Goal: Communication & Community: Answer question/provide support

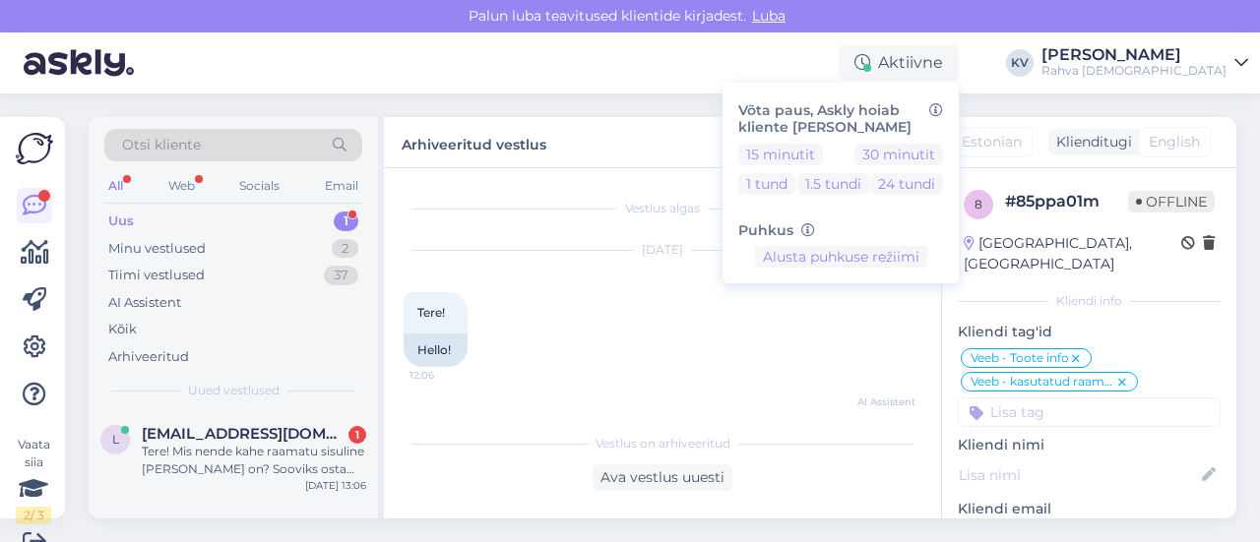
scroll to position [30, 0]
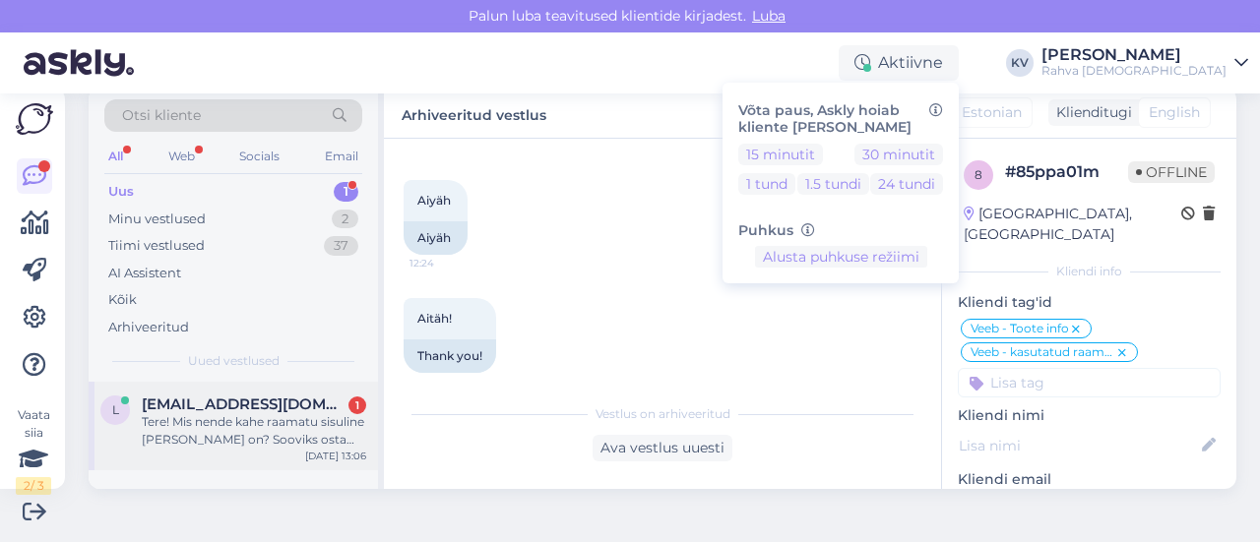
click at [243, 450] on div "l [EMAIL_ADDRESS][DOMAIN_NAME] 1 Tere! Mis nende kahe raamatu sisuline [PERSON_…" at bounding box center [233, 426] width 289 height 89
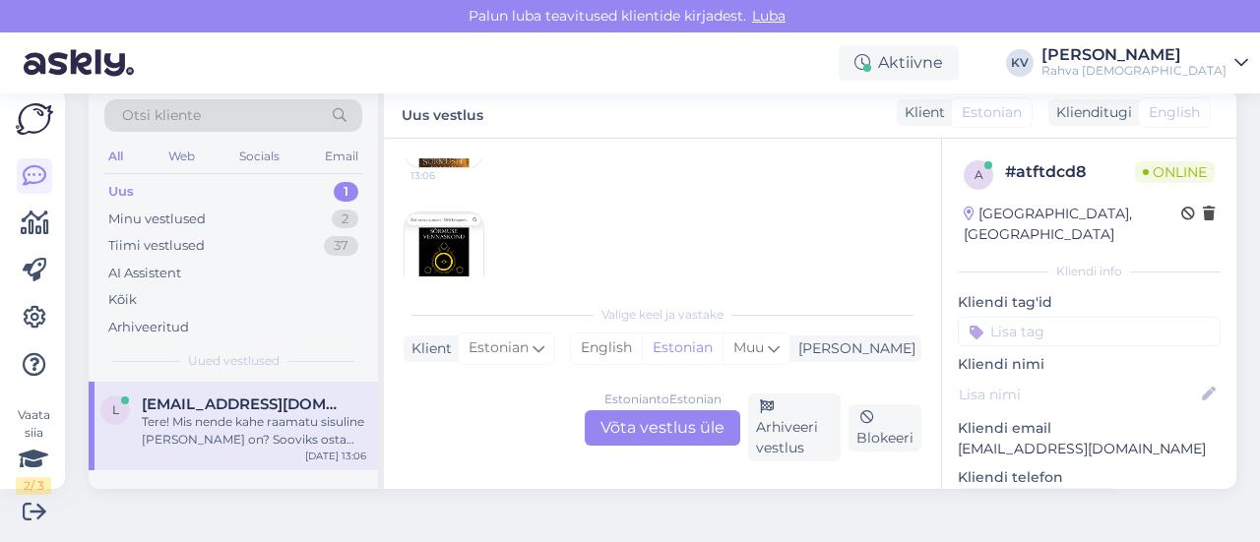
scroll to position [197, 0]
click at [429, 214] on img at bounding box center [444, 226] width 79 height 79
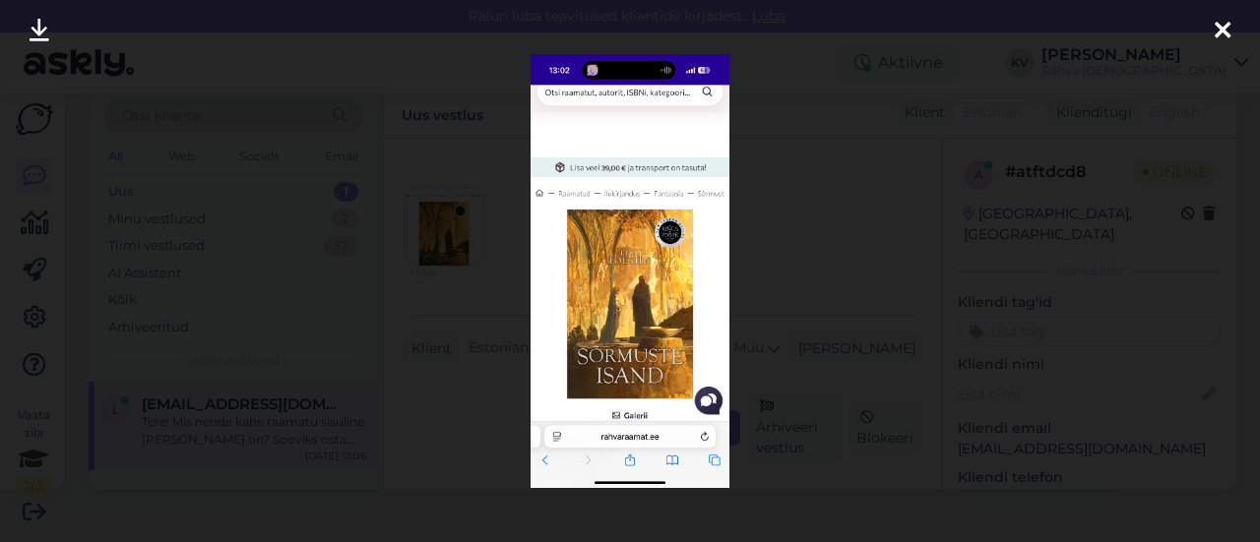
click at [771, 277] on div at bounding box center [630, 271] width 1260 height 542
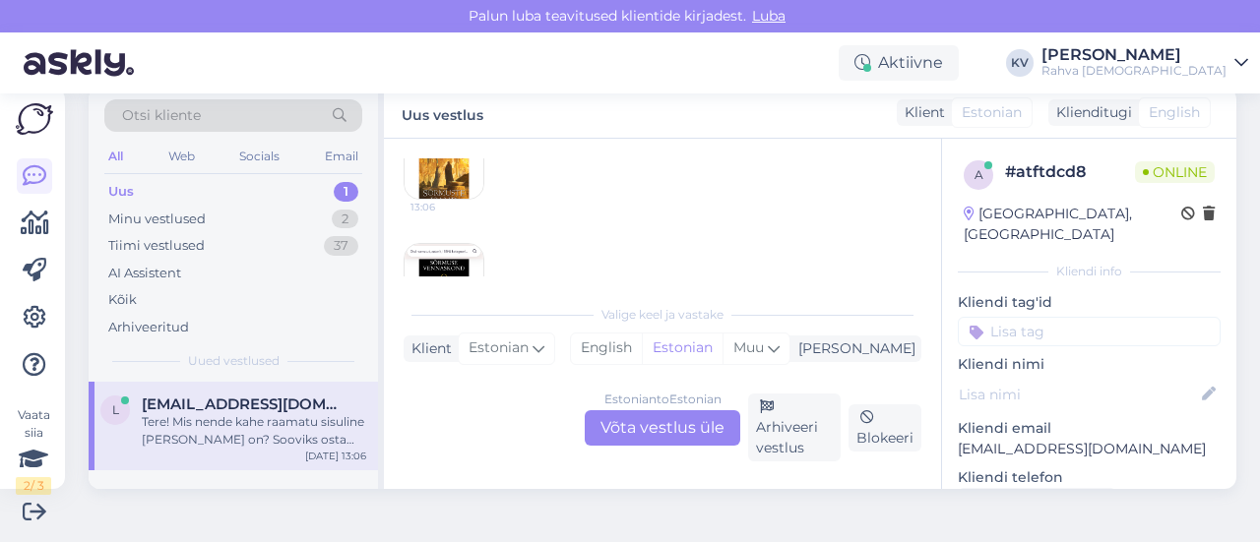
scroll to position [295, 0]
click at [466, 235] on img at bounding box center [444, 252] width 79 height 79
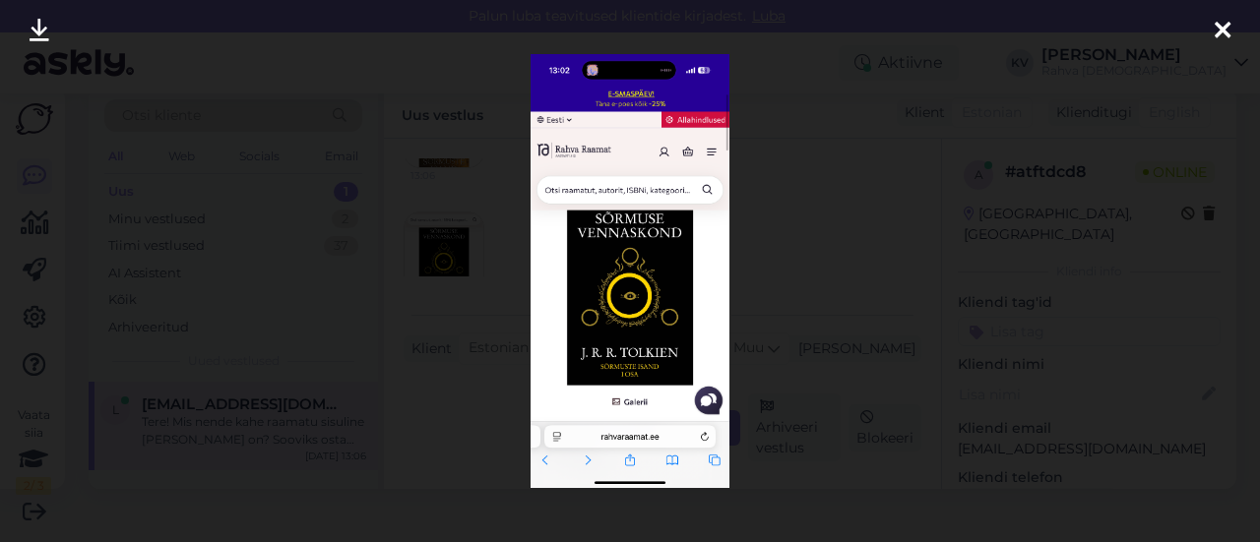
click at [769, 242] on div at bounding box center [630, 271] width 1260 height 542
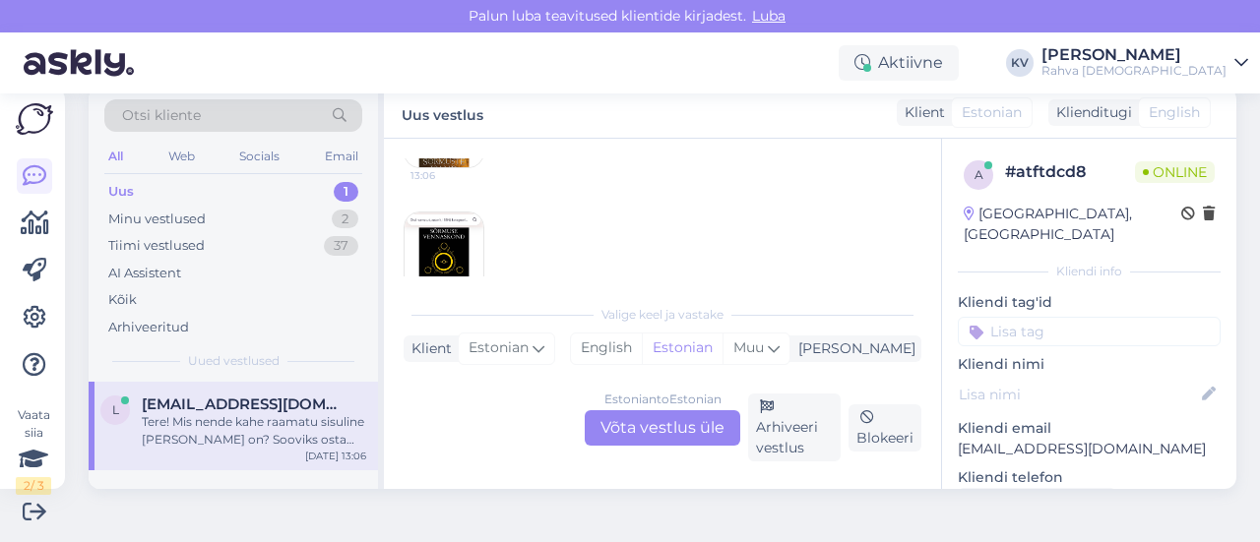
scroll to position [197, 0]
click at [435, 230] on img at bounding box center [444, 226] width 79 height 79
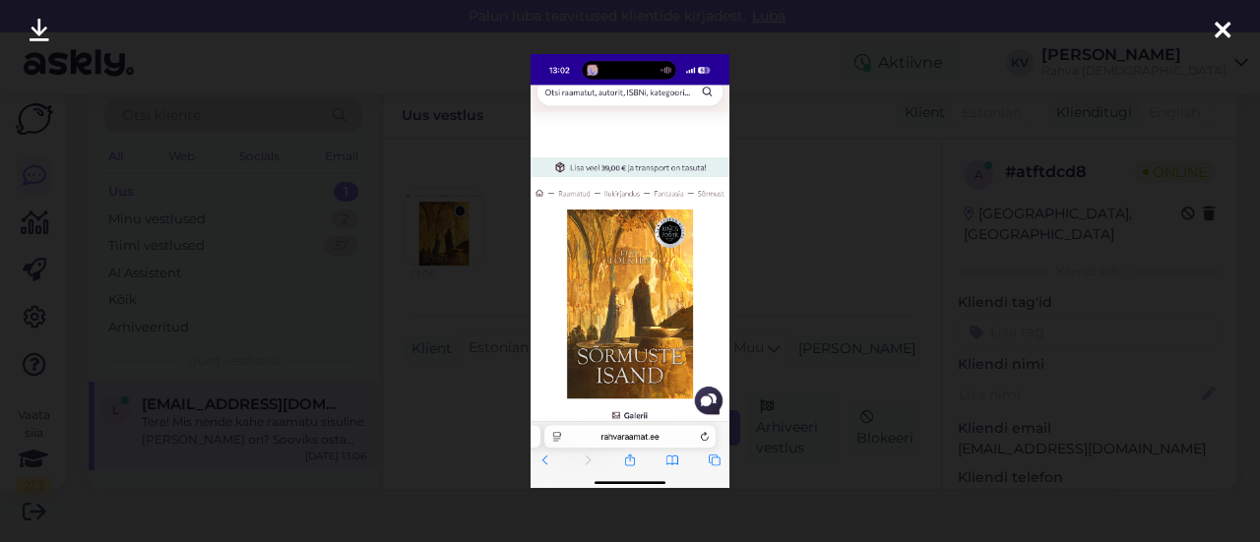
click at [793, 116] on div at bounding box center [630, 271] width 1260 height 542
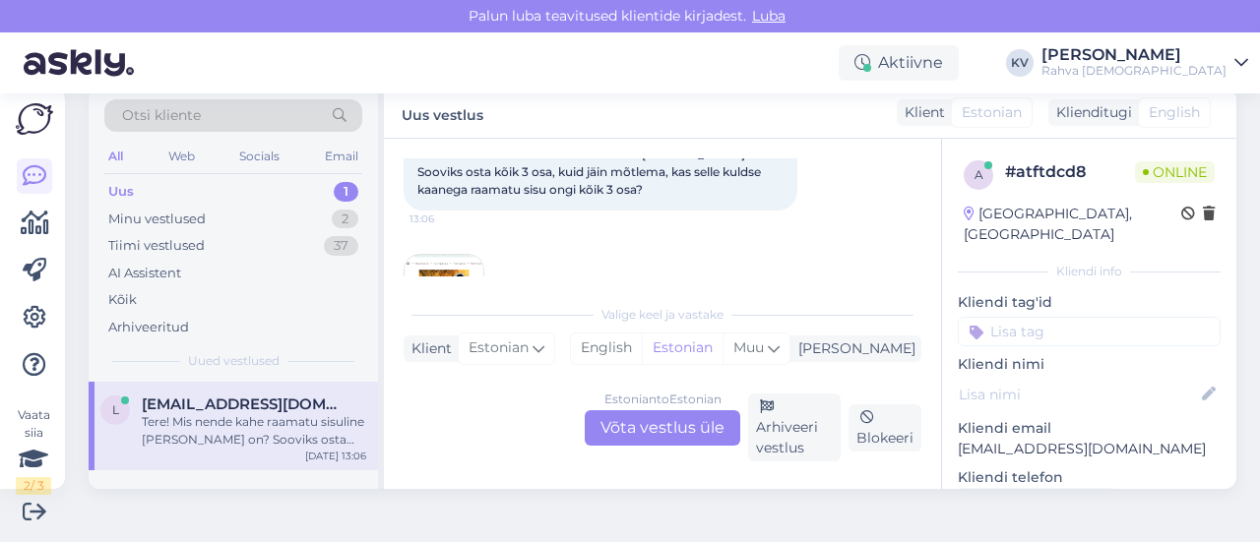
scroll to position [98, 0]
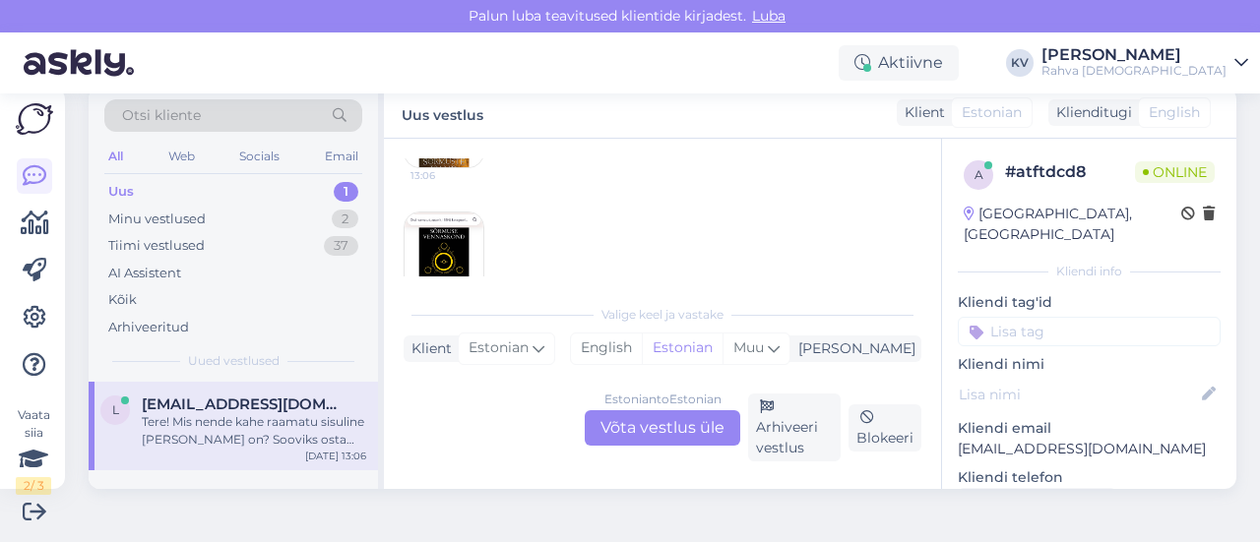
click at [658, 435] on div "Estonian to Estonian Võta vestlus üle" at bounding box center [663, 427] width 156 height 35
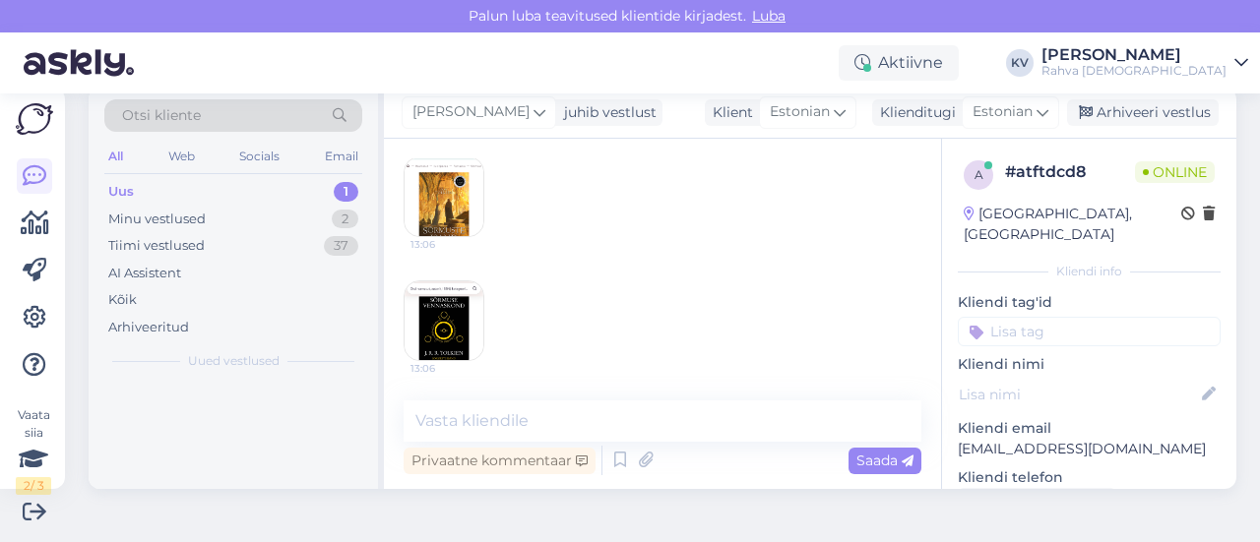
scroll to position [224, 0]
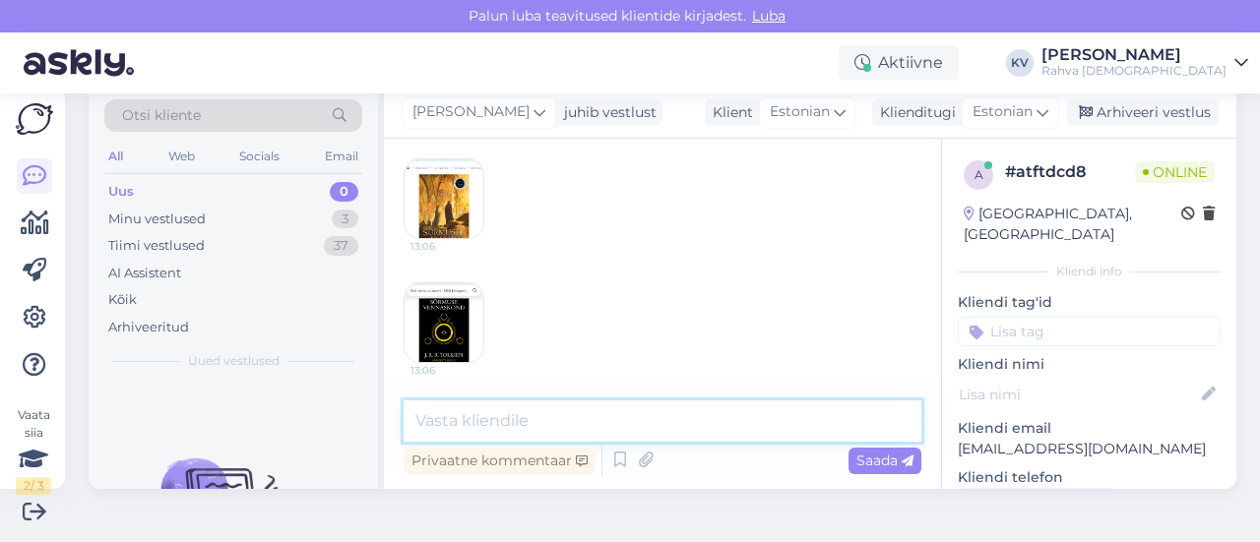
click at [602, 422] on textarea at bounding box center [663, 421] width 518 height 41
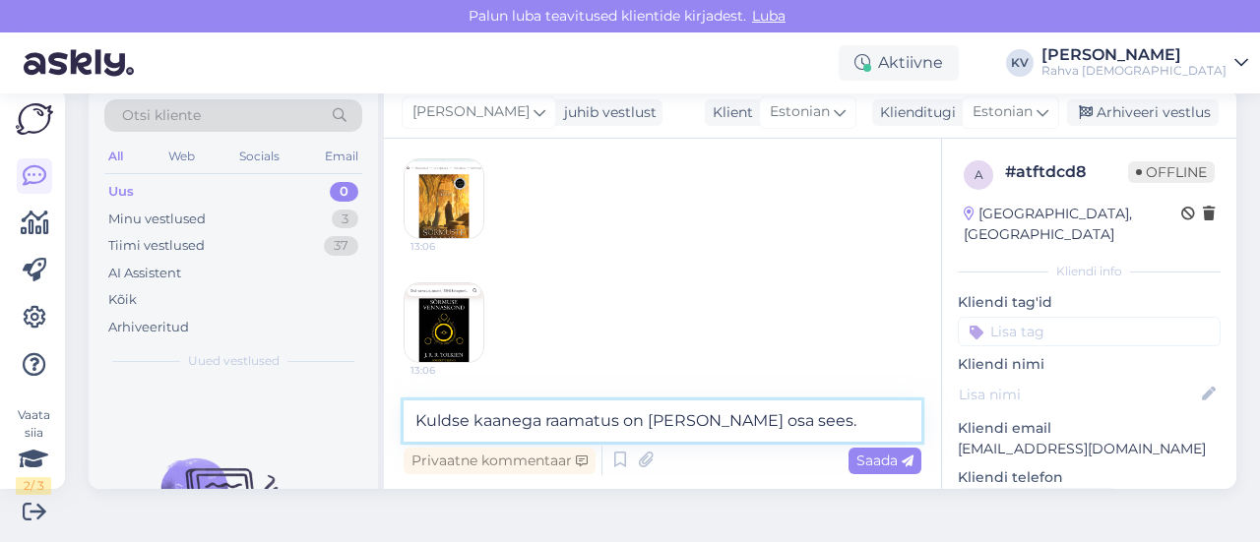
type textarea "Kuldse kaanega raamatus on [PERSON_NAME] osa sees."
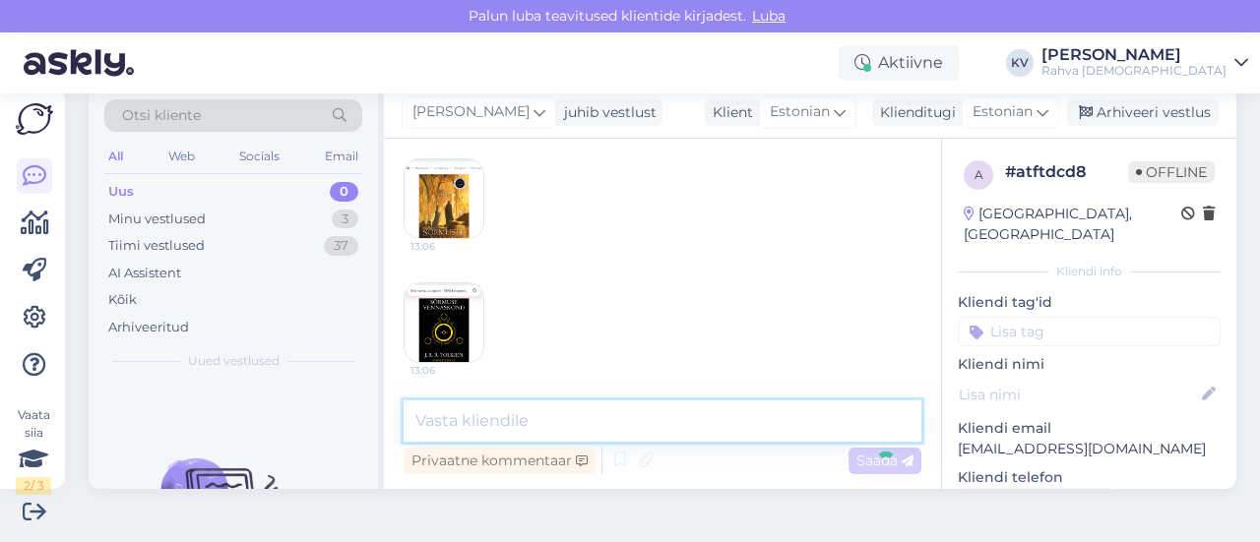
scroll to position [309, 0]
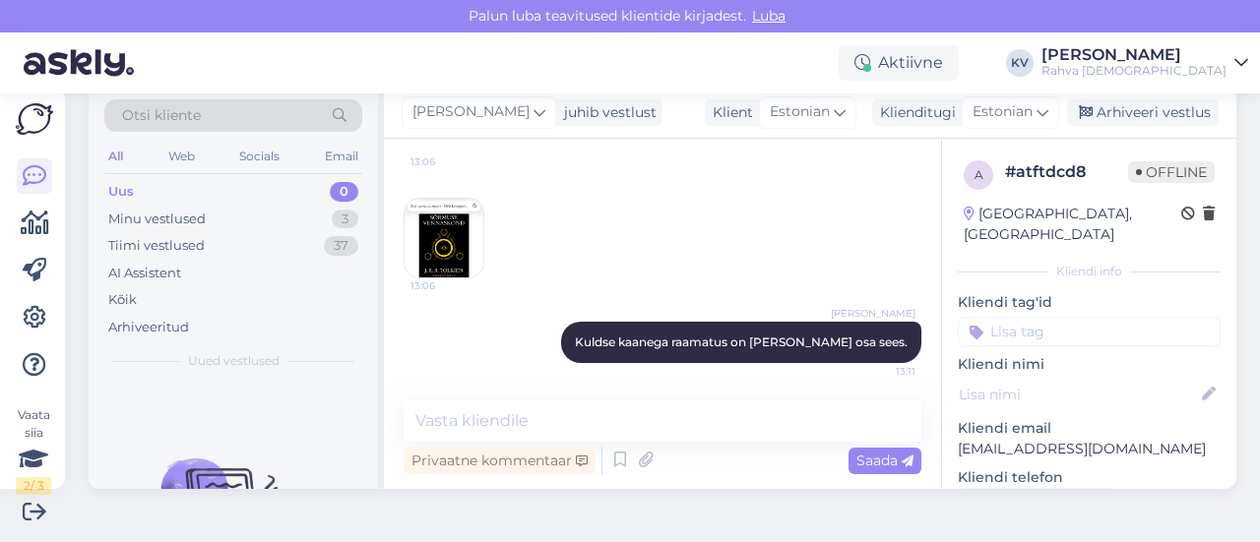
click at [1061, 317] on input at bounding box center [1089, 332] width 263 height 30
type input "Veeb - toote info"
click at [1102, 389] on span "Veeb - toote info" at bounding box center [1150, 383] width 97 height 12
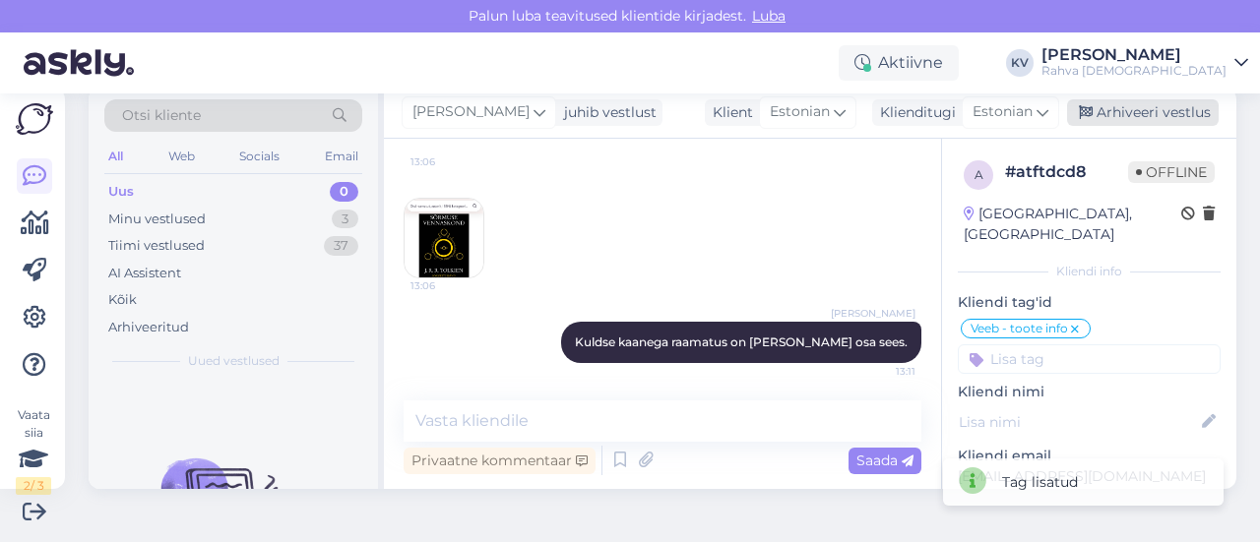
click at [1134, 120] on div "Arhiveeri vestlus" at bounding box center [1143, 112] width 152 height 27
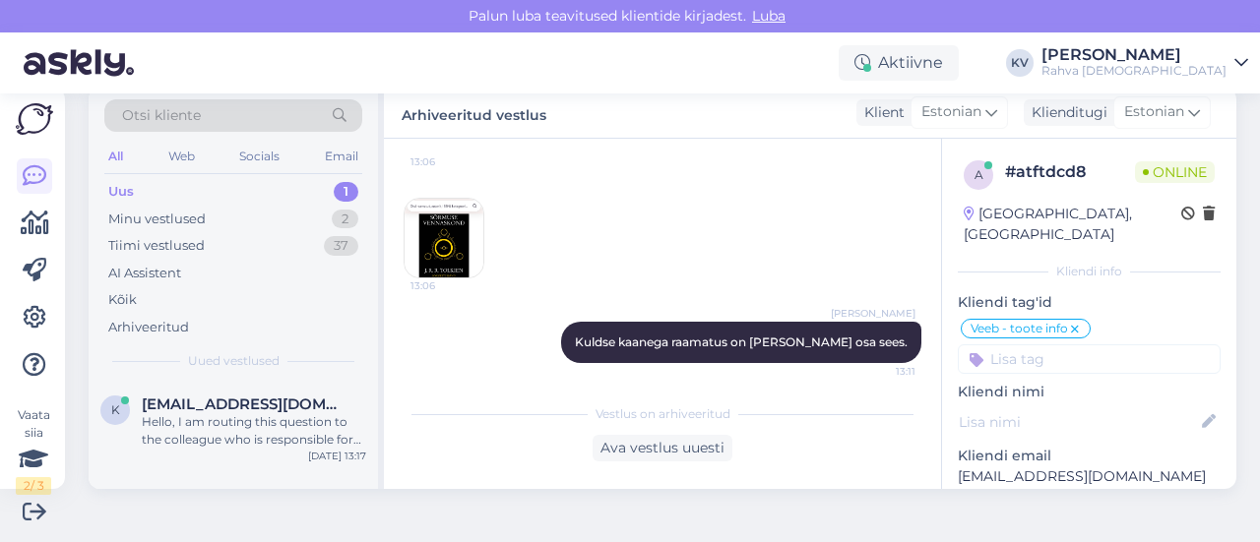
click at [228, 184] on div "Uus 1" at bounding box center [233, 192] width 258 height 28
click at [199, 409] on span "[EMAIL_ADDRESS][DOMAIN_NAME]" at bounding box center [244, 405] width 205 height 18
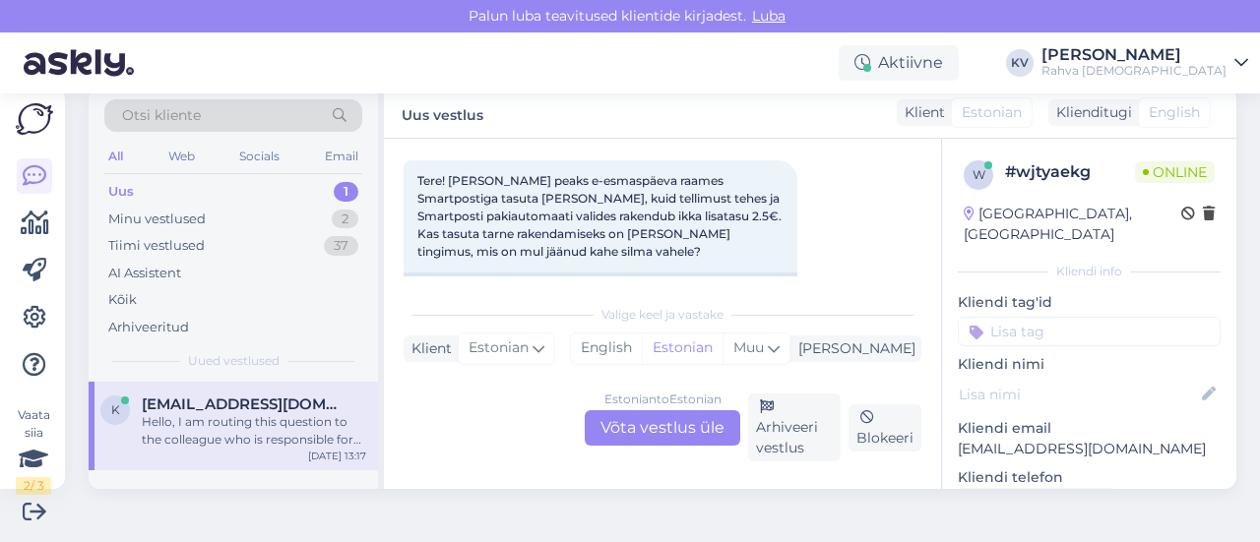
scroll to position [146, 0]
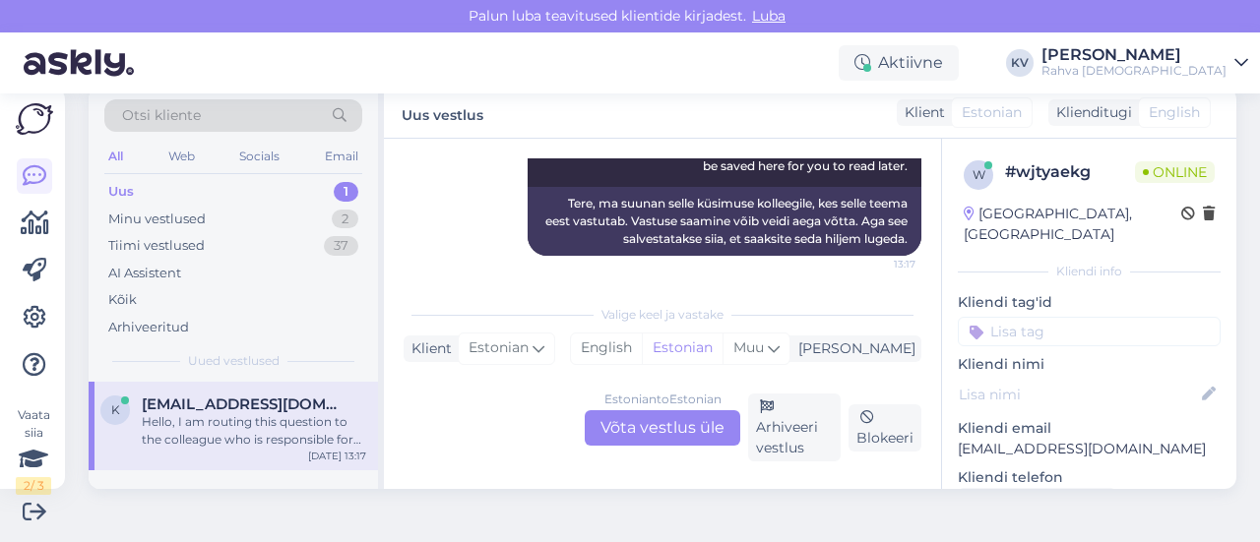
click at [618, 432] on div "Estonian to Estonian Võta vestlus üle" at bounding box center [663, 427] width 156 height 35
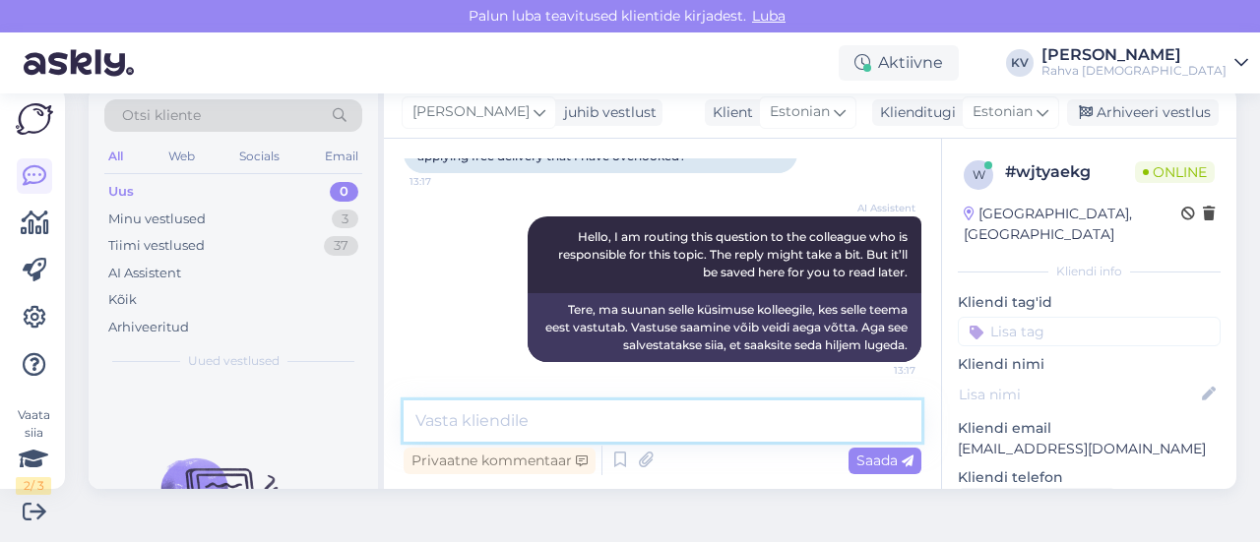
click at [543, 414] on textarea at bounding box center [663, 421] width 518 height 41
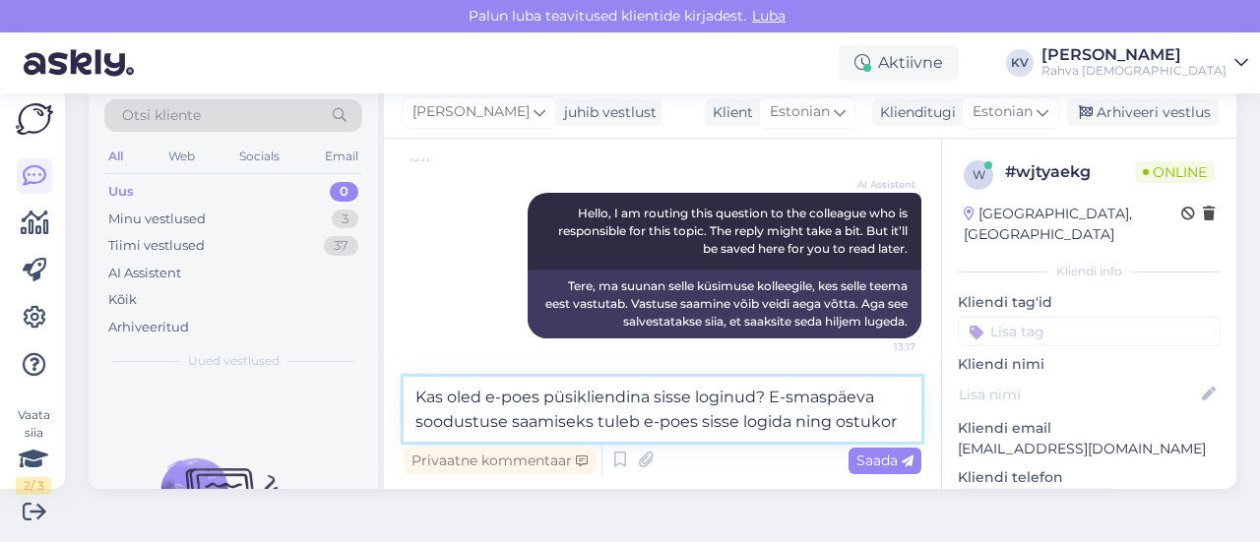
scroll to position [354, 0]
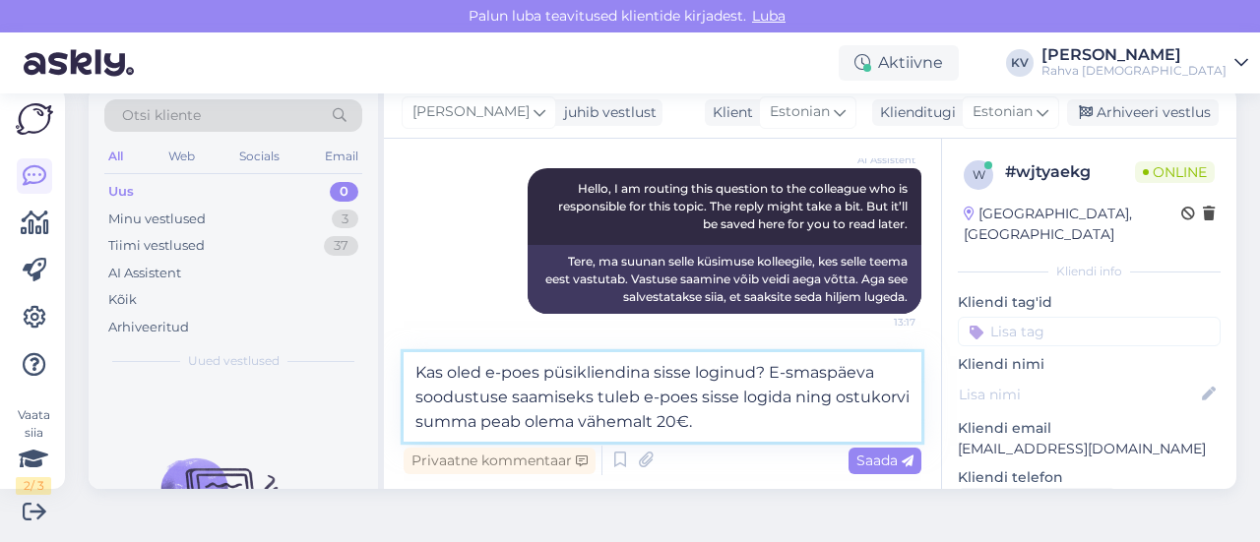
type textarea "Kas oled e-poes püsikliendina sisse loginud? E-smaspäeva soodustuse saamiseks t…"
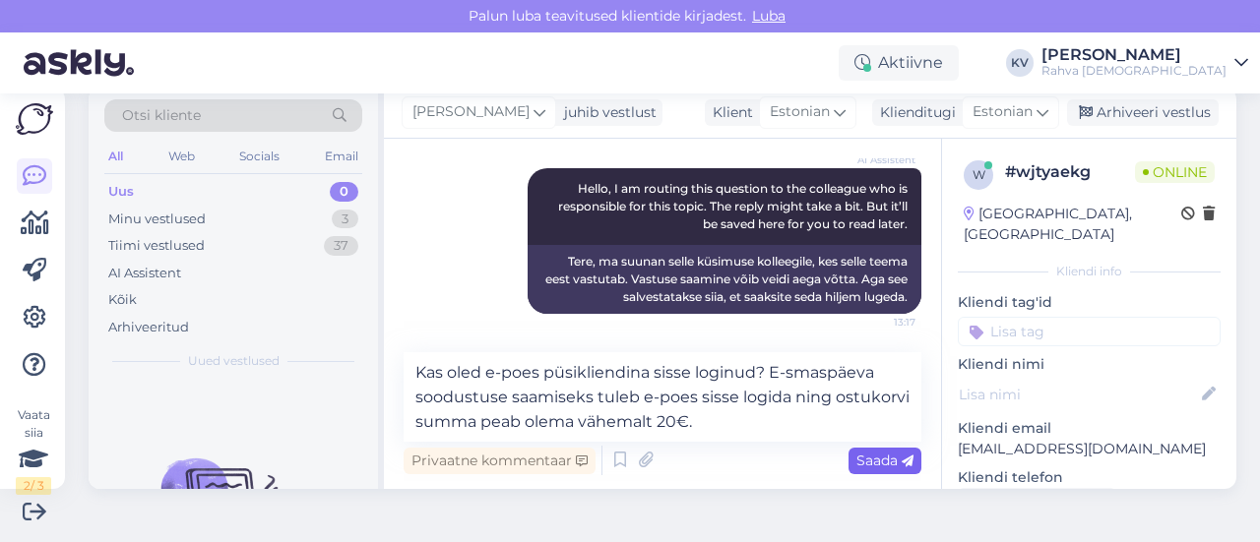
click at [861, 460] on span "Saada" at bounding box center [884, 461] width 57 height 18
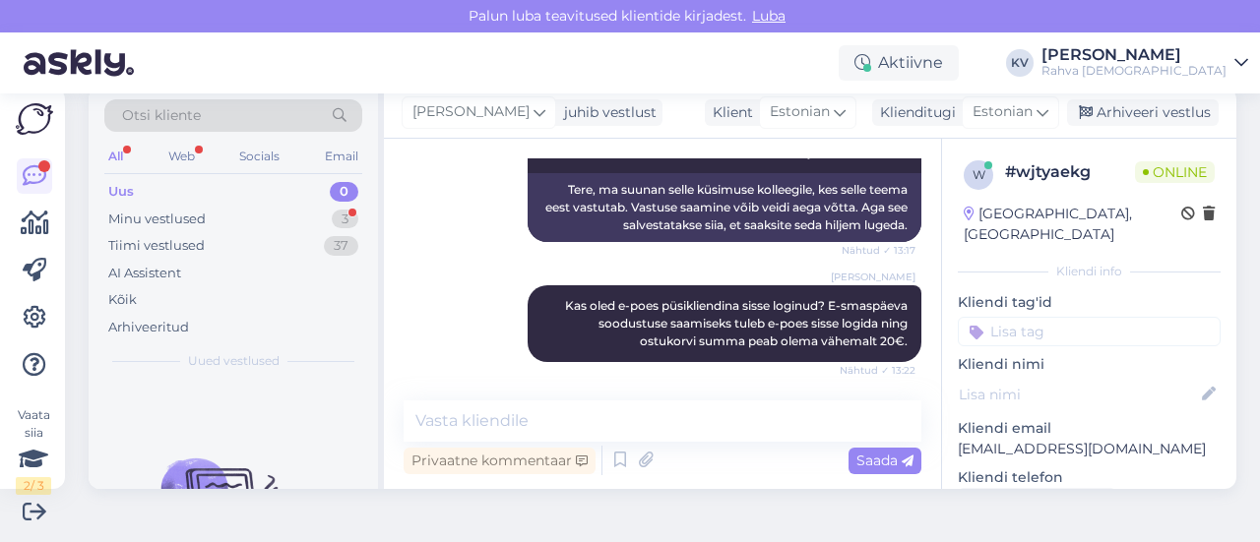
scroll to position [511, 0]
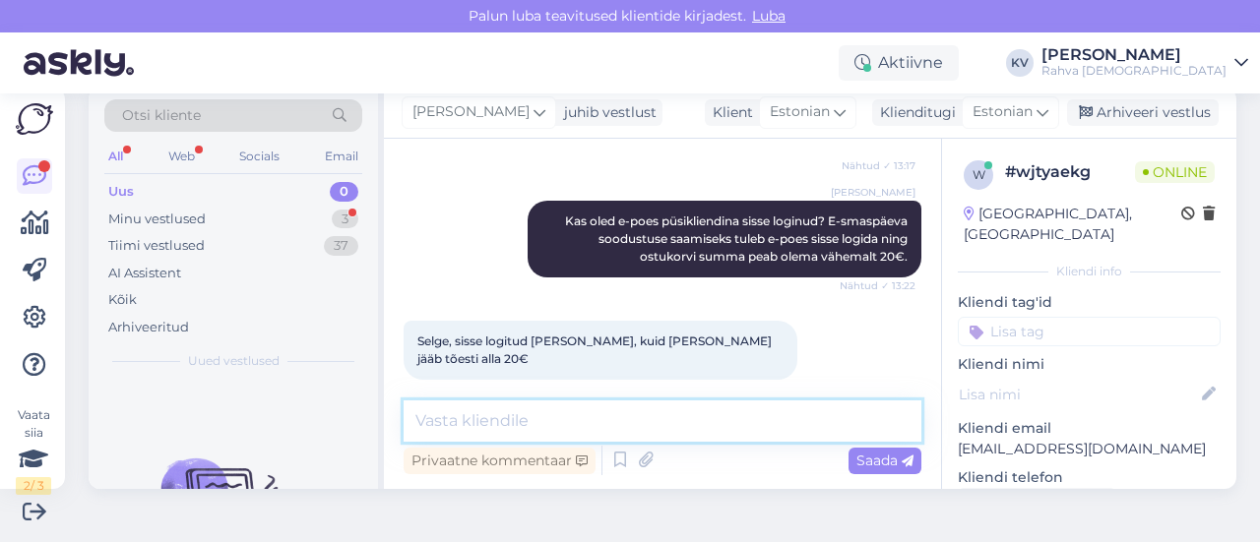
click at [538, 410] on textarea at bounding box center [663, 421] width 518 height 41
click at [656, 417] on textarea at bounding box center [663, 421] width 518 height 41
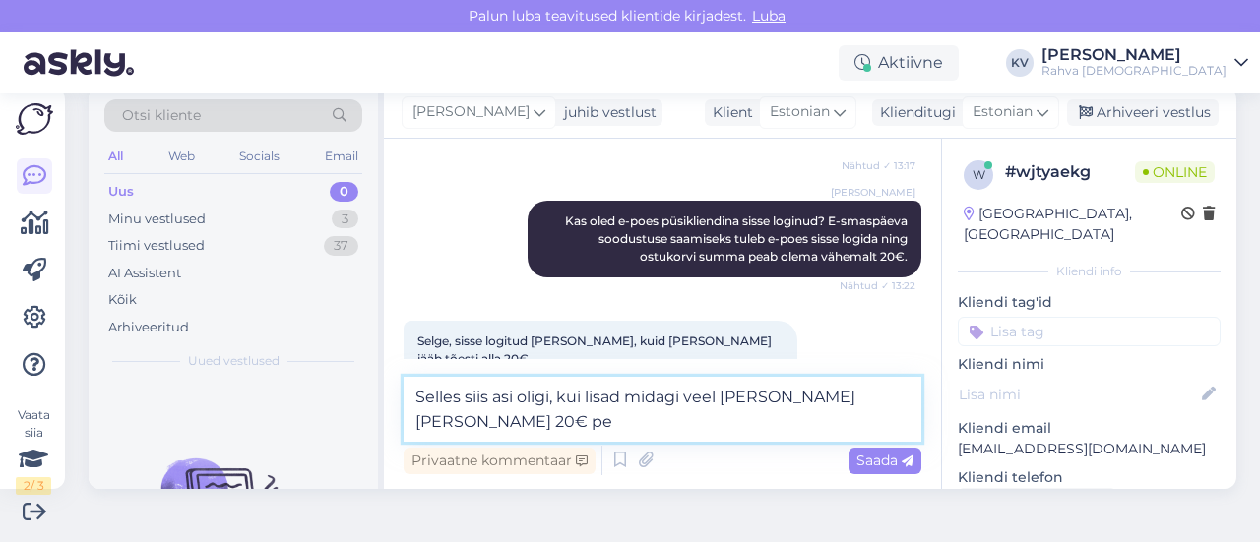
scroll to position [532, 0]
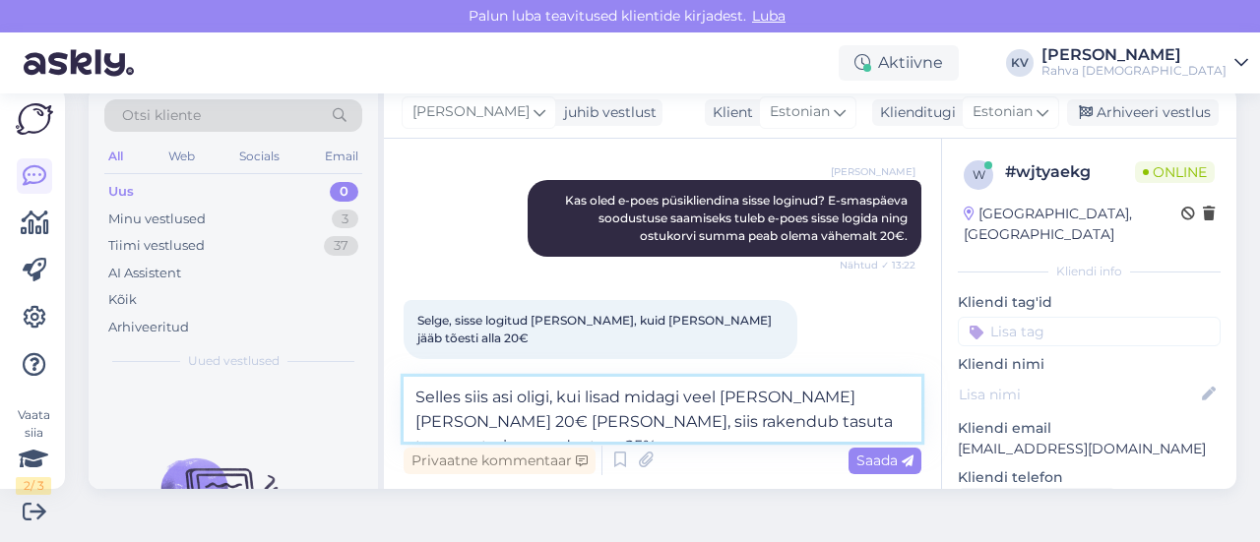
type textarea "Selles siis asi oligi, kui lisad midagi veel [PERSON_NAME] [PERSON_NAME] 20€ [P…"
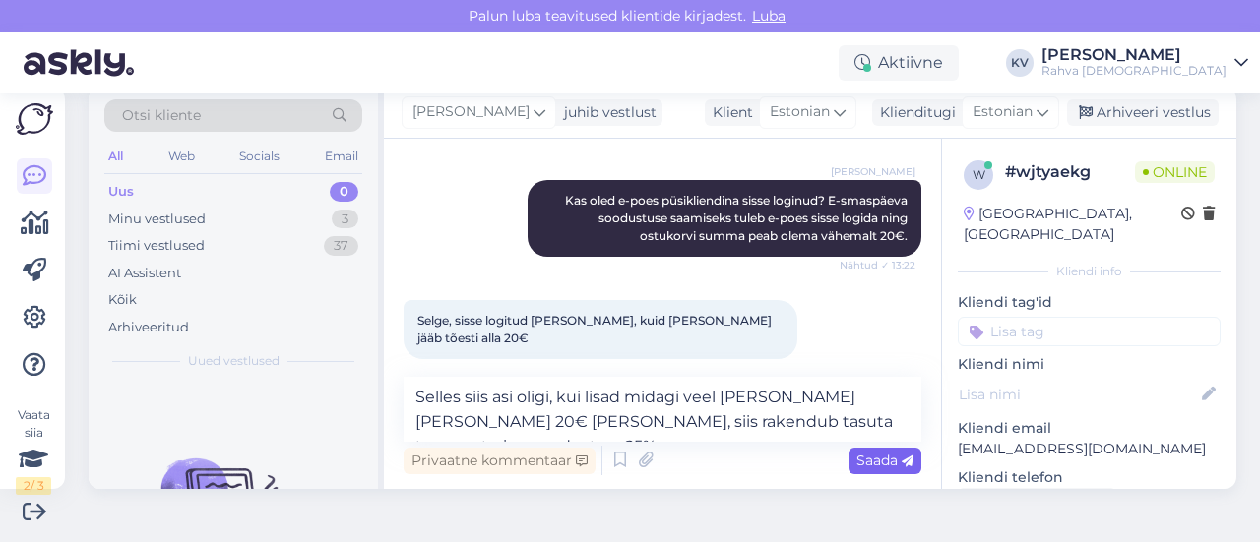
click at [874, 471] on div "Saada" at bounding box center [885, 461] width 73 height 27
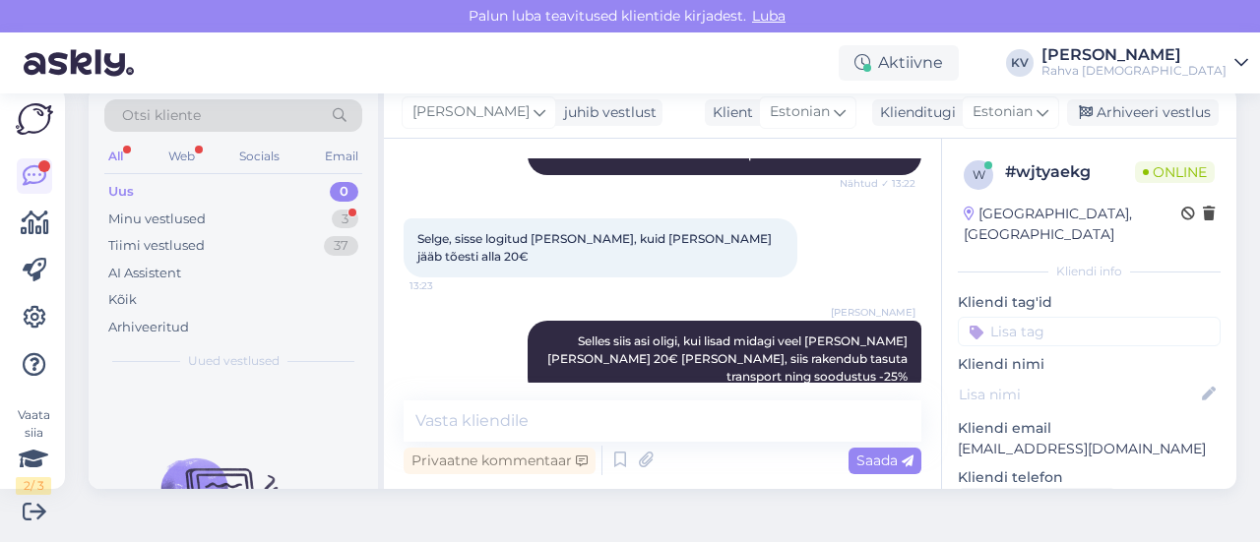
scroll to position [818, 0]
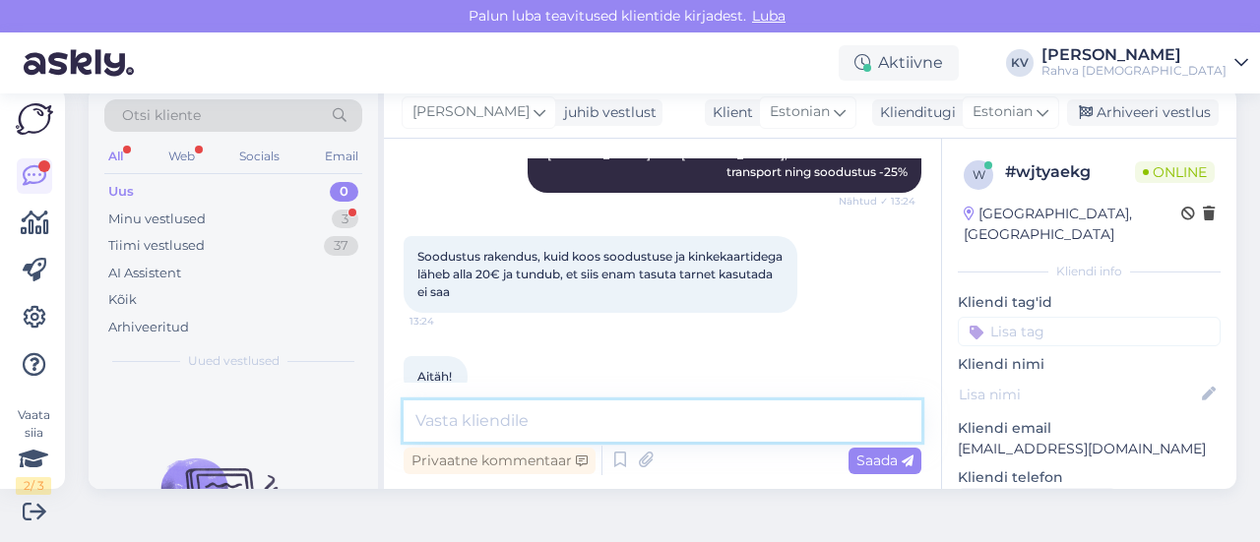
click at [561, 428] on textarea at bounding box center [663, 421] width 518 height 41
click at [569, 428] on textarea at bounding box center [663, 421] width 518 height 41
click at [516, 414] on textarea at bounding box center [663, 421] width 518 height 41
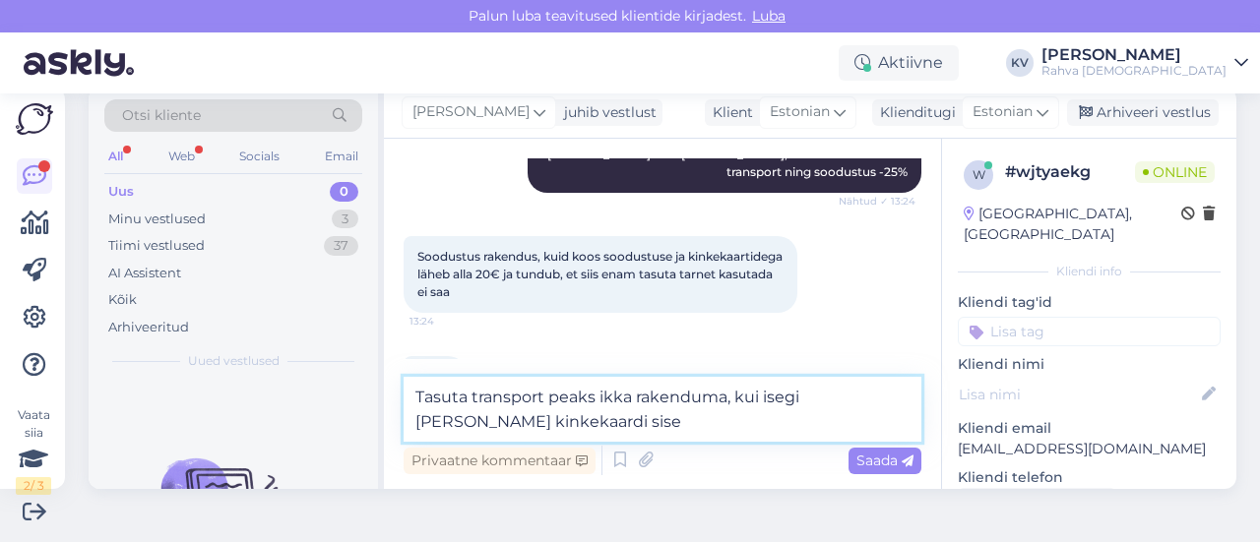
click at [723, 387] on textarea "Tasuta transport peaks ikka rakenduma, kui isegi [PERSON_NAME] kinkekaardi sise" at bounding box center [663, 409] width 518 height 65
click at [799, 427] on textarea "Tasuta transport peaks ikka rakenduma SmartPosti pakiautomaati, kui isegi [PERS…" at bounding box center [663, 409] width 518 height 65
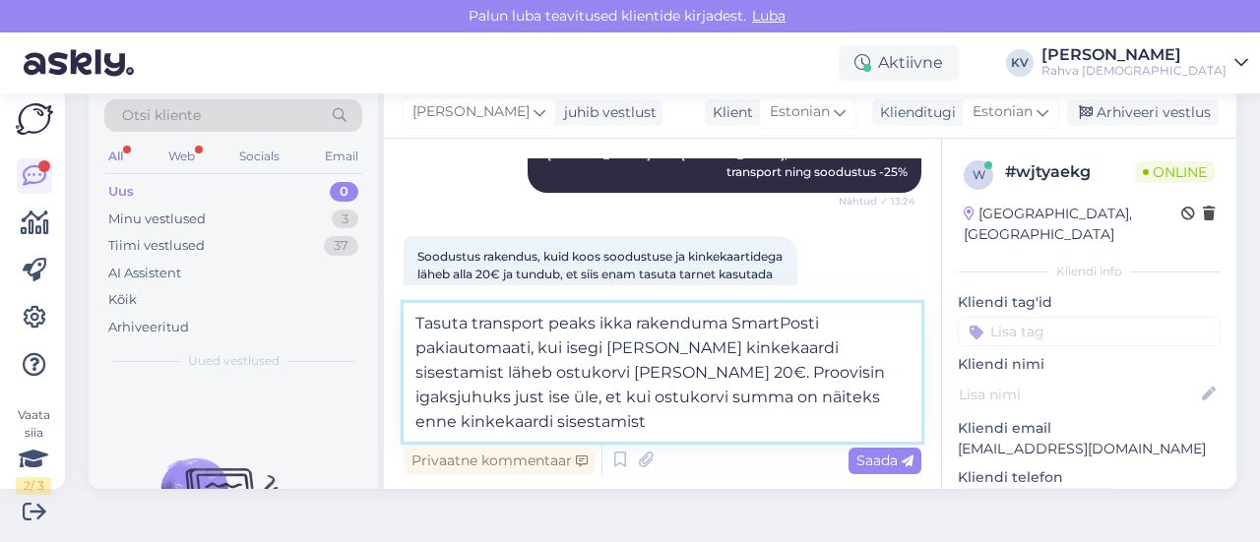
drag, startPoint x: 631, startPoint y: 395, endPoint x: 845, endPoint y: 410, distance: 214.2
click at [845, 410] on textarea "Tasuta transport peaks ikka rakenduma SmartPosti pakiautomaati, kui isegi [PERS…" at bounding box center [663, 372] width 518 height 139
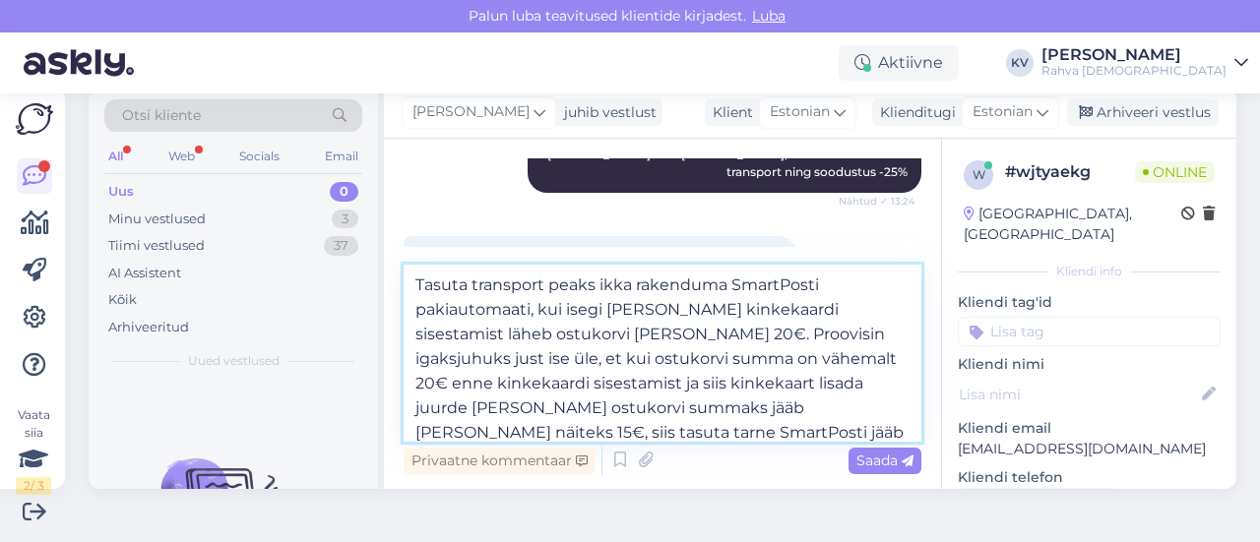
type textarea "Tasuta transport peaks ikka rakenduma SmartPosti pakiautomaati, kui isegi [PERS…"
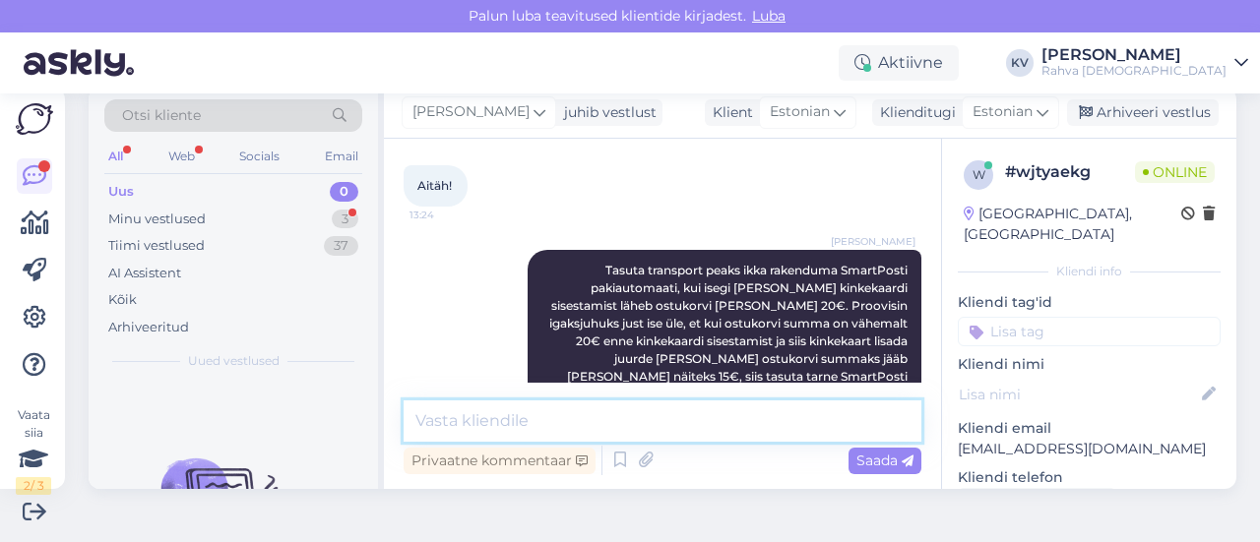
scroll to position [1111, 0]
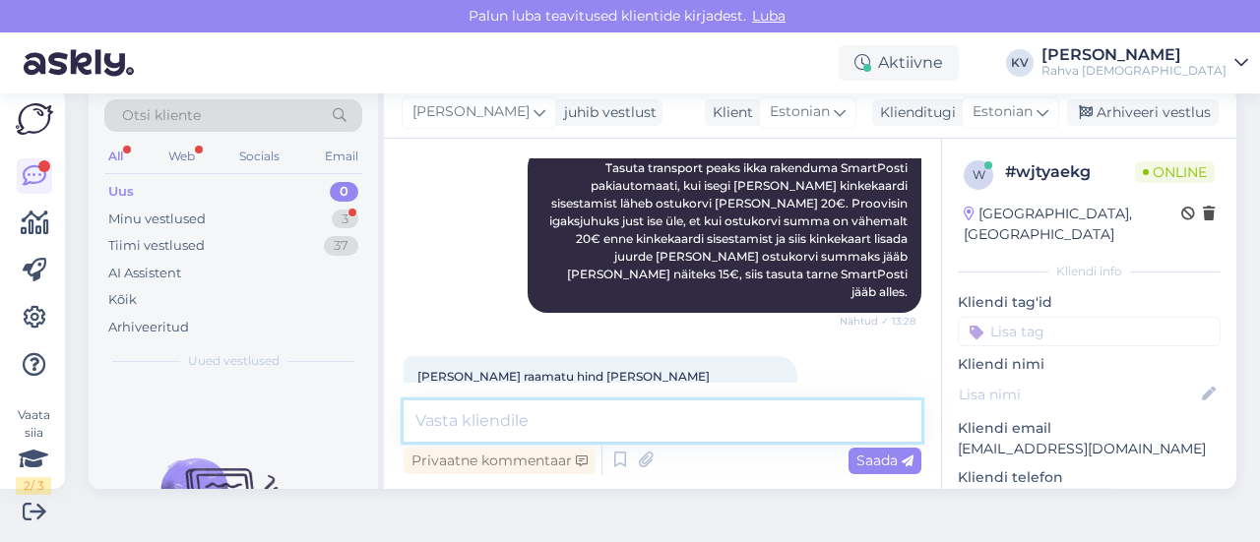
click at [629, 409] on textarea at bounding box center [663, 421] width 518 height 41
click at [618, 421] on textarea at bounding box center [663, 421] width 518 height 41
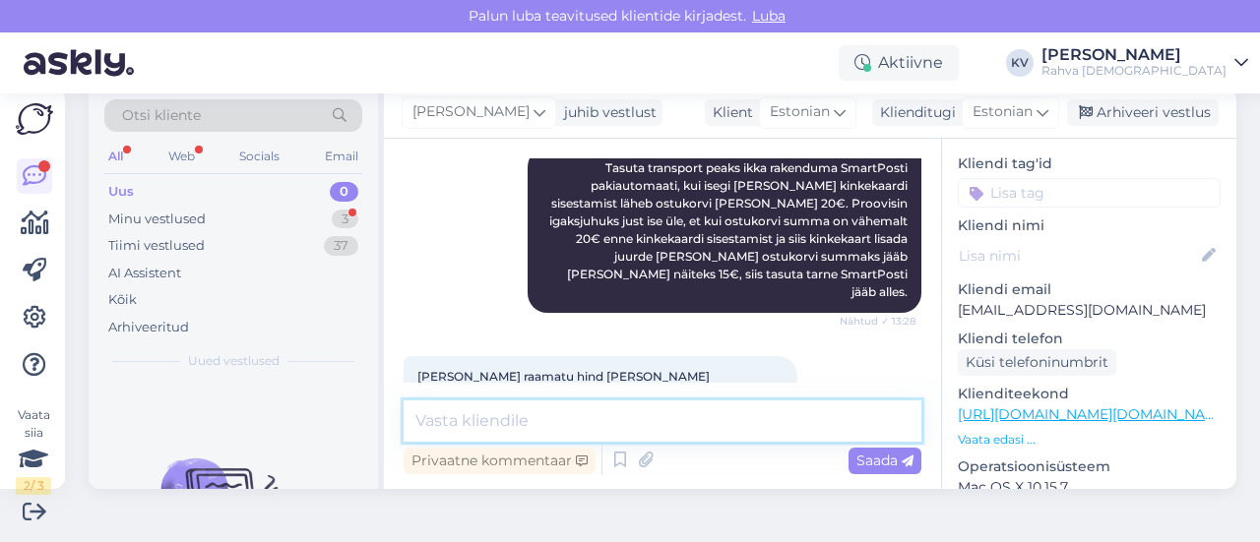
scroll to position [295, 0]
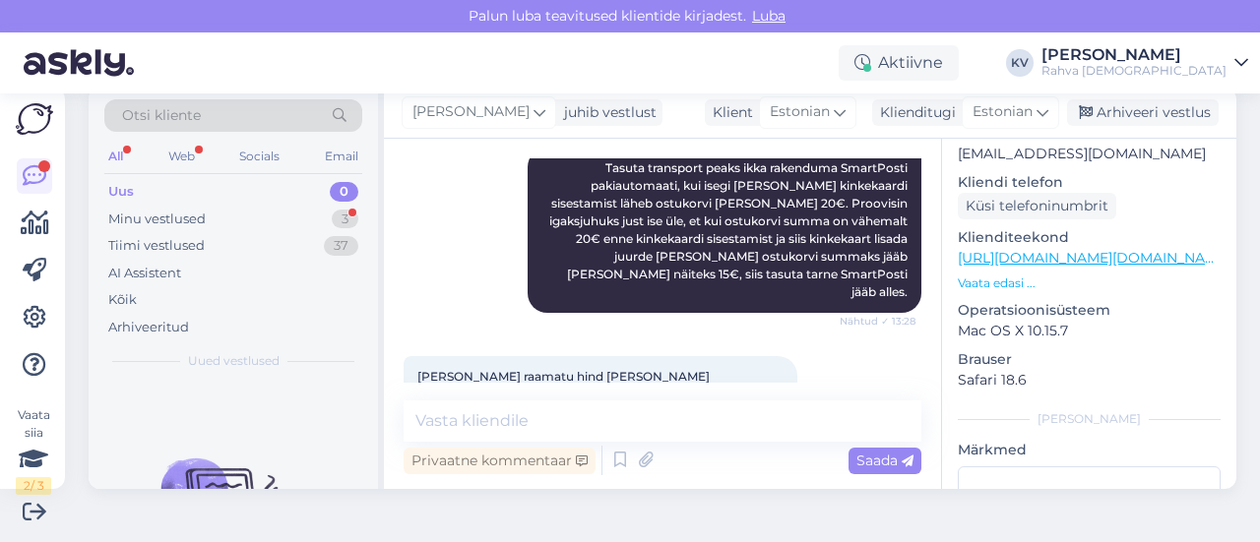
click at [1080, 249] on link "[URL][DOMAIN_NAME][DOMAIN_NAME]" at bounding box center [1094, 258] width 273 height 18
click at [494, 419] on textarea at bounding box center [663, 421] width 518 height 41
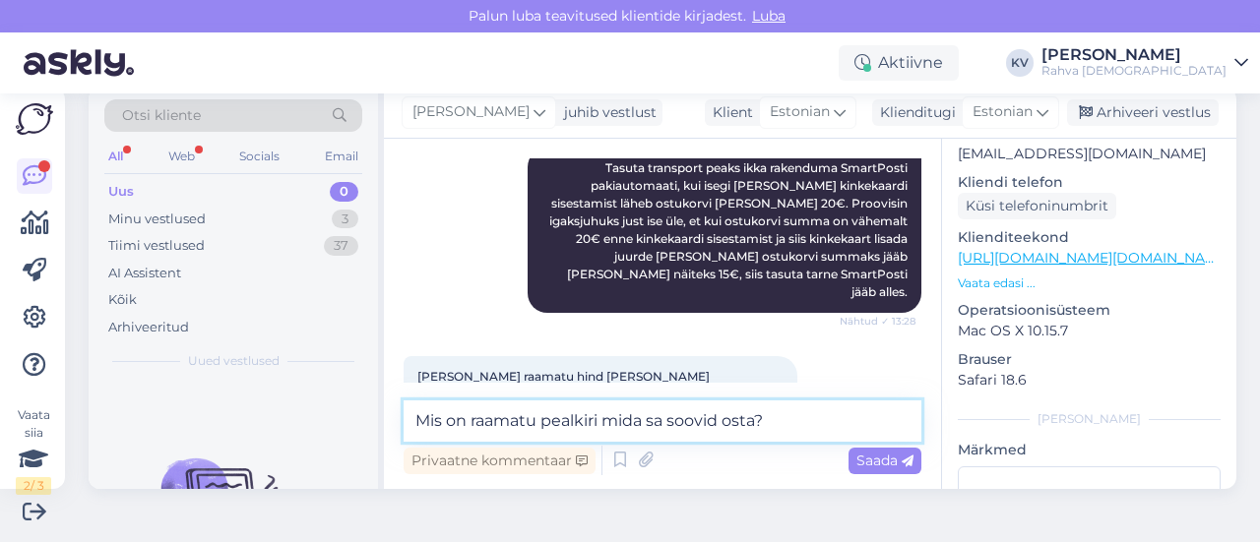
type textarea "Mis on raamatu pealkiri mida sa soovid osta?"
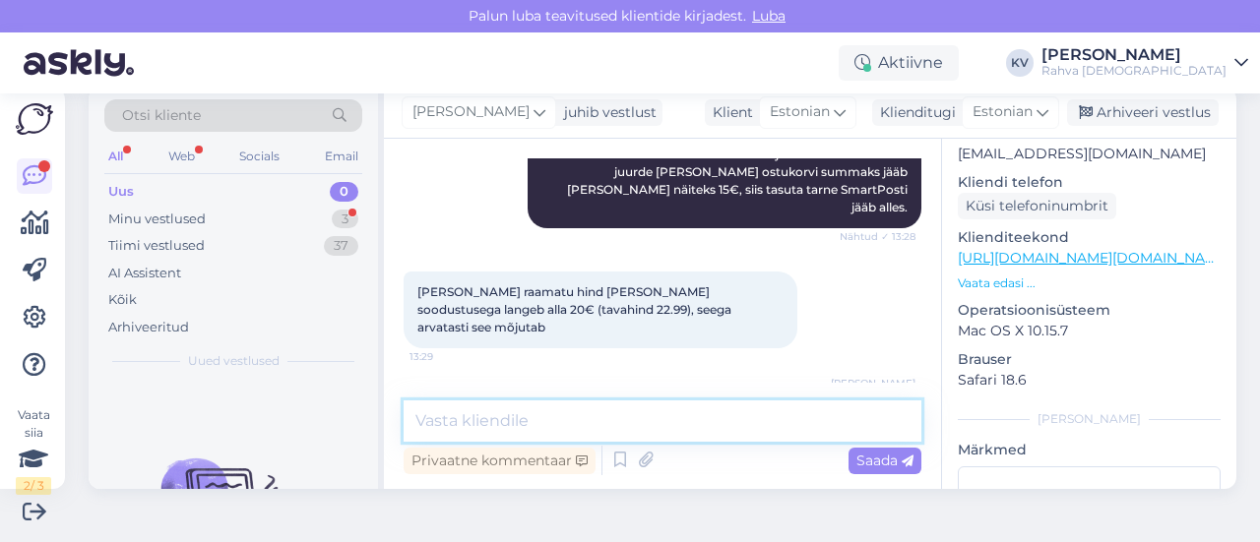
scroll to position [1281, 0]
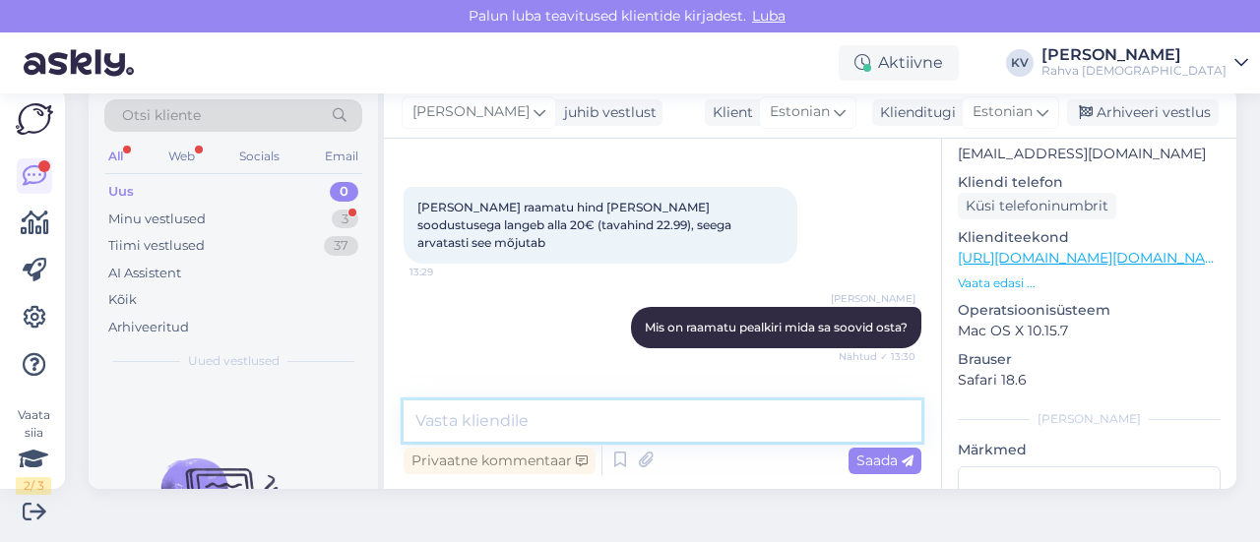
click at [542, 403] on textarea at bounding box center [663, 421] width 518 height 41
drag, startPoint x: 495, startPoint y: 337, endPoint x: 587, endPoint y: 334, distance: 91.6
click at [587, 405] on span "[PERSON_NAME] "Väike Külaturg. Vikerkaar"" at bounding box center [549, 412] width 265 height 15
click at [588, 405] on span "[PERSON_NAME] "Väike Külaturg. Vikerkaar"" at bounding box center [549, 412] width 265 height 15
drag, startPoint x: 492, startPoint y: 342, endPoint x: 638, endPoint y: 342, distance: 145.7
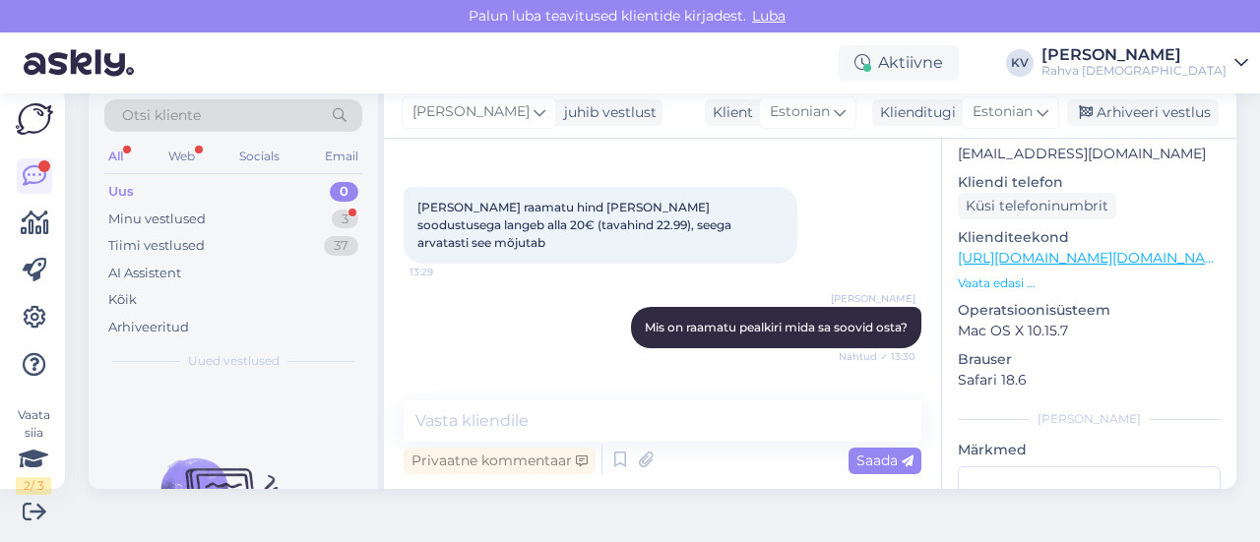
click at [638, 405] on span "[PERSON_NAME] "Väike Külaturg. Vikerkaar"" at bounding box center [549, 412] width 265 height 15
click at [643, 392] on div "[PERSON_NAME] "Väike Külaturg. Vikerkaar" 13:30" at bounding box center [550, 412] width 292 height 41
click at [633, 405] on span "[PERSON_NAME] "Väike Külaturg. Vikerkaar"" at bounding box center [549, 412] width 265 height 15
drag, startPoint x: 639, startPoint y: 336, endPoint x: 491, endPoint y: 342, distance: 147.8
click at [491, 405] on span "[PERSON_NAME] "Väike Külaturg. Vikerkaar"" at bounding box center [549, 412] width 265 height 15
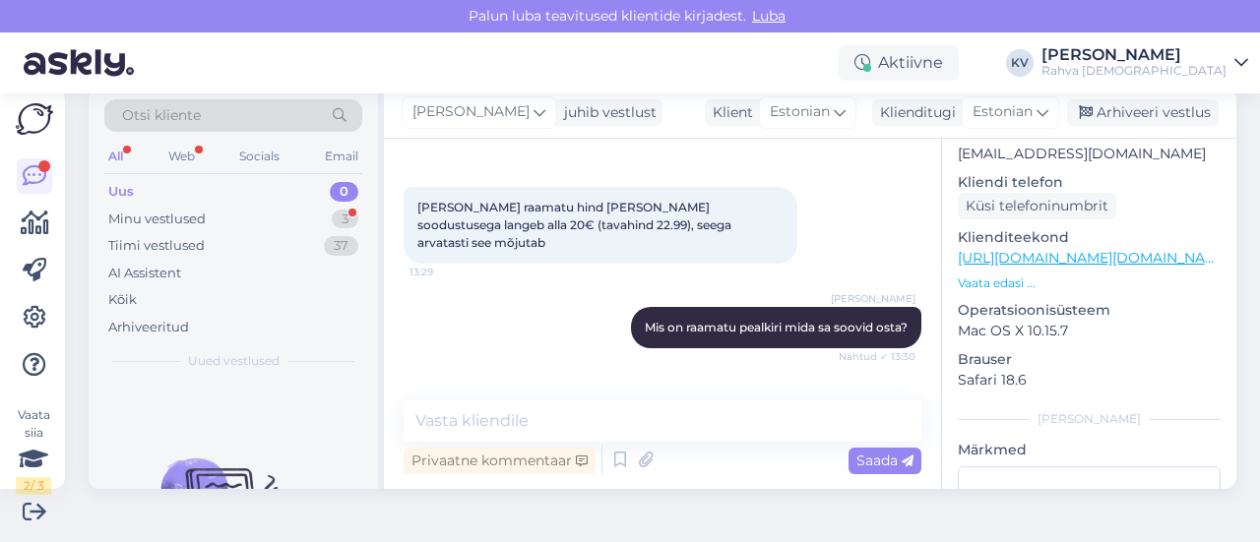
copy span "Väike Külaturg. [GEOGRAPHIC_DATA]"
click at [496, 414] on textarea at bounding box center [663, 421] width 518 height 41
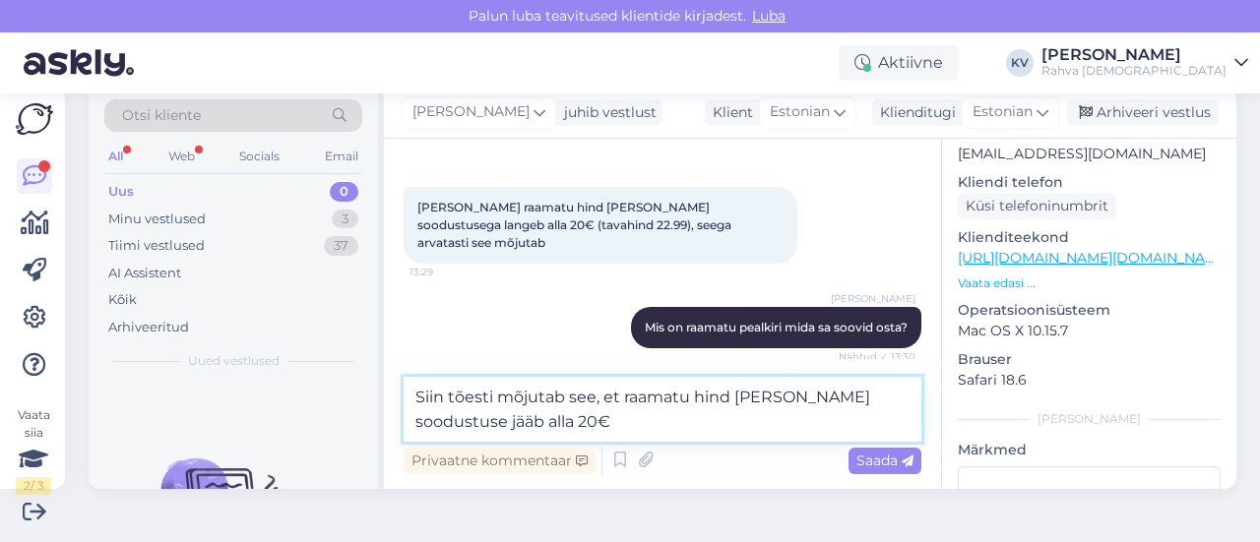
click at [888, 394] on textarea "Siin tõesti mõjutab see, et raamatu hind [PERSON_NAME] soodustuse jääb alla 20€" at bounding box center [663, 409] width 518 height 65
click at [658, 424] on textarea "Siin tõesti mõjutab see, et raamatu hind [PERSON_NAME] soodustuse rakendumist j…" at bounding box center [663, 409] width 518 height 65
type textarea "Siin tõesti mõjutab see, et raamatu hind [PERSON_NAME] soodustuse rakendumist j…"
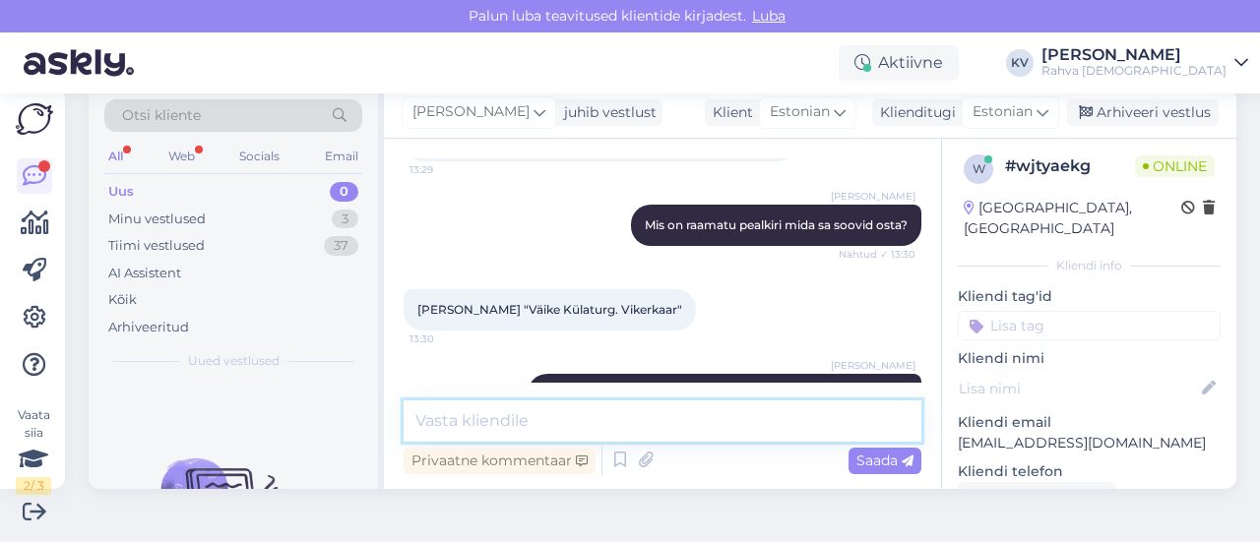
scroll to position [0, 0]
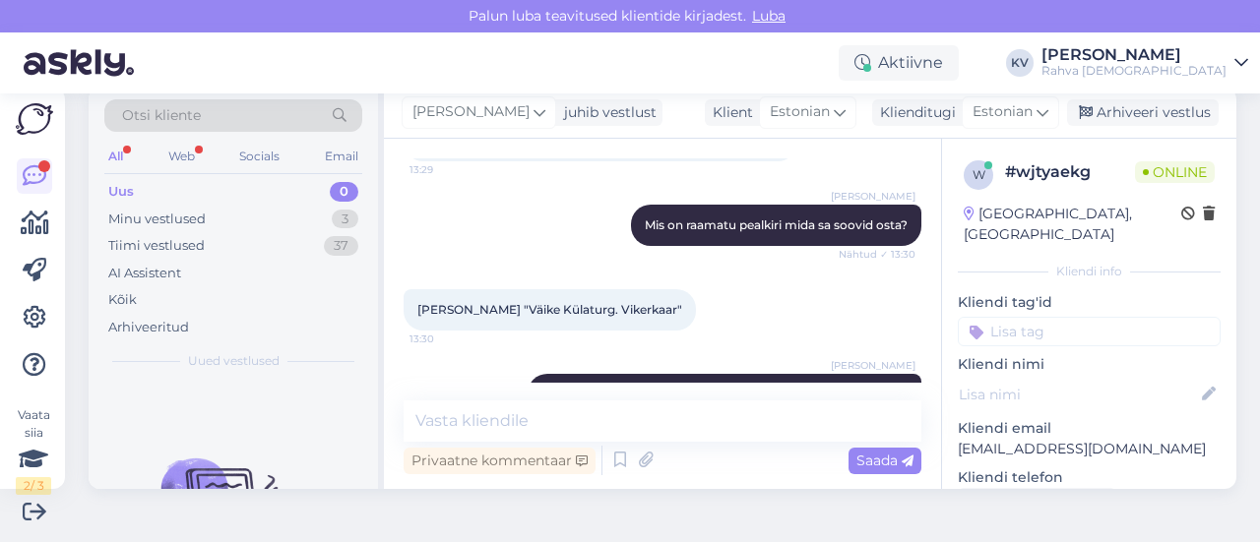
click at [146, 190] on div "Uus 0" at bounding box center [233, 192] width 258 height 28
click at [1032, 317] on input at bounding box center [1089, 332] width 263 height 30
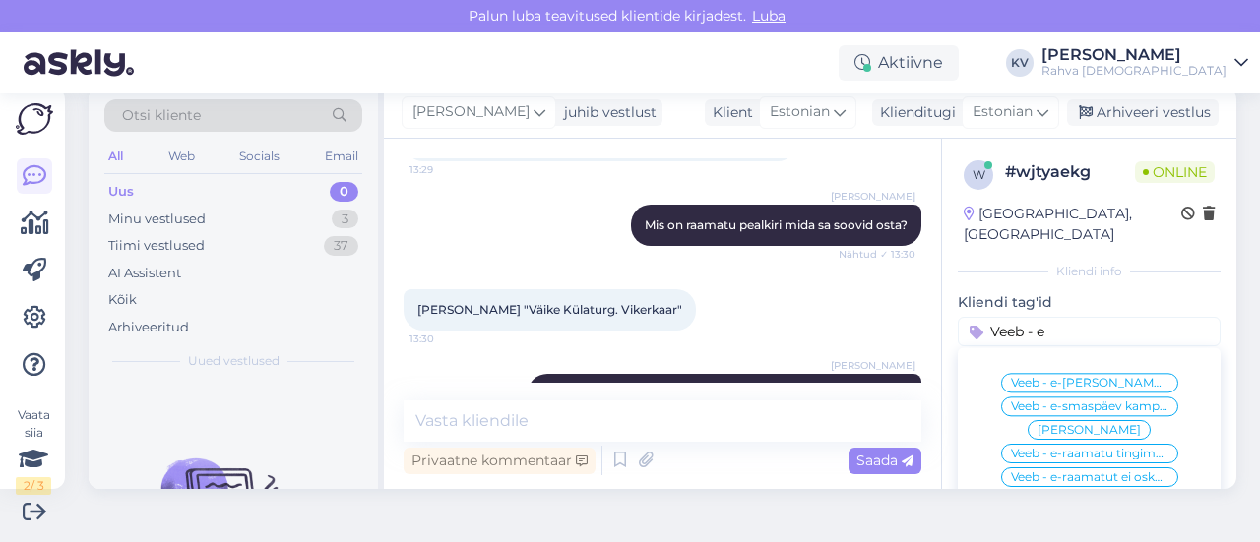
type input "Veeb - e"
click at [1056, 401] on span "Veeb - e-smaspäev kampaania" at bounding box center [1089, 407] width 157 height 12
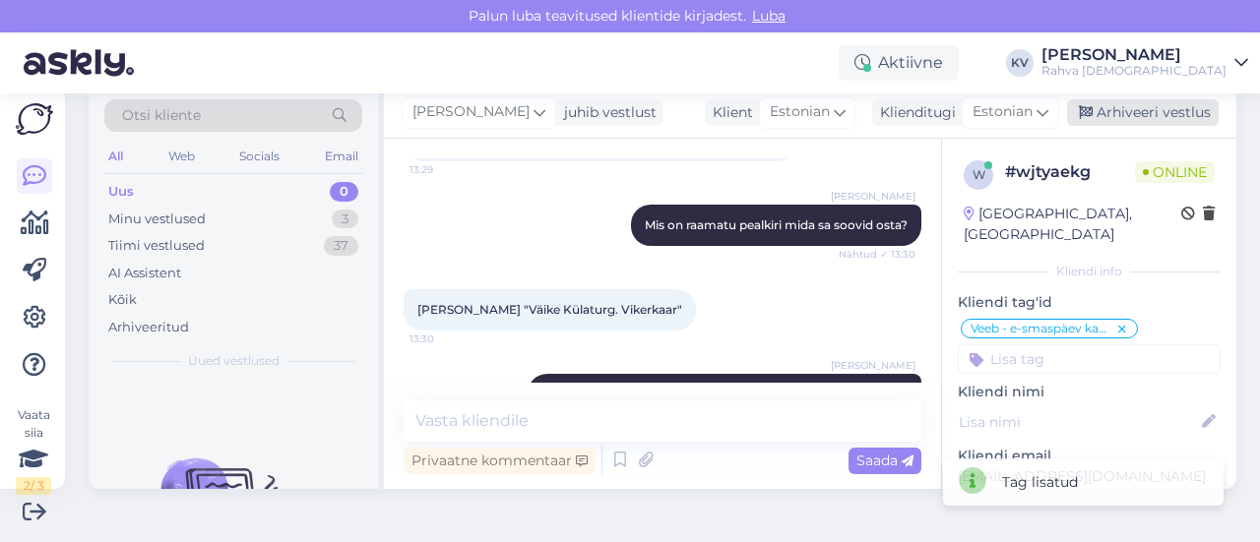
click at [1162, 111] on div "Arhiveeri vestlus" at bounding box center [1143, 112] width 152 height 27
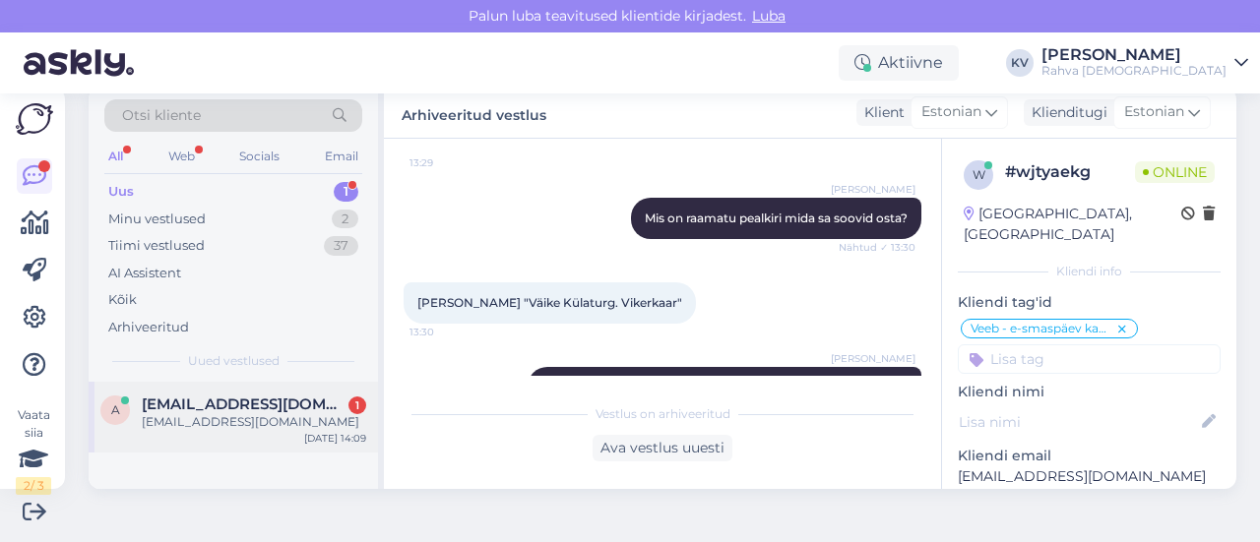
click at [189, 437] on div "a [EMAIL_ADDRESS][DOMAIN_NAME] 1 [EMAIL_ADDRESS][DOMAIN_NAME] [DATE] 14:09" at bounding box center [233, 417] width 289 height 71
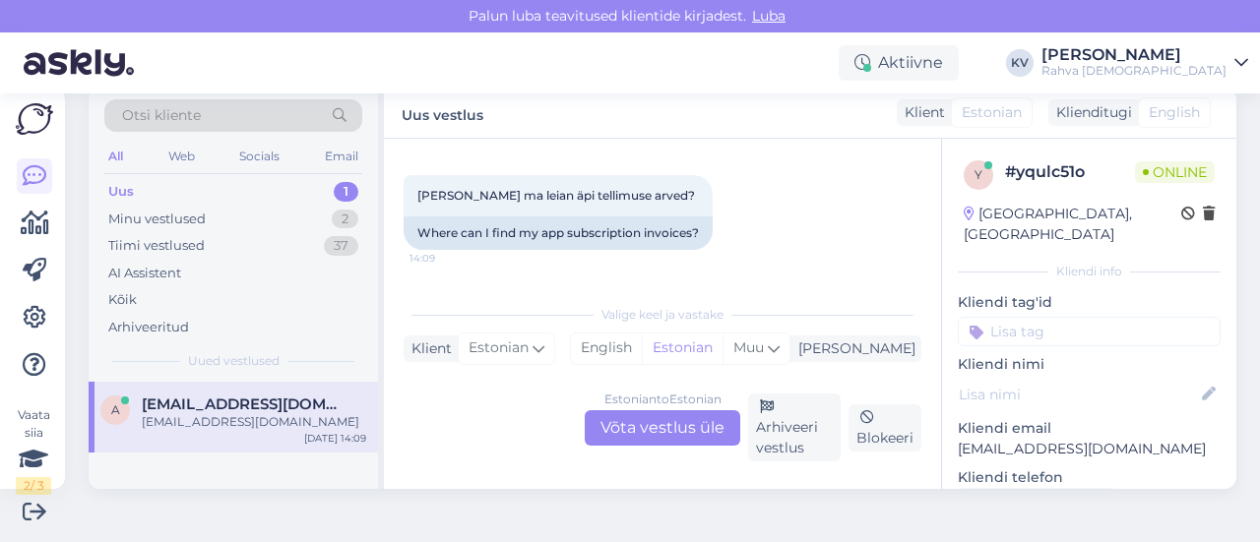
scroll to position [305, 0]
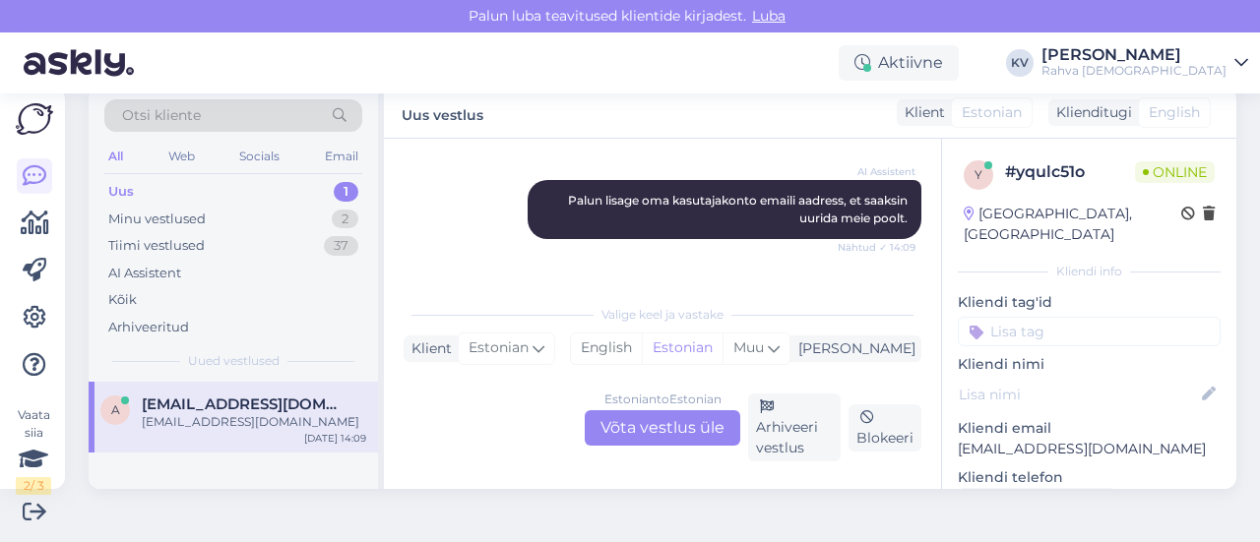
click at [652, 418] on div "Estonian to Estonian Võta vestlus üle" at bounding box center [663, 427] width 156 height 35
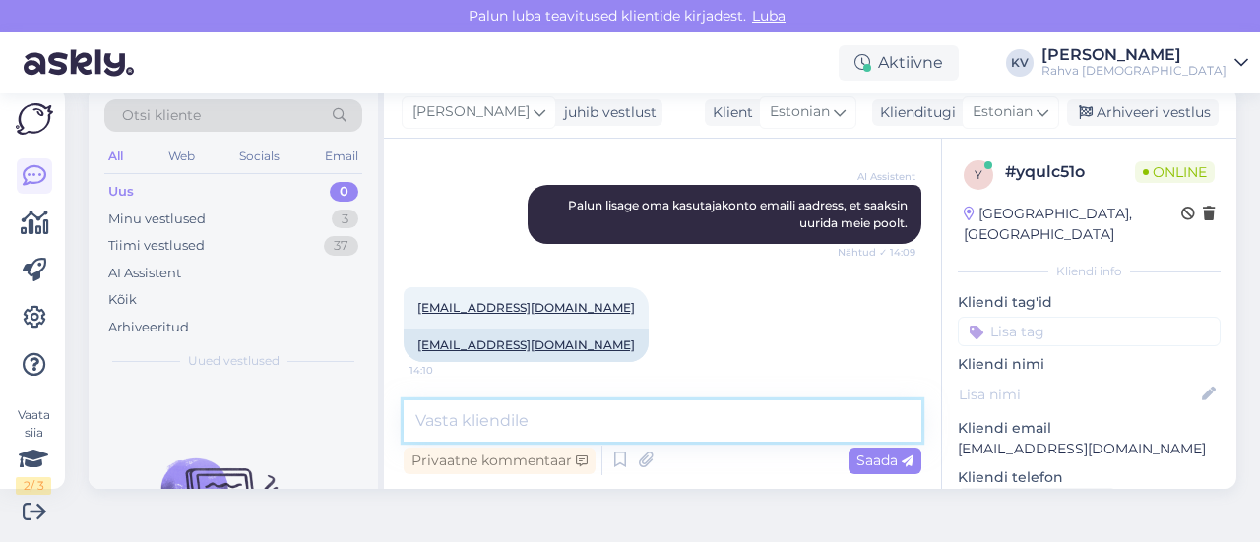
click at [587, 418] on textarea at bounding box center [663, 421] width 518 height 41
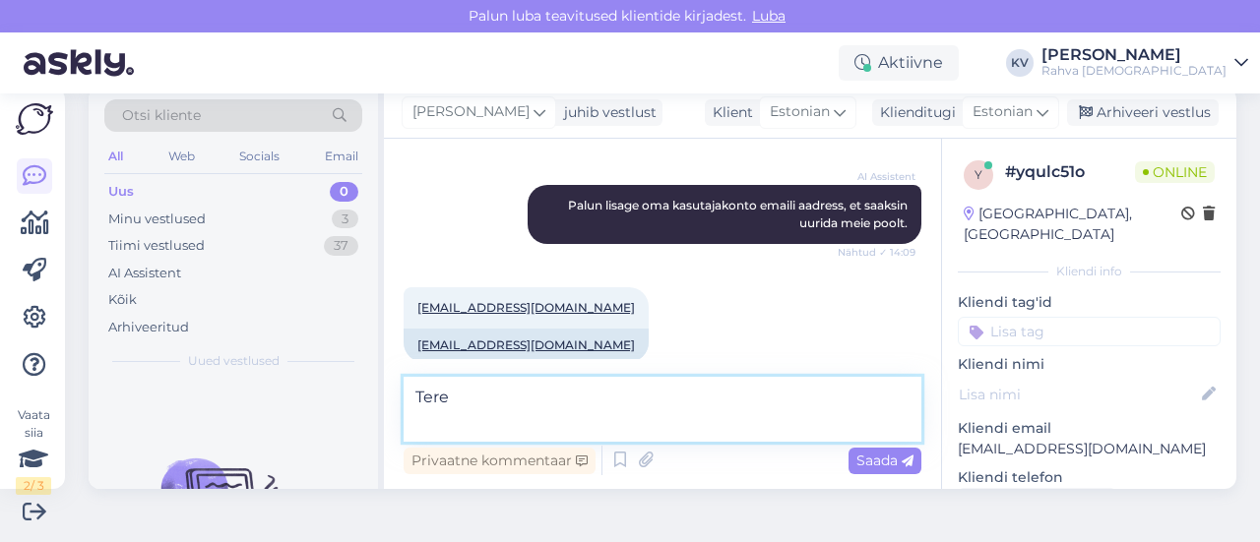
scroll to position [404, 0]
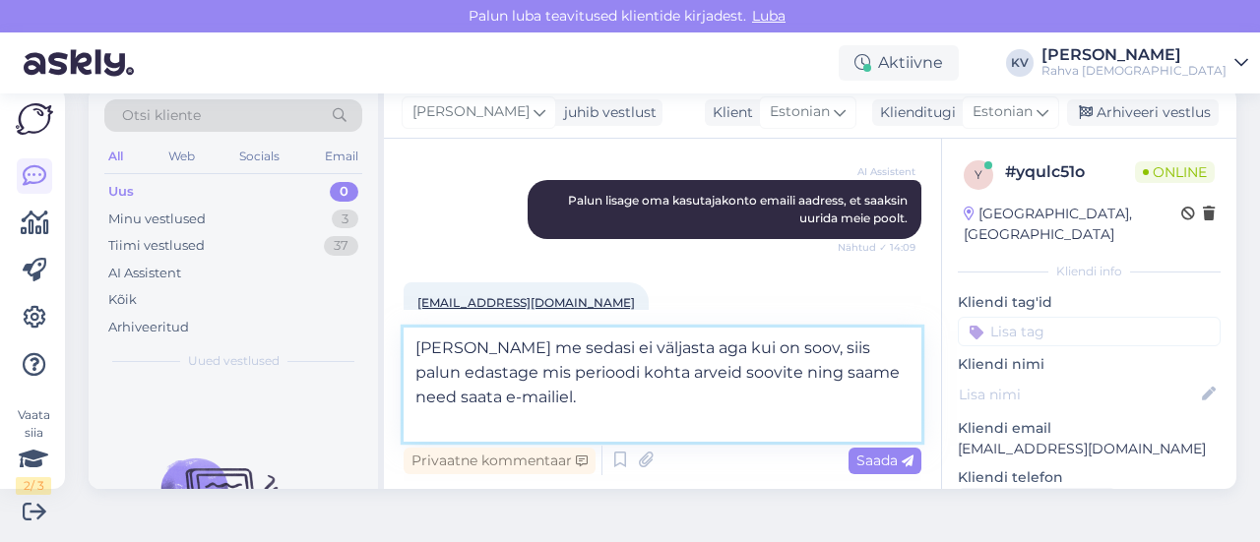
type textarea "[PERSON_NAME] me sedasi ei väljasta aga kui on soov, siis palun edastage mis pe…"
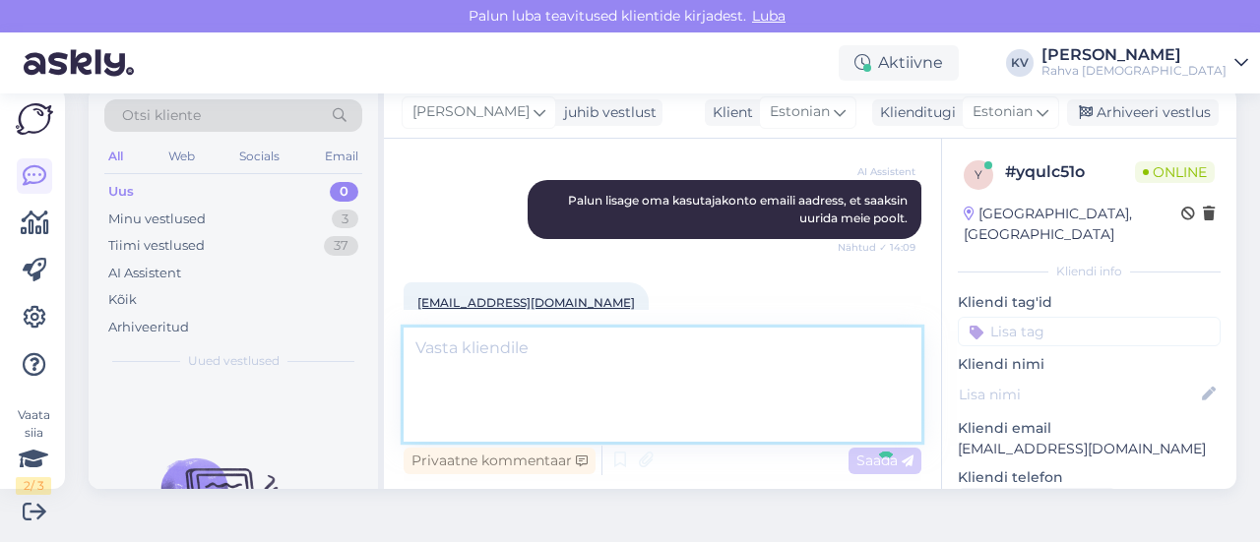
scroll to position [536, 0]
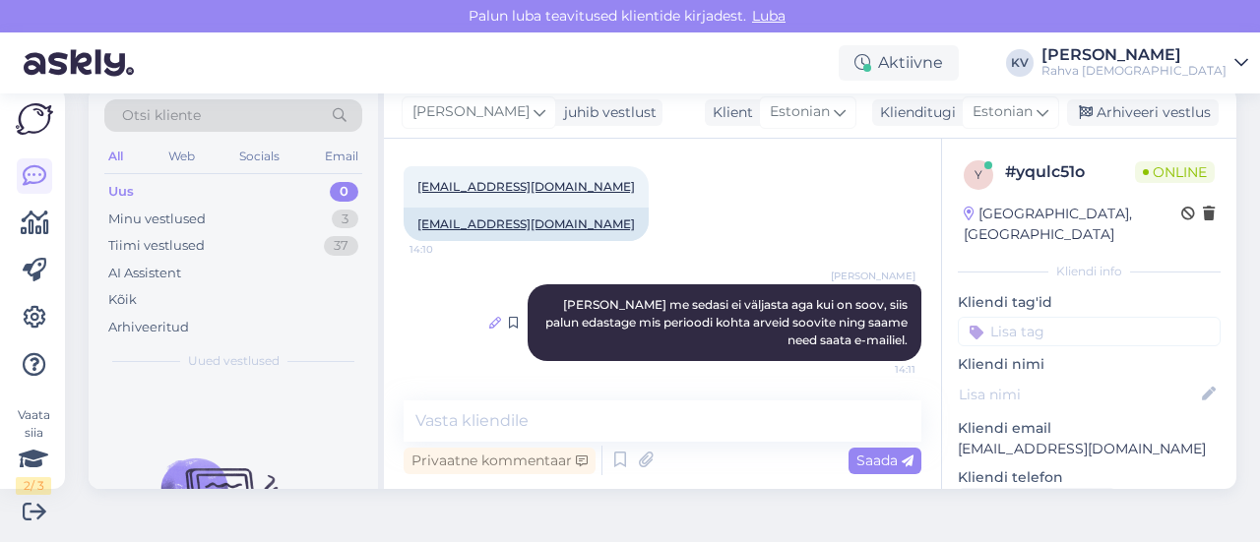
click at [489, 317] on icon at bounding box center [495, 323] width 12 height 12
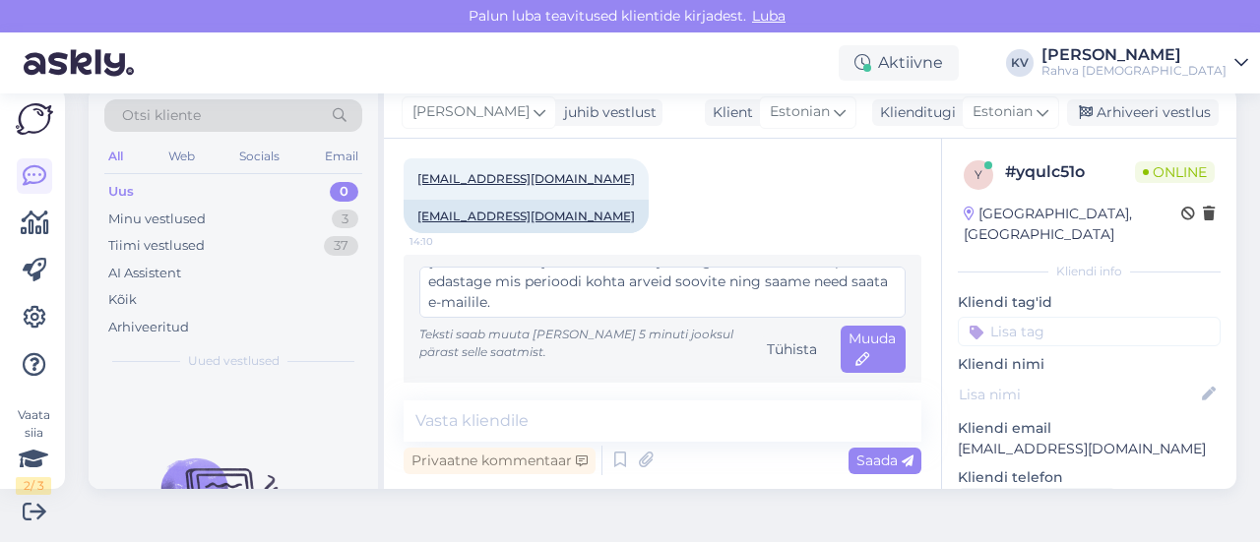
scroll to position [41, 0]
type textarea "[PERSON_NAME] me sedasi ei väljasta aga kui on soov, siis palun edastage mis pe…"
click at [849, 345] on span "Muuda" at bounding box center [872, 349] width 47 height 38
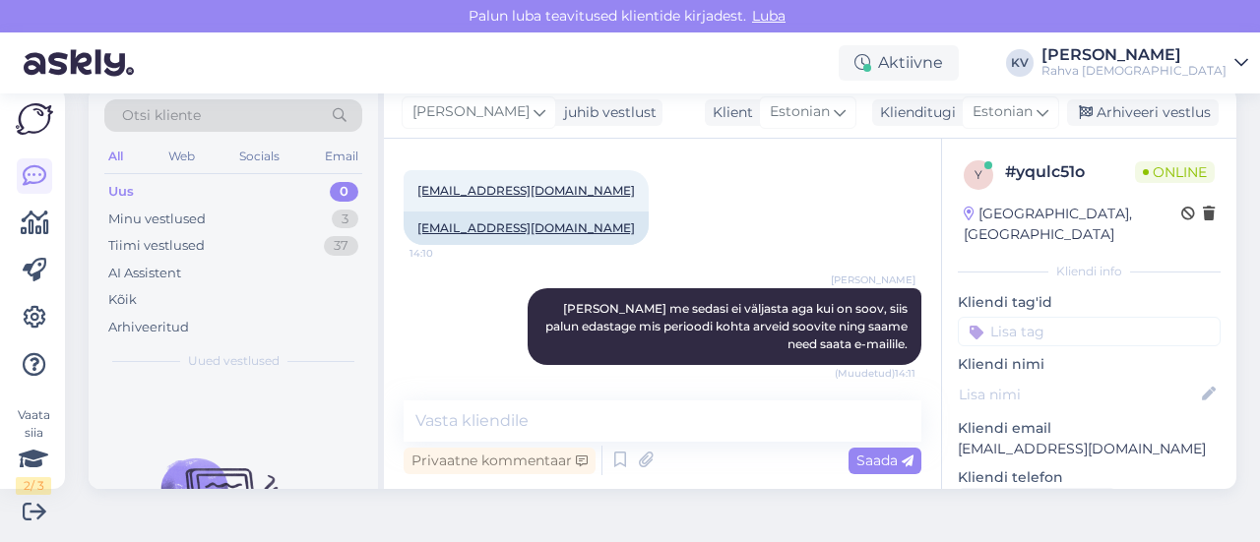
scroll to position [528, 0]
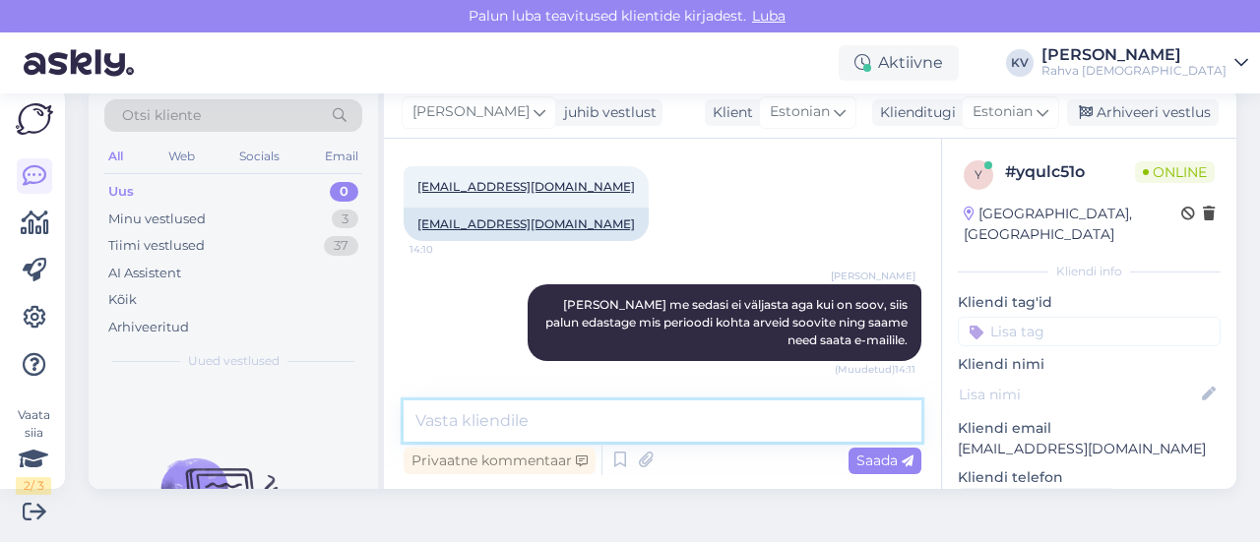
click at [693, 421] on textarea at bounding box center [663, 421] width 518 height 41
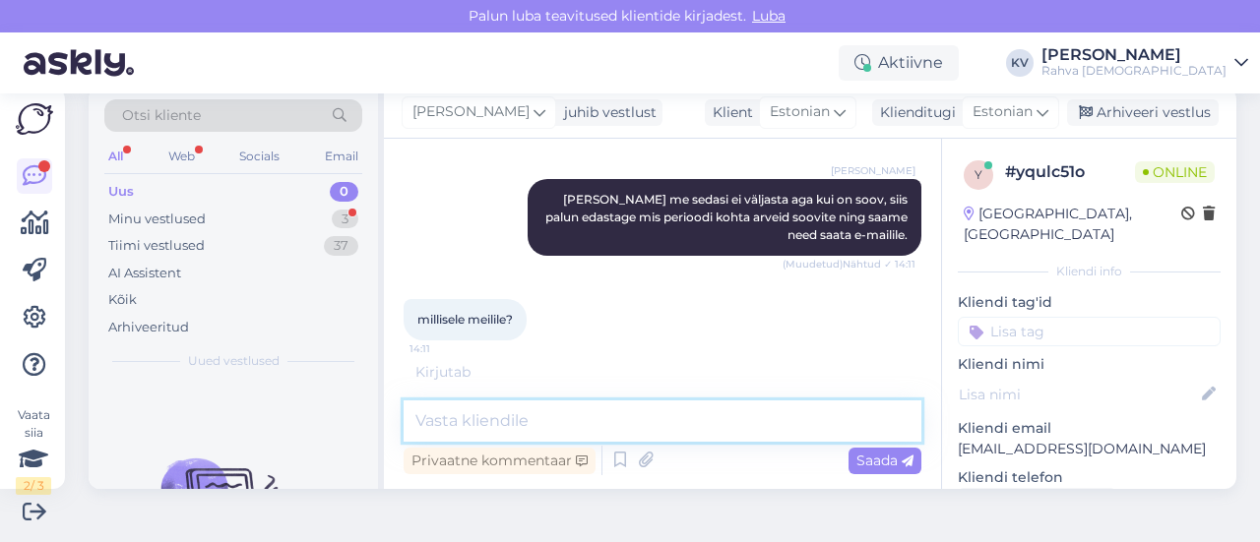
scroll to position [621, 0]
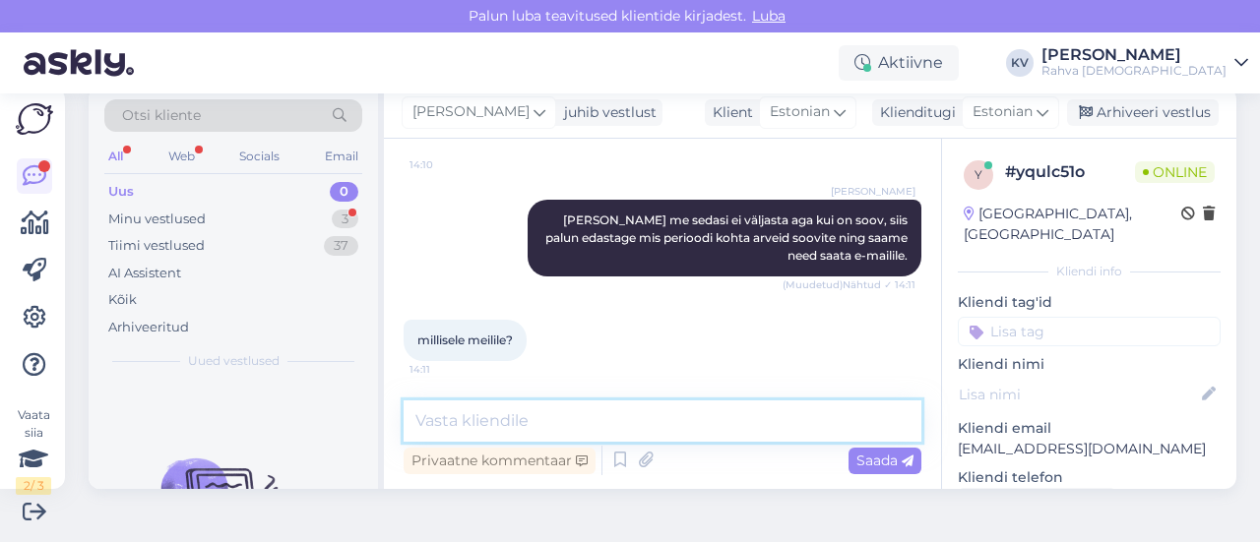
click at [513, 416] on textarea at bounding box center [663, 421] width 518 height 41
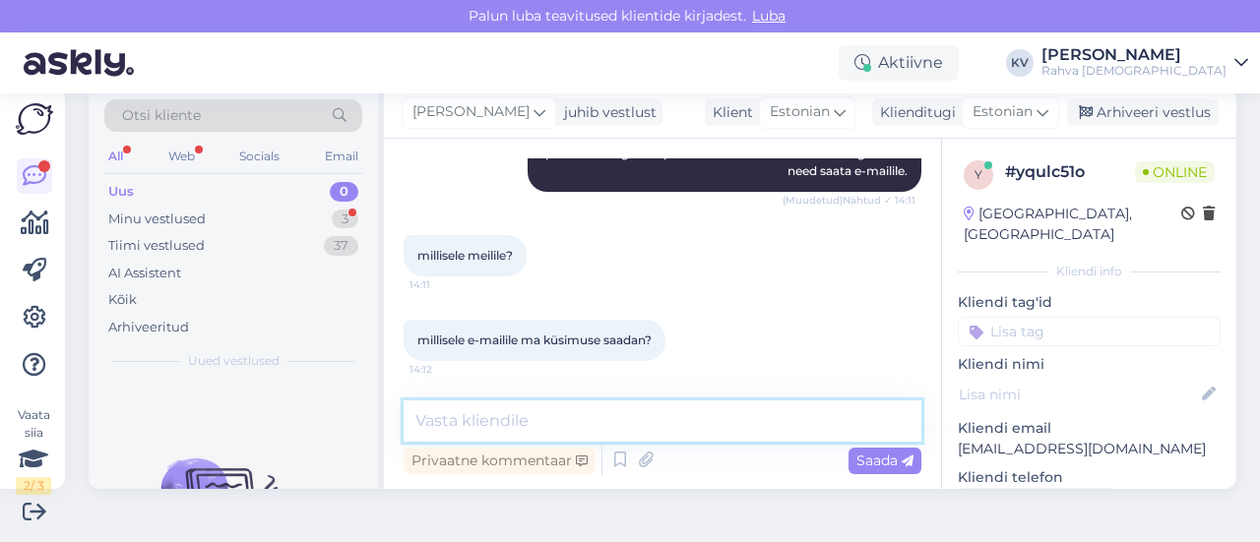
click at [669, 436] on textarea at bounding box center [663, 421] width 518 height 41
click at [557, 411] on textarea at bounding box center [663, 421] width 518 height 41
type textarea "E"
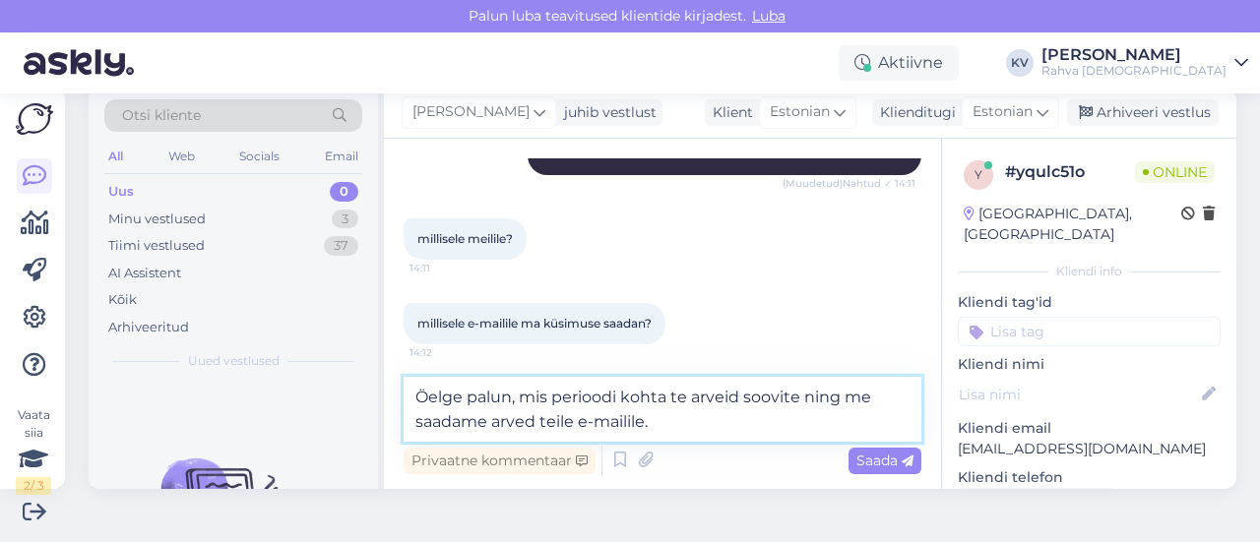
type textarea "Öelge palun, mis perioodi kohta te arveid soovite ning me saadame arved teile e…"
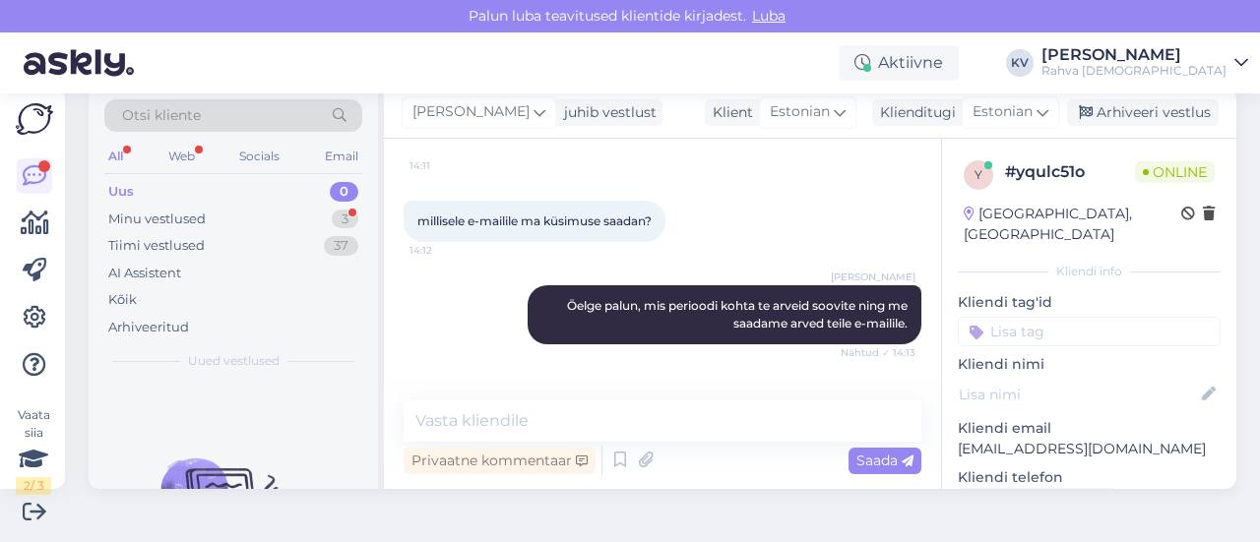
scroll to position [893, 0]
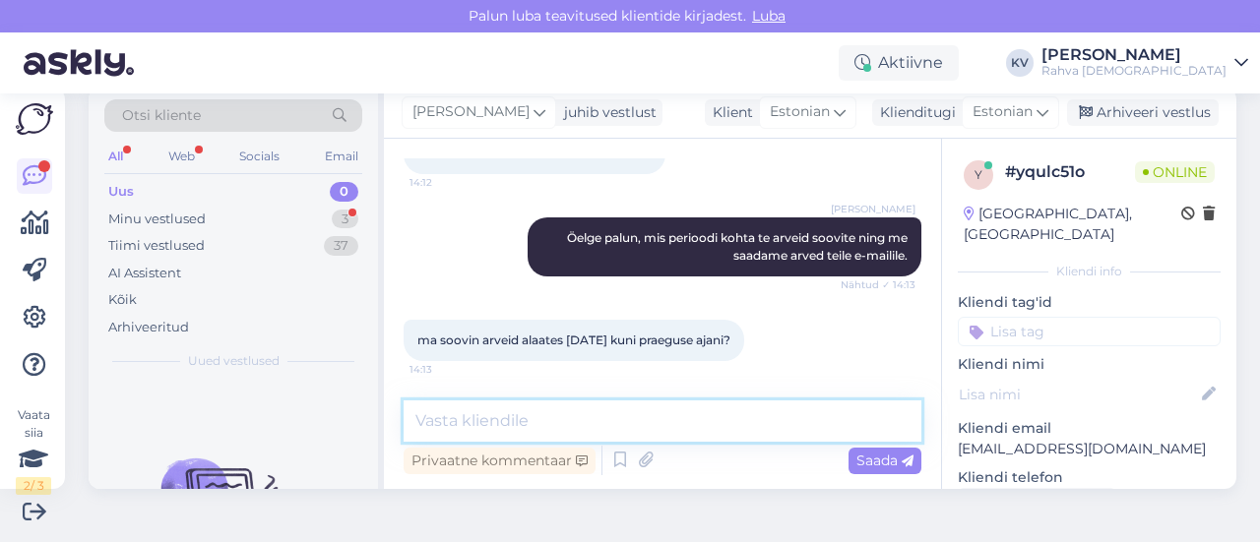
click at [492, 423] on textarea at bounding box center [663, 421] width 518 height 41
click at [502, 424] on textarea at bounding box center [663, 421] width 518 height 41
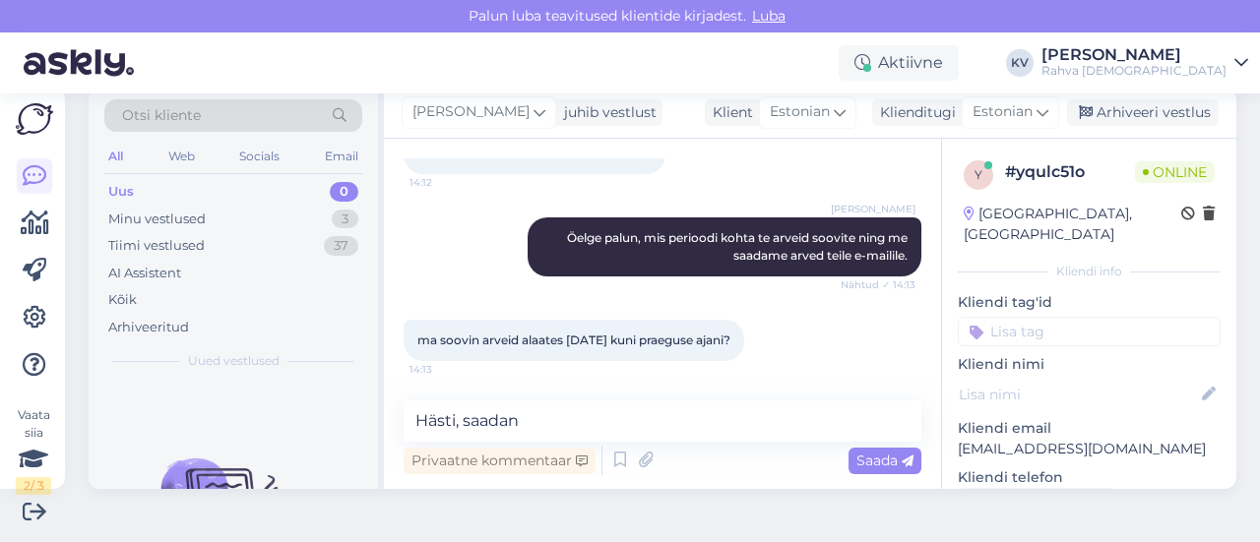
click at [973, 439] on p "[EMAIL_ADDRESS][DOMAIN_NAME]" at bounding box center [1089, 449] width 263 height 21
copy p "[EMAIL_ADDRESS][DOMAIN_NAME]"
click at [557, 416] on textarea "Hästi, saadan" at bounding box center [663, 421] width 518 height 41
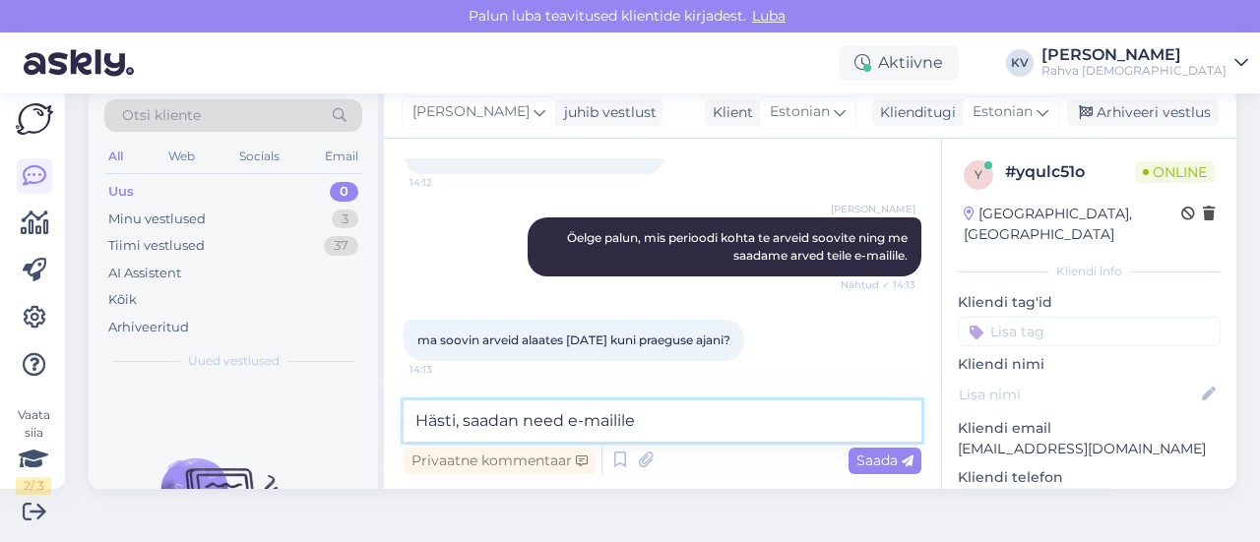
paste textarea "[EMAIL_ADDRESS][DOMAIN_NAME]"
type textarea "Hästi, saadan need e-mailile [EMAIL_ADDRESS][DOMAIN_NAME]."
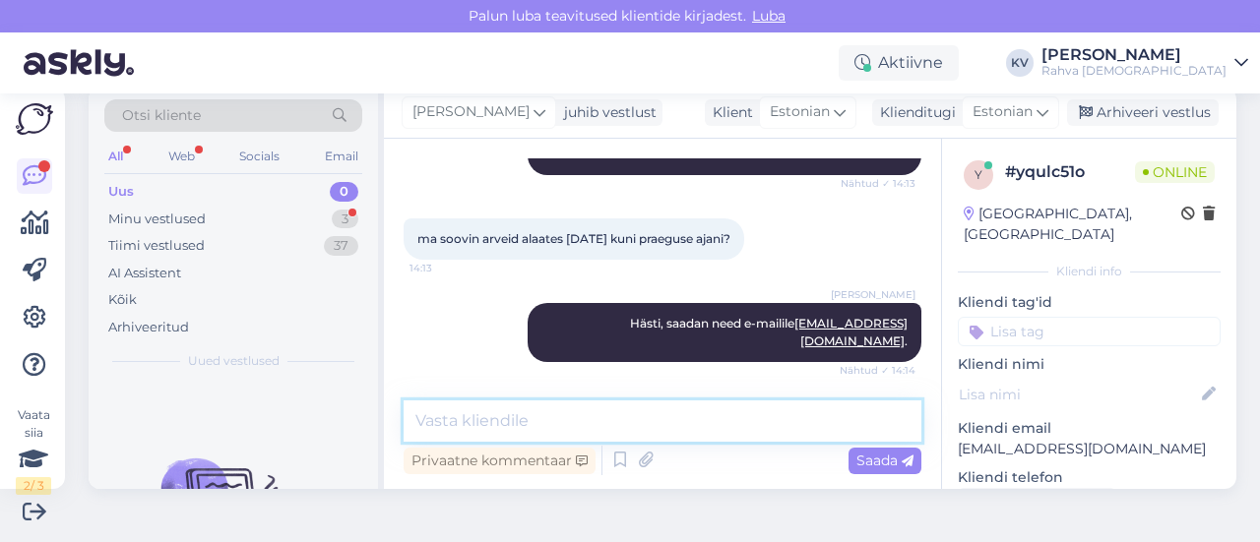
scroll to position [1062, 0]
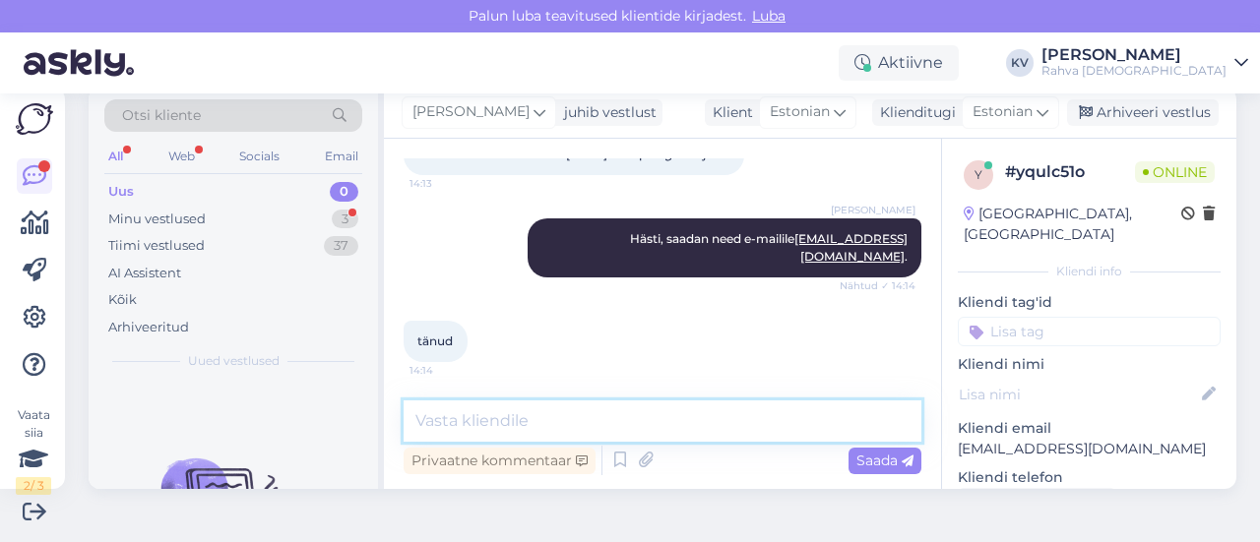
click at [487, 410] on textarea at bounding box center [663, 421] width 518 height 41
type textarea "Palun. Kaunist päeva jätku :)"
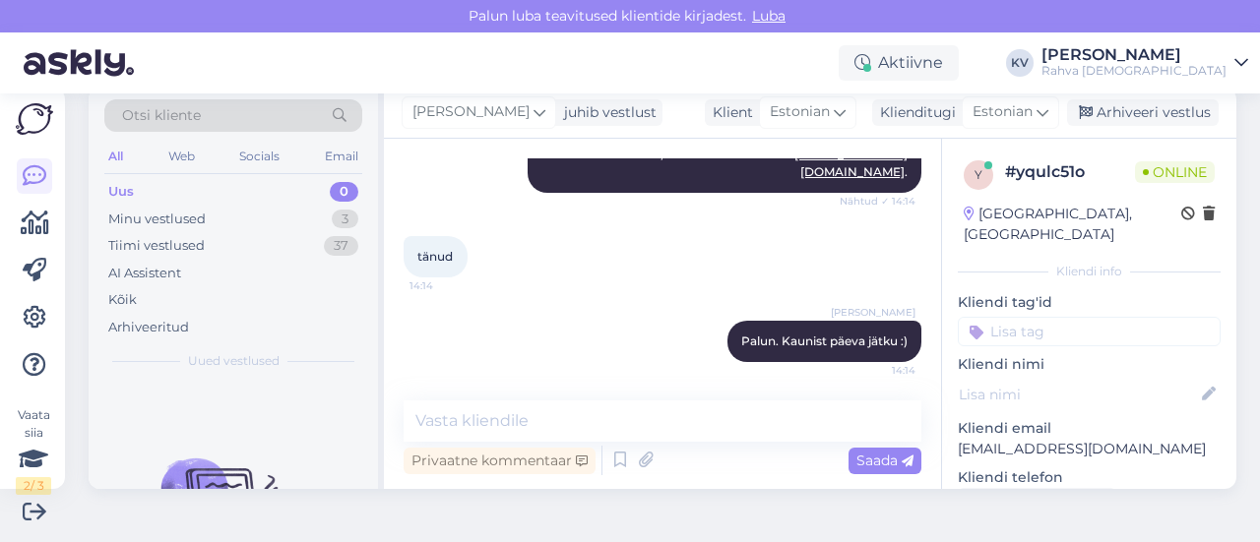
click at [1001, 439] on p "[EMAIL_ADDRESS][DOMAIN_NAME]" at bounding box center [1089, 449] width 263 height 21
copy p "[EMAIL_ADDRESS][DOMAIN_NAME]"
click at [535, 396] on div "Vestlus algas [DATE] Tere 14:09 Hello AI Assistent [PERSON_NAME], kuidas saan t…" at bounding box center [662, 314] width 557 height 350
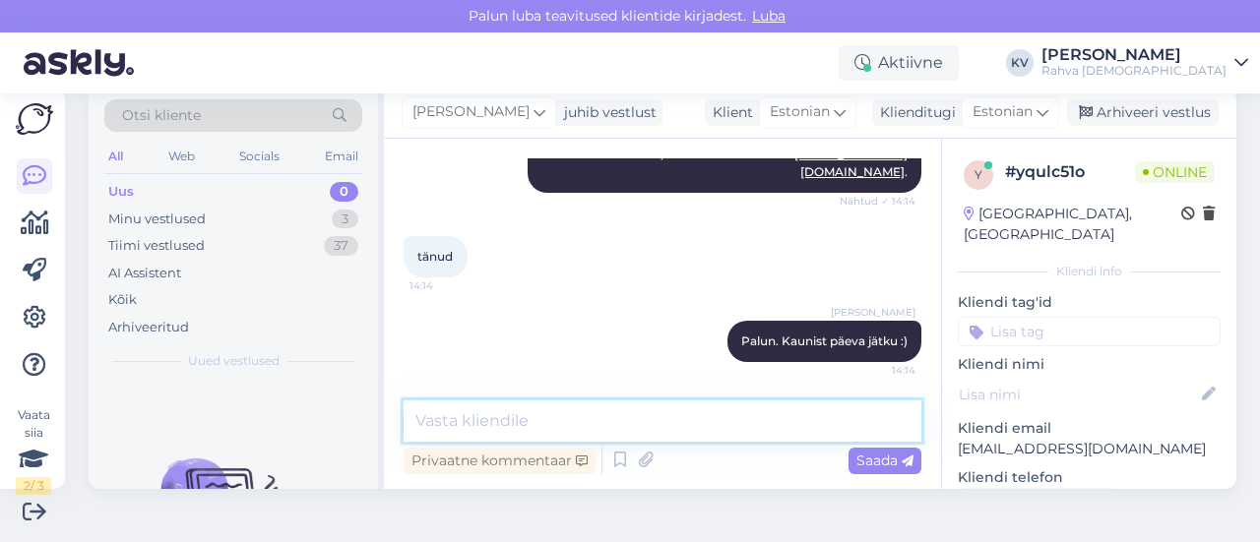
click at [536, 409] on textarea at bounding box center [663, 421] width 518 height 41
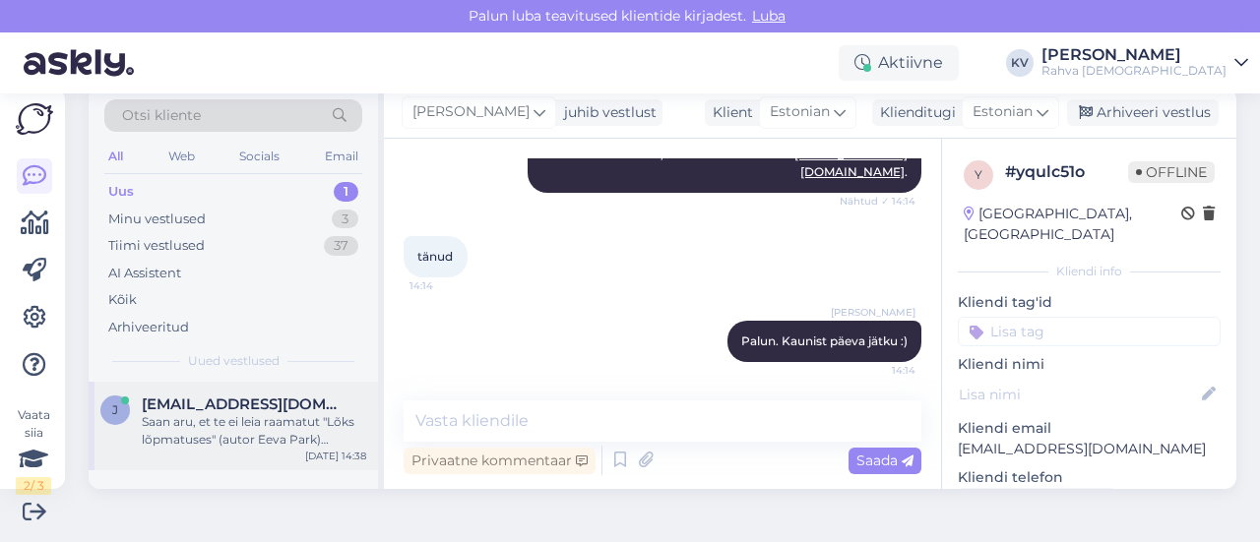
click at [234, 427] on div "Saan aru, et te ei leia raamatut "Lõks lõpmatuses" (autor Eeva Park) mobiiliäpi…" at bounding box center [254, 430] width 224 height 35
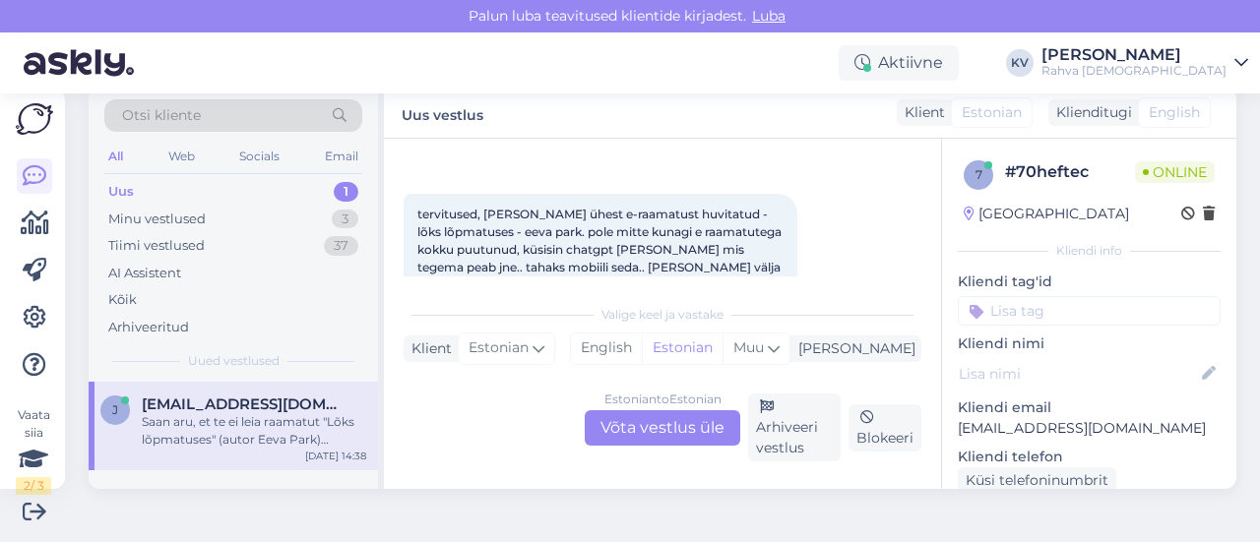
scroll to position [41, 0]
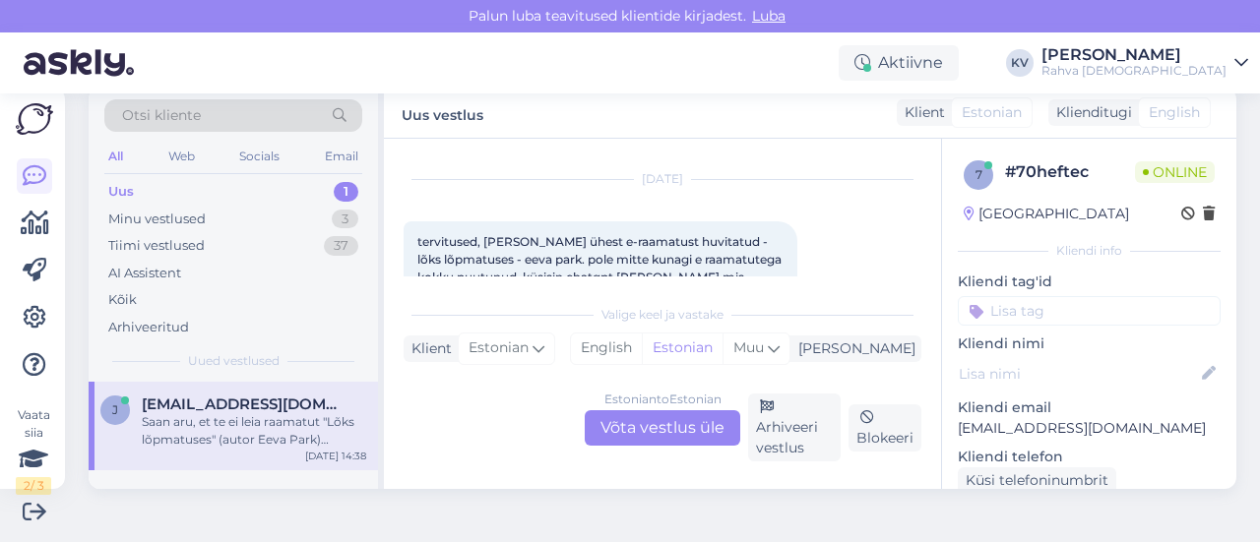
click at [663, 420] on div "Estonian to Estonian Võta vestlus üle" at bounding box center [663, 427] width 156 height 35
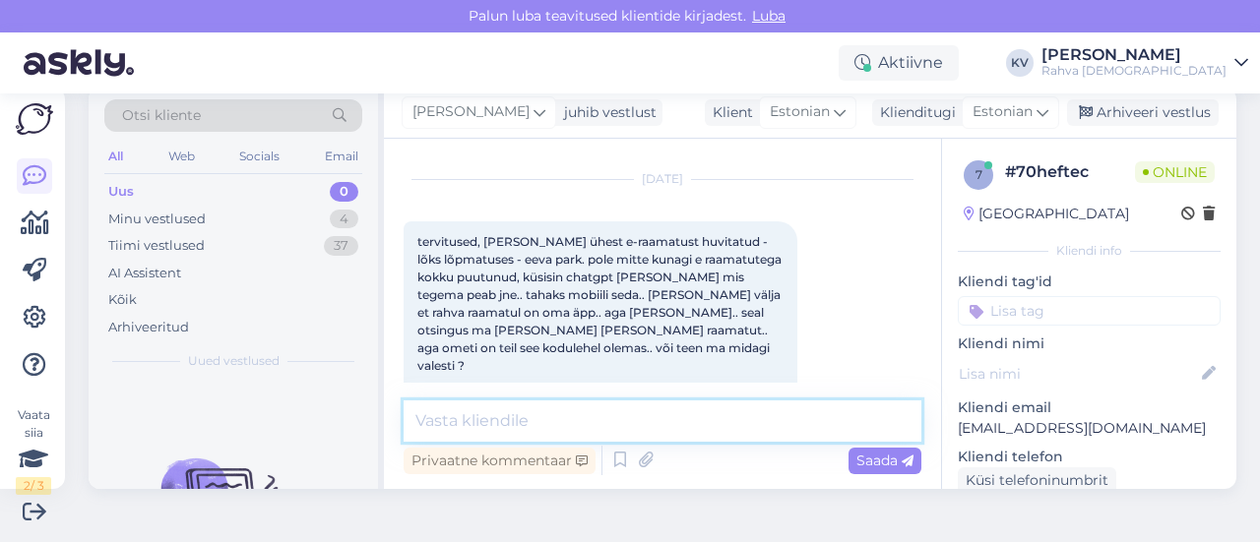
click at [654, 409] on textarea at bounding box center [663, 421] width 518 height 41
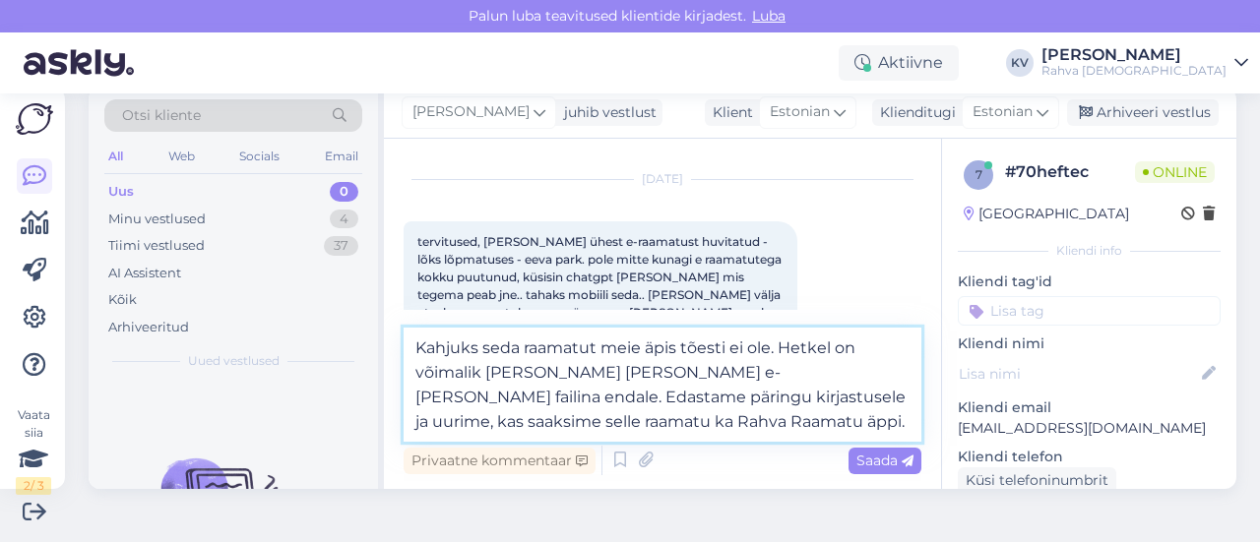
type textarea "Kahjuks seda raamatut meie äpis tõesti ei ole. Hetkel on võimalik [PERSON_NAME]…"
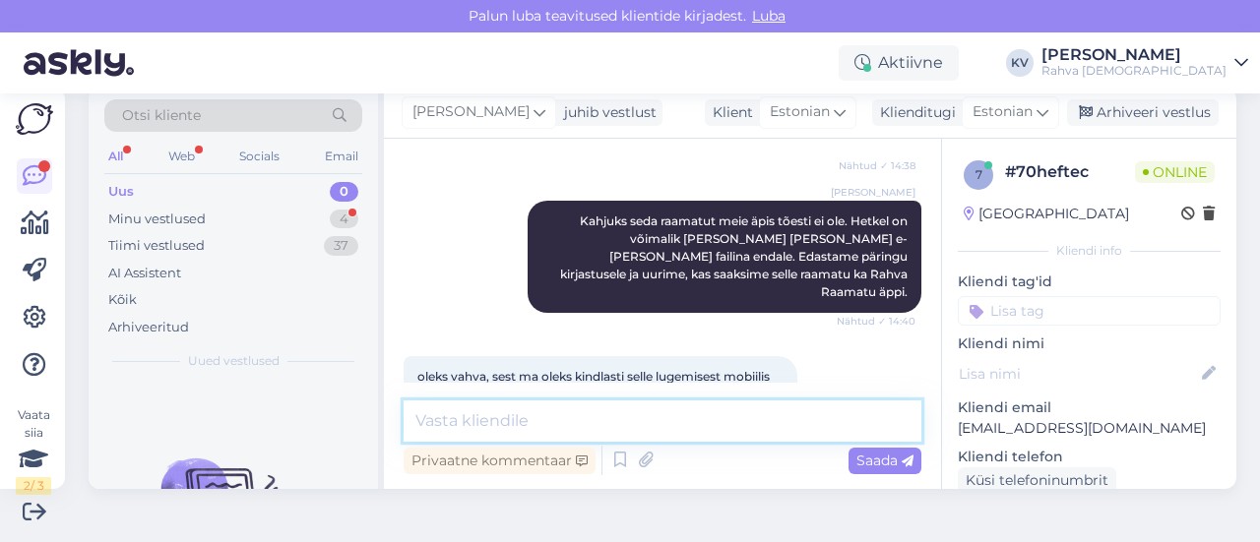
scroll to position [1066, 0]
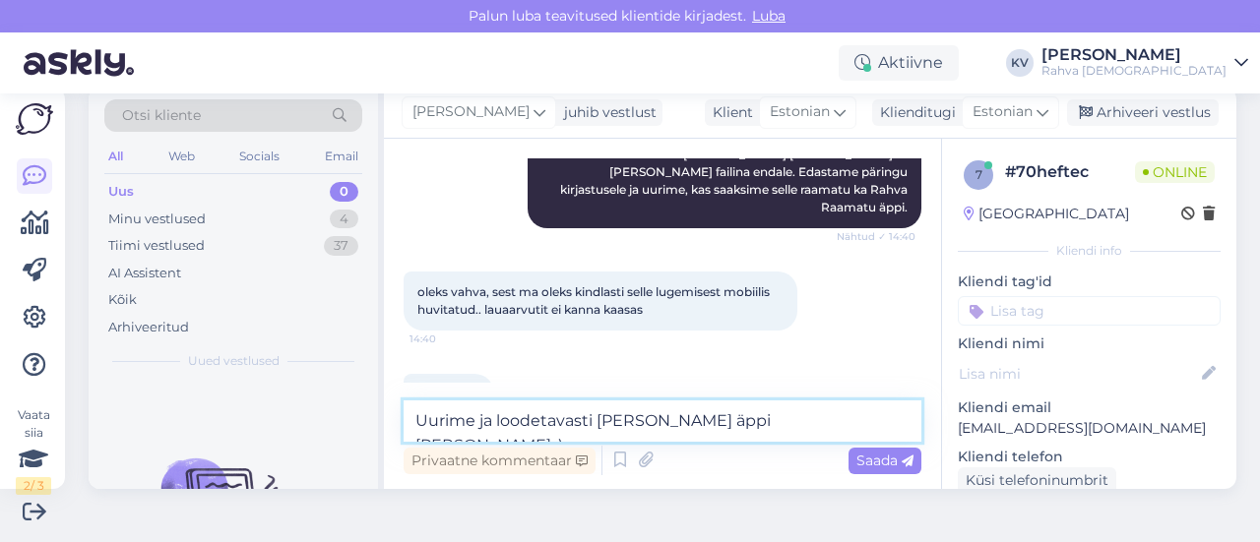
type textarea "Uurime ja loodetavasti [PERSON_NAME] äppi [PERSON_NAME] :)"
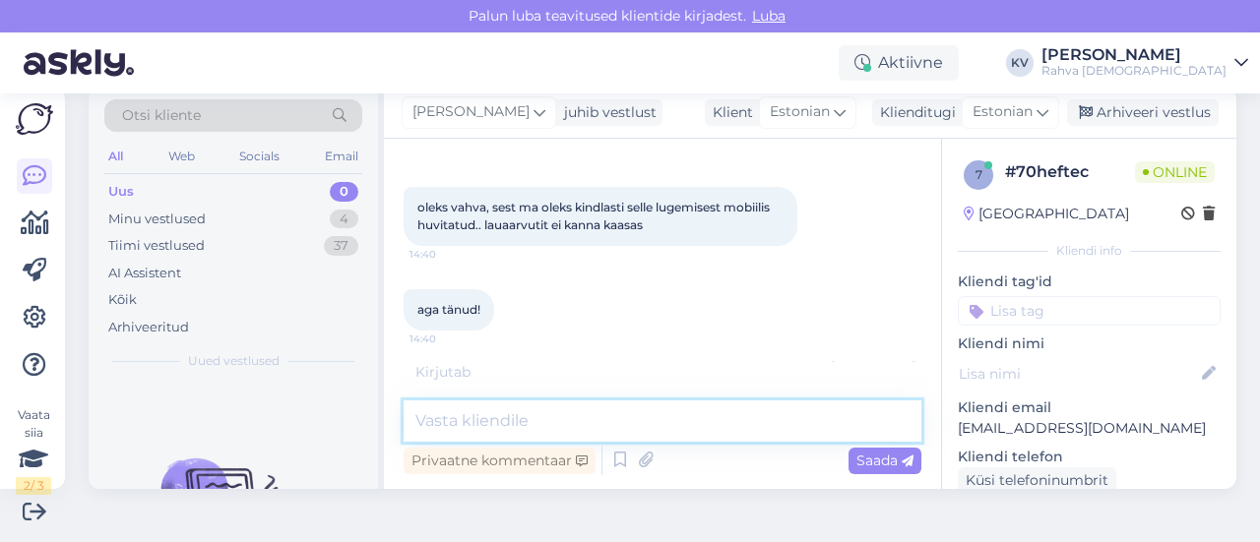
scroll to position [1235, 0]
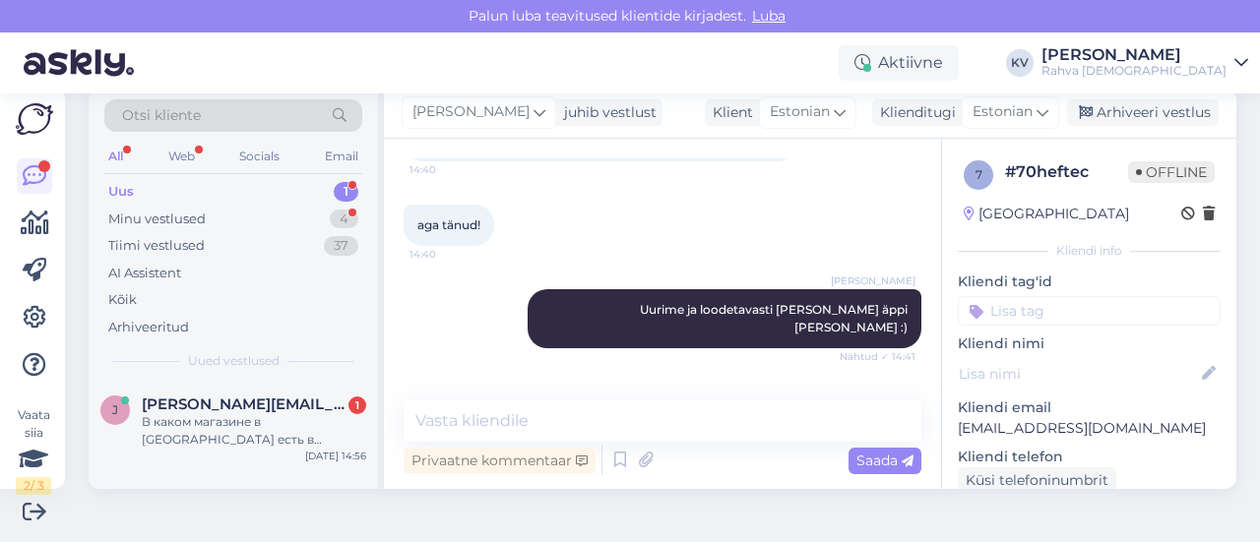
click at [196, 188] on div "Uus 1" at bounding box center [233, 192] width 258 height 28
click at [252, 417] on div "В каком магазине в [GEOGRAPHIC_DATA] есть в наличии такой калькулятор?" at bounding box center [254, 430] width 224 height 35
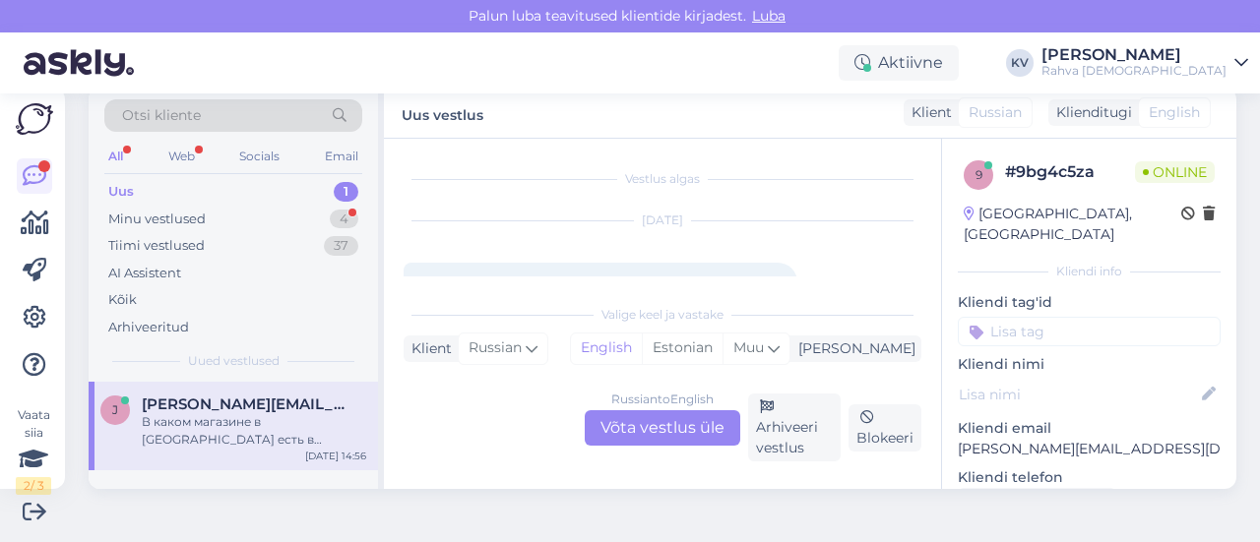
scroll to position [189, 0]
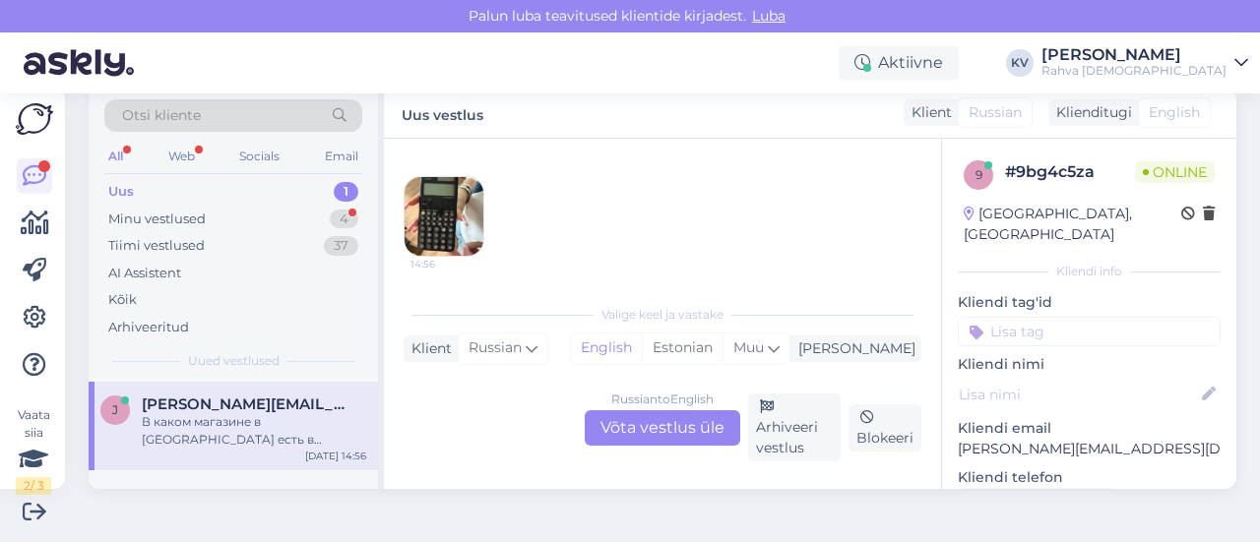
click at [455, 220] on img at bounding box center [444, 216] width 79 height 79
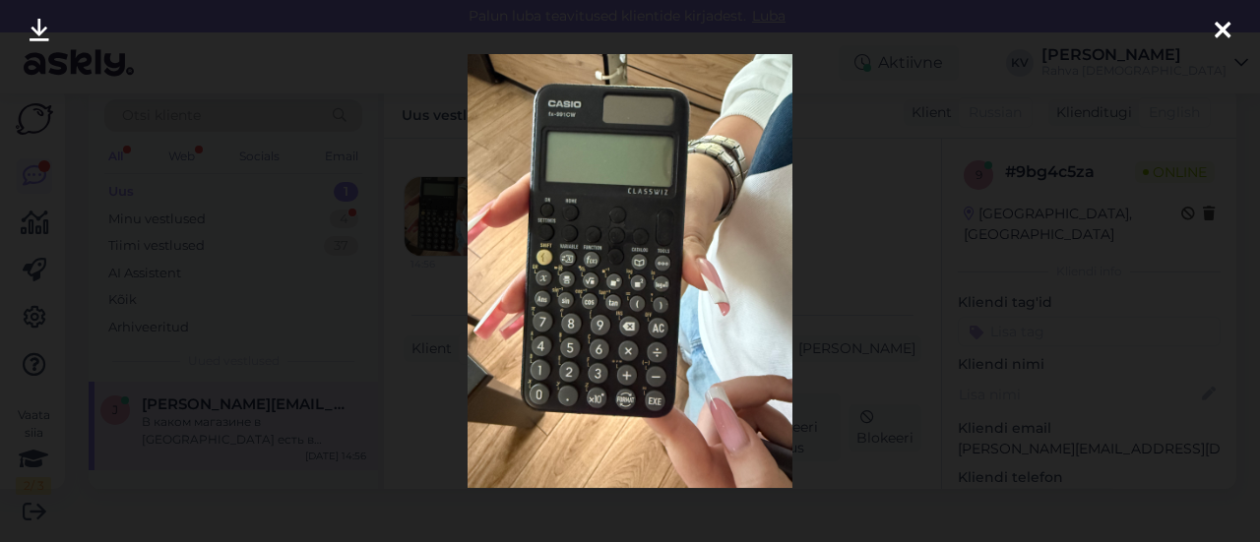
drag, startPoint x: 1232, startPoint y: 28, endPoint x: 1219, endPoint y: 32, distance: 14.6
click at [1232, 28] on div at bounding box center [1222, 31] width 39 height 62
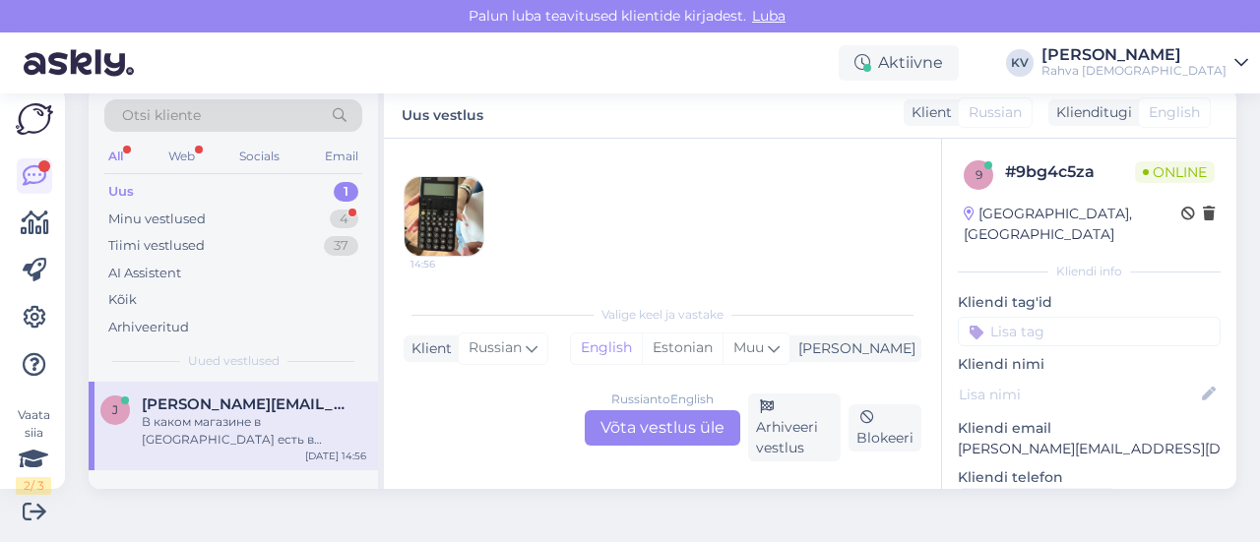
click at [660, 425] on div "Russian to English Võta vestlus üle" at bounding box center [663, 427] width 156 height 35
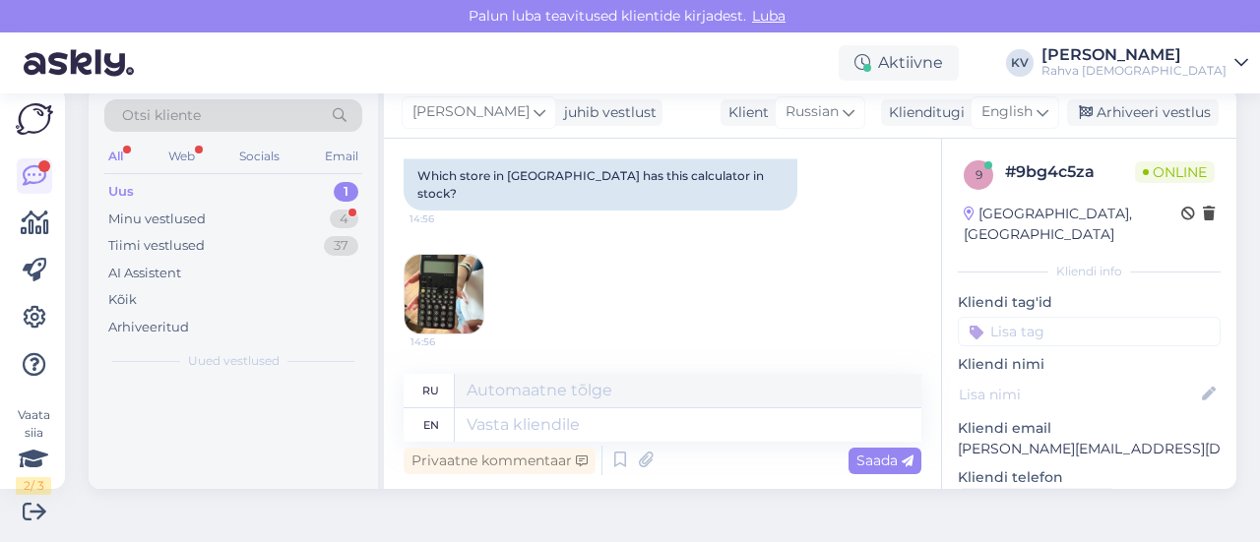
scroll to position [143, 0]
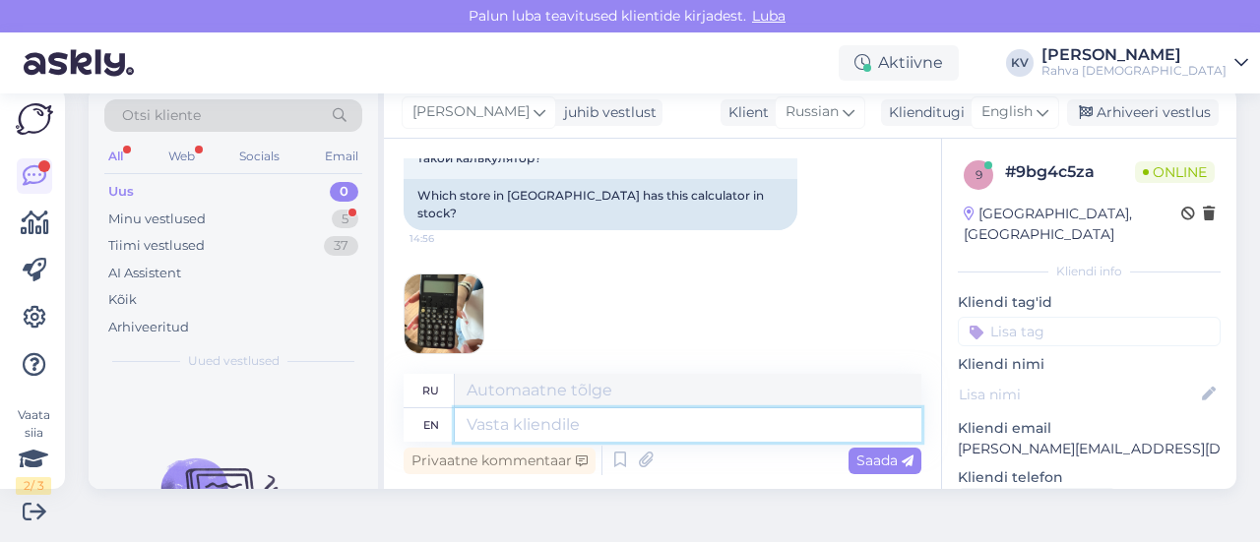
click at [510, 423] on textarea at bounding box center [688, 425] width 467 height 33
click at [552, 423] on textarea at bounding box center [688, 425] width 467 height 33
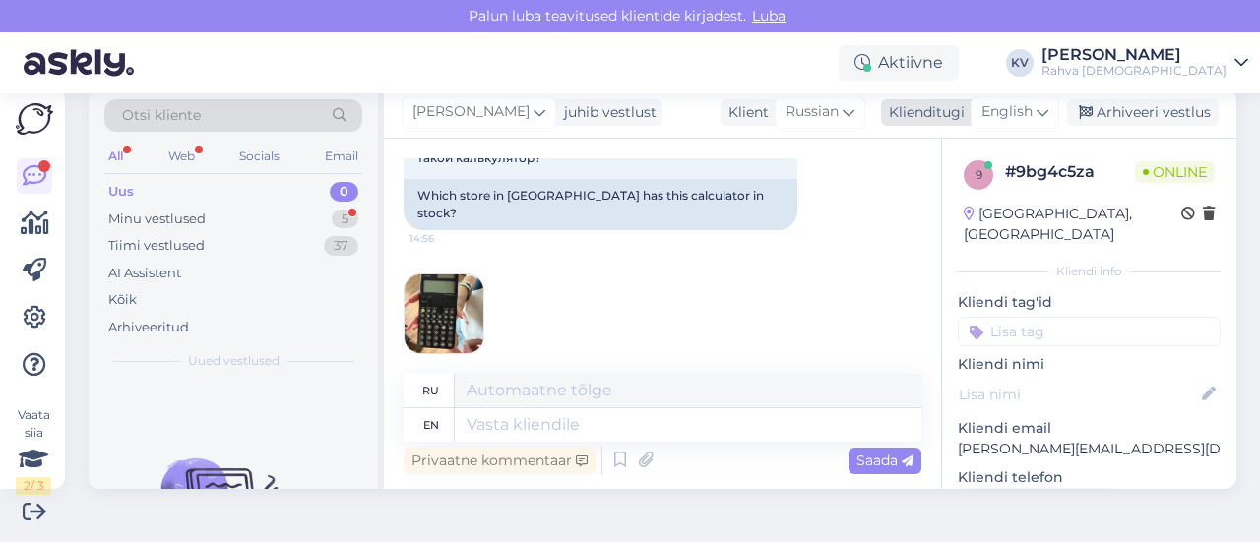
click at [1000, 123] on span "English" at bounding box center [1006, 112] width 51 height 22
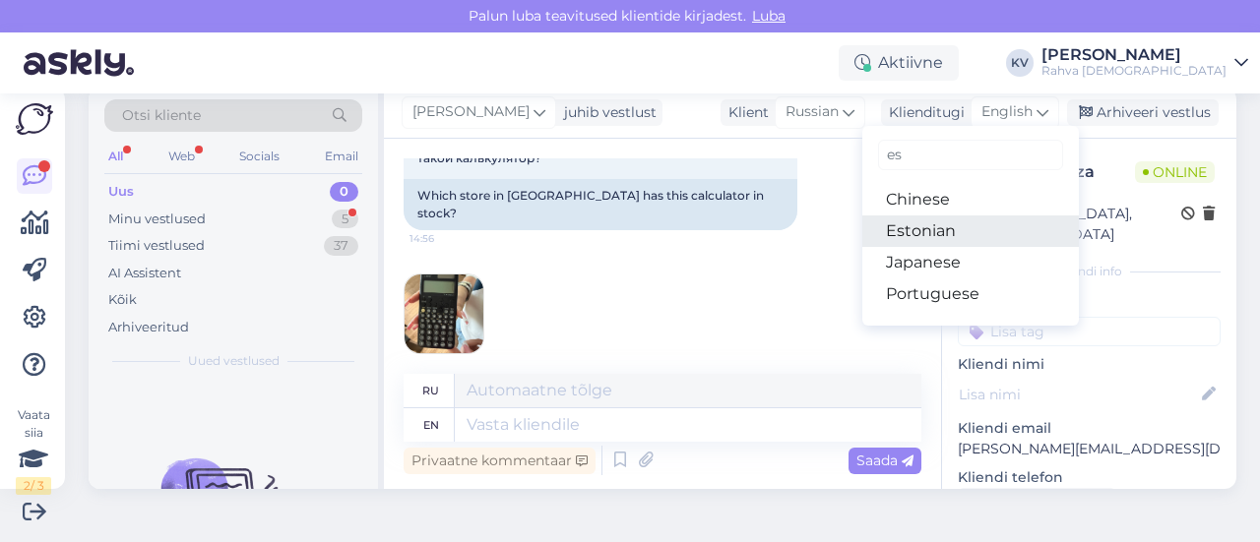
type input "es"
click at [918, 229] on link "Estonian" at bounding box center [970, 231] width 217 height 31
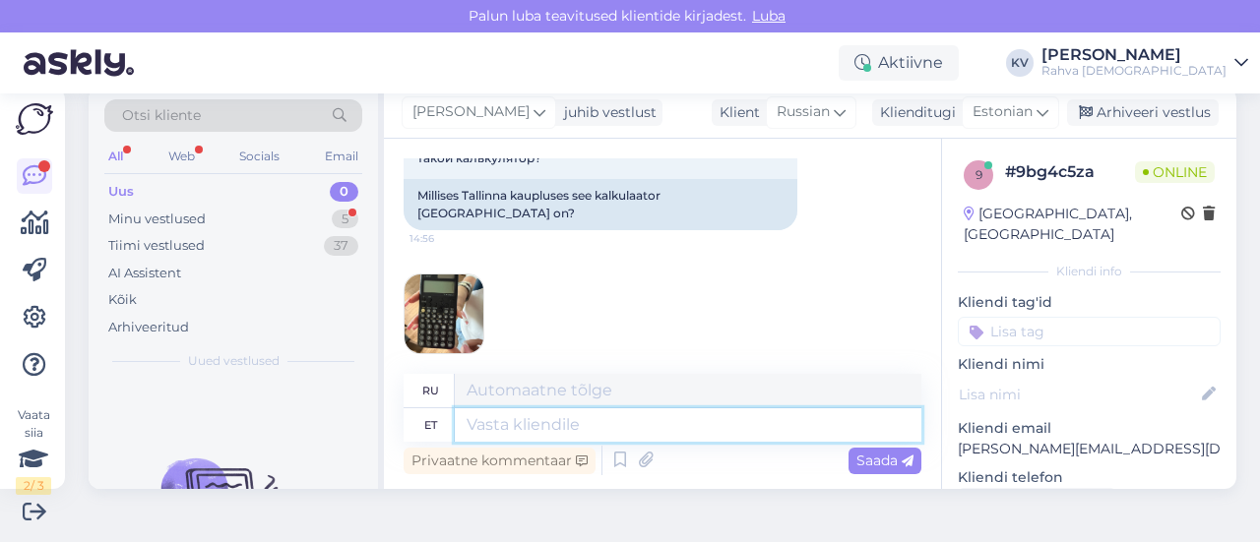
click at [553, 429] on textarea at bounding box center [688, 425] width 467 height 33
type textarea "[GEOGRAPHIC_DATA] on"
type textarea "В [GEOGRAPHIC_DATA]"
type textarea "[GEOGRAPHIC_DATA] on Vi"
type textarea "В [GEOGRAPHIC_DATA] есть"
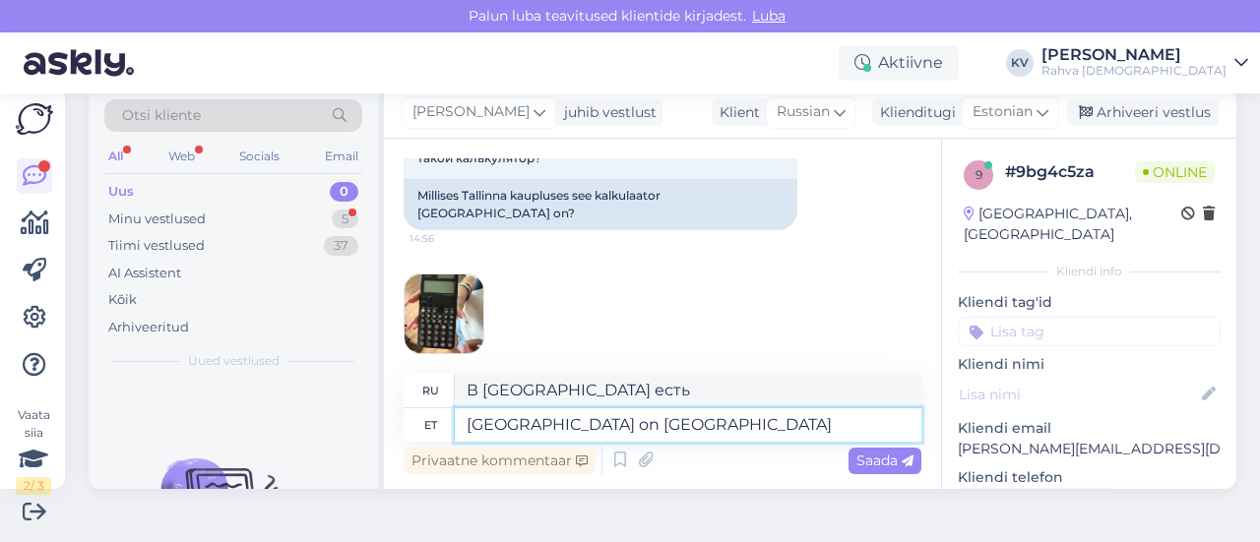
type textarea "[GEOGRAPHIC_DATA] on [GEOGRAPHIC_DATA]"
type textarea "В [GEOGRAPHIC_DATA] есть Виру"
type textarea "[GEOGRAPHIC_DATA] on [GEOGRAPHIC_DATA] k"
type textarea "В [GEOGRAPHIC_DATA] есть торговый центр [GEOGRAPHIC_DATA]."
type textarea "[GEOGRAPHIC_DATA] on Viru Keskuse kau"
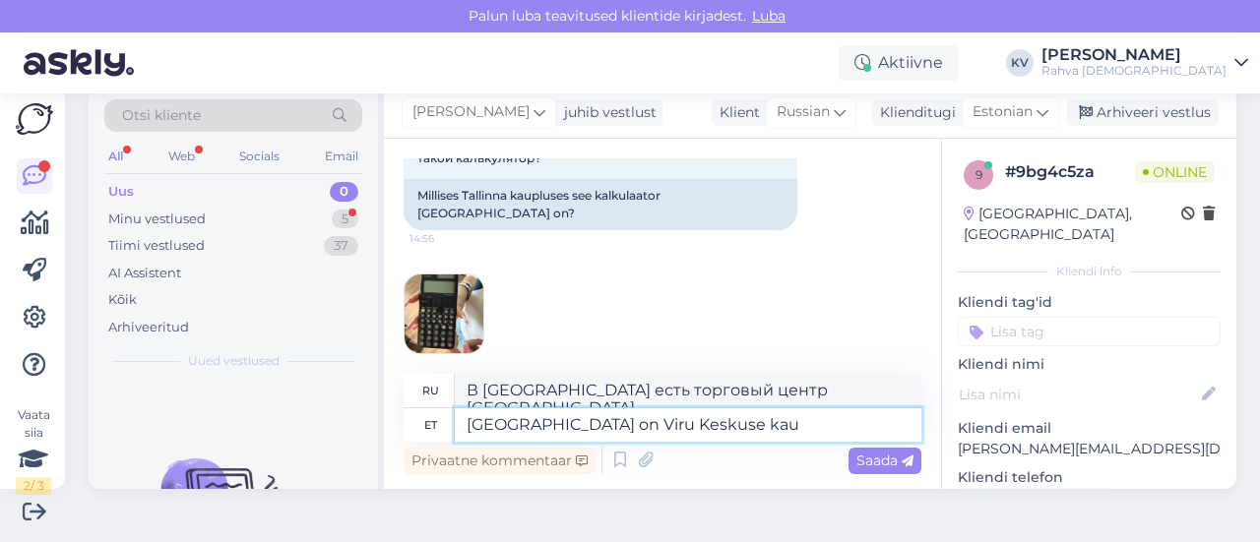
type textarea "В [GEOGRAPHIC_DATA] находится торговый центр [GEOGRAPHIC_DATA]."
type textarea "[GEOGRAPHIC_DATA] on Viru Keskuse kaupluses,"
type textarea "В [GEOGRAPHIC_DATA], в магазине [GEOGRAPHIC_DATA],"
type textarea "[GEOGRAPHIC_DATA] on Viru Keskuse kaupluses, [GEOGRAPHIC_DATA] [PERSON_NAME]"
type textarea "В [GEOGRAPHIC_DATA] его можно приобрести в магазине [GEOGRAPHIC_DATA] в [GEOGRA…"
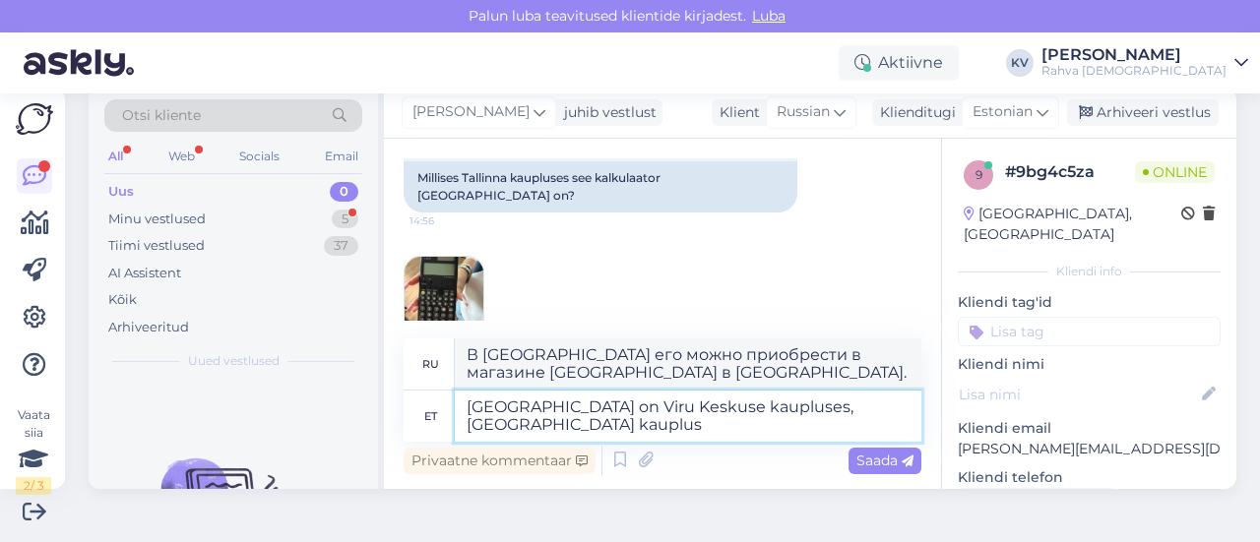
scroll to position [178, 0]
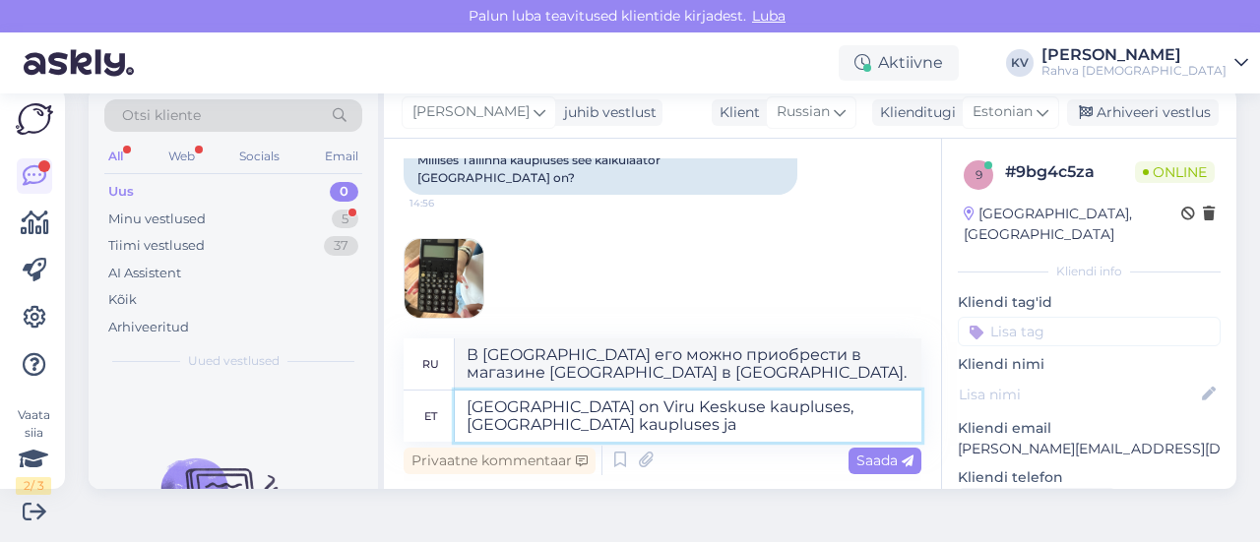
type textarea "[GEOGRAPHIC_DATA] on Viru Keskuse kaupluses, [GEOGRAPHIC_DATA] kaupluses ja"
type textarea "В [GEOGRAPHIC_DATA] его можно приобрести в магазине [GEOGRAPHIC_DATA], магазине…"
type textarea "[GEOGRAPHIC_DATA] on Viru Keskuse kaupluses, [GEOGRAPHIC_DATA] kaupluses"
type textarea "В [GEOGRAPHIC_DATA] его можно приобрести в магазине [GEOGRAPHIC_DATA], магазине…"
type textarea "[GEOGRAPHIC_DATA] on Viru Keskuse kaupluses, [GEOGRAPHIC_DATA] kaupluses, [GEOG…"
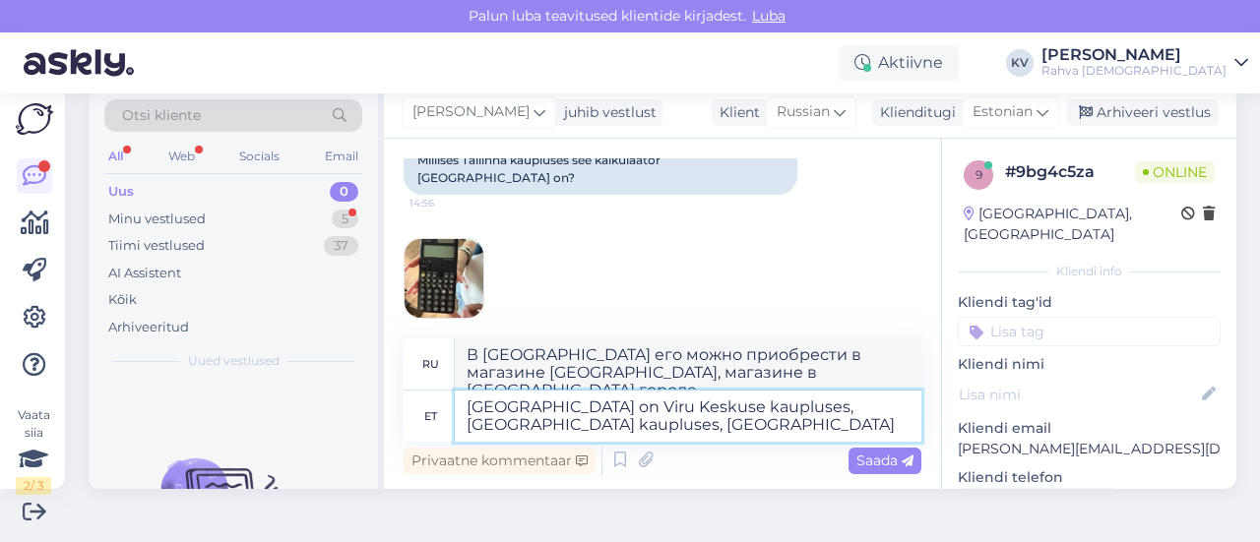
type textarea "В [GEOGRAPHIC_DATA] его можно приобрести в магазине [GEOGRAPHIC_DATA], магазине…"
type textarea "[GEOGRAPHIC_DATA] on Viru Keskuse kaupluses, Vanalinna kaupluses, [GEOGRAPHIC_D…"
type textarea "В [GEOGRAPHIC_DATA] его можно приобрести в магазине [GEOGRAPHIC_DATA], магазине…"
type textarea "[GEOGRAPHIC_DATA] on Viru Keskuse kaupluses, [GEOGRAPHIC_DATA] kaupluses, [GEOG…"
type textarea "В [GEOGRAPHIC_DATA] его можно приобрести в магазине [GEOGRAPHIC_DATA], магазине…"
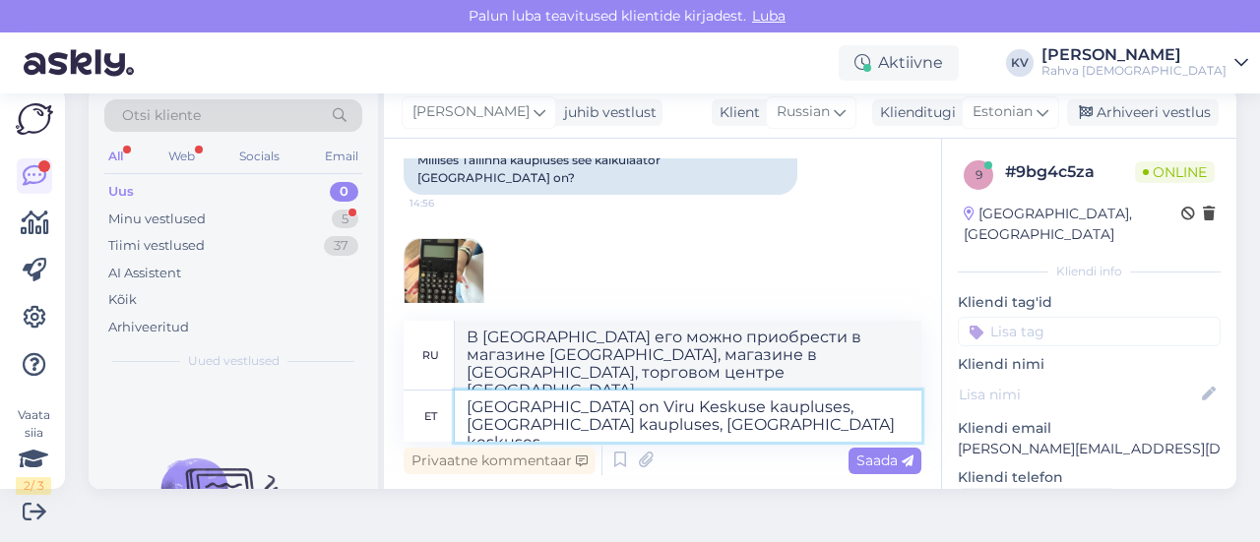
scroll to position [196, 0]
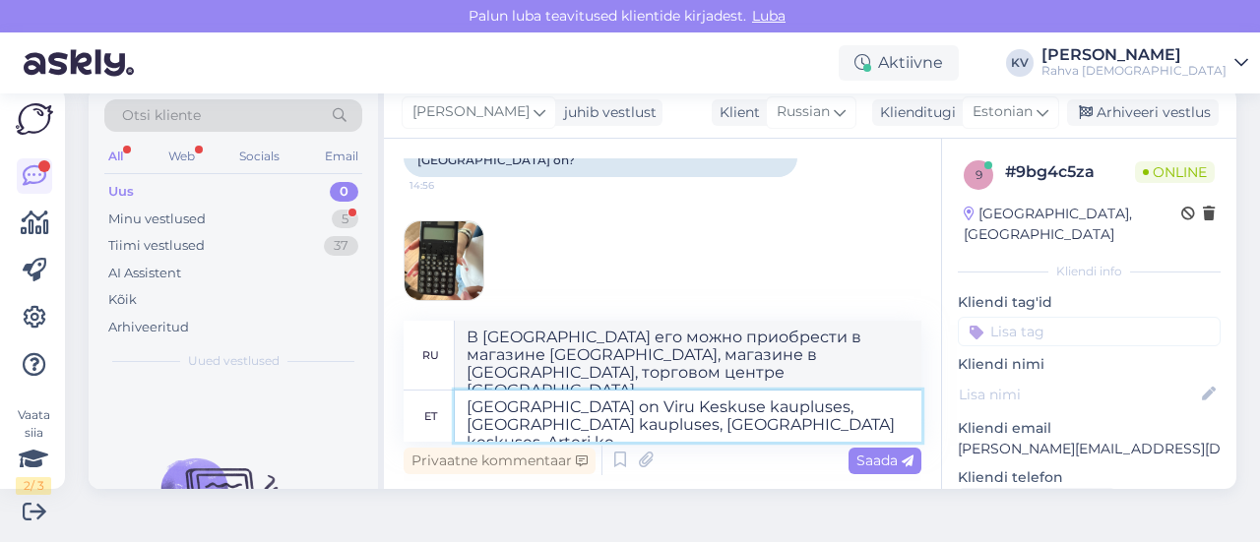
type textarea "[GEOGRAPHIC_DATA] on Viru Keskuse kaupluses, [GEOGRAPHIC_DATA] kaupluses, [GEOG…"
type textarea "В [GEOGRAPHIC_DATA] его можно приобрести в магазине [GEOGRAPHIC_DATA], магазине…"
type textarea "[GEOGRAPHIC_DATA] on Viru Keskuse kaupluses, [GEOGRAPHIC_DATA] kaupluses, [GEOG…"
type textarea "В [GEOGRAPHIC_DATA] магазины есть в [GEOGRAPHIC_DATA], [GEOGRAPHIC_DATA], [GEOG…"
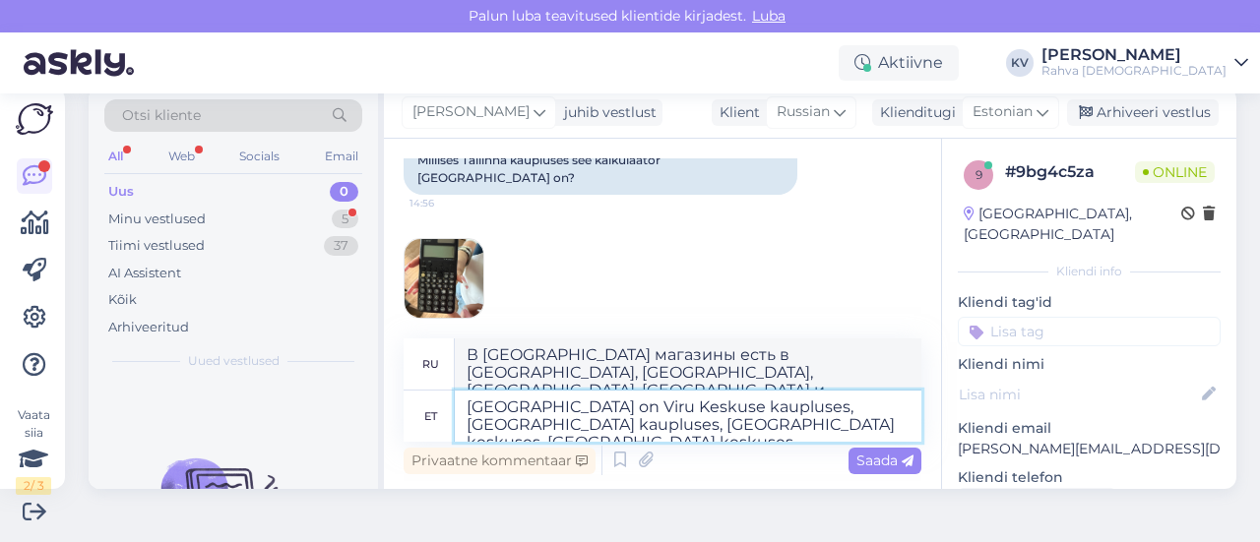
type textarea "[GEOGRAPHIC_DATA] on Viru Keskuse kaupluses, [GEOGRAPHIC_DATA] kaupluses, [GEOG…"
type textarea "В [GEOGRAPHIC_DATA] его можно приобрести в магазине [GEOGRAPHIC_DATA], магазине…"
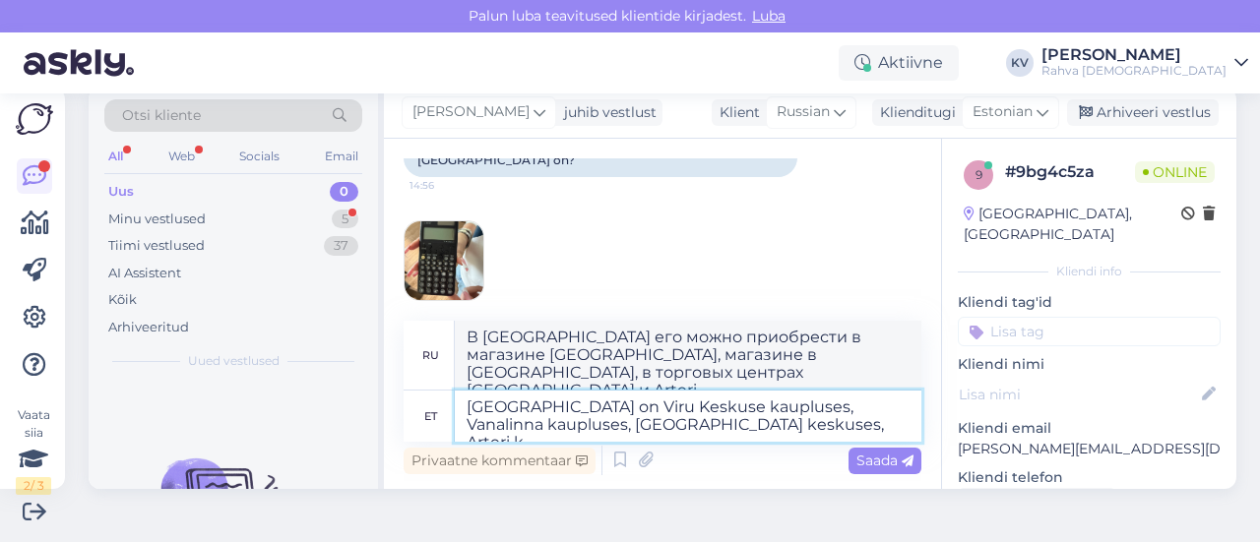
type textarea "[GEOGRAPHIC_DATA] on Viru Keskuse kaupluses, [GEOGRAPHIC_DATA] kaupluses, [GEOG…"
type textarea "В [GEOGRAPHIC_DATA] его можно приобрести в магазине [GEOGRAPHIC_DATA], магазине…"
type textarea "[GEOGRAPHIC_DATA] on Viru Keskuse kaupluses, [GEOGRAPHIC_DATA] kaupluses, [GEOG…"
type textarea "В [GEOGRAPHIC_DATA] магазины есть в торговом центре [GEOGRAPHIC_DATA], в [GEOGR…"
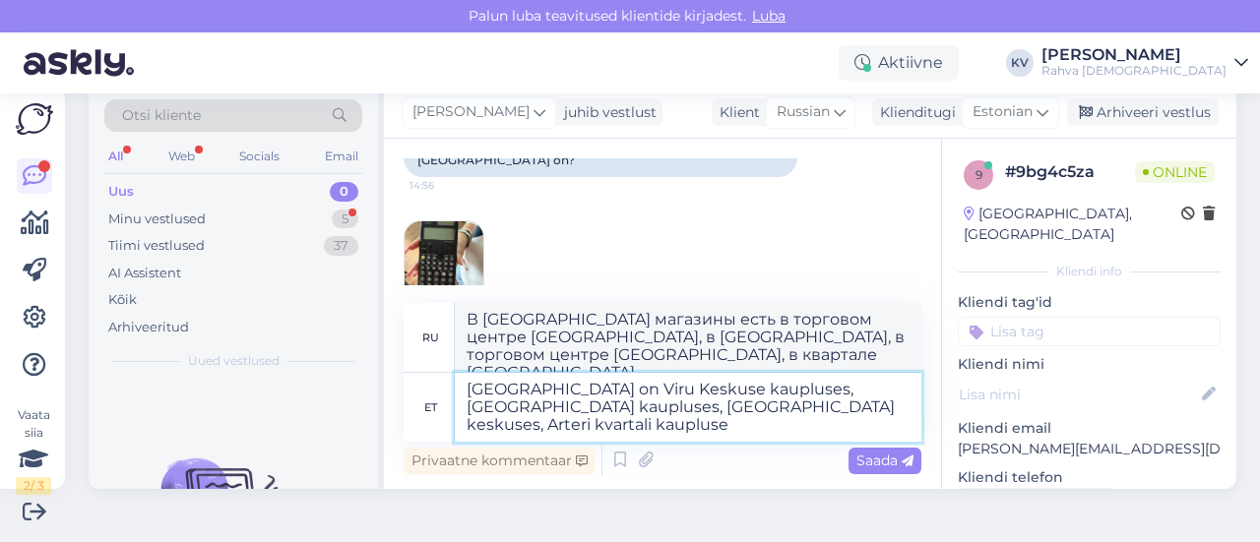
scroll to position [214, 0]
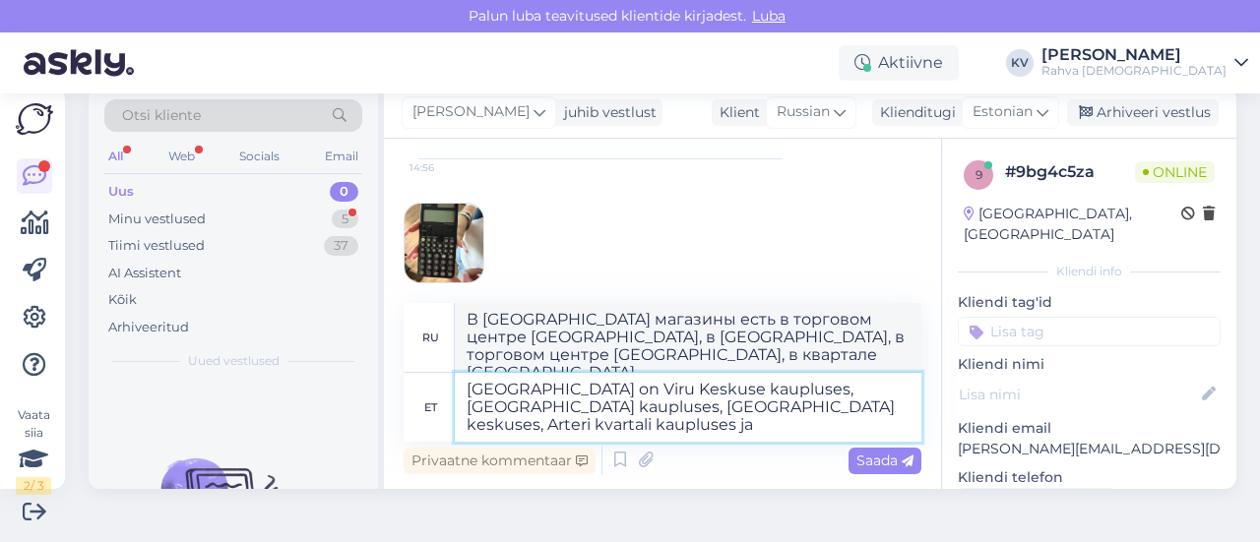
type textarea "[GEOGRAPHIC_DATA] on Viru Keskuse kaupluses, [GEOGRAPHIC_DATA] kaupluses, [GEOG…"
type textarea "В [GEOGRAPHIC_DATA] его можно приобрести в магазине [GEOGRAPHIC_DATA], магазине…"
type textarea "[GEOGRAPHIC_DATA] on Viru Keskuse kaupluses, Vanalinna kaupluses, [GEOGRAPHIC_D…"
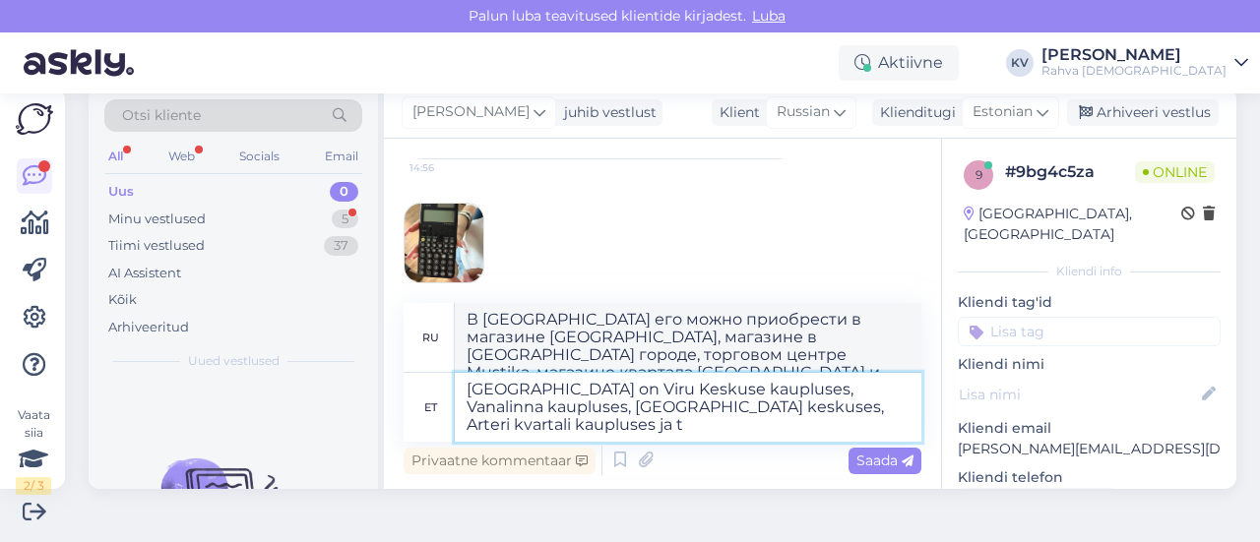
type textarea "В [GEOGRAPHIC_DATA] его можно приобрести в магазине [GEOGRAPHIC_DATA], магазине…"
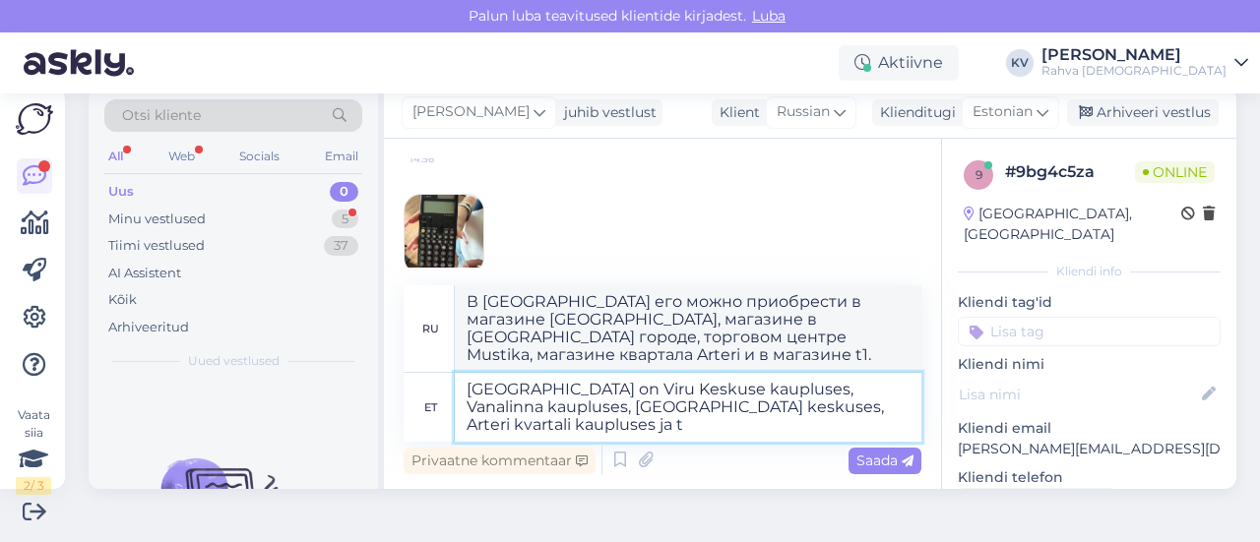
type textarea "[GEOGRAPHIC_DATA] on Viru Keskuse kaupluses, [GEOGRAPHIC_DATA] kaupluses, [GEOG…"
type textarea "В [GEOGRAPHIC_DATA] его можно приобрести в магазине [GEOGRAPHIC_DATA], магазине…"
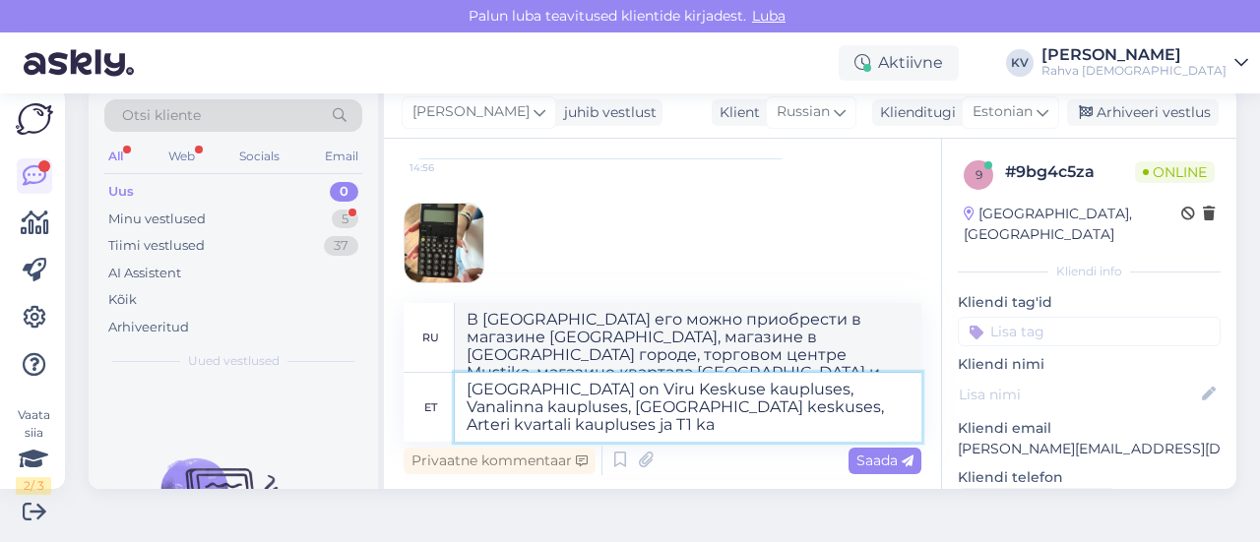
type textarea "[GEOGRAPHIC_DATA] on Viru Keskuse kaupluses, [GEOGRAPHIC_DATA] kaupluses, [GEOG…"
type textarea "В [GEOGRAPHIC_DATA] его можно приобрести в магазине [GEOGRAPHIC_DATA], магазине…"
type textarea "[GEOGRAPHIC_DATA] on Viru Keskuse kaupluses, Vanalinna kaupluses, [GEOGRAPHIC_D…"
type textarea "В [GEOGRAPHIC_DATA] он продается в магазине [GEOGRAPHIC_DATA], магазине в [GEOG…"
type textarea "[GEOGRAPHIC_DATA] on Viru Keskuse kaupluses, Vanalinna kaupluses, [GEOGRAPHIC_D…"
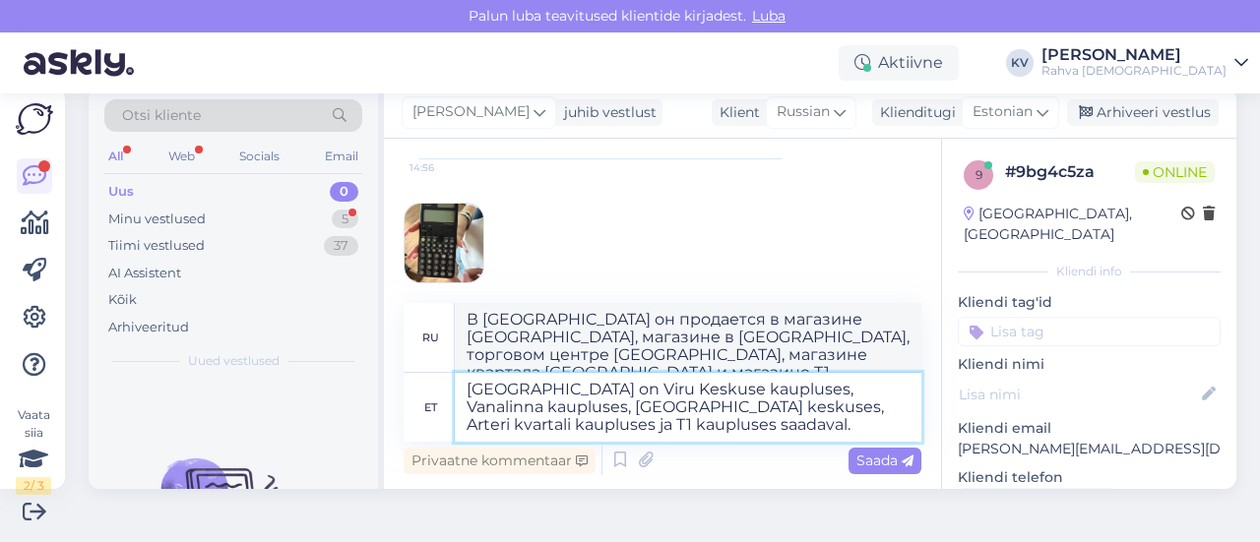
type textarea "В [GEOGRAPHIC_DATA] его можно приобрести в магазине [GEOGRAPHIC_DATA], магазине…"
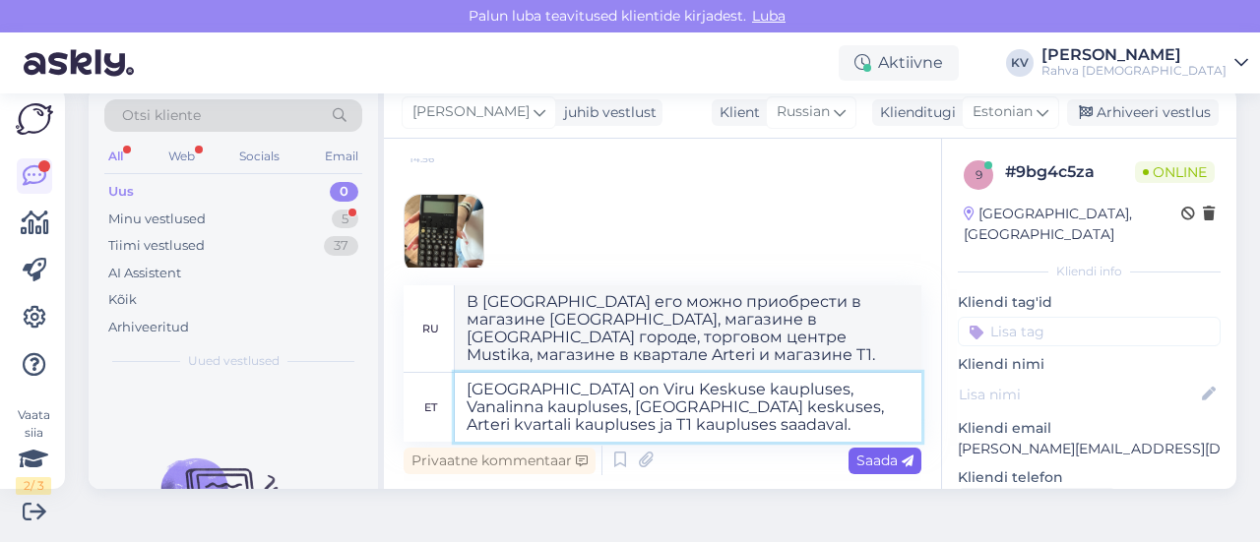
type textarea "[GEOGRAPHIC_DATA] on Viru Keskuse kaupluses, Vanalinna kaupluses, [GEOGRAPHIC_D…"
click at [856, 458] on span "Saada" at bounding box center [884, 461] width 57 height 18
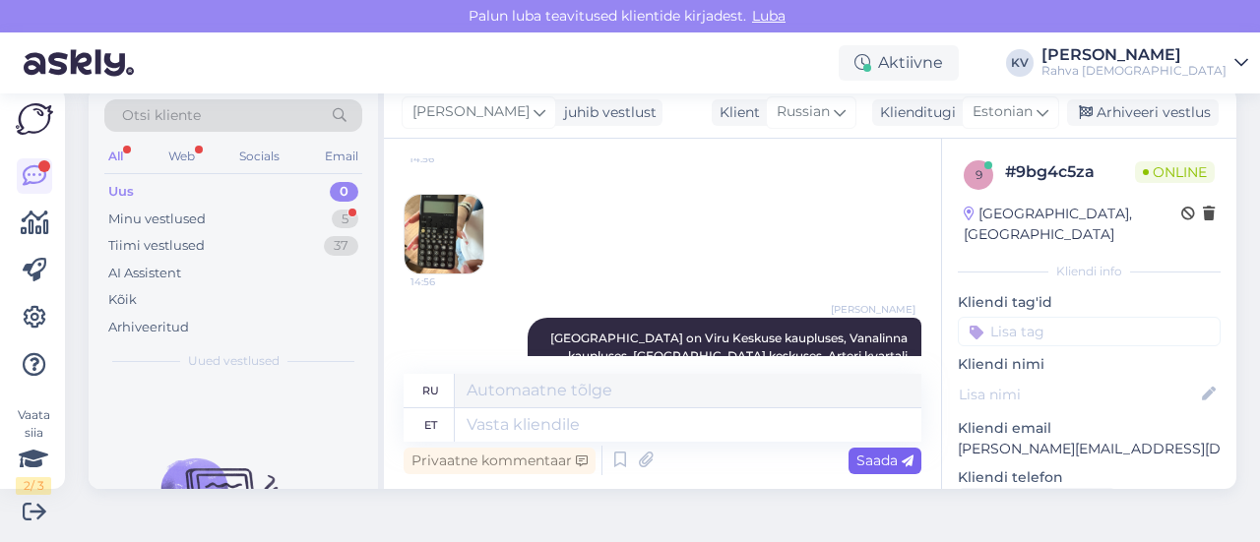
scroll to position [332, 0]
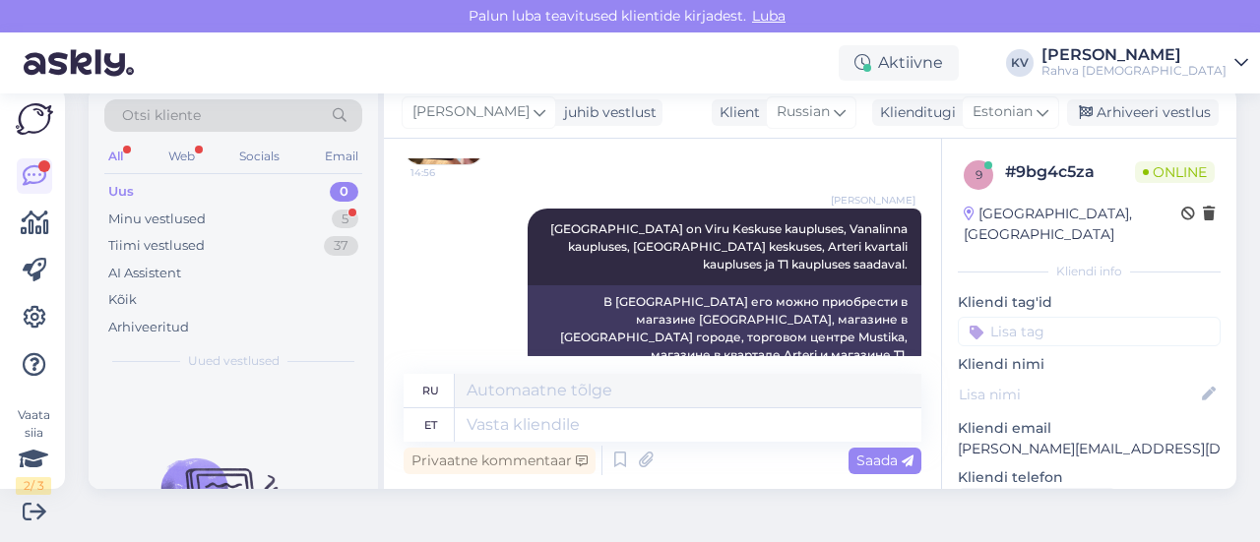
click at [967, 292] on p "Kliendi tag'id" at bounding box center [1089, 302] width 263 height 21
click at [999, 317] on input at bounding box center [1089, 332] width 263 height 30
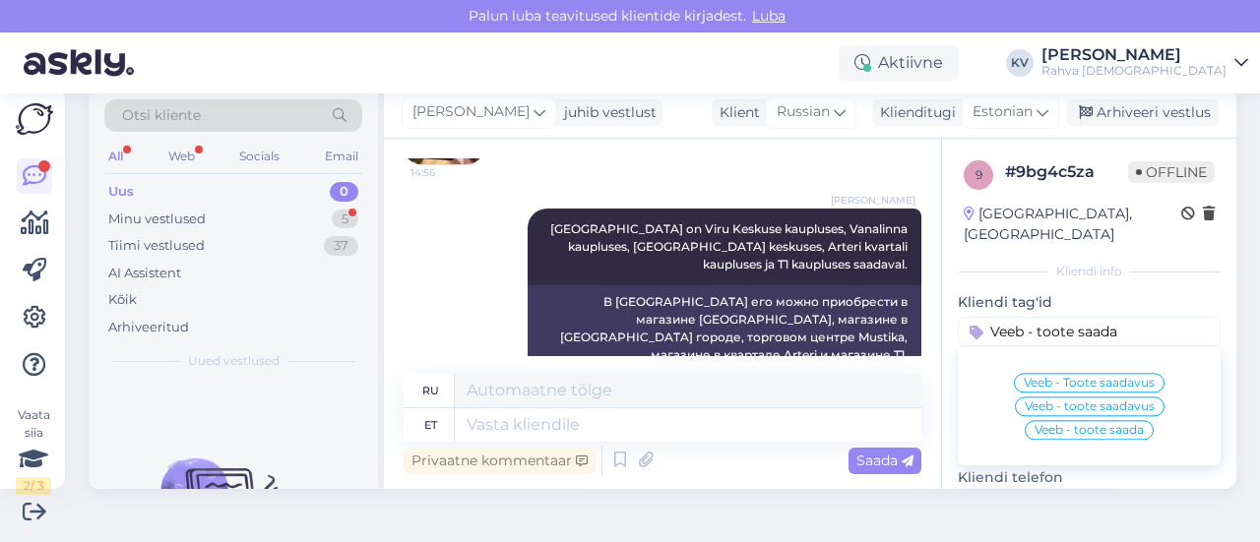
type input "Veeb - toote saada"
click at [1106, 397] on div "Veeb - toote saadavus" at bounding box center [1090, 407] width 150 height 20
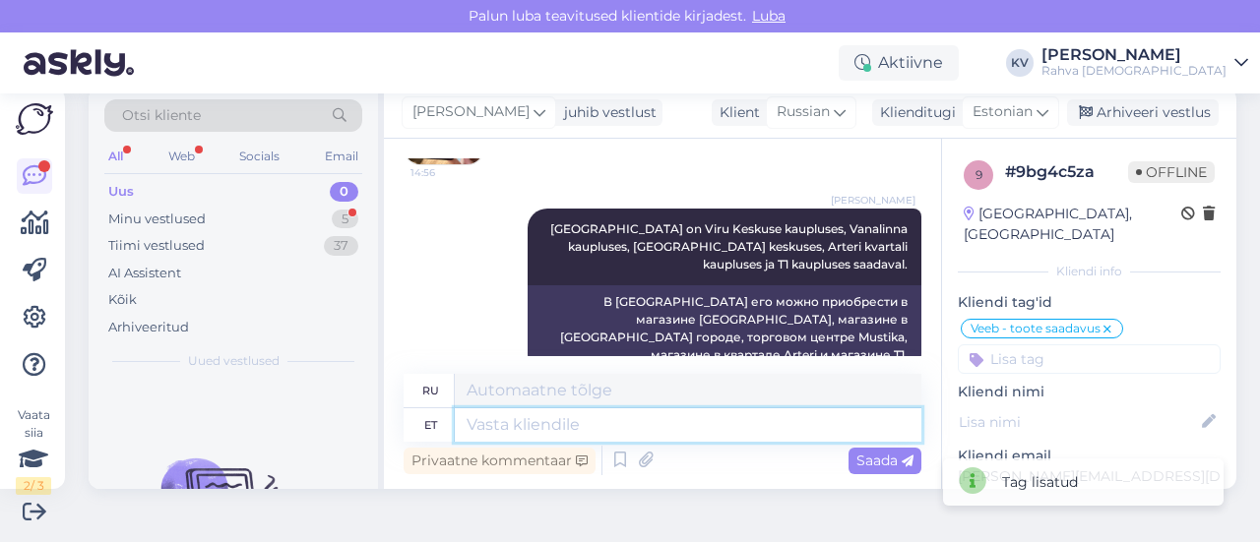
click at [762, 432] on textarea at bounding box center [688, 425] width 467 height 33
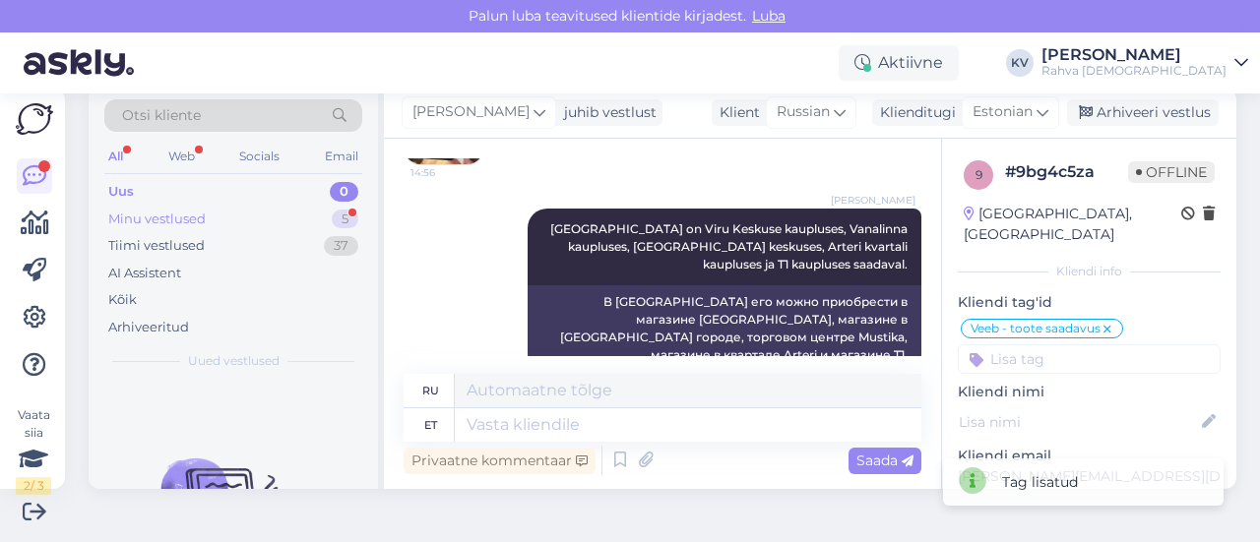
click at [171, 216] on div "Minu vestlused" at bounding box center [156, 220] width 97 height 20
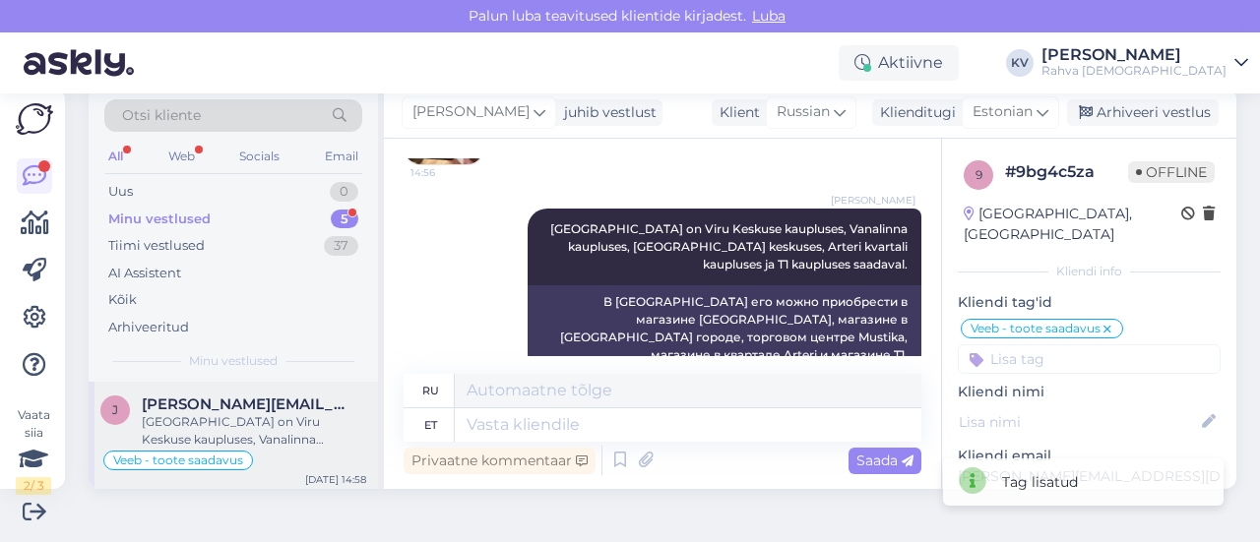
click at [221, 414] on div "[GEOGRAPHIC_DATA] on Viru Keskuse kaupluses, Vanalinna kaupluses, [GEOGRAPHIC_D…" at bounding box center [254, 430] width 224 height 35
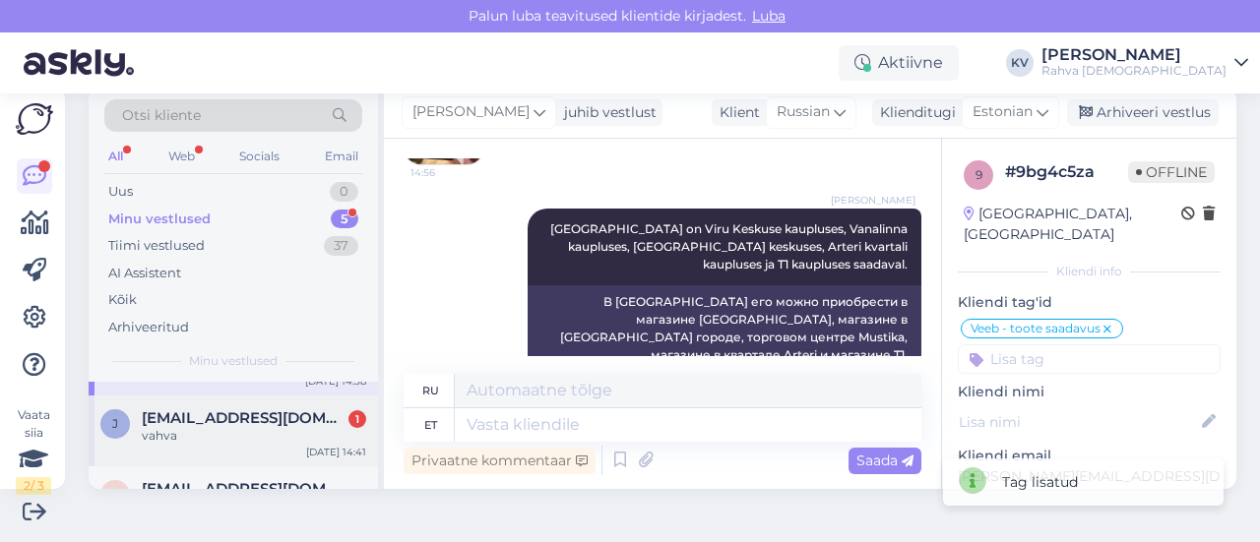
click at [217, 438] on div "vahva" at bounding box center [254, 436] width 224 height 18
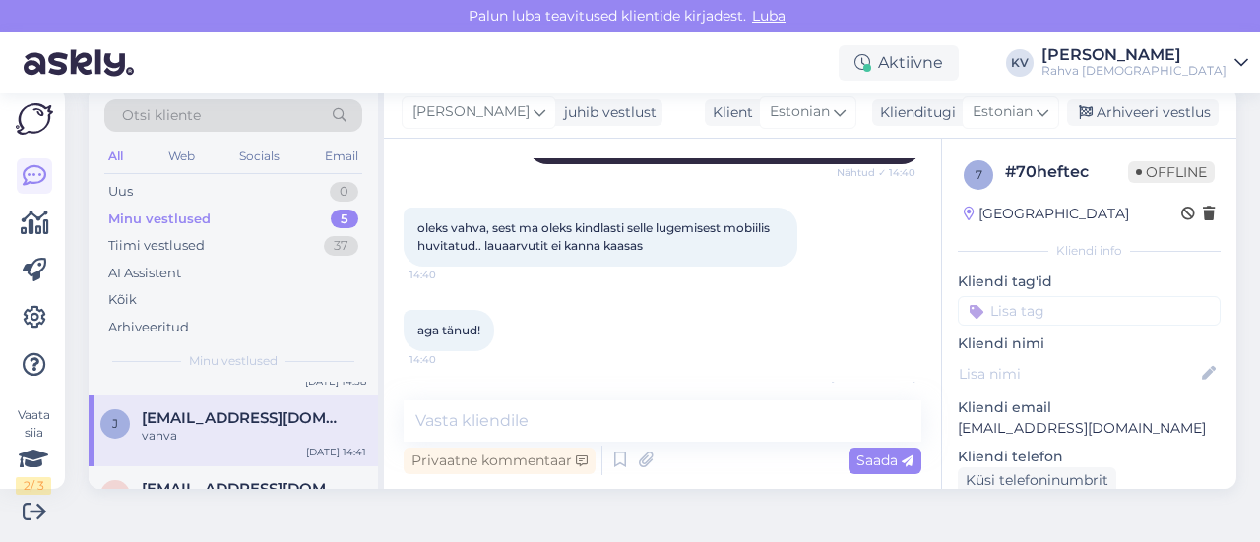
scroll to position [1235, 0]
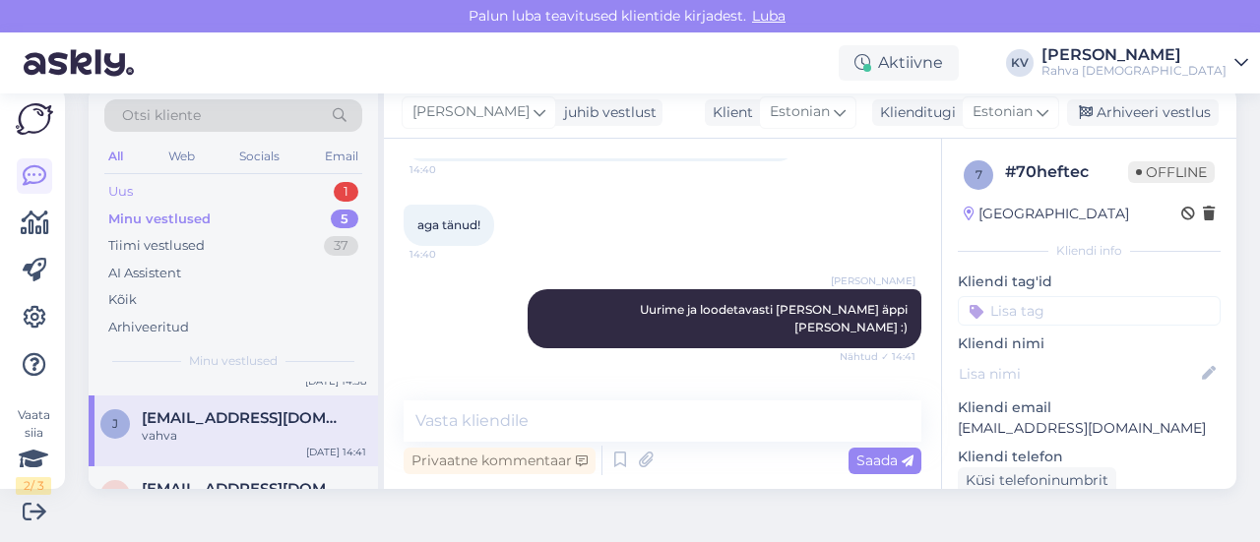
click at [183, 190] on div "Uus 1" at bounding box center [233, 192] width 258 height 28
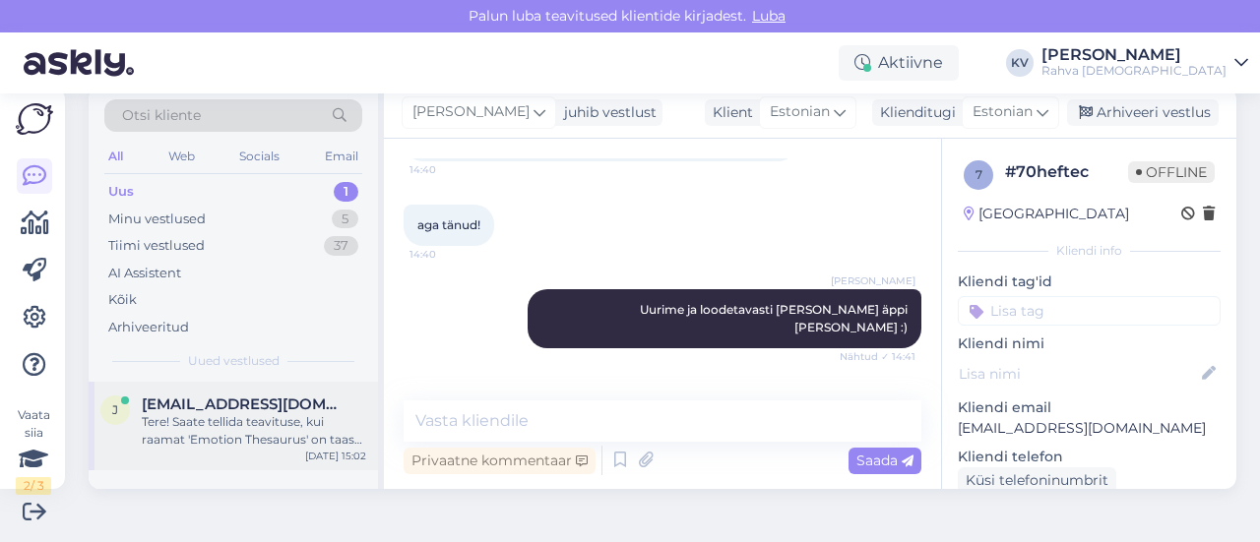
click at [243, 430] on div "Tere! Saate tellida teavituse, kui raamat 'Emotion Thesaurus' on taas saadaval,…" at bounding box center [254, 430] width 224 height 35
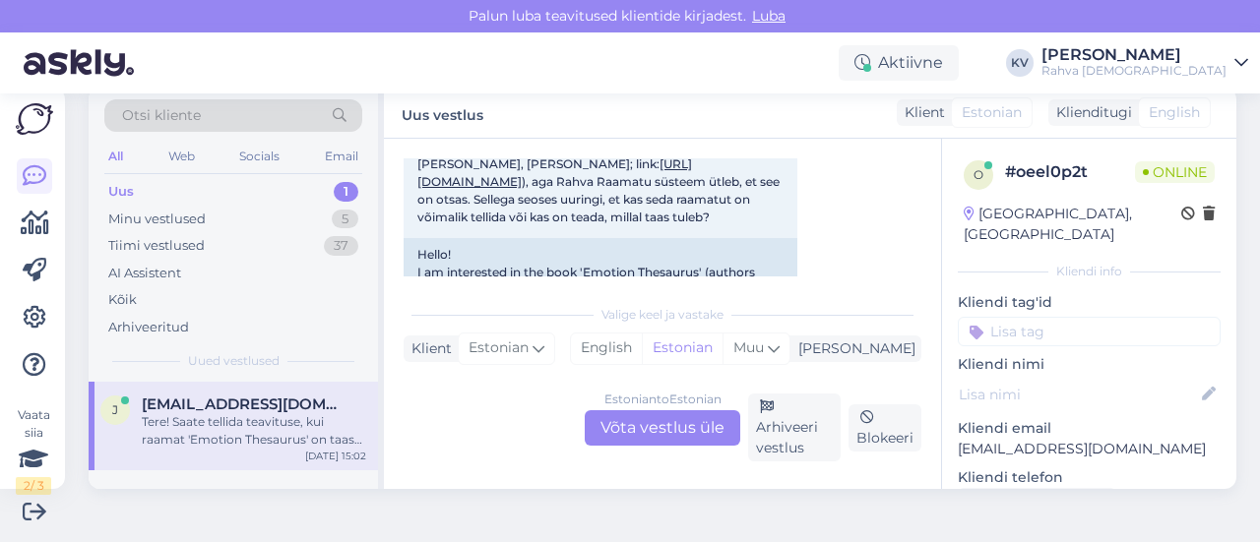
scroll to position [109, 0]
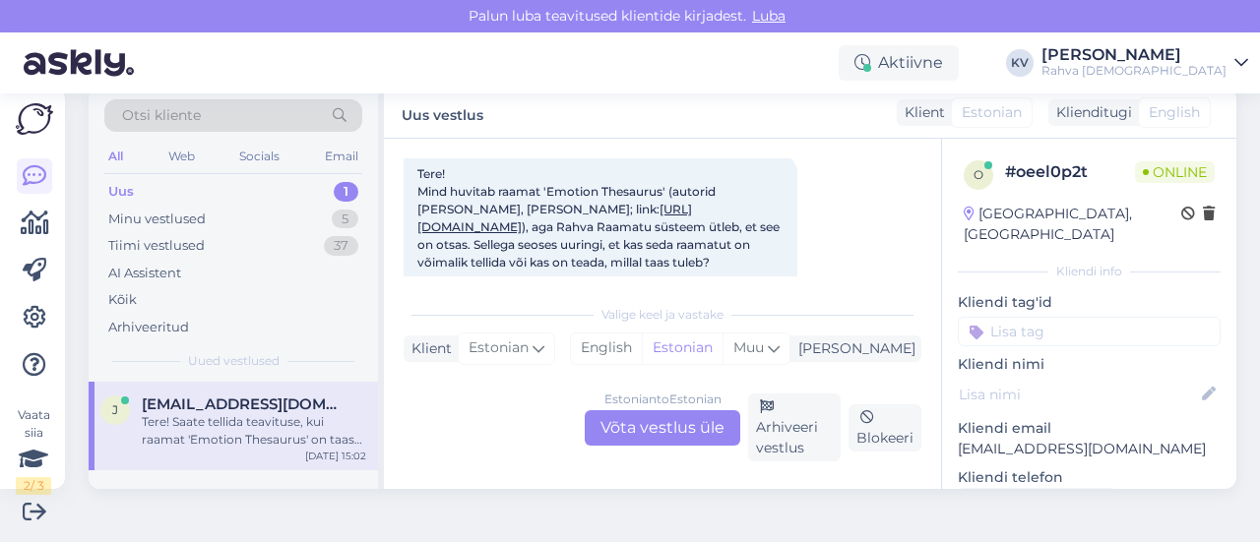
click at [530, 229] on link "[URL][DOMAIN_NAME]" at bounding box center [554, 218] width 275 height 32
click at [685, 439] on div "Estonian to Estonian Võta vestlus üle" at bounding box center [663, 427] width 156 height 35
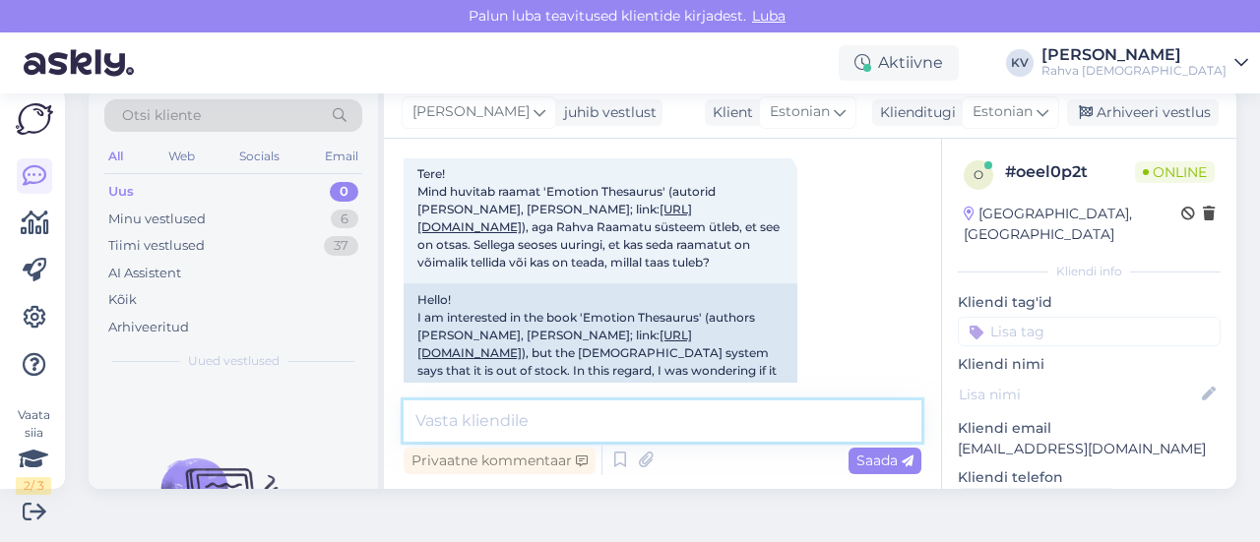
click at [598, 401] on textarea at bounding box center [663, 421] width 518 height 41
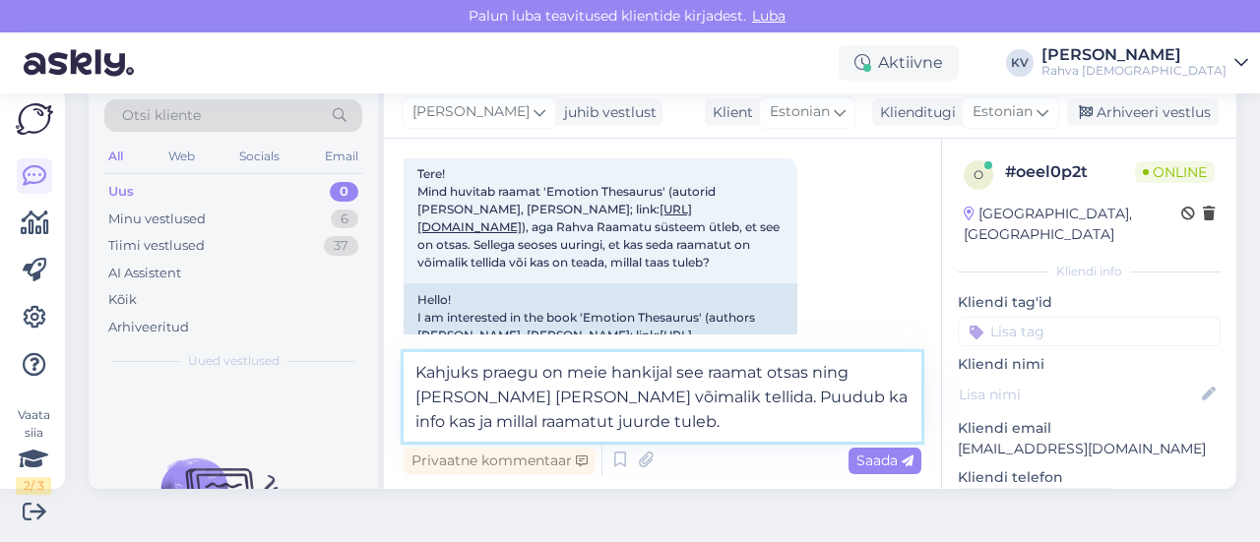
type textarea "Kahjuks praegu on meie hankijal see raamat otsas ning [PERSON_NAME] [PERSON_NAM…"
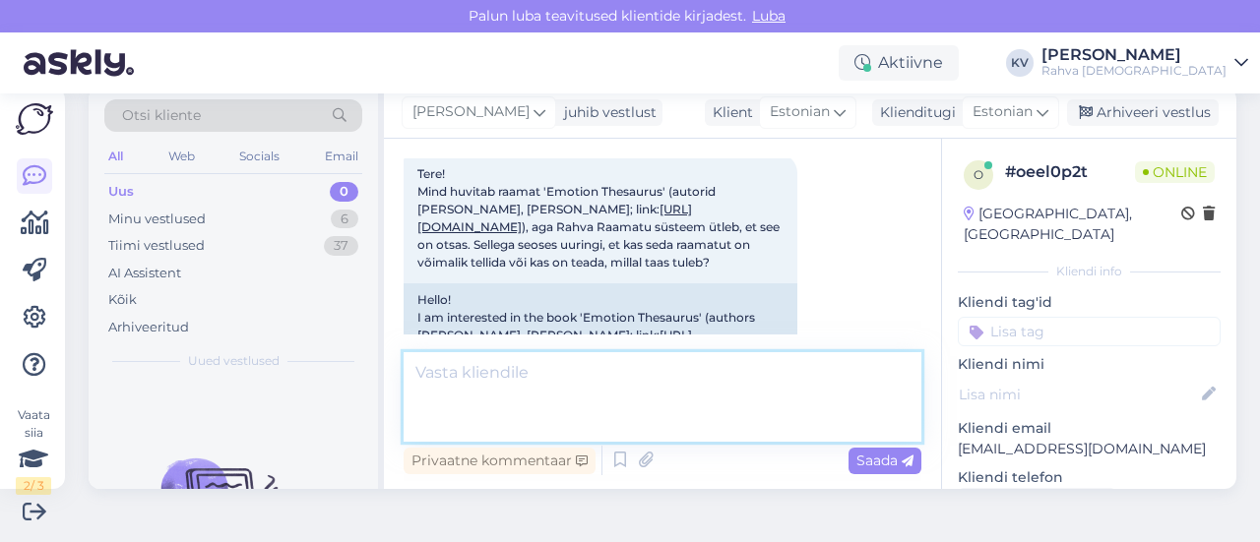
scroll to position [517, 0]
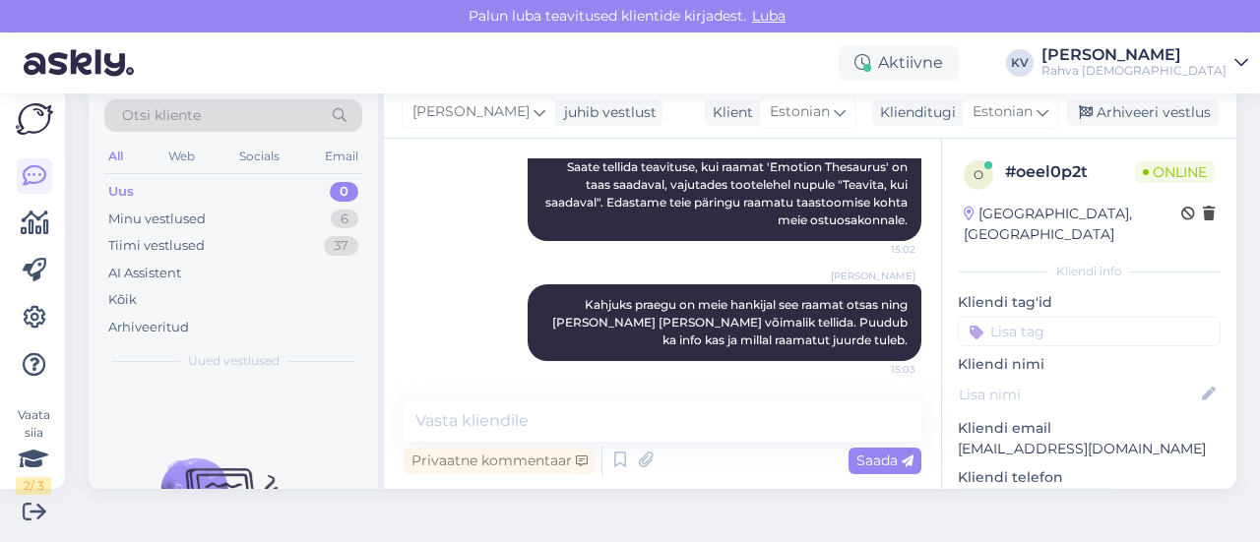
click at [1062, 317] on input at bounding box center [1089, 332] width 263 height 30
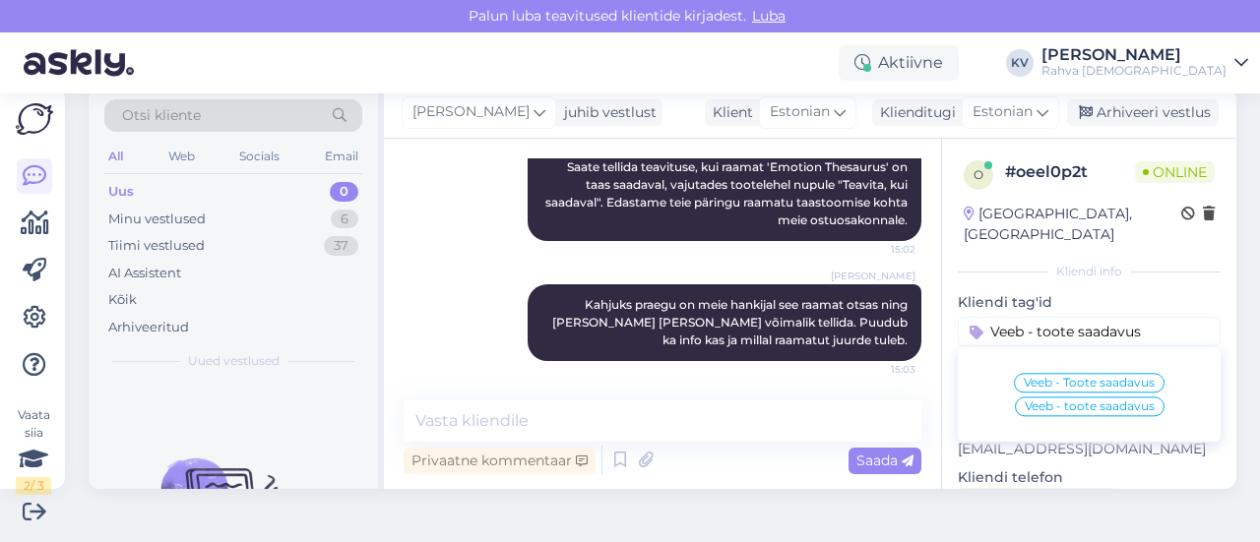
type input "Veeb - toote saadavus"
click at [1079, 397] on div "Veeb - toote saadavus" at bounding box center [1090, 407] width 150 height 20
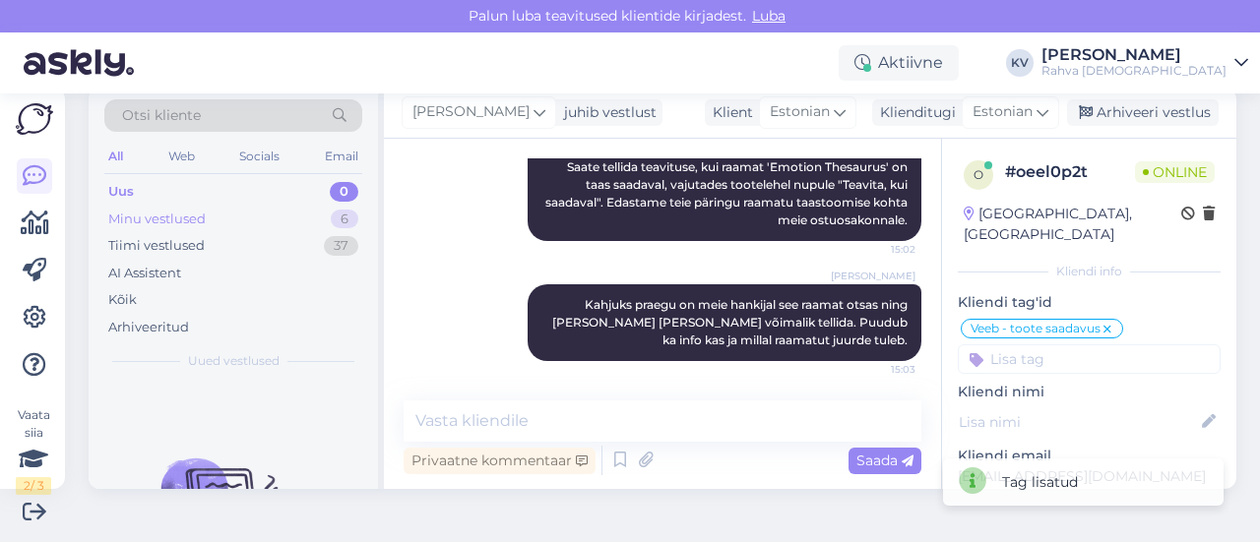
click at [261, 208] on div "Minu vestlused 6" at bounding box center [233, 220] width 258 height 28
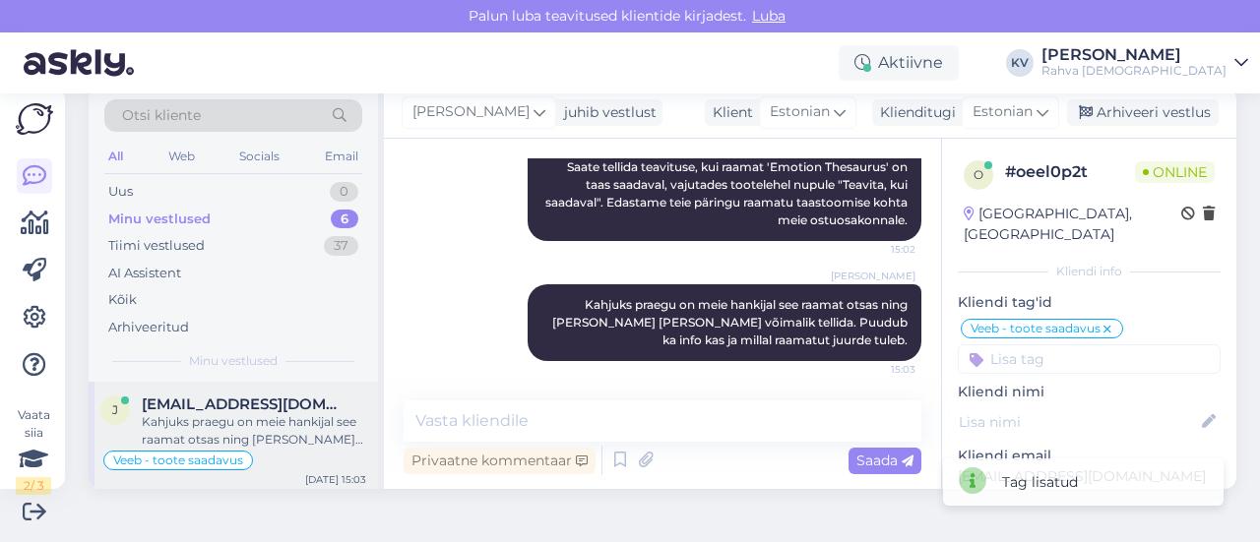
click at [196, 405] on span "[EMAIL_ADDRESS][DOMAIN_NAME]" at bounding box center [244, 405] width 205 height 18
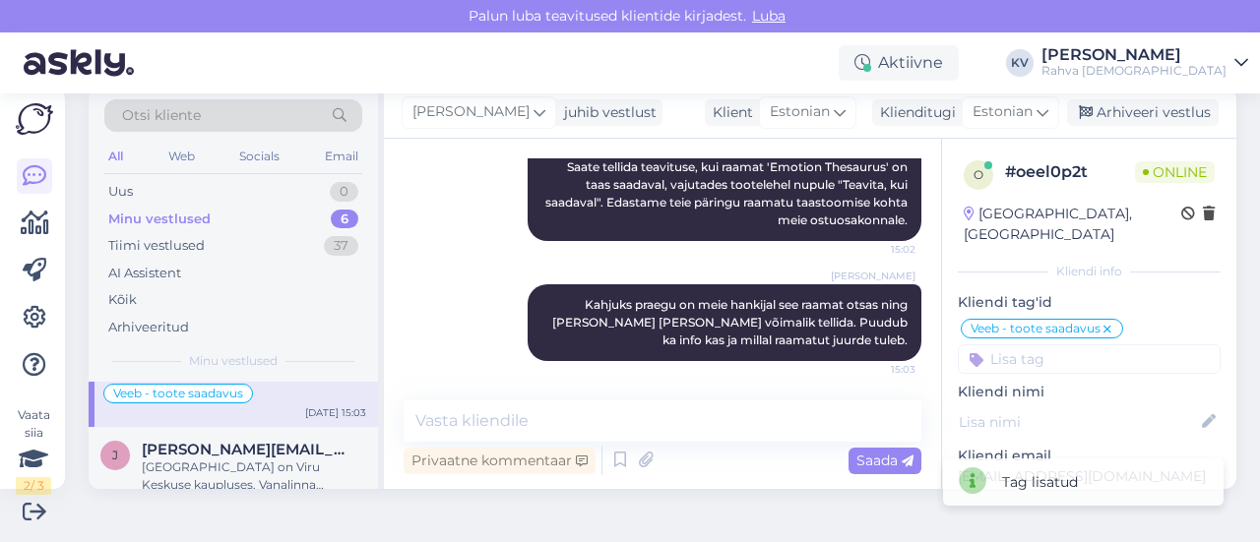
scroll to position [98, 0]
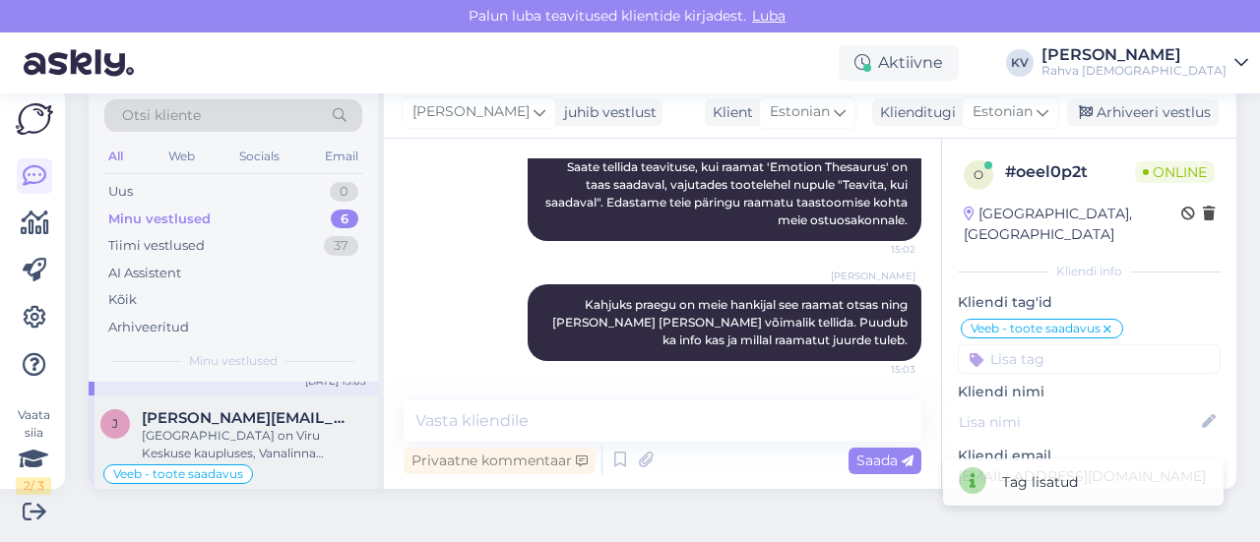
click at [193, 419] on span "[PERSON_NAME][EMAIL_ADDRESS][DOMAIN_NAME]" at bounding box center [244, 418] width 205 height 18
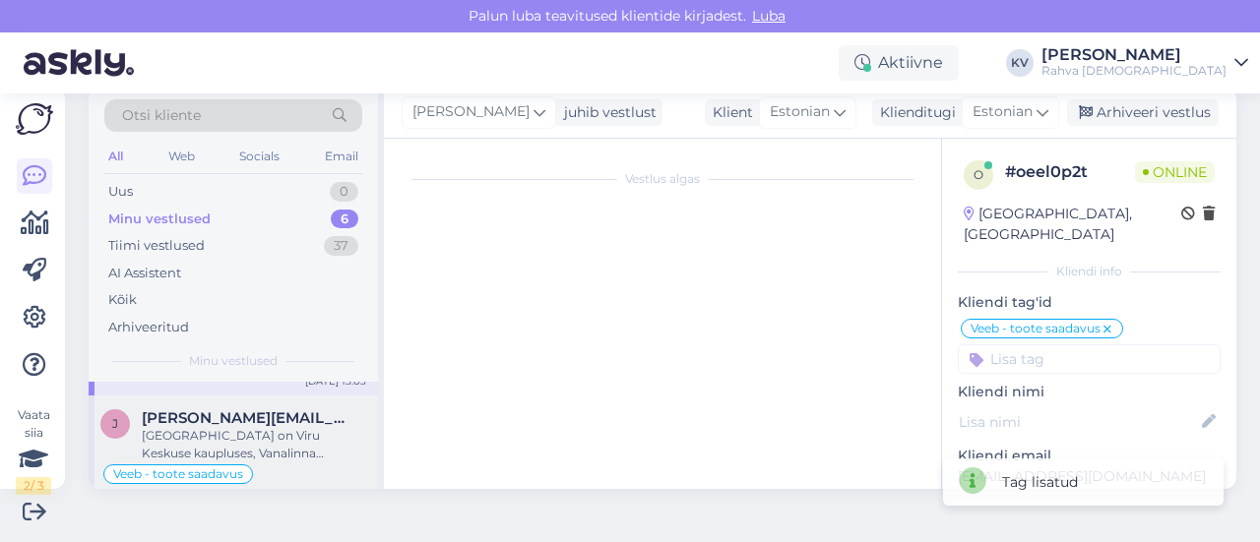
scroll to position [332, 0]
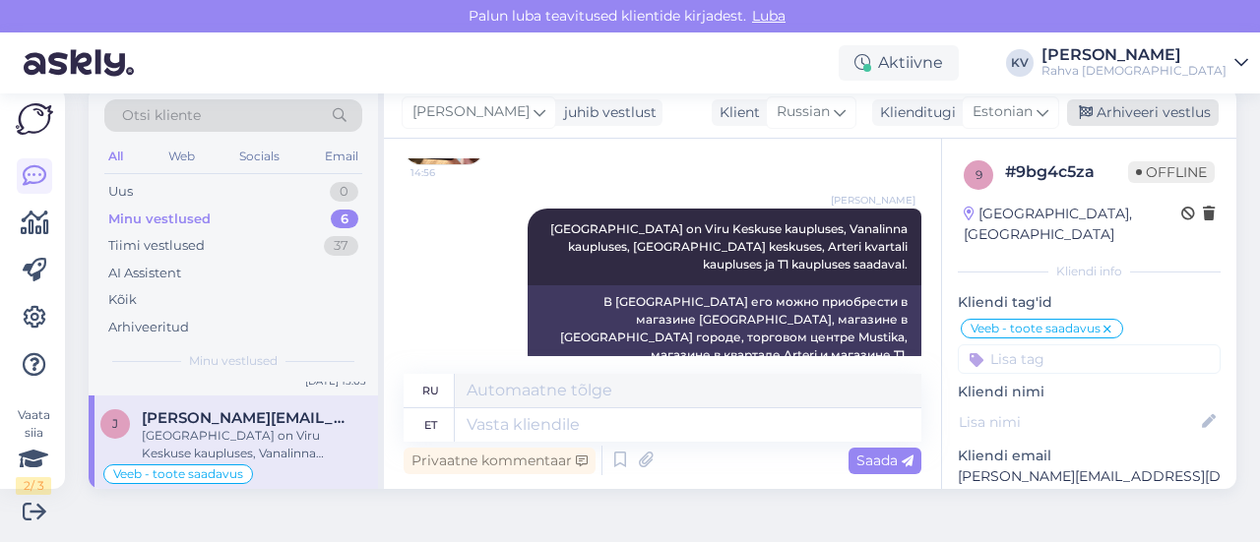
click at [1146, 114] on div "Arhiveeri vestlus" at bounding box center [1143, 112] width 152 height 27
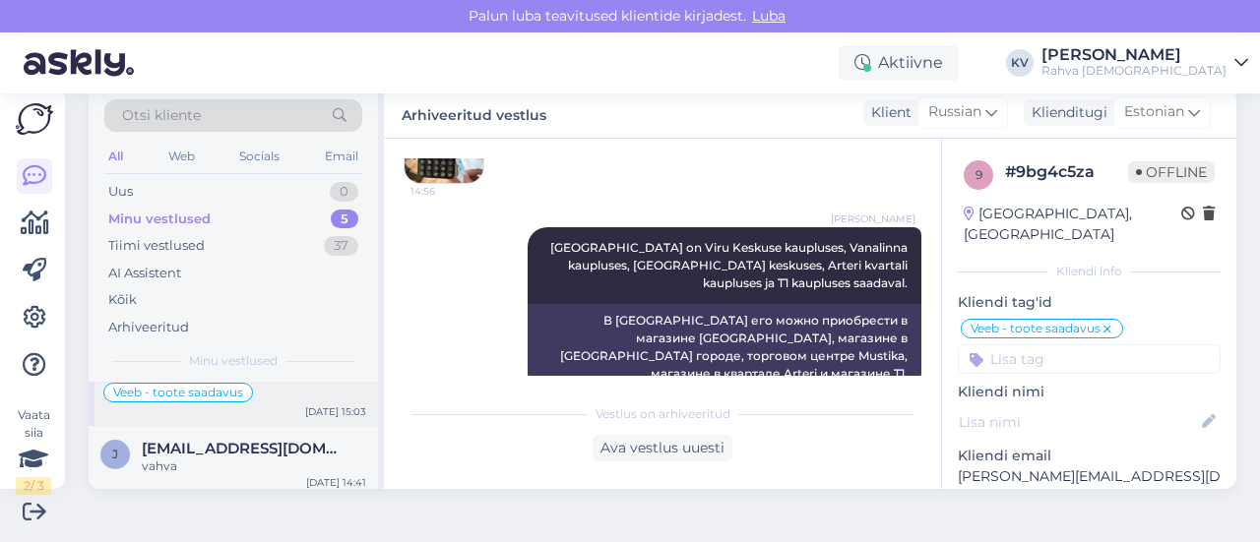
scroll to position [98, 0]
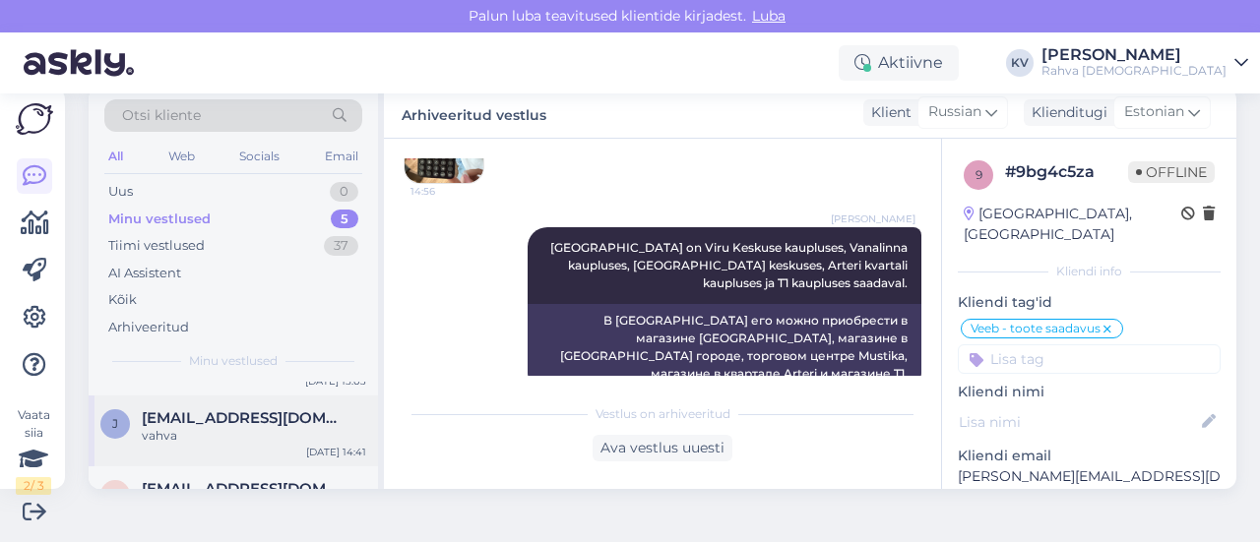
click at [190, 418] on span "[EMAIL_ADDRESS][DOMAIN_NAME]" at bounding box center [244, 418] width 205 height 18
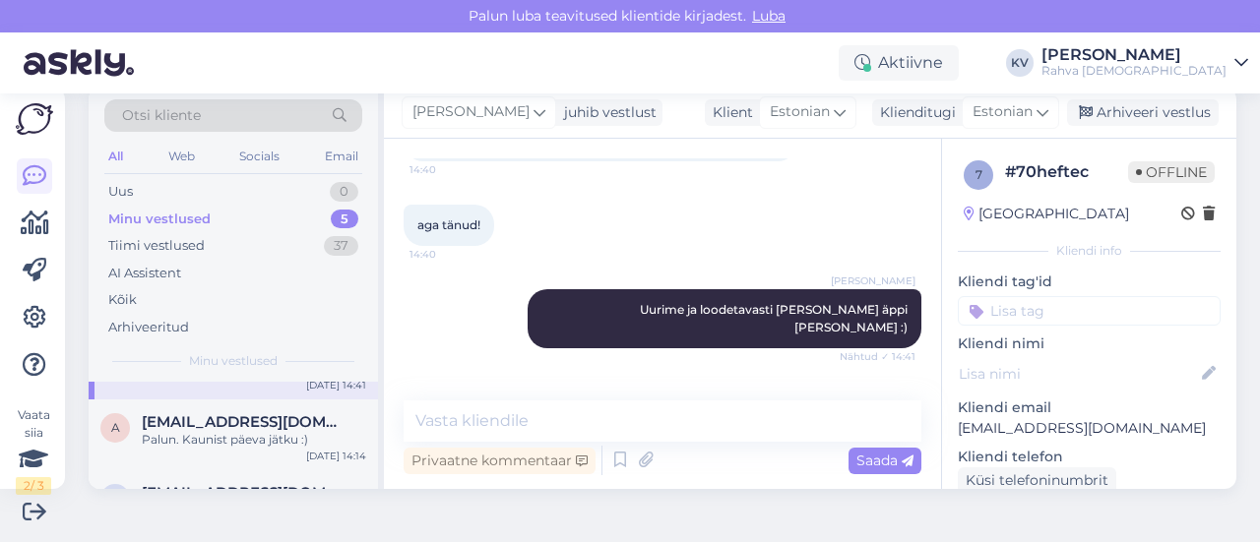
scroll to position [197, 0]
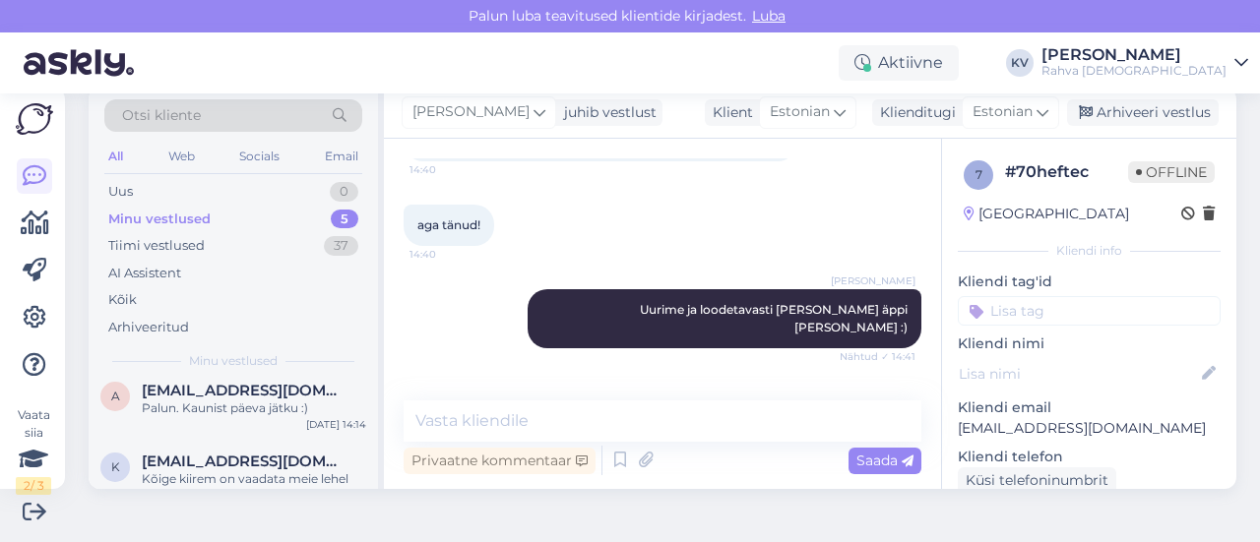
click at [190, 418] on div "a [EMAIL_ADDRESS][DOMAIN_NAME] Palun. Kaunist päeva jätku :) [DATE] 14:14" at bounding box center [233, 403] width 289 height 71
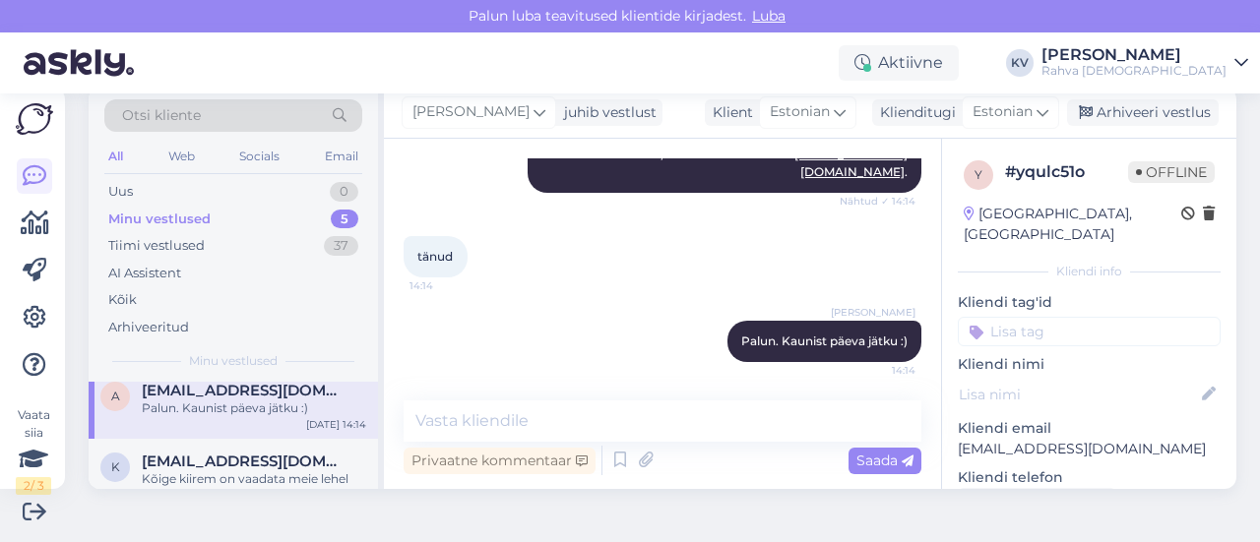
click at [1067, 439] on p "[EMAIL_ADDRESS][DOMAIN_NAME]" at bounding box center [1089, 449] width 263 height 21
copy p "[EMAIL_ADDRESS][DOMAIN_NAME]"
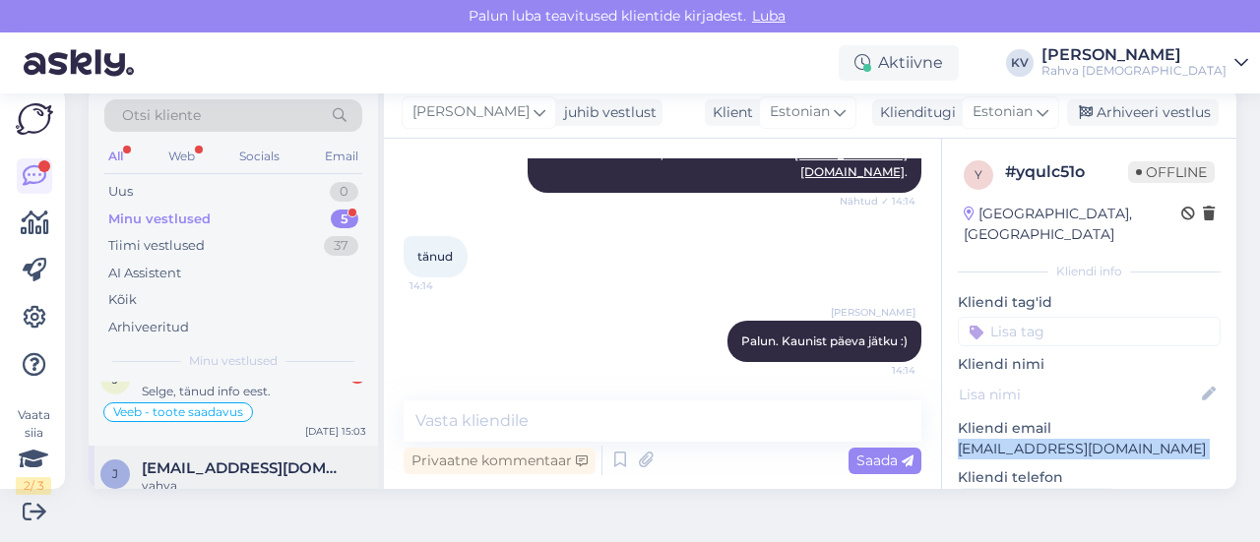
scroll to position [0, 0]
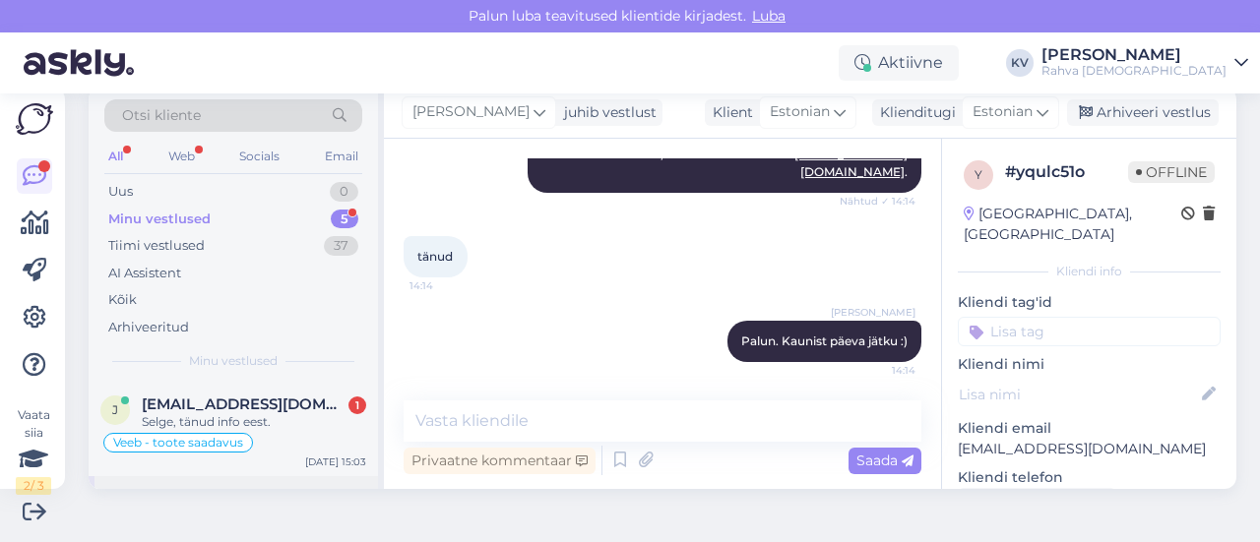
click at [217, 413] on div "Selge, tänud info eest." at bounding box center [254, 422] width 224 height 18
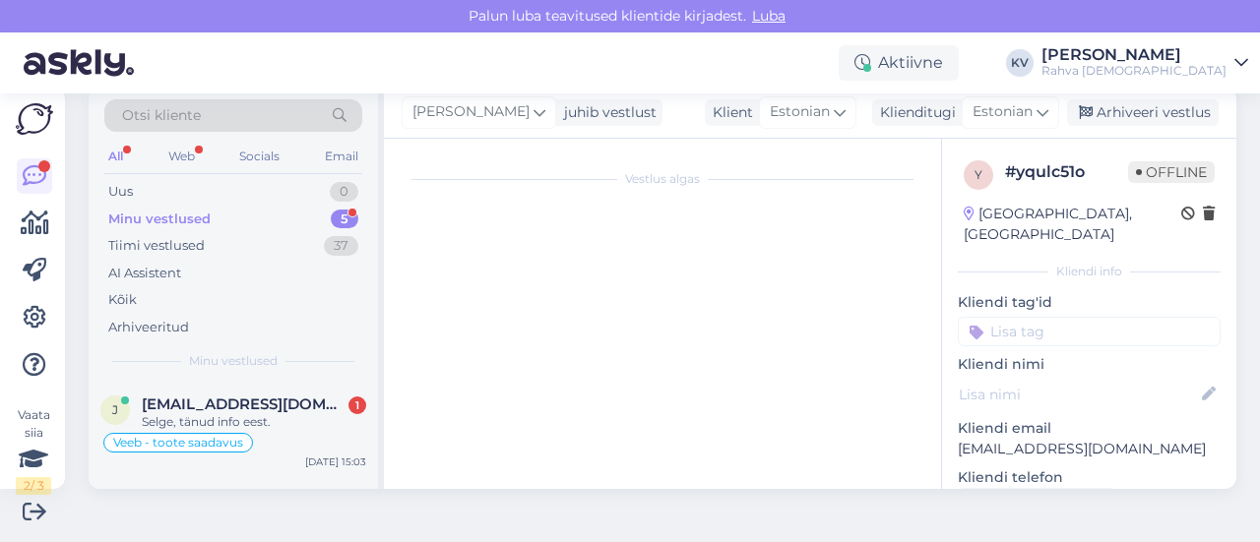
scroll to position [601, 0]
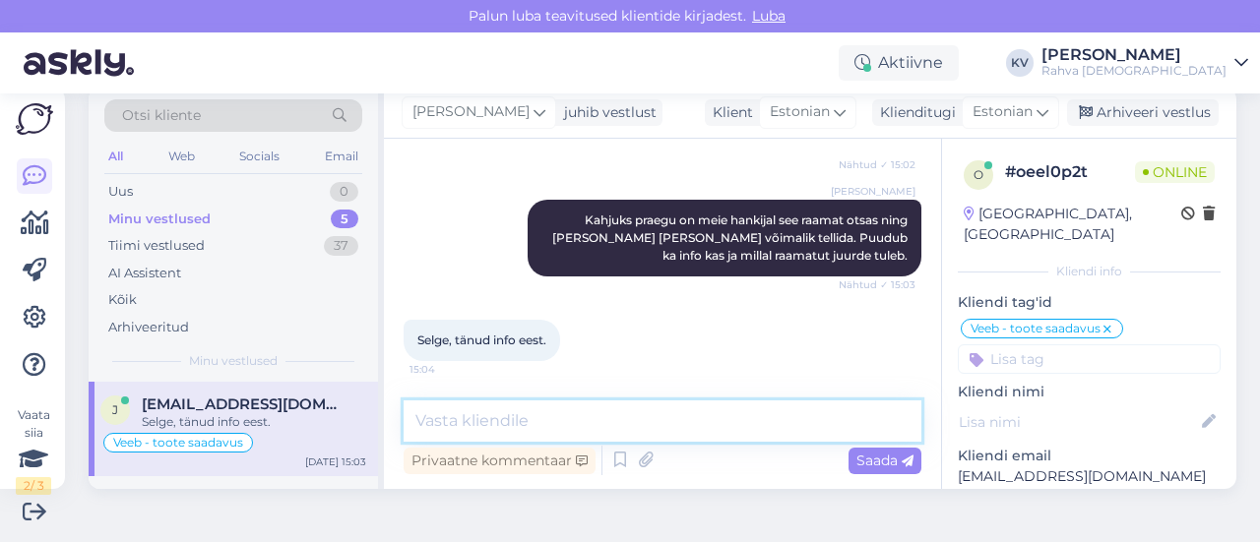
click at [516, 420] on textarea at bounding box center [663, 421] width 518 height 41
type textarea "Palun."
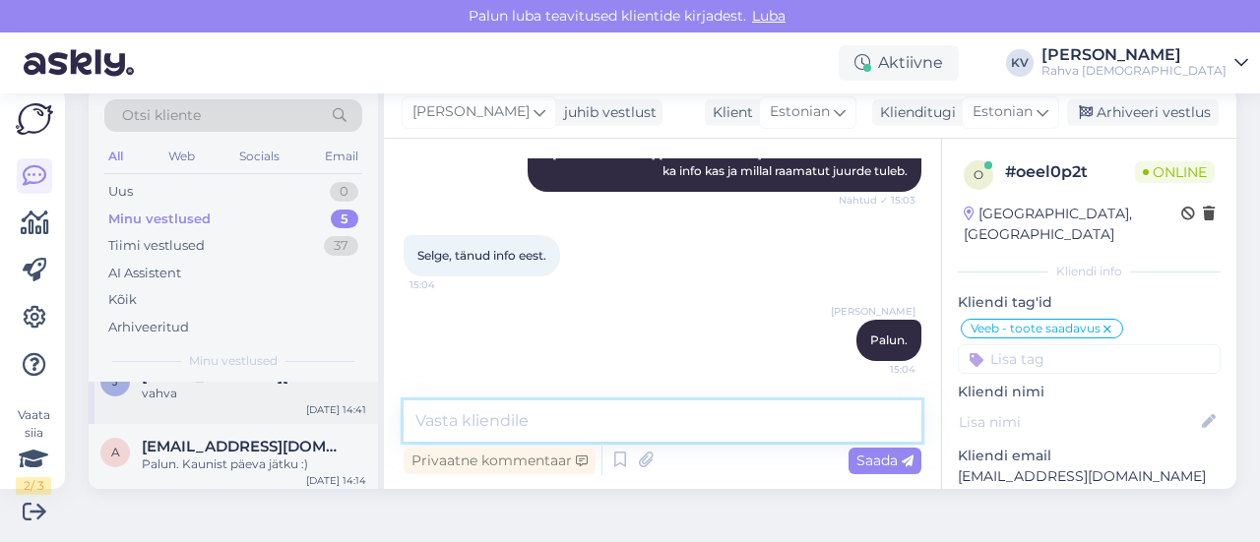
scroll to position [197, 0]
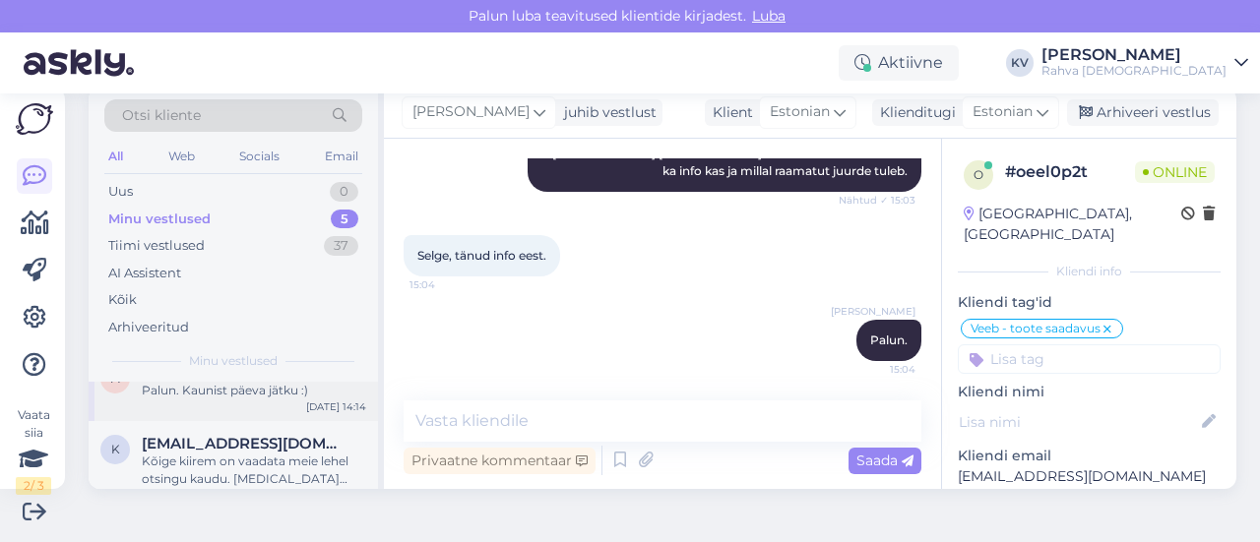
click at [209, 408] on div "a [EMAIL_ADDRESS][DOMAIN_NAME] Palun. Kaunist päeva jätku :) [DATE] 14:14" at bounding box center [233, 385] width 289 height 71
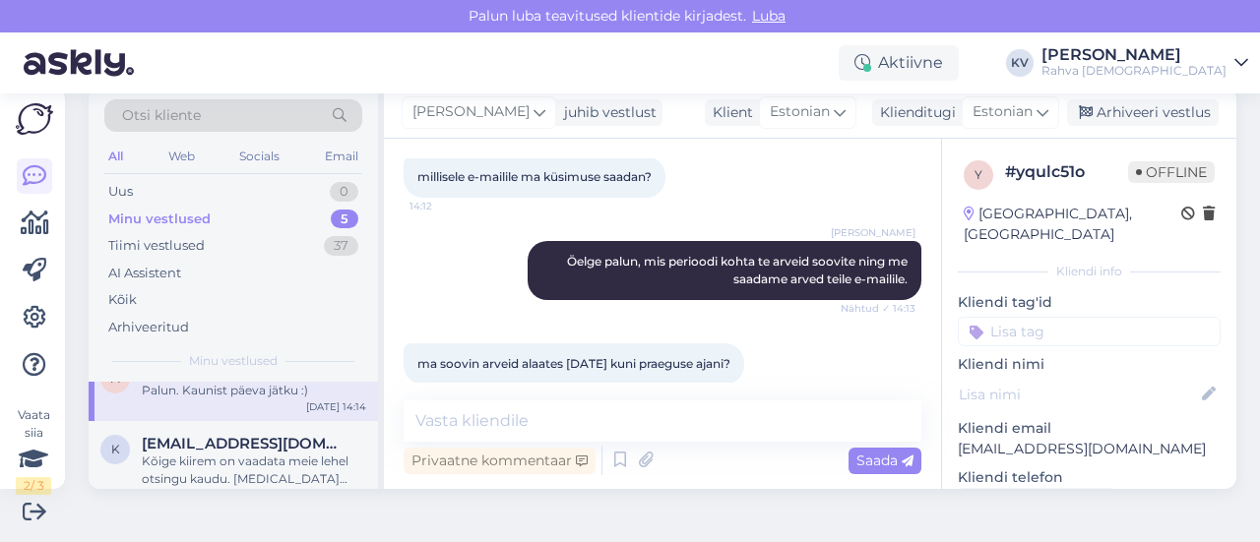
scroll to position [851, 0]
click at [1090, 317] on input at bounding box center [1089, 332] width 263 height 30
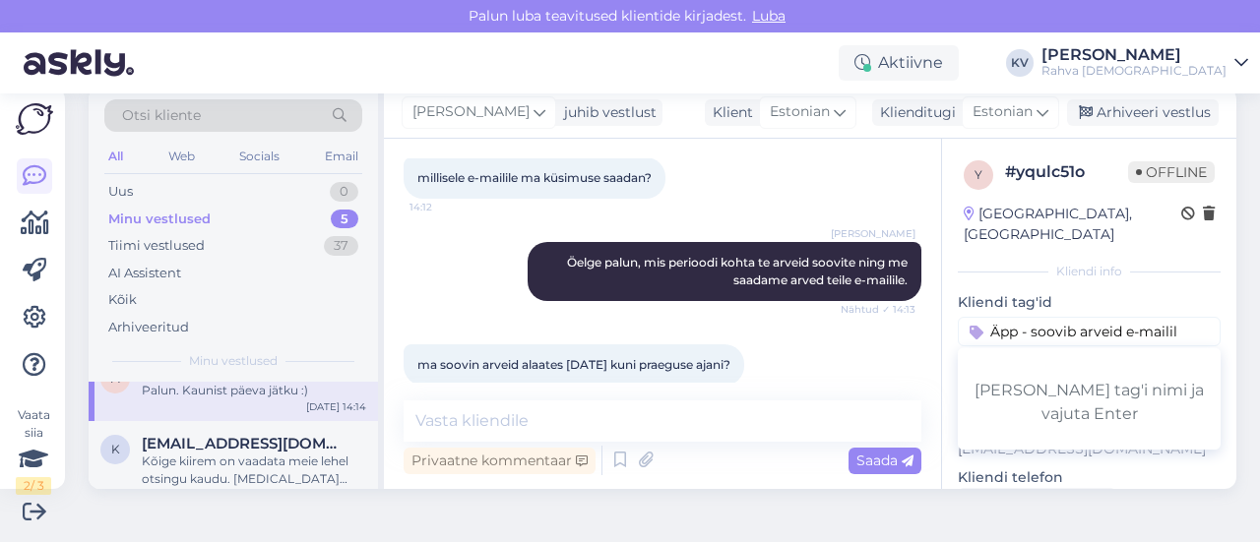
type input "Äpp - soovib arveid e-mailile"
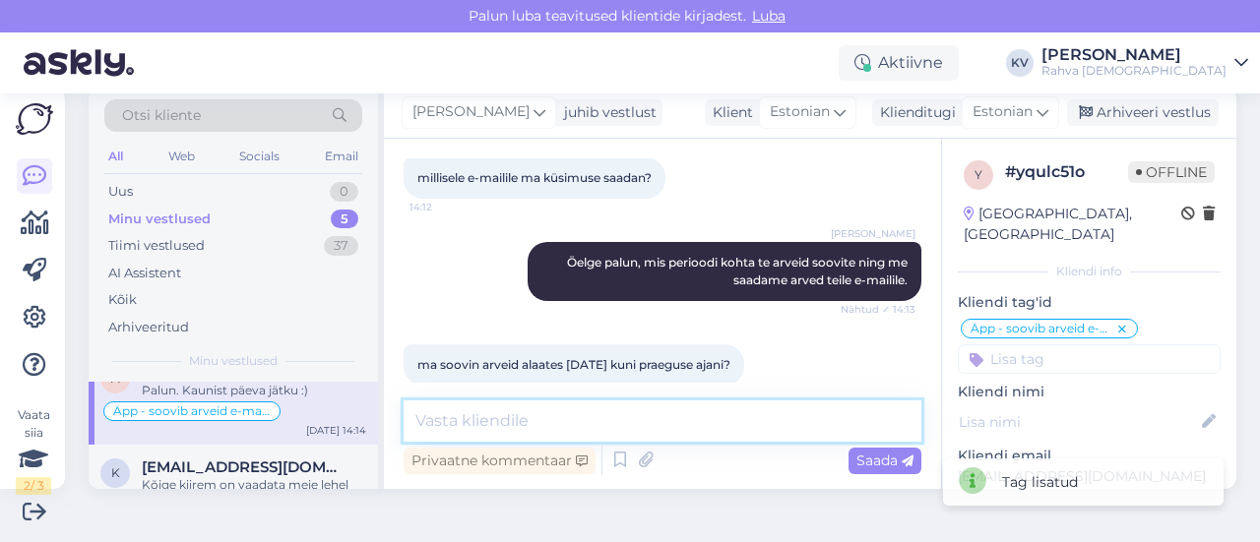
click at [717, 418] on textarea at bounding box center [663, 421] width 518 height 41
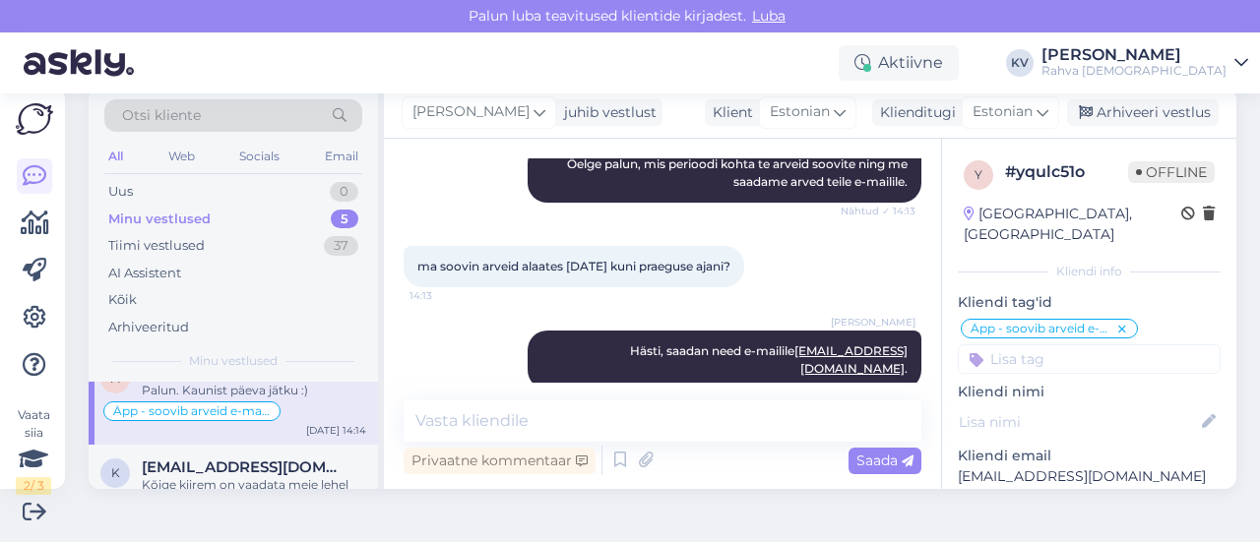
click at [1057, 345] on input at bounding box center [1089, 360] width 263 height 30
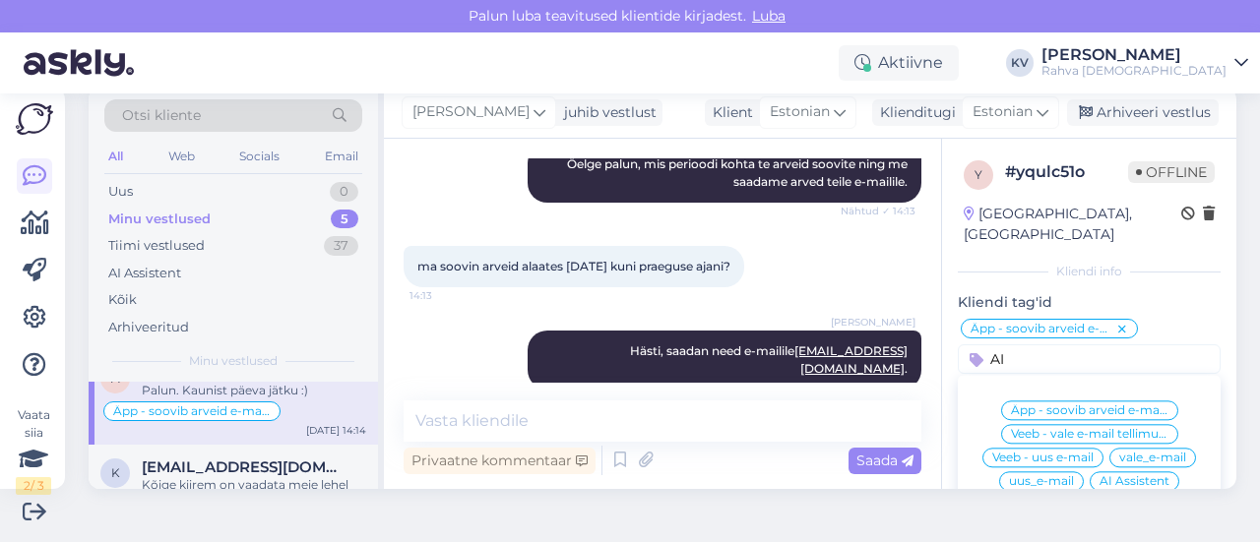
type input "AI"
click at [1138, 475] on span "AI Assistent" at bounding box center [1135, 481] width 70 height 12
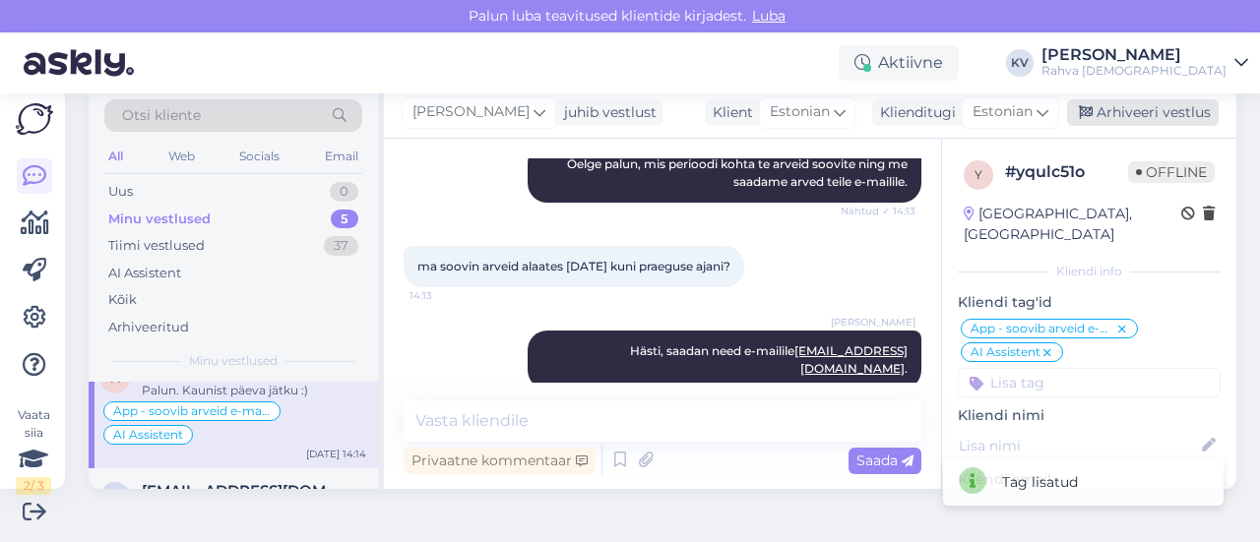
click at [1110, 108] on div "Arhiveeri vestlus" at bounding box center [1143, 112] width 152 height 27
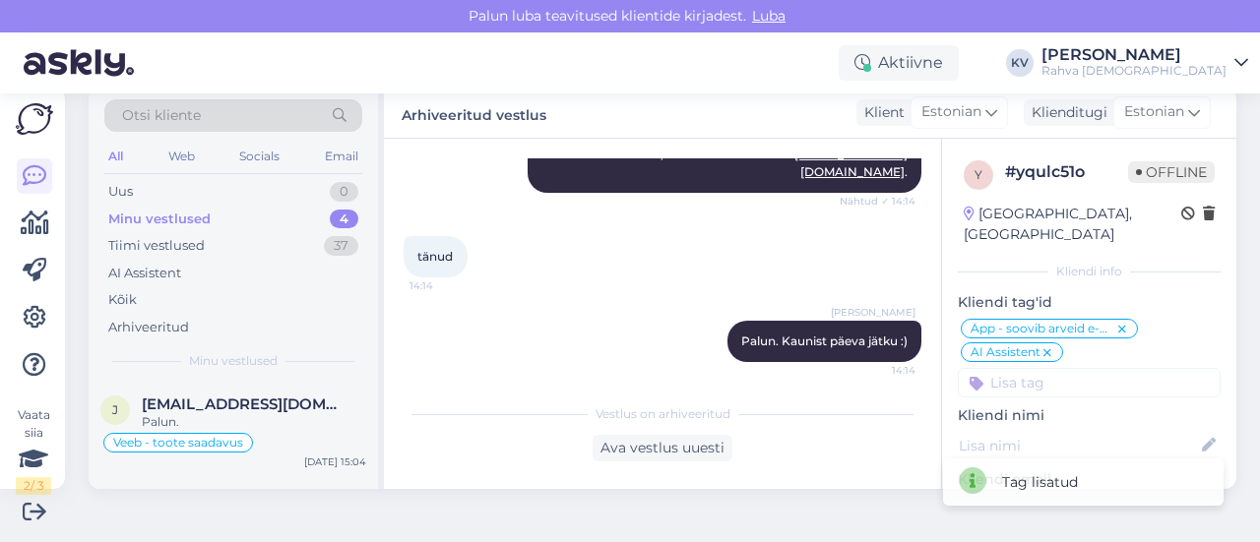
scroll to position [1154, 0]
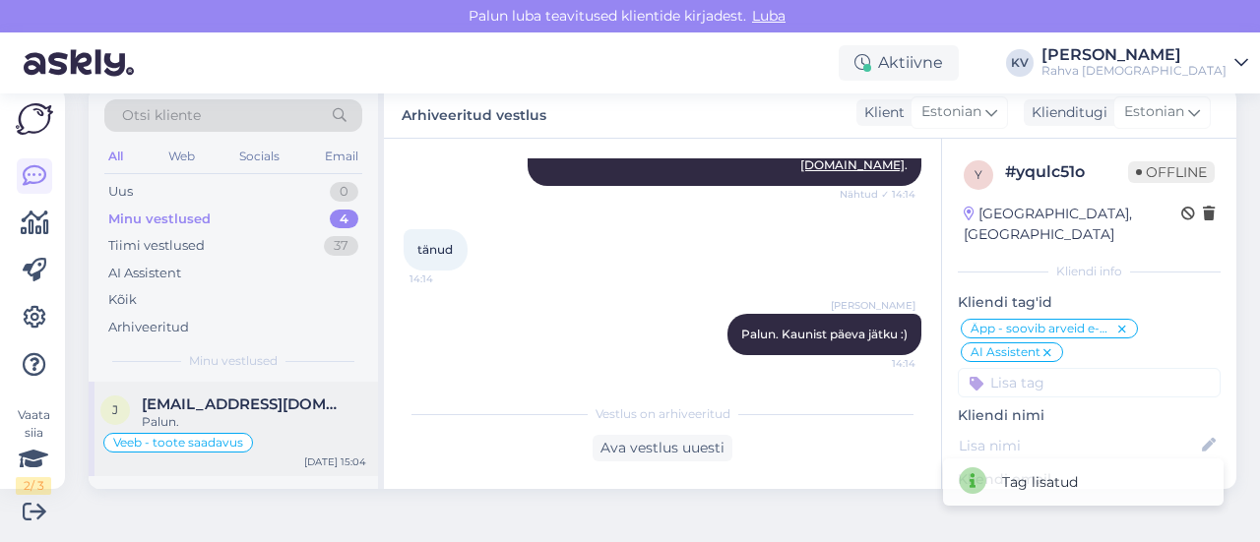
click at [246, 394] on div "[PERSON_NAME] [PERSON_NAME][EMAIL_ADDRESS][DOMAIN_NAME] Palun. Veeb - toote saa…" at bounding box center [233, 429] width 289 height 94
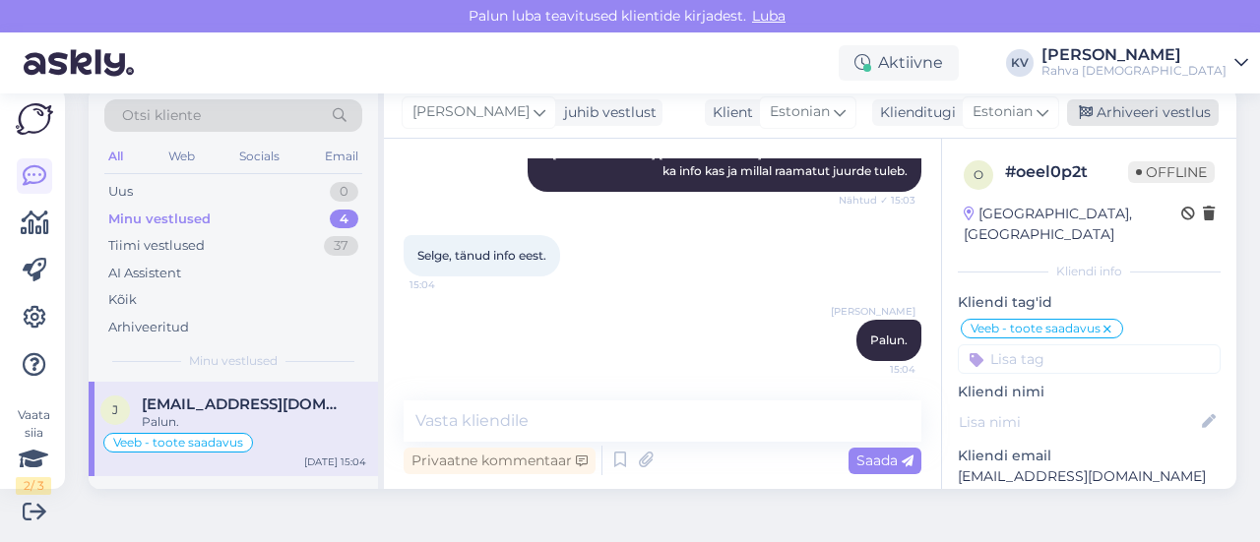
click at [1161, 107] on div "Arhiveeri vestlus" at bounding box center [1143, 112] width 152 height 27
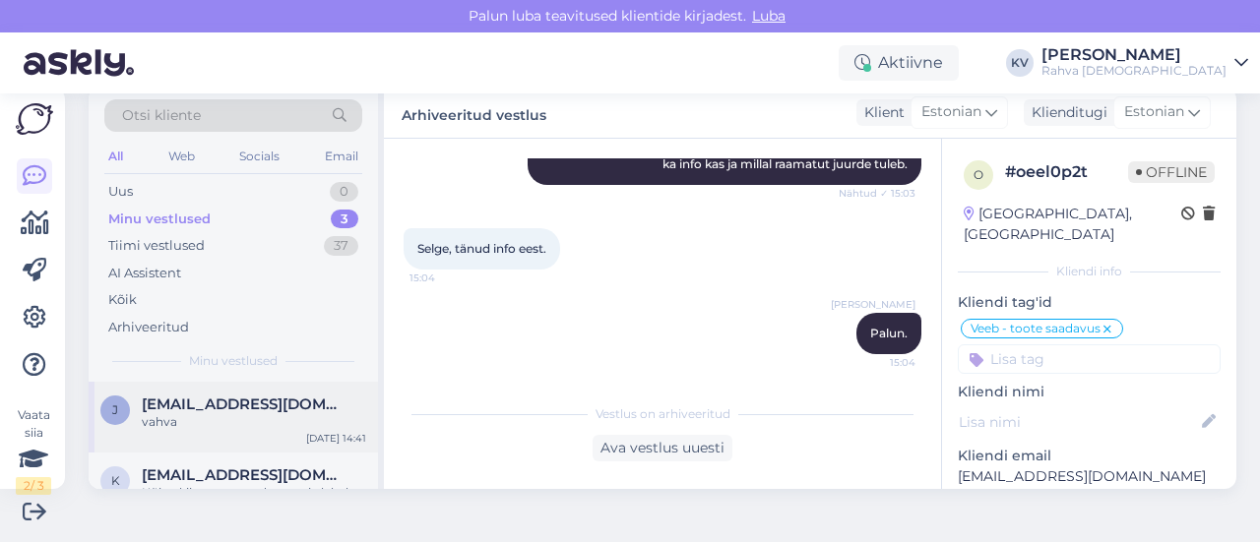
click at [226, 416] on div "vahva" at bounding box center [254, 422] width 224 height 18
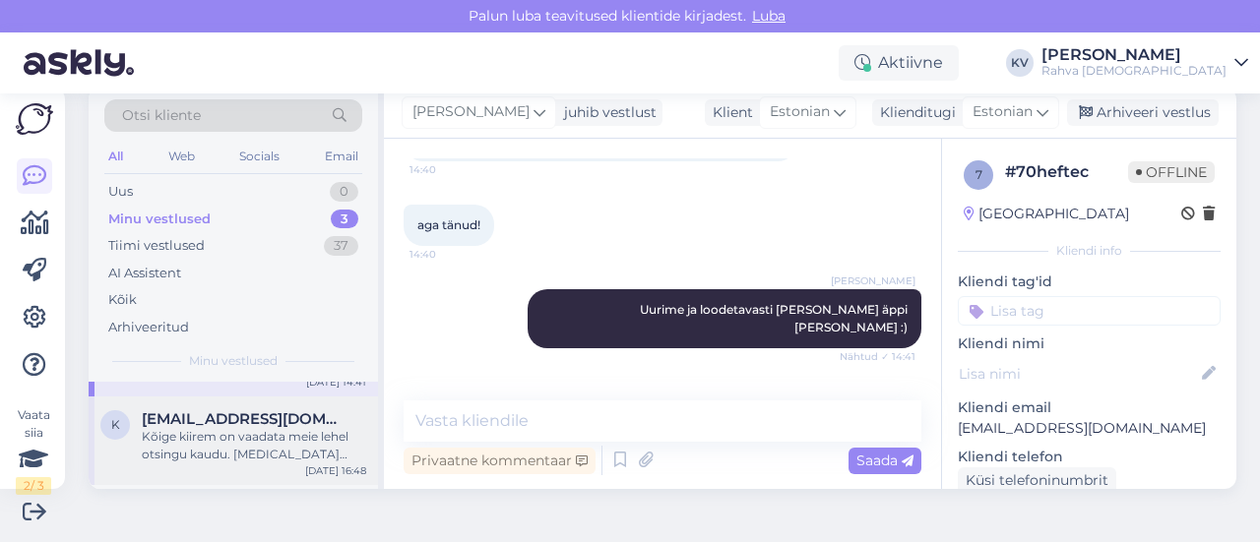
scroll to position [0, 0]
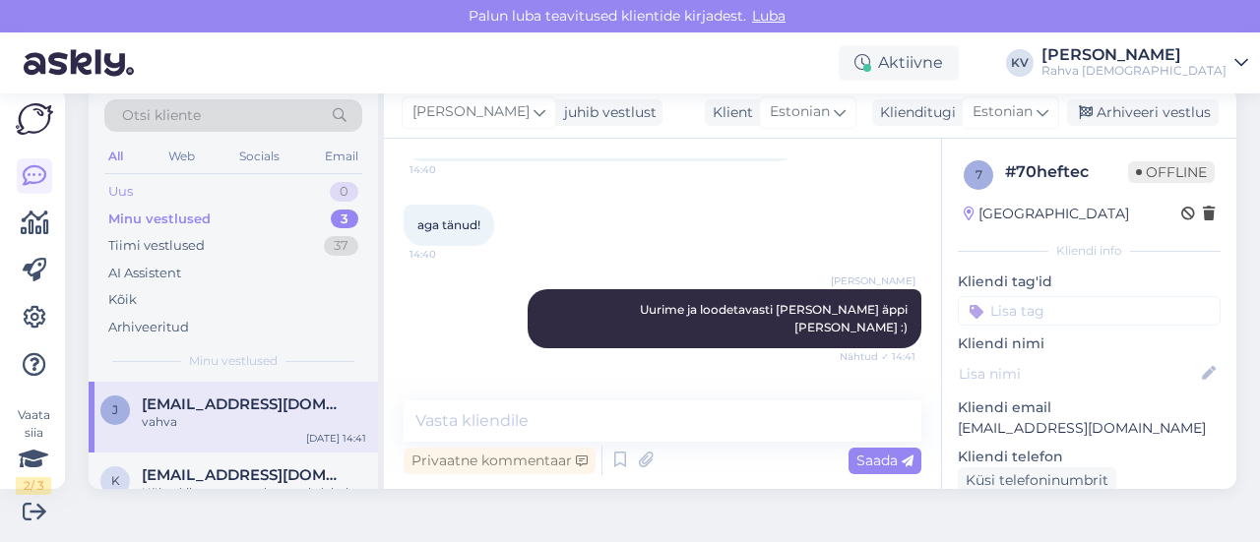
click at [197, 197] on div "Uus 0" at bounding box center [233, 192] width 258 height 28
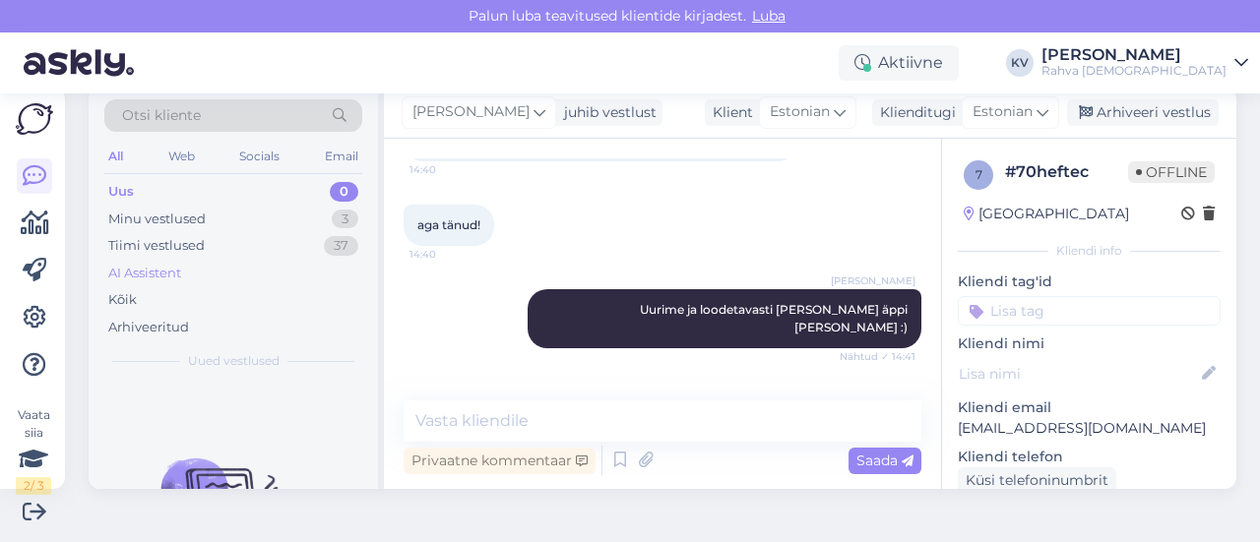
click at [164, 275] on div "AI Assistent" at bounding box center [144, 274] width 73 height 20
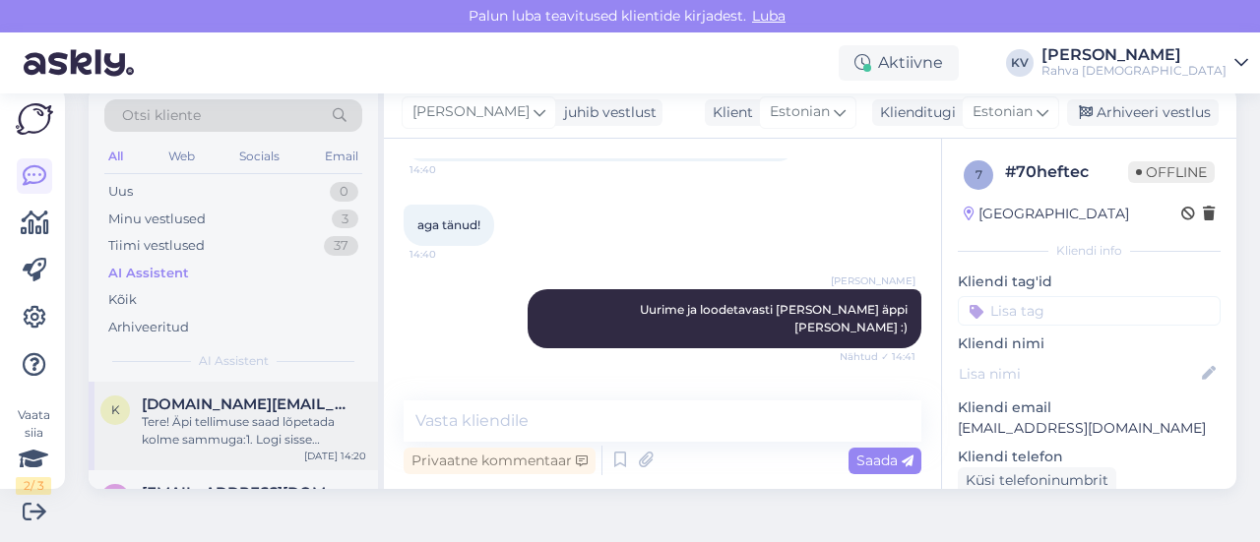
click at [213, 430] on div "Tere! Äpi tellimuse saad lõpetada kolme sammuga:1. Logi sisse [DOMAIN_NAME] leh…" at bounding box center [254, 430] width 224 height 35
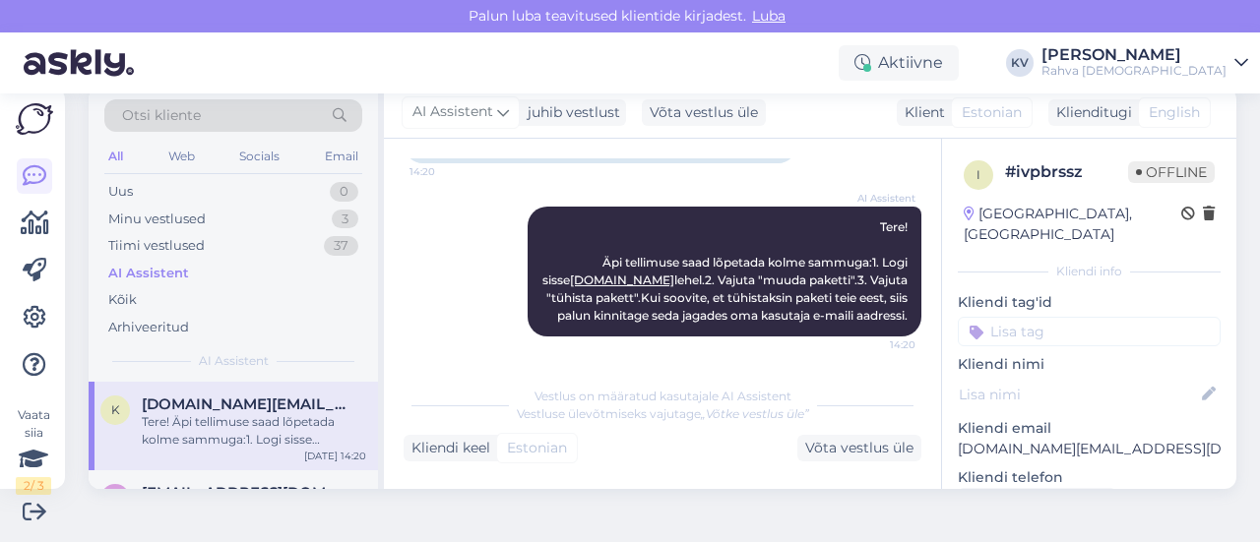
click at [973, 317] on input at bounding box center [1089, 332] width 263 height 30
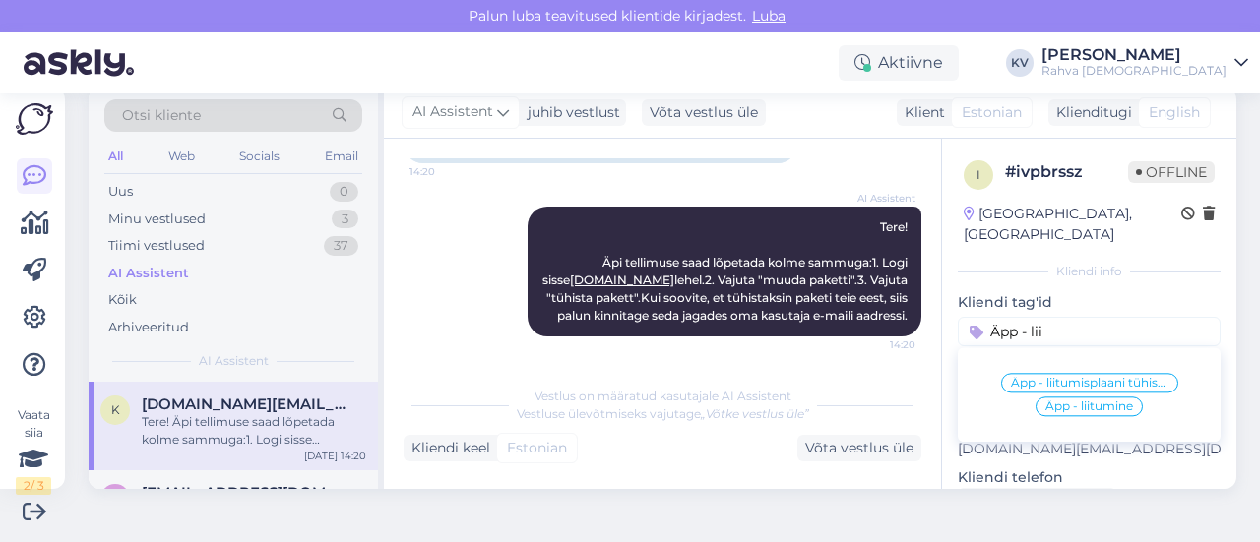
type input "Äpp - lii"
click at [1038, 377] on span "Äpp - liitumisplaani tühistamine" at bounding box center [1089, 383] width 157 height 12
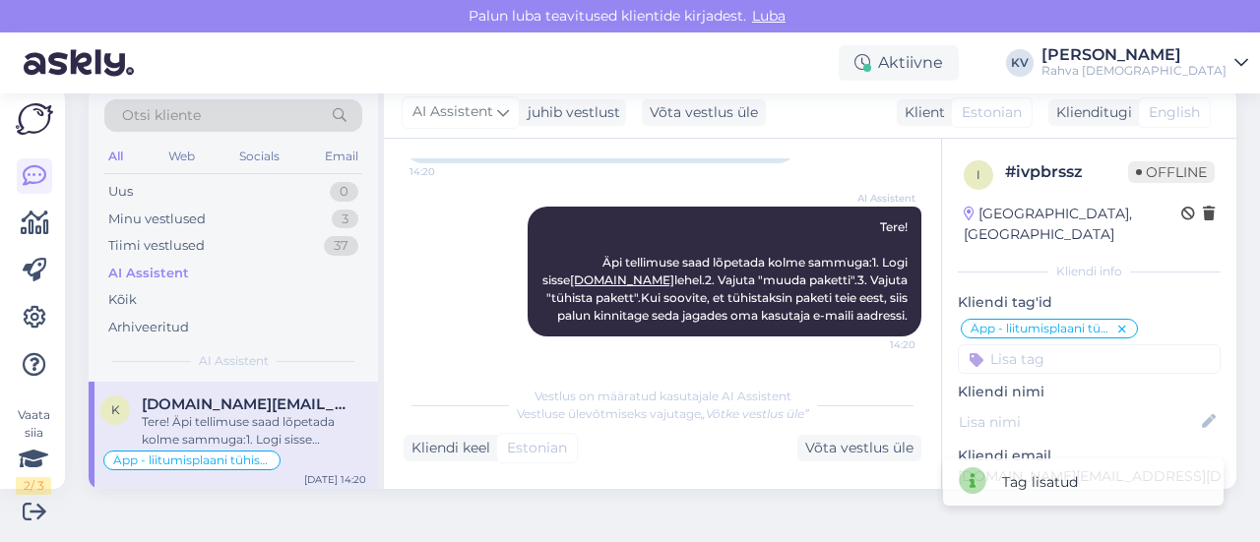
click at [1028, 345] on input at bounding box center [1089, 360] width 263 height 30
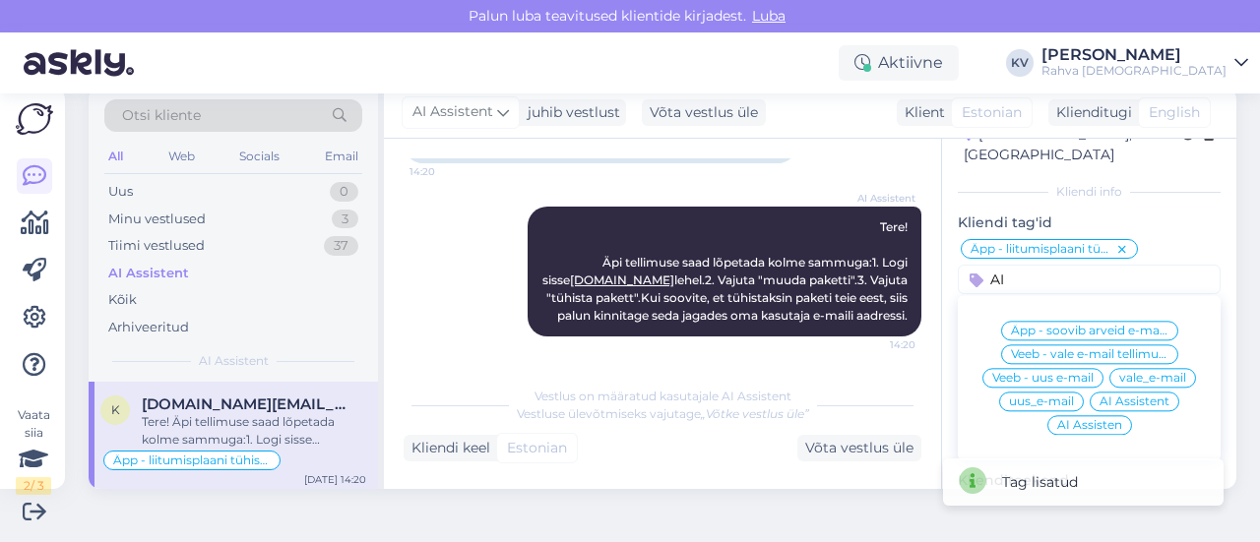
scroll to position [98, 0]
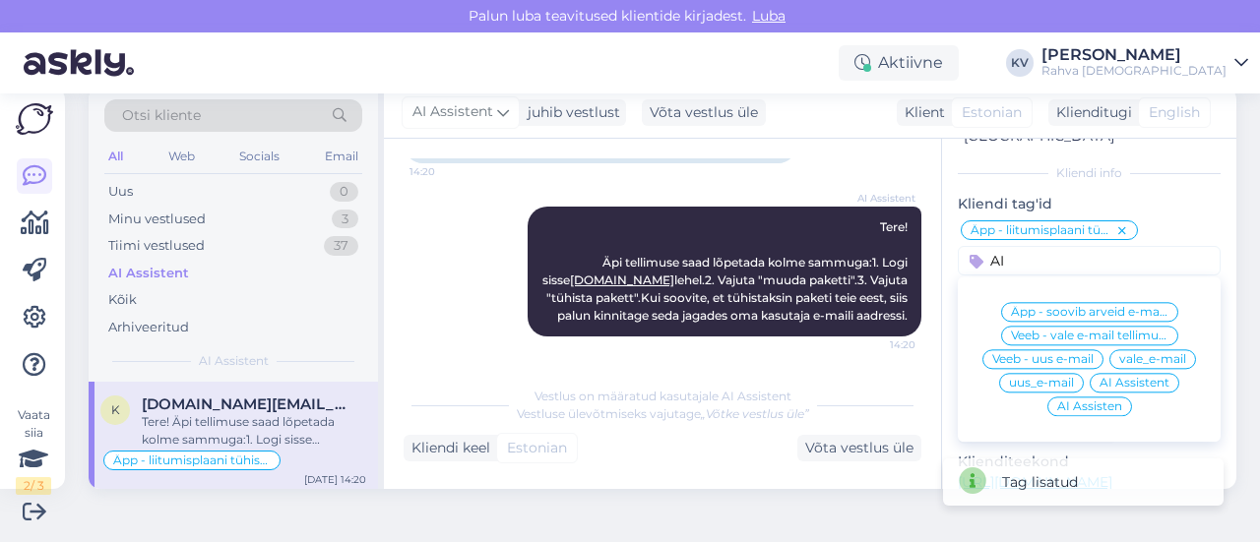
type input "AI"
click at [1106, 373] on div "AI Assistent" at bounding box center [1135, 383] width 90 height 20
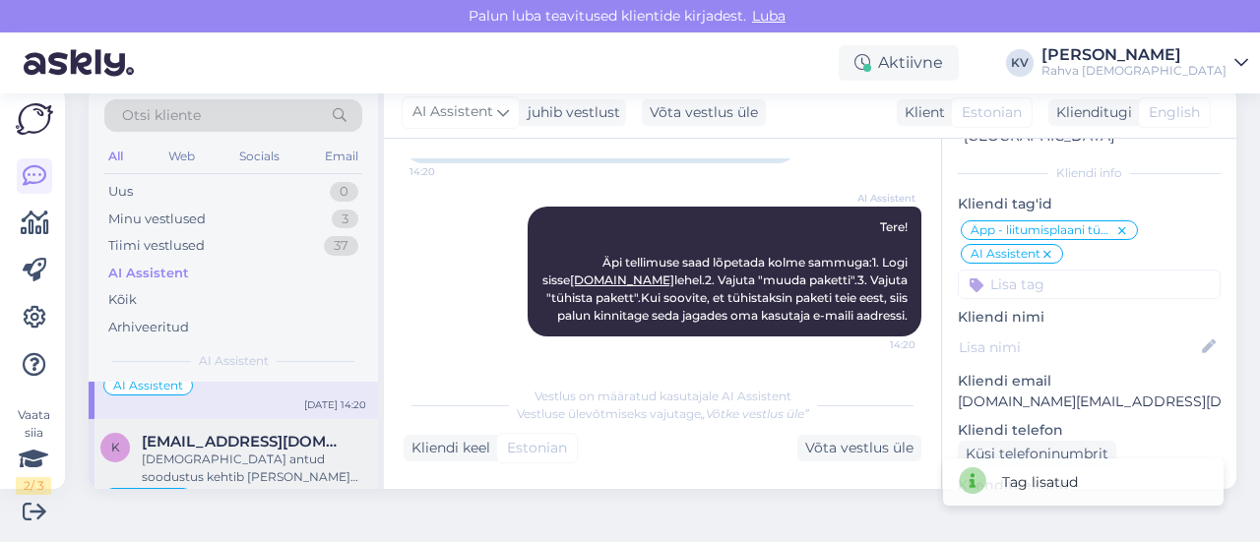
click at [213, 438] on span "[EMAIL_ADDRESS][DOMAIN_NAME]" at bounding box center [244, 442] width 205 height 18
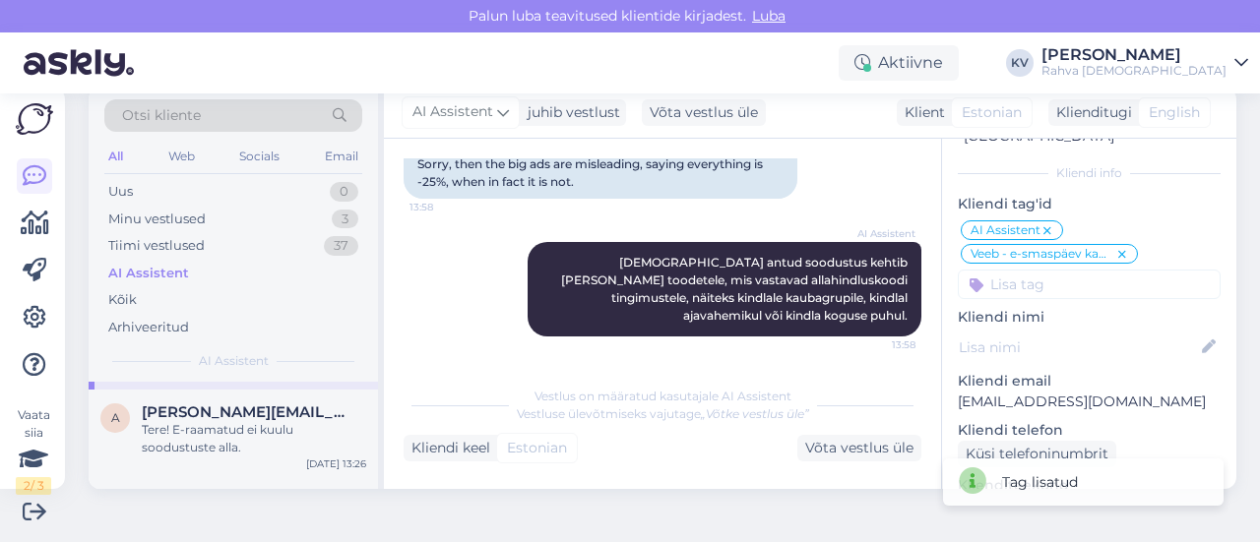
scroll to position [295, 0]
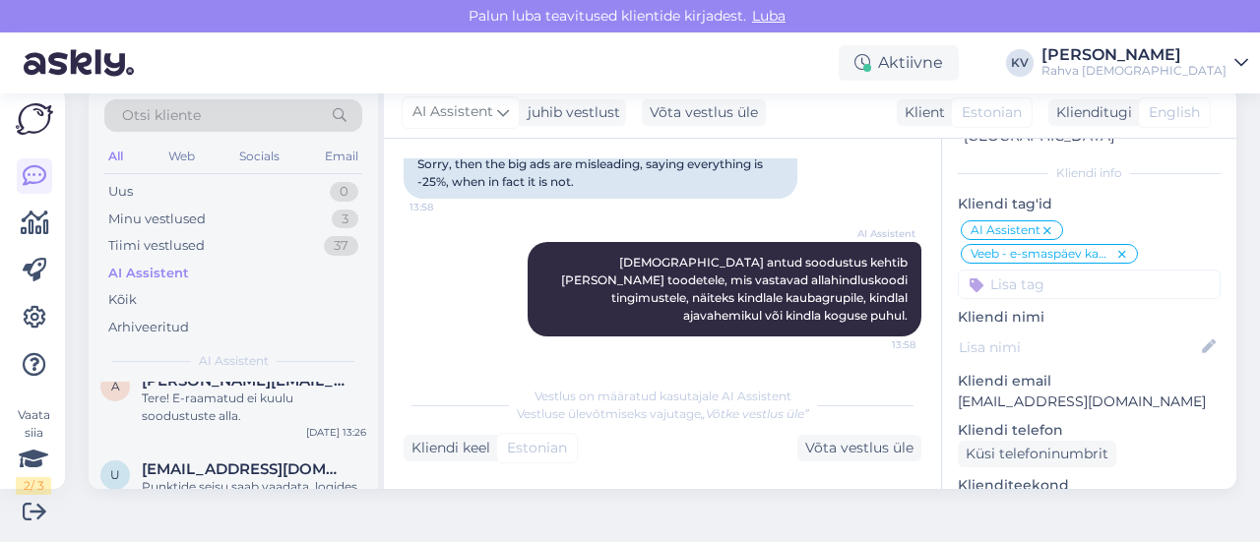
click at [226, 432] on div "a [PERSON_NAME][EMAIL_ADDRESS][PERSON_NAME][DOMAIN_NAME] Tere! E-raamatud ei ku…" at bounding box center [233, 402] width 289 height 89
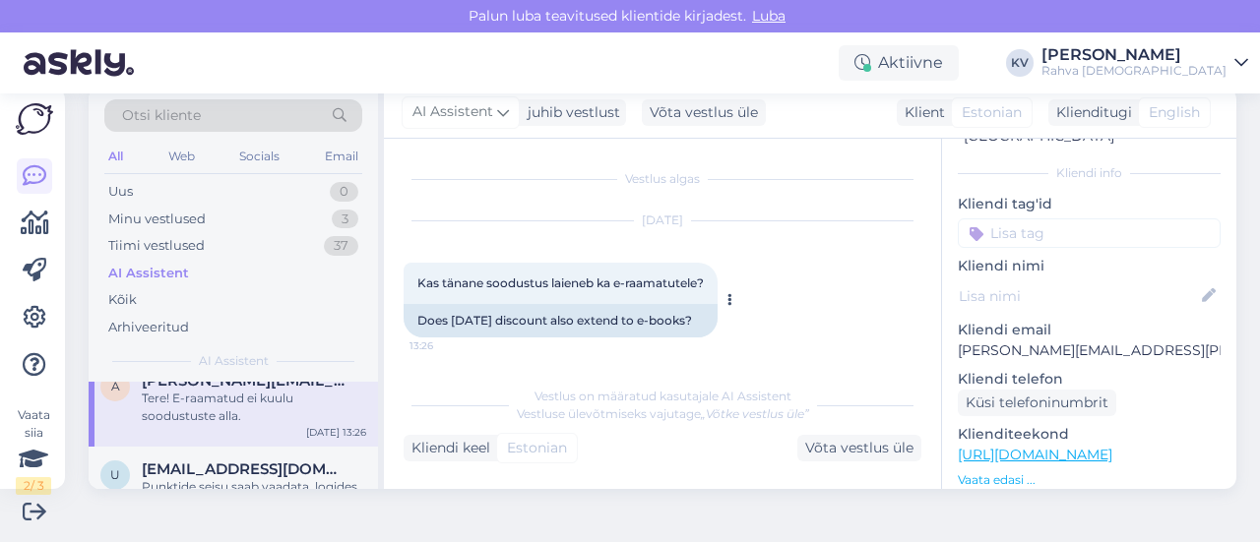
scroll to position [120, 0]
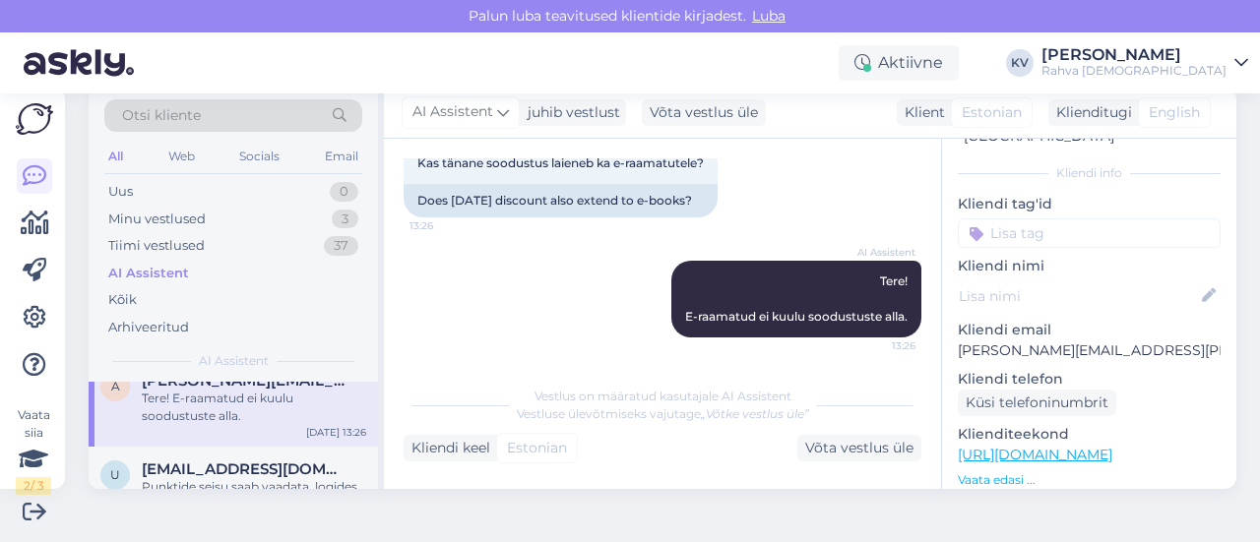
click at [1004, 219] on input at bounding box center [1089, 234] width 263 height 30
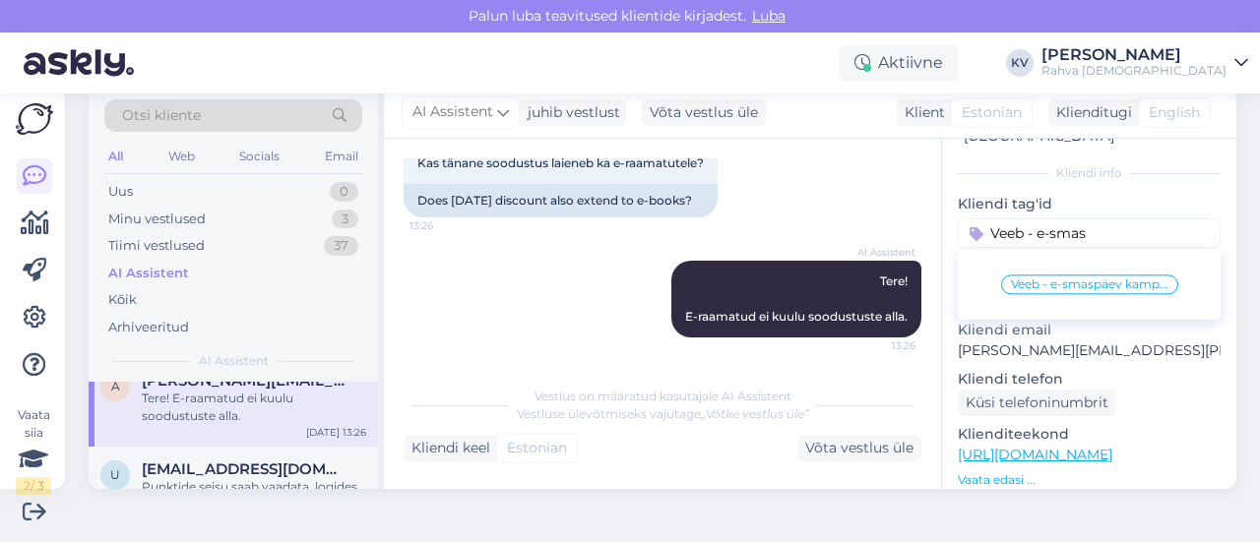
type input "Veeb - e-smas"
click at [1035, 279] on span "Veeb - e-smaspäev kampaania" at bounding box center [1089, 285] width 157 height 12
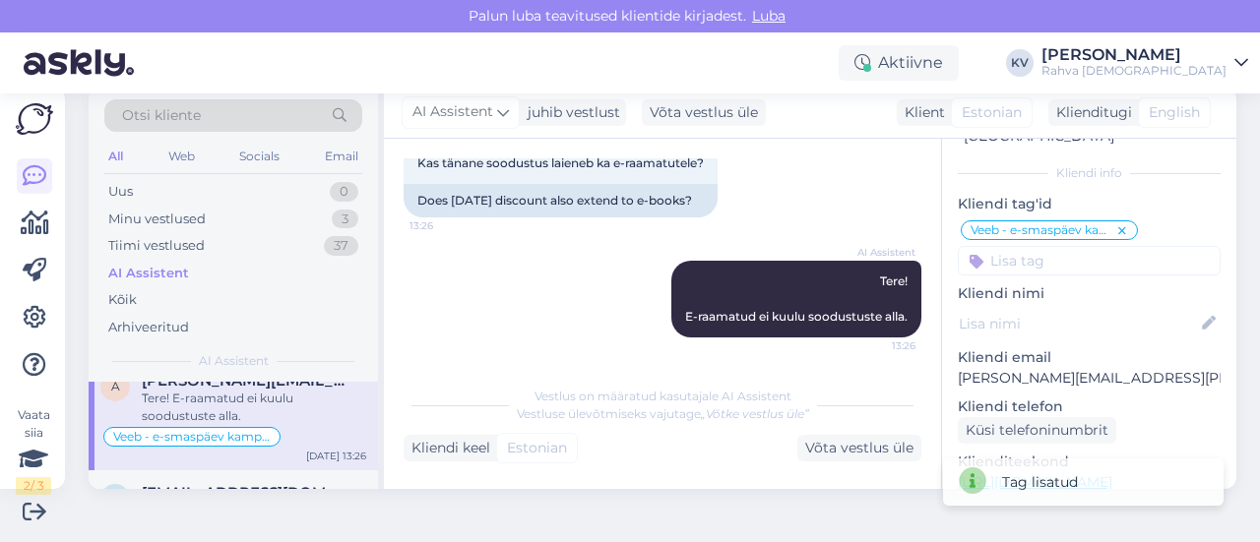
click at [1031, 246] on input at bounding box center [1089, 261] width 263 height 30
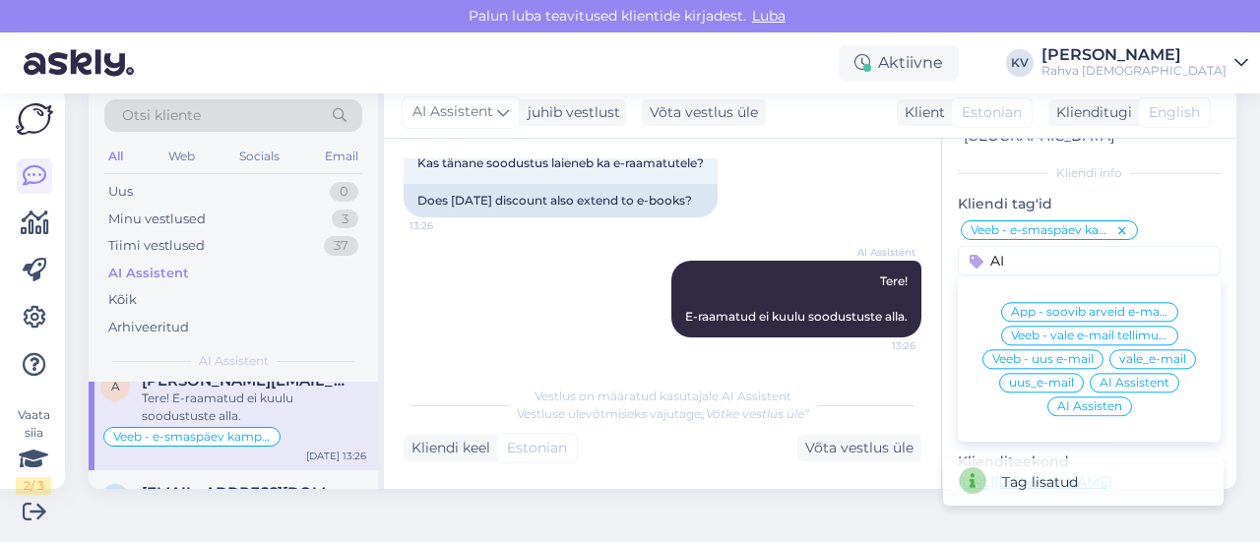
type input "AI"
click at [1104, 377] on span "AI Assistent" at bounding box center [1135, 383] width 70 height 12
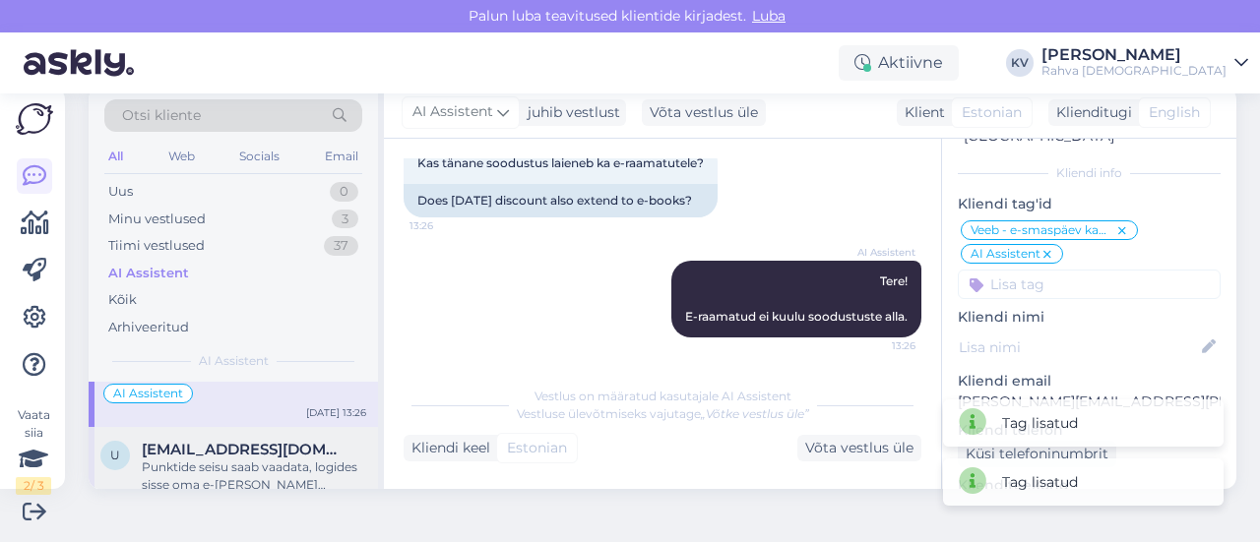
scroll to position [394, 0]
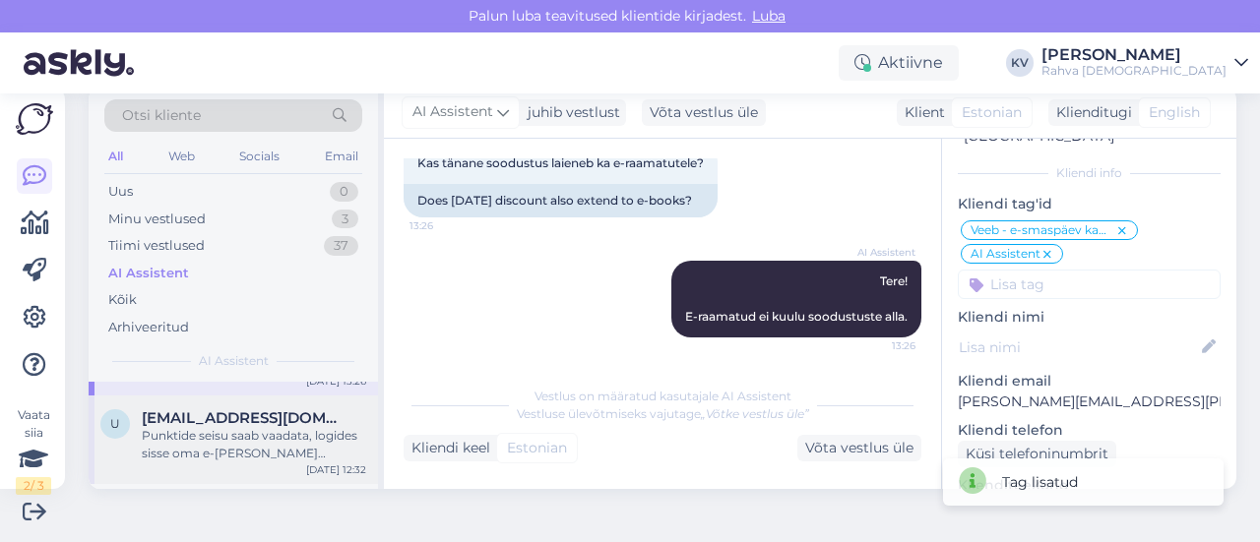
click at [232, 427] on div "Punktide seisu saab vaadata, logides sisse oma e-[PERSON_NAME] profiilile või e…" at bounding box center [254, 444] width 224 height 35
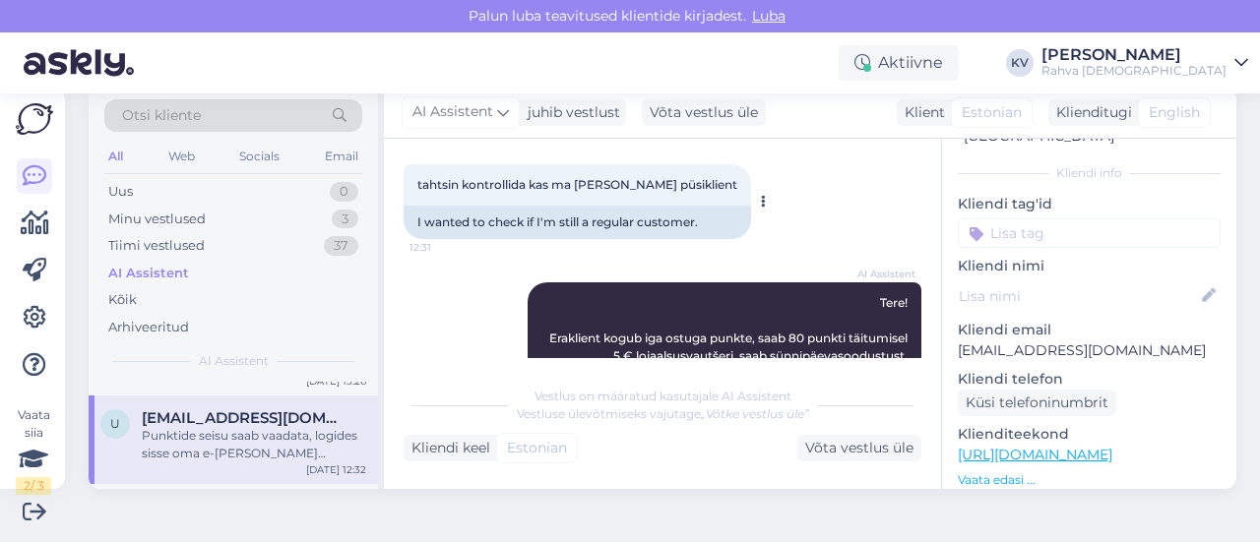
scroll to position [0, 0]
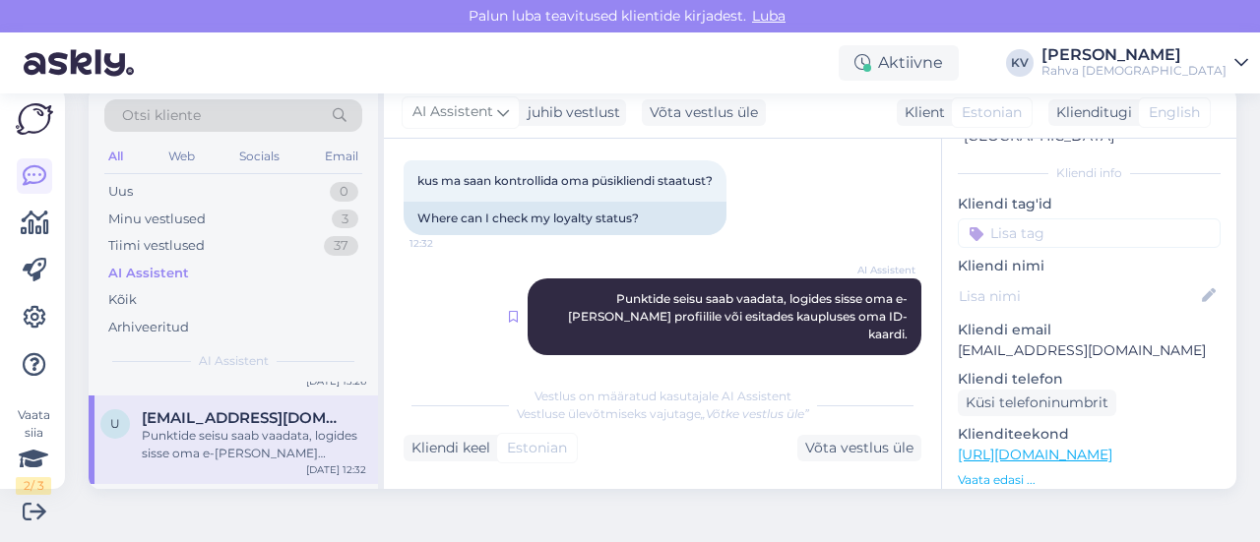
click at [509, 311] on icon at bounding box center [513, 317] width 9 height 12
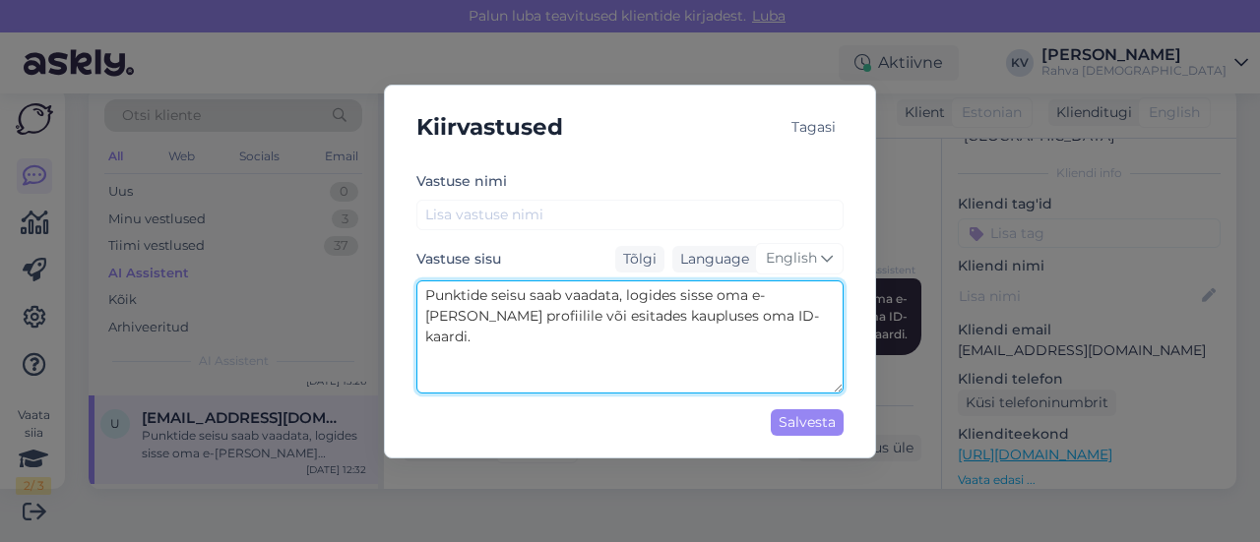
click at [756, 323] on textarea "Punktide seisu saab vaadata, logides sisse oma e-[PERSON_NAME] profiilile või e…" at bounding box center [629, 337] width 427 height 113
drag, startPoint x: 757, startPoint y: 315, endPoint x: 398, endPoint y: 291, distance: 360.1
click at [398, 291] on div "Kiirvastused Tagasi [PERSON_NAME] nimi Vastuse sisu Tõlgi Language English Punk…" at bounding box center [630, 272] width 492 height 374
type textarea "K"
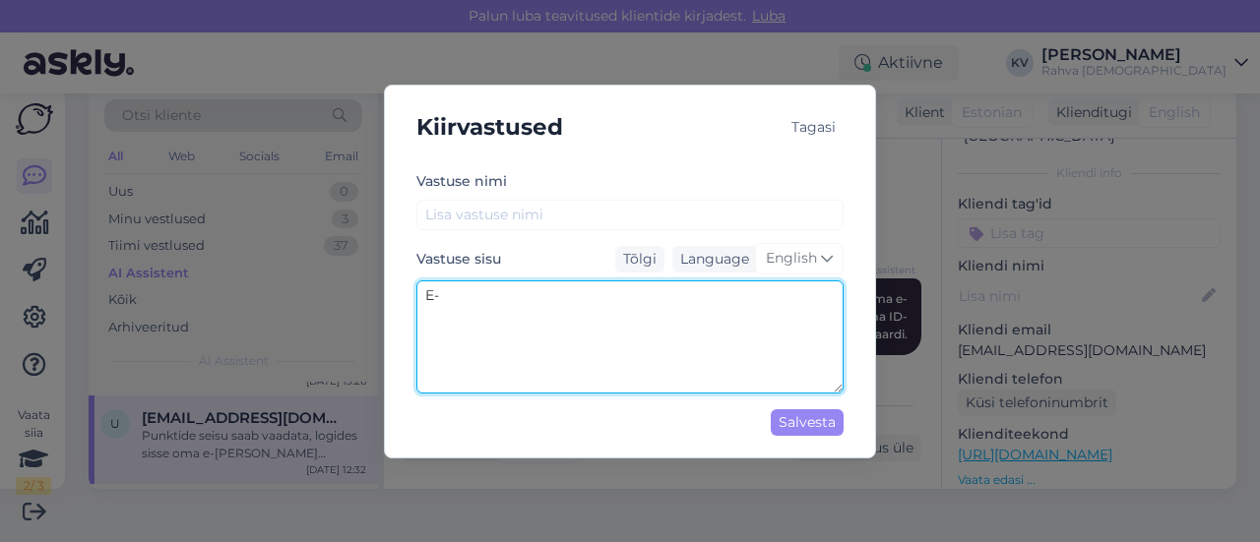
type textarea "E"
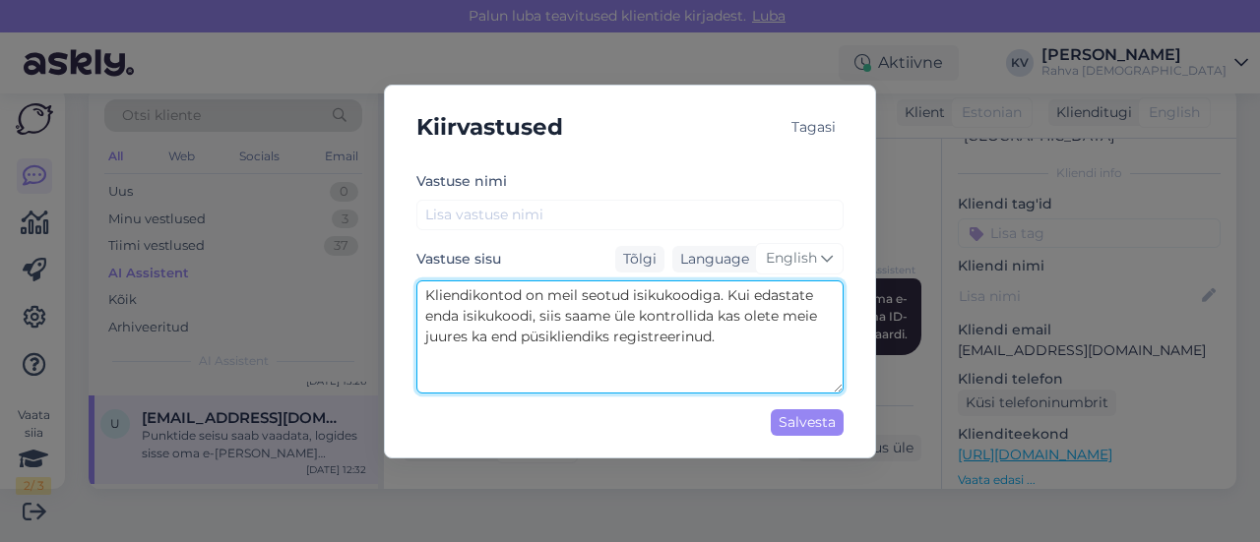
type textarea "Kliendikontod on meil seotud isikukoodiga. Kui edastate enda isikukoodi, siis s…"
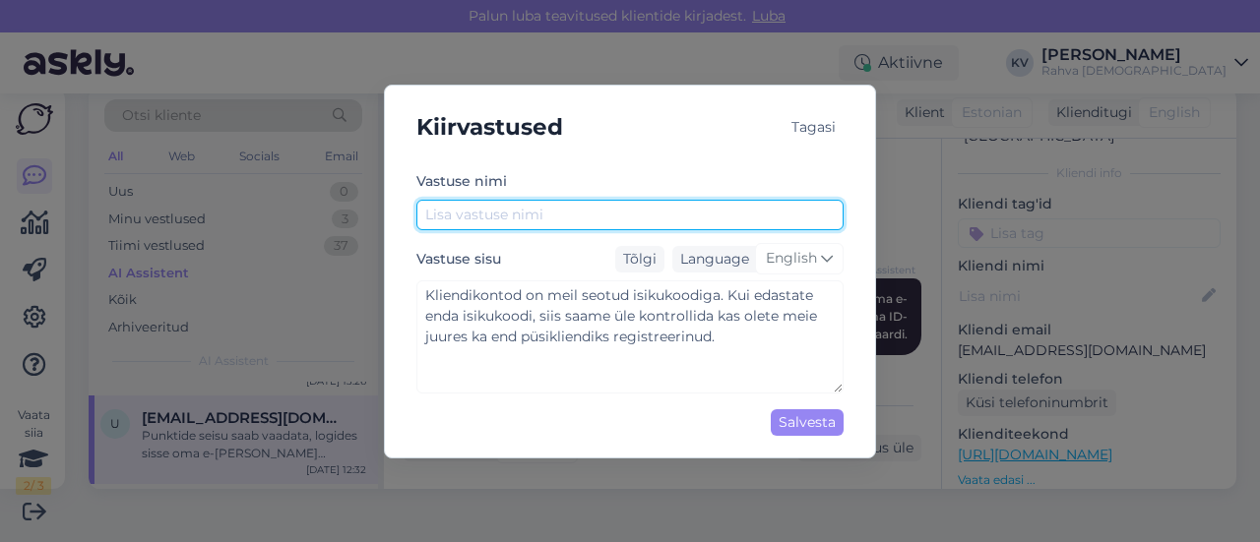
click at [491, 214] on input "text" at bounding box center [629, 215] width 427 height 31
type input "Püsikliendiks olemise kontrollimine"
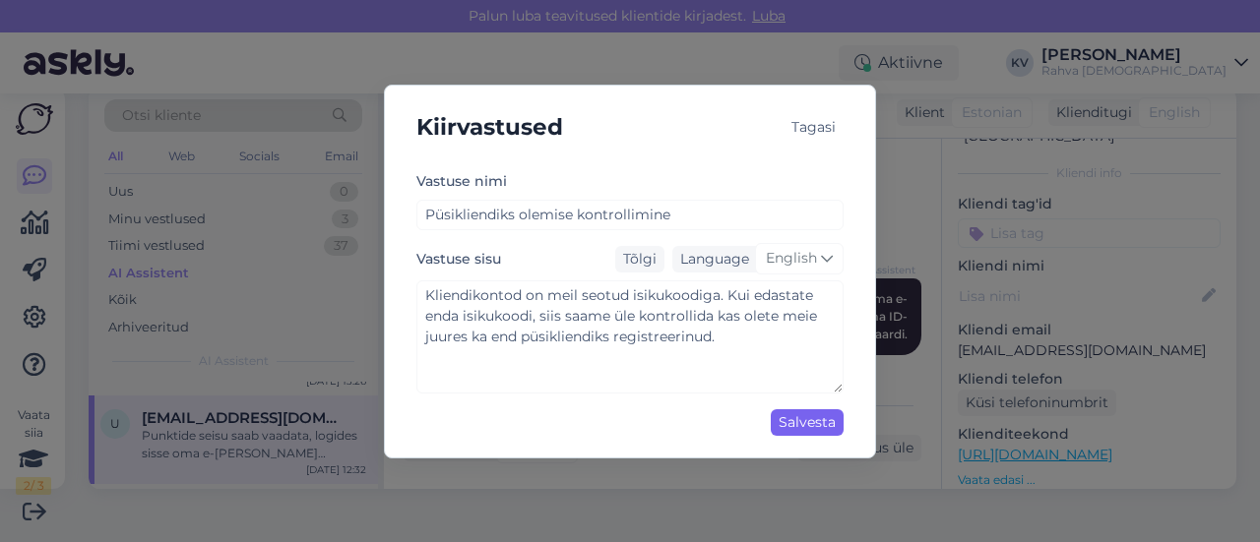
click at [790, 420] on div "Salvesta" at bounding box center [807, 422] width 73 height 27
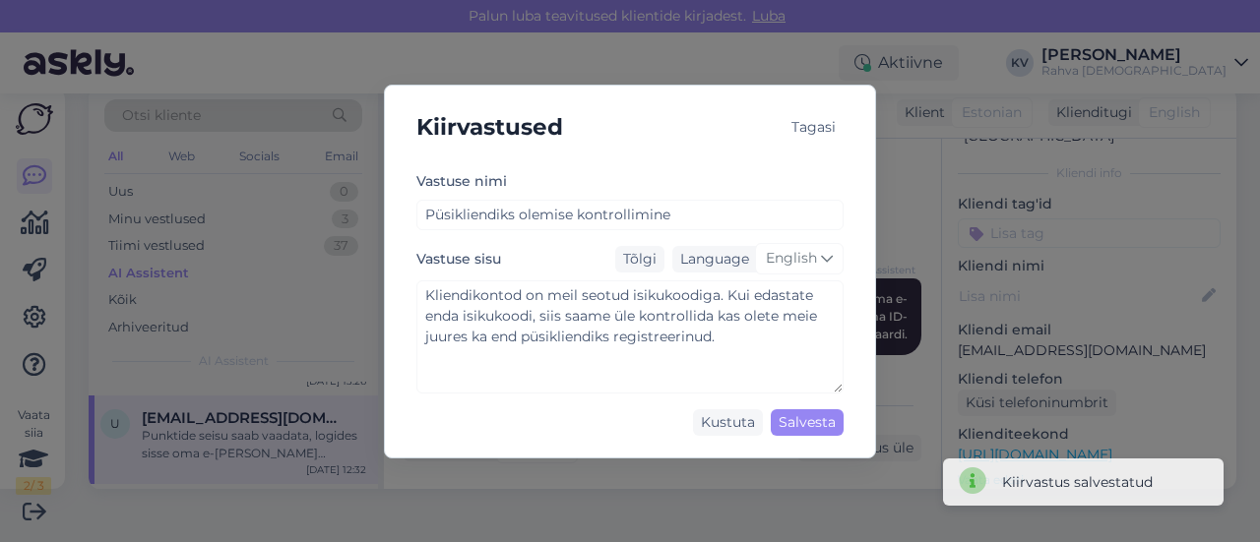
click at [821, 119] on div "Tagasi" at bounding box center [814, 127] width 60 height 27
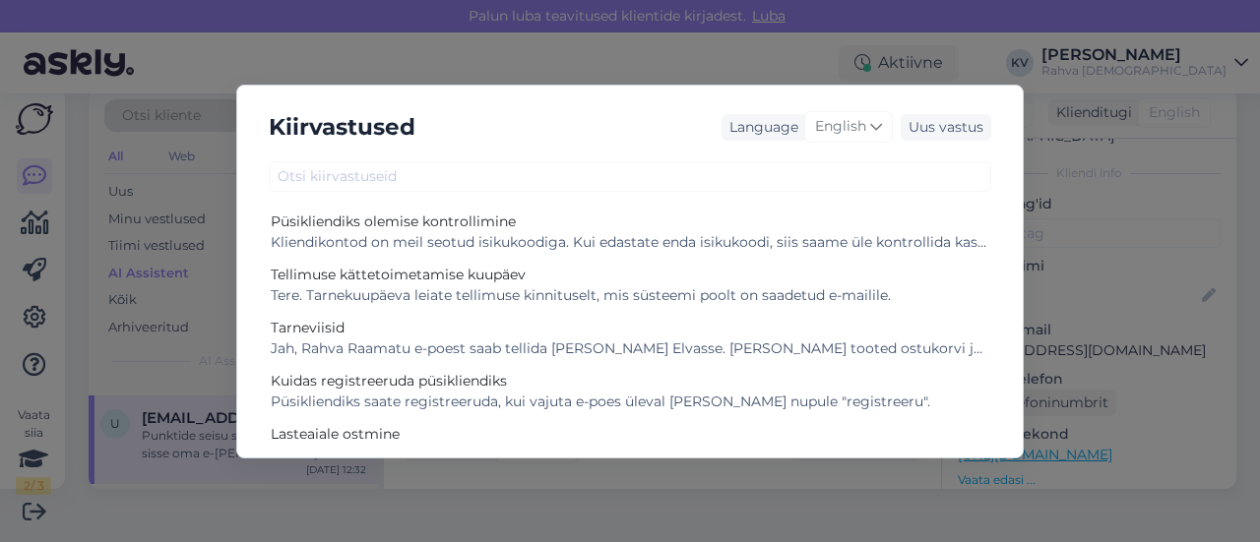
click at [1113, 224] on div "Kiirvastused Language English Uus vastus Püsikliendiks olemise kontrollimine Kl…" at bounding box center [630, 271] width 1260 height 542
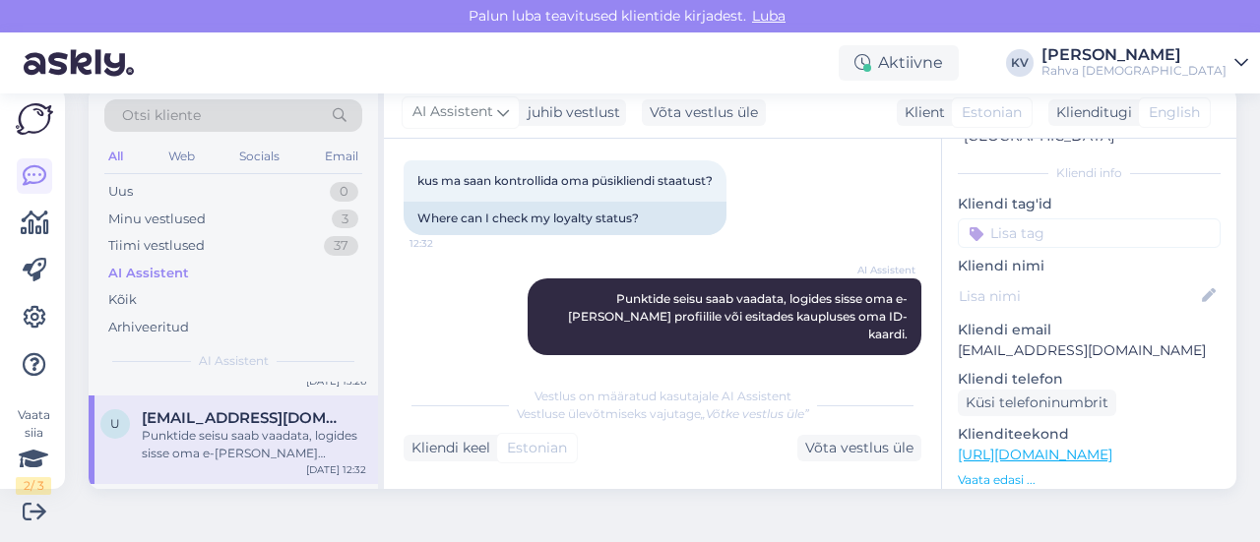
click at [1059, 222] on input at bounding box center [1089, 234] width 263 height 30
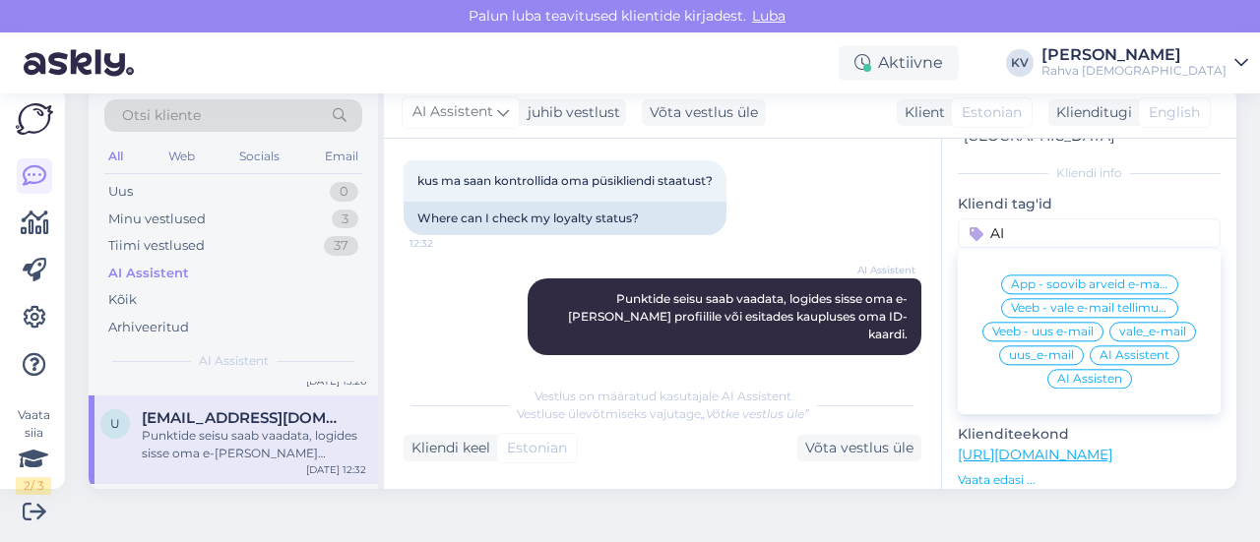
type input "A"
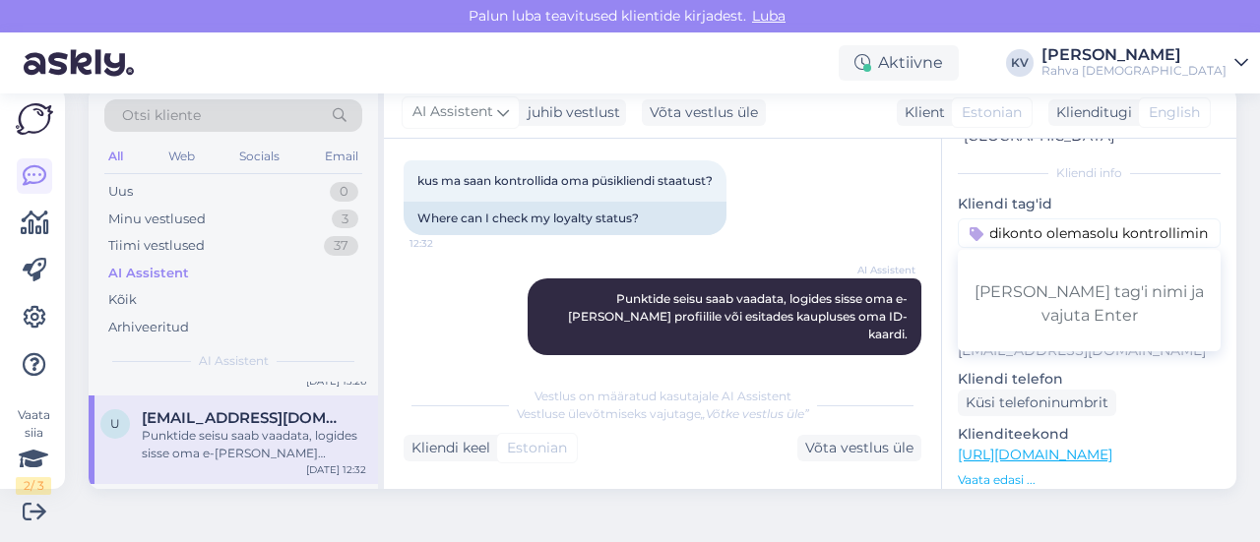
type input "Veeb - püsikliendikonto olemasolu kontrollimine"
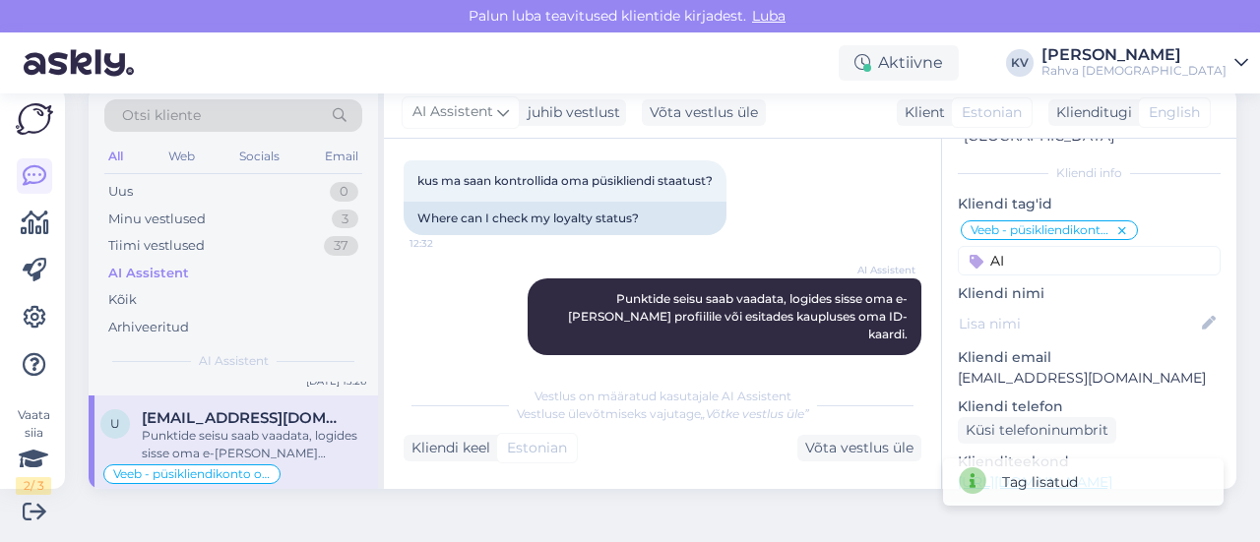
click at [1057, 246] on input "AI" at bounding box center [1089, 261] width 263 height 30
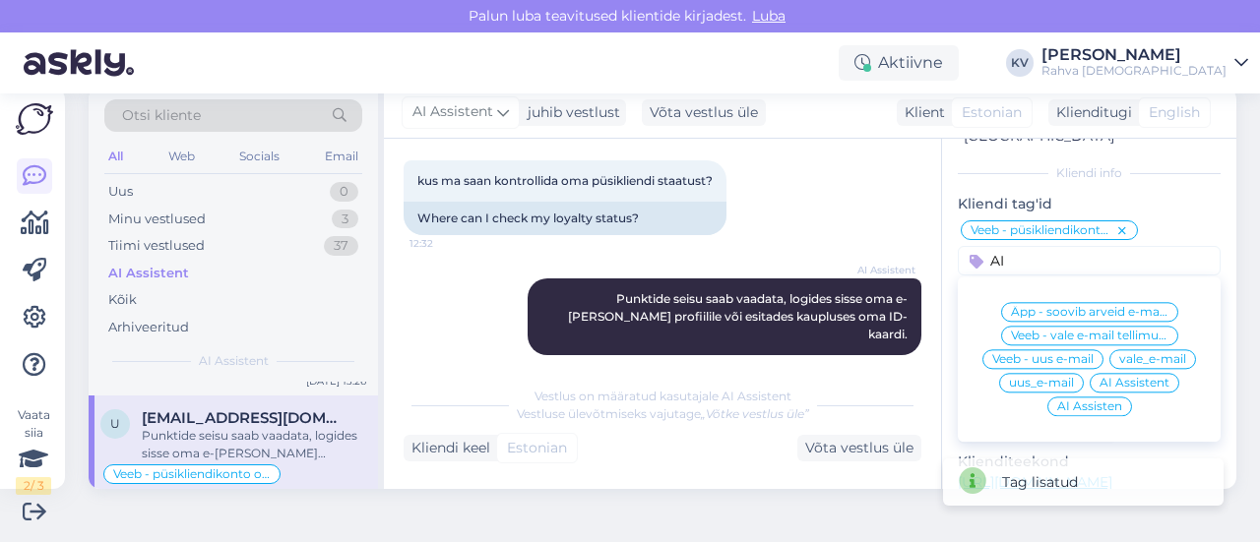
type input "AI"
click at [1108, 377] on span "AI Assistent" at bounding box center [1135, 383] width 70 height 12
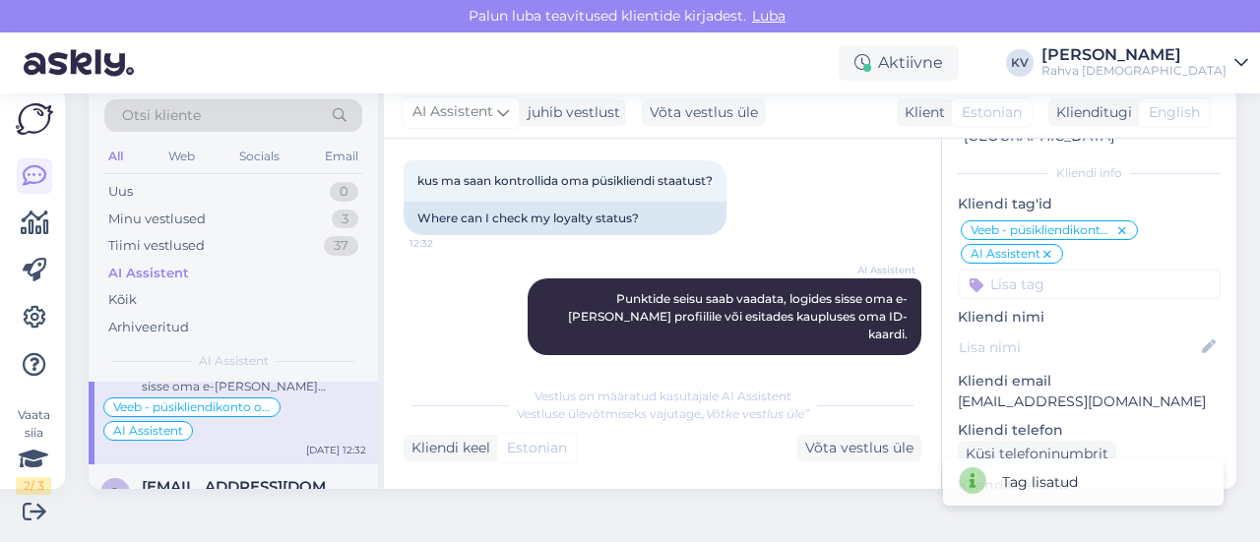
scroll to position [492, 0]
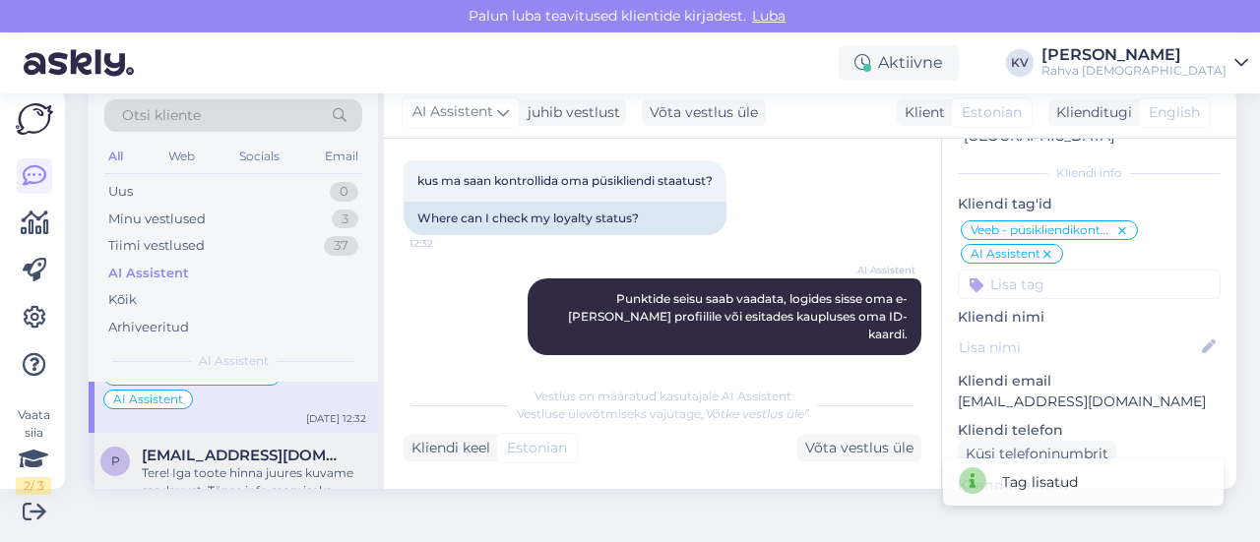
click at [220, 456] on span "[EMAIL_ADDRESS][DOMAIN_NAME]" at bounding box center [244, 456] width 205 height 18
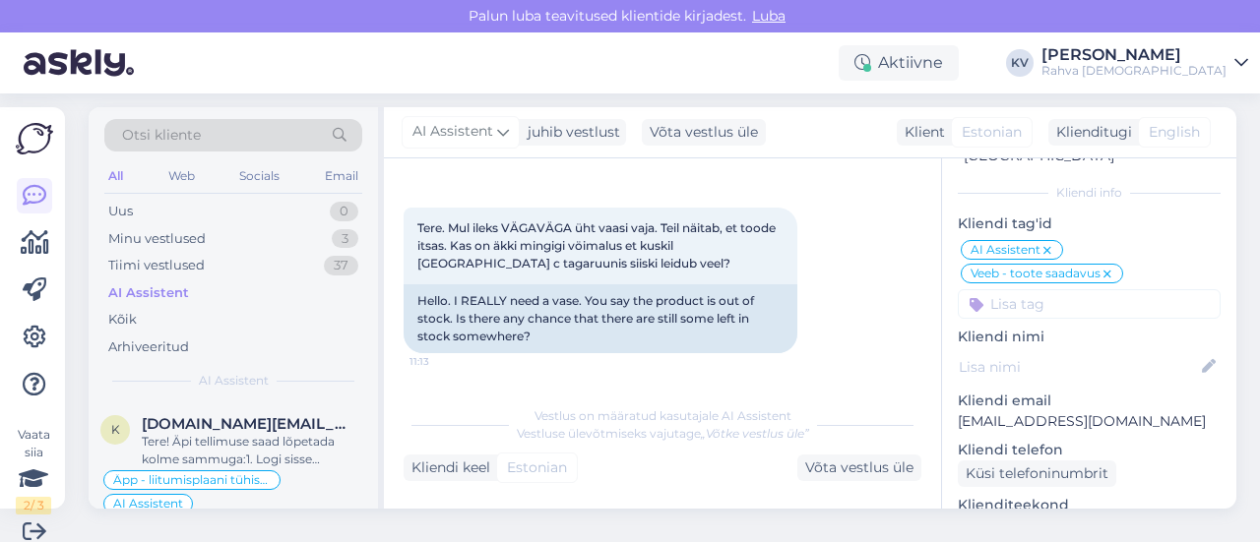
scroll to position [0, 0]
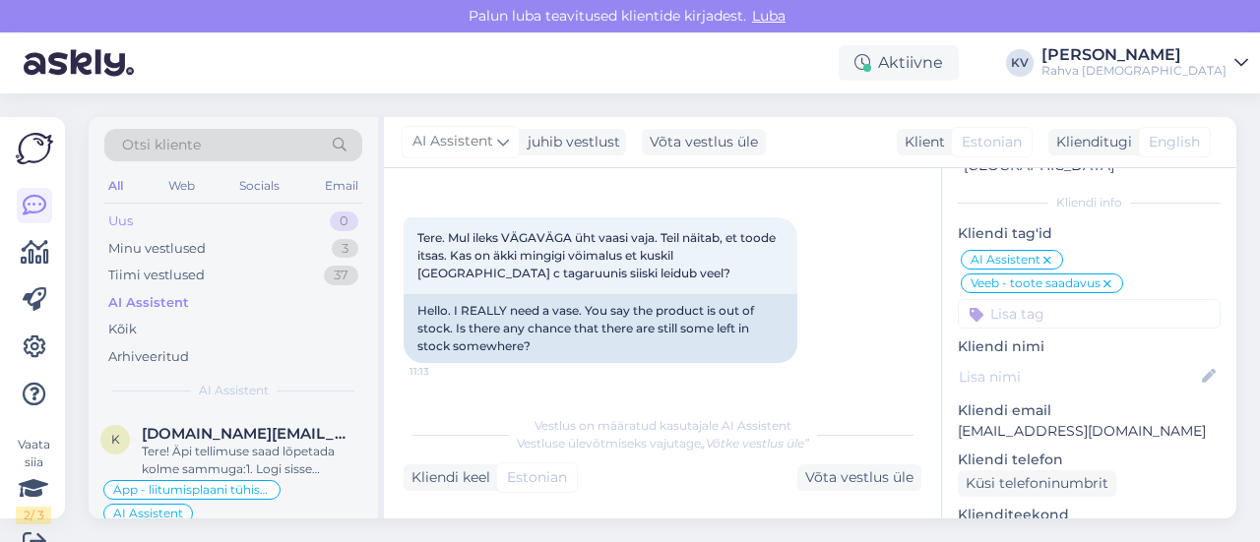
click at [238, 217] on div "Uus 0" at bounding box center [233, 222] width 258 height 28
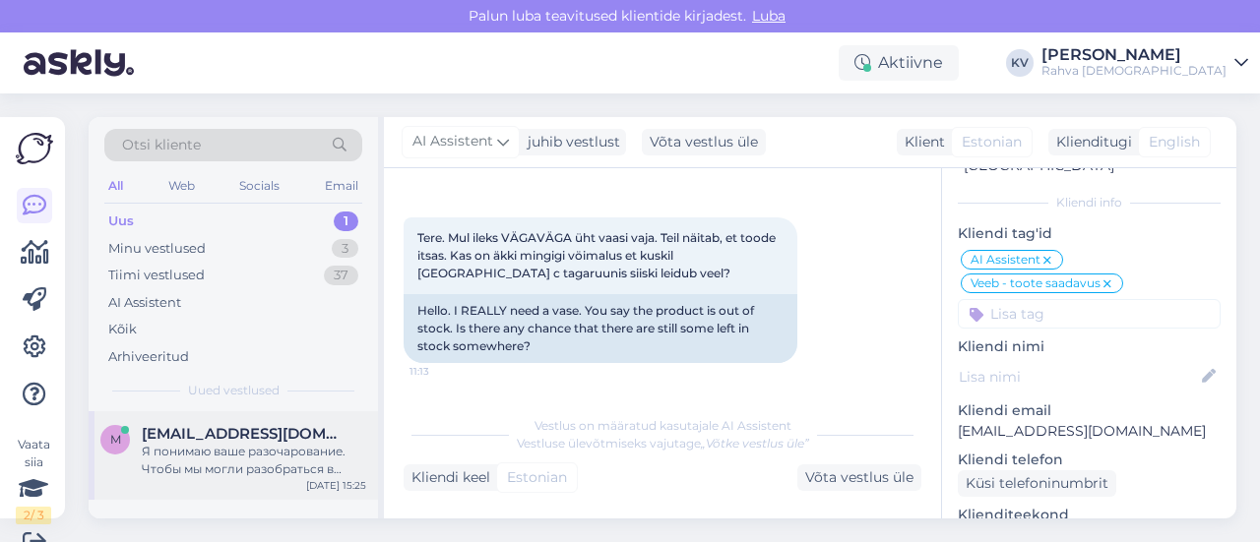
click at [214, 450] on div "Я понимаю ваше разочарование. Чтобы мы могли разобраться в вашей ситуации и про…" at bounding box center [254, 460] width 224 height 35
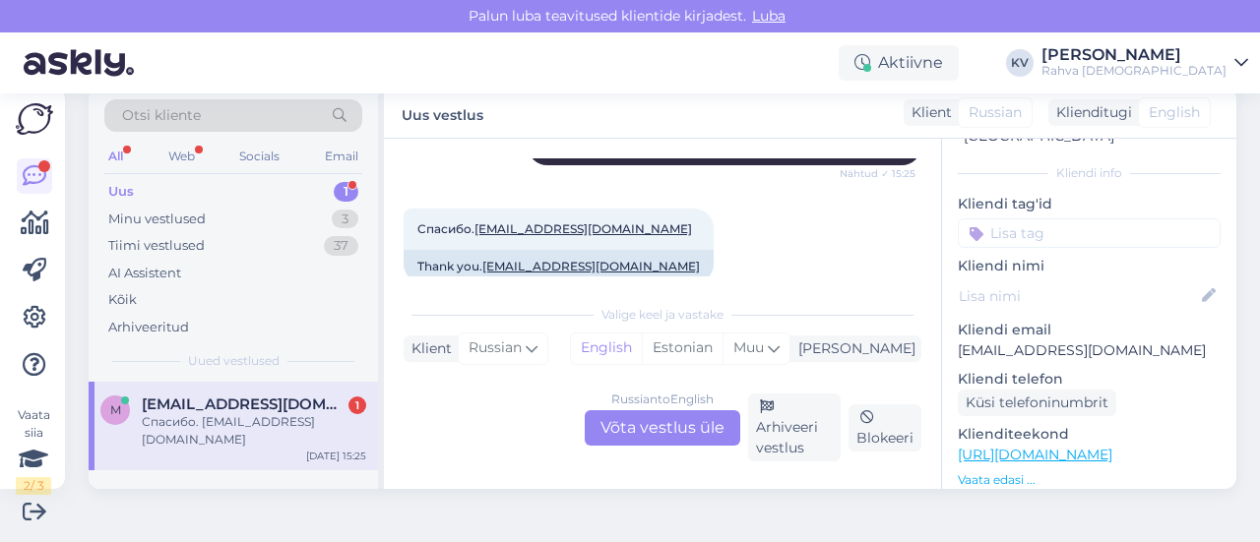
scroll to position [1275, 0]
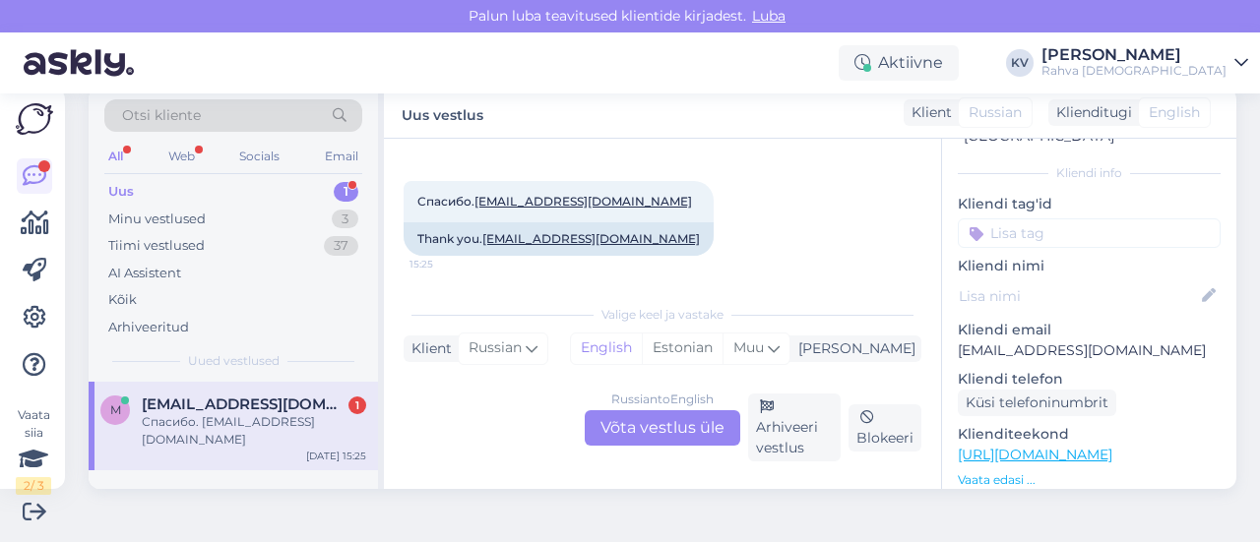
click at [1000, 341] on p "[EMAIL_ADDRESS][DOMAIN_NAME]" at bounding box center [1089, 351] width 263 height 21
copy p "[EMAIL_ADDRESS][DOMAIN_NAME]"
click at [633, 414] on div "Russian to English Võta vestlus üle" at bounding box center [663, 427] width 156 height 35
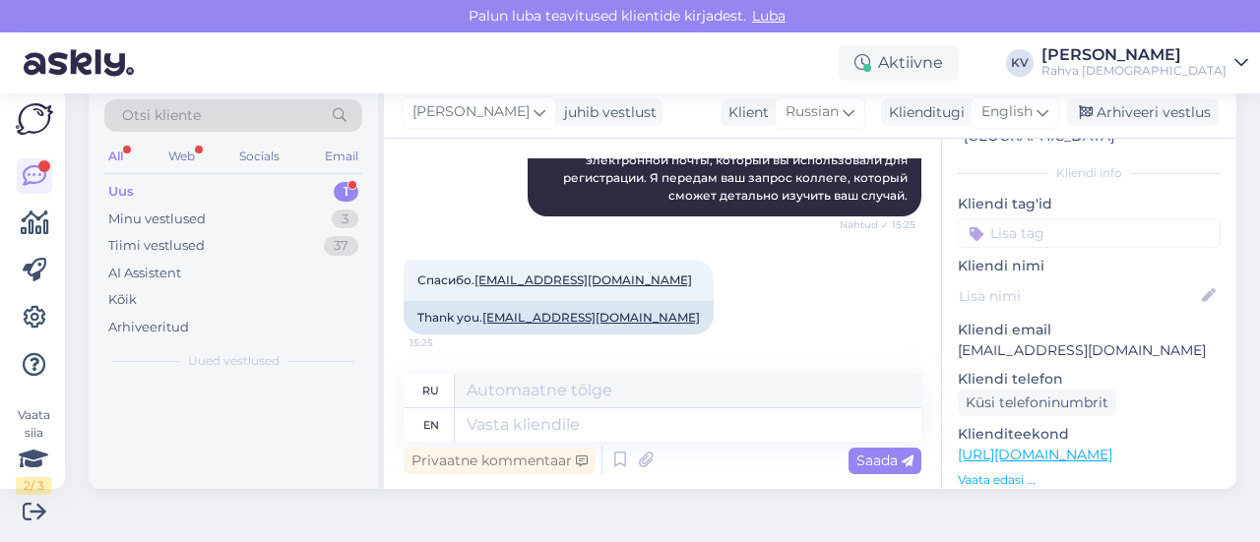
scroll to position [1195, 0]
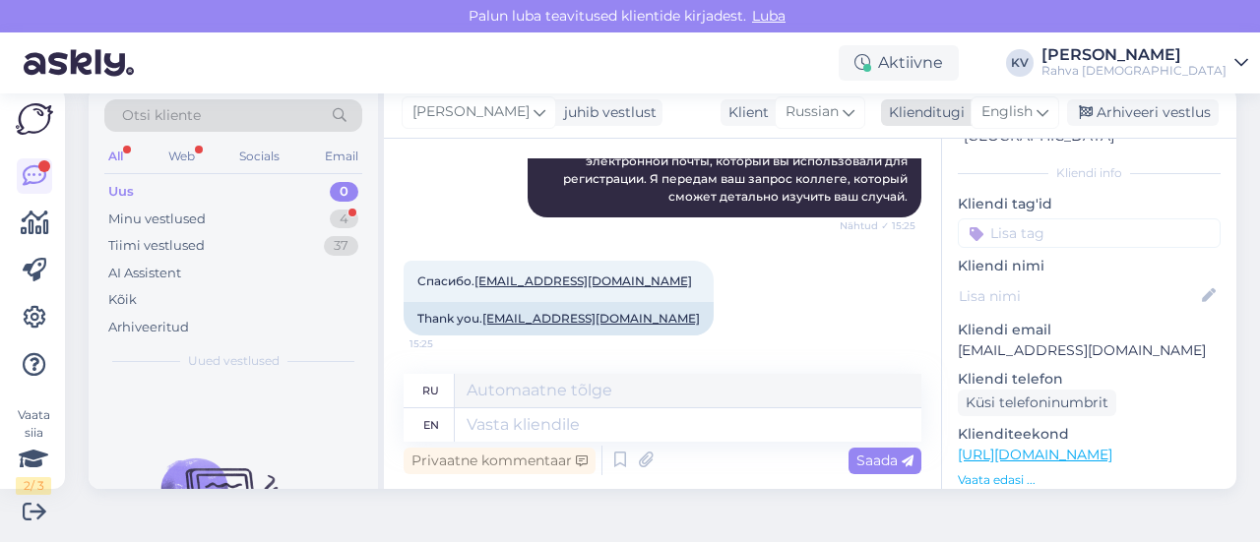
click at [987, 99] on div "English" at bounding box center [1015, 111] width 89 height 31
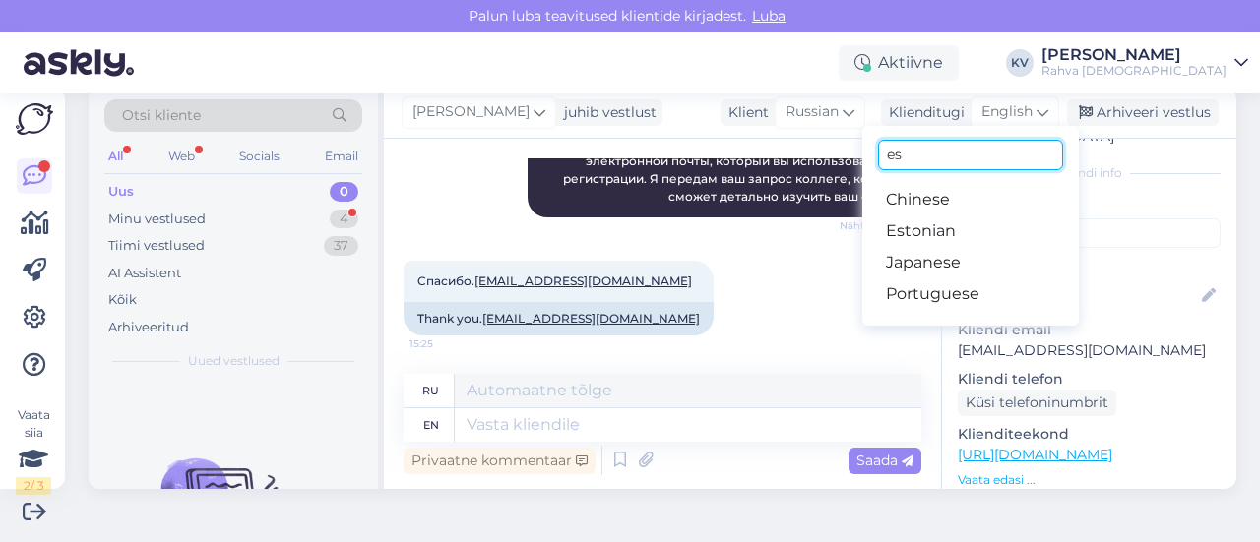
click at [923, 157] on input "es" at bounding box center [970, 155] width 185 height 31
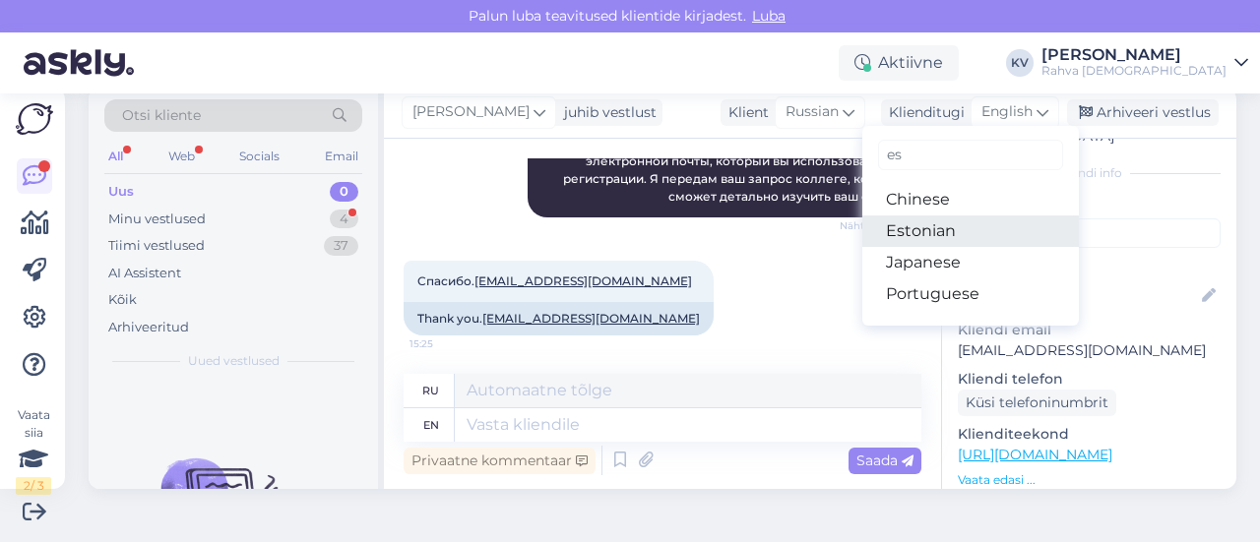
click at [925, 235] on link "Estonian" at bounding box center [970, 231] width 217 height 31
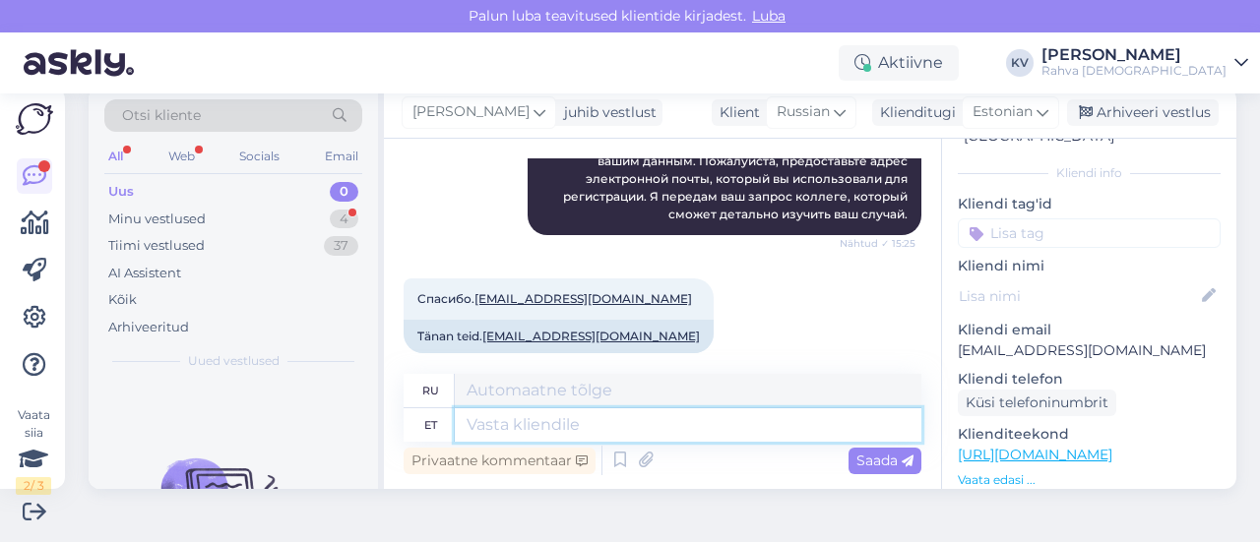
click at [568, 429] on textarea at bounding box center [688, 425] width 467 height 33
type textarea "Kahjuks e"
type textarea "К сожалению"
type textarea "Kahjuks ei ol"
type textarea "К сожалению, нет."
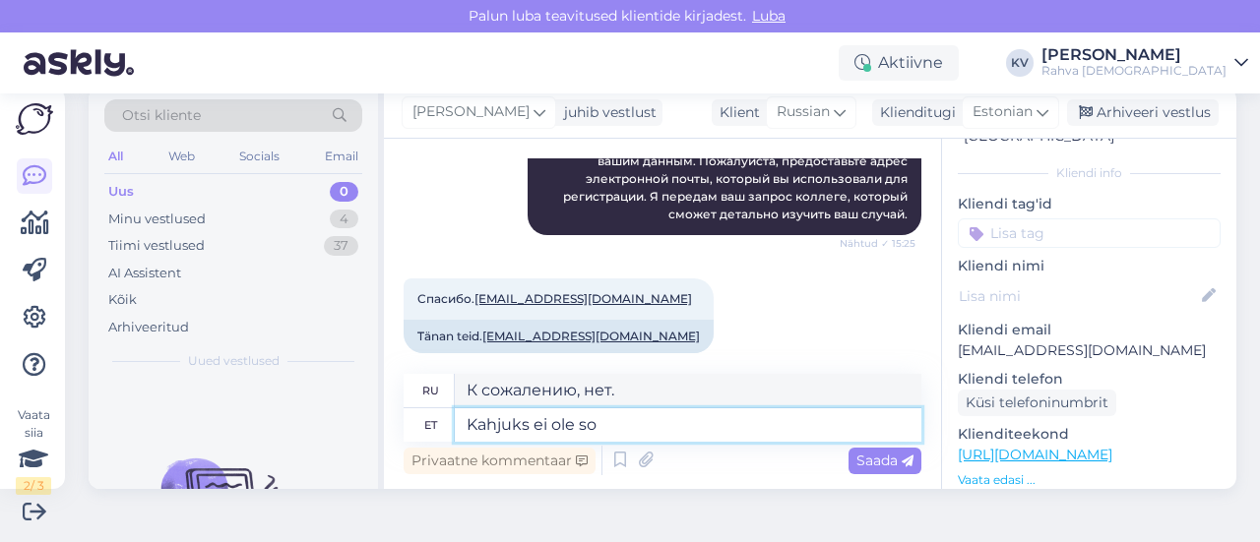
type textarea "Kahjuks ei [PERSON_NAME]"
type textarea "К сожалению, нет"
type textarea "Kahjuks ei ole sooduskood A"
type textarea "К сожалению, промокода на скидку нет."
type textarea "Kahjuks ei ole sooduskood AUGUST ra"
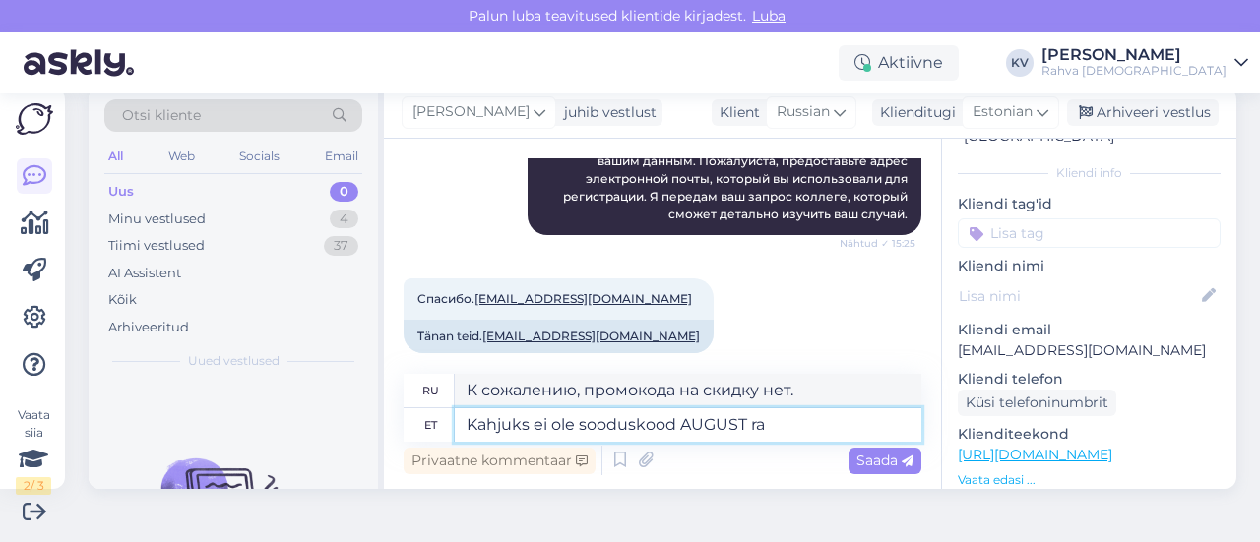
type textarea "К сожалению, промокод AUGUST недоступен."
type textarea "Kahjuks ei ole sooduskood AUGUST rakendunud. [GEOGRAPHIC_DATA]"
type textarea "К сожалению, промокод AUGUST не был применен."
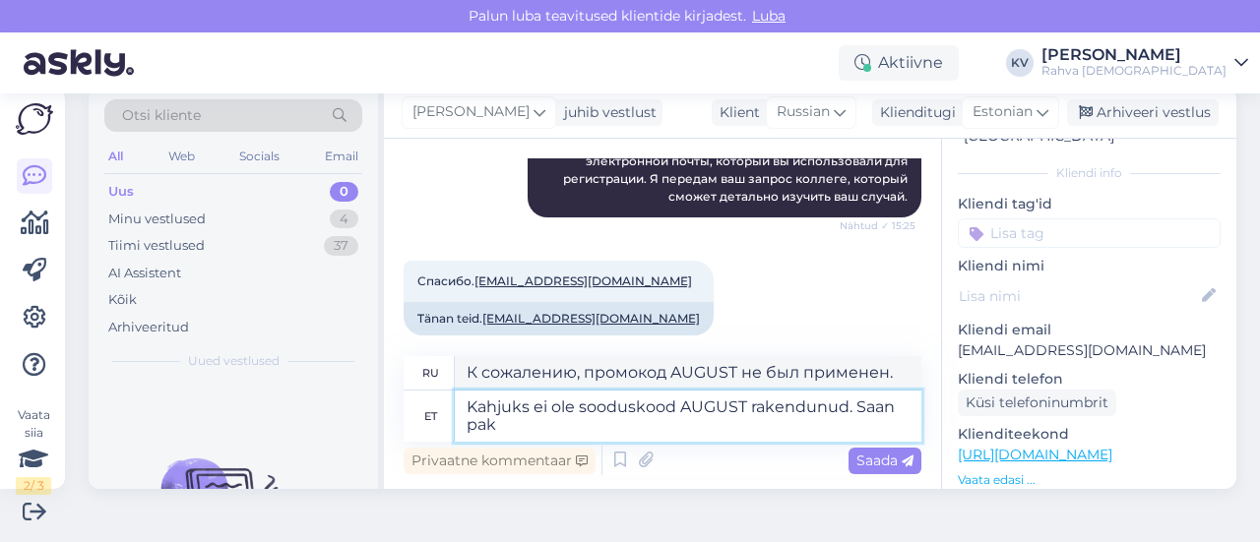
type textarea "Kahjuks ei ole sooduskood AUGUST rakendunud. Saan pakk"
type textarea "К сожалению, промокод AUGUST не был использован. Я получаю"
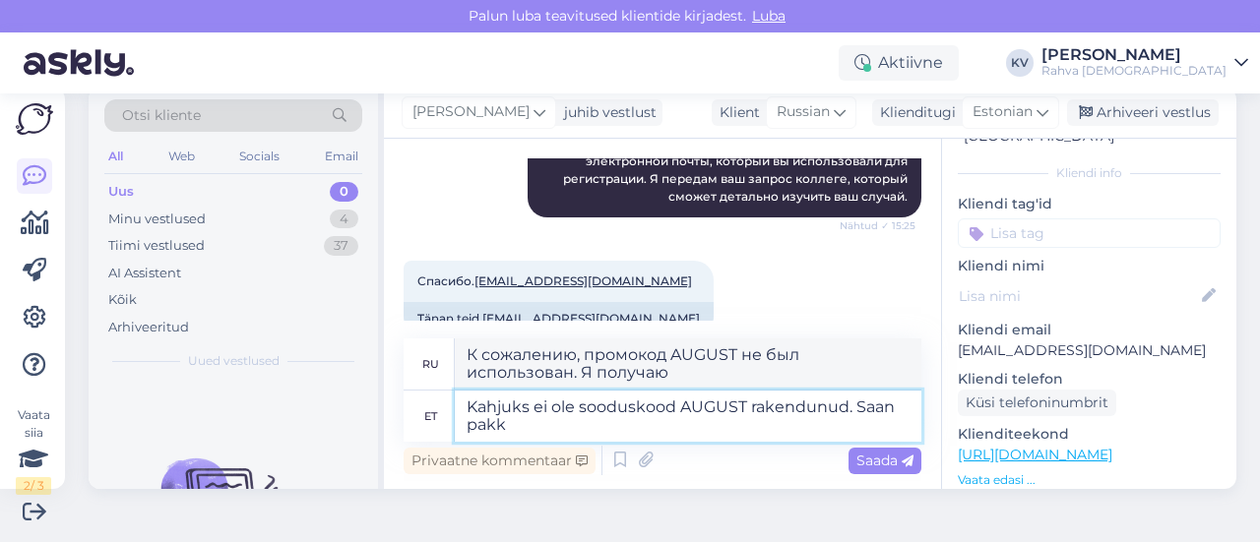
scroll to position [1230, 0]
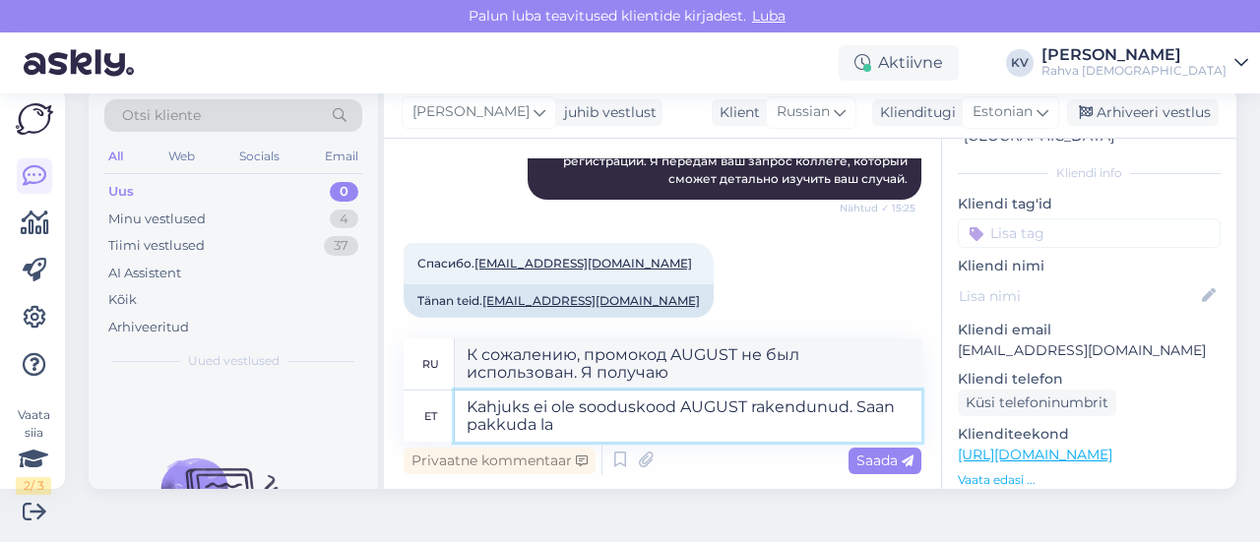
type textarea "Kahjuks ei ole sooduskood AUGUST rakendunud. Saan pakkuda lah"
type textarea "К сожалению, промокод AUGUST не был использован. Я могу предложить"
type textarea "Kahjuks ei ole sooduskood AUGUST rakendunud. Saan pakkuda lahendust, et"
type textarea "К сожалению, промокод AUGUST не был использован. Я могу предложить решение:"
type textarea "Kahjuks ei ole sooduskood AUGUST rakendunud. Saan pakkuda lahendust, et"
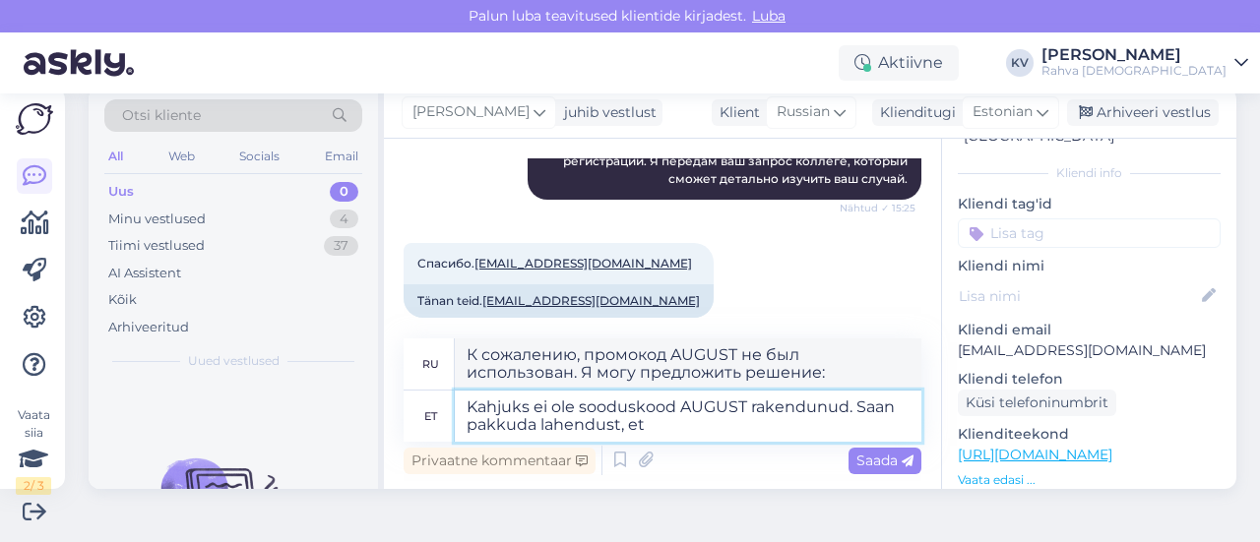
type textarea "К сожалению, промокод AUGUST не был использован. Я могу предложить решение, кот…"
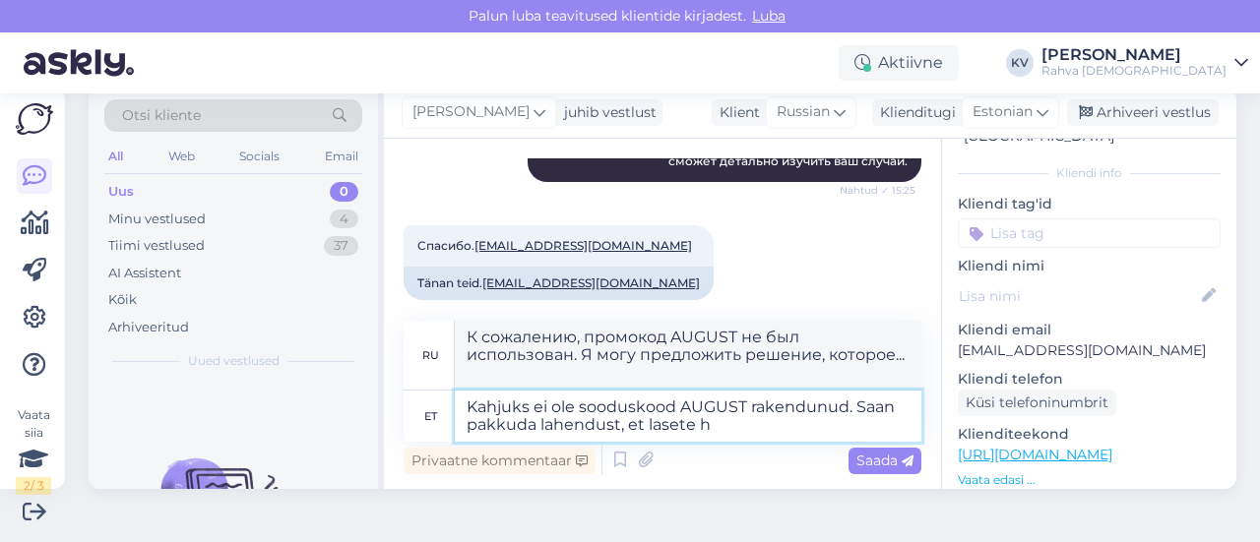
type textarea "Kahjuks ei ole sooduskood AUGUST rakendunud. Saan pakkuda lahendust, et lasete …"
type textarea "К сожалению, промокод AUGUST не был использован. Я могу предложить вам решение."
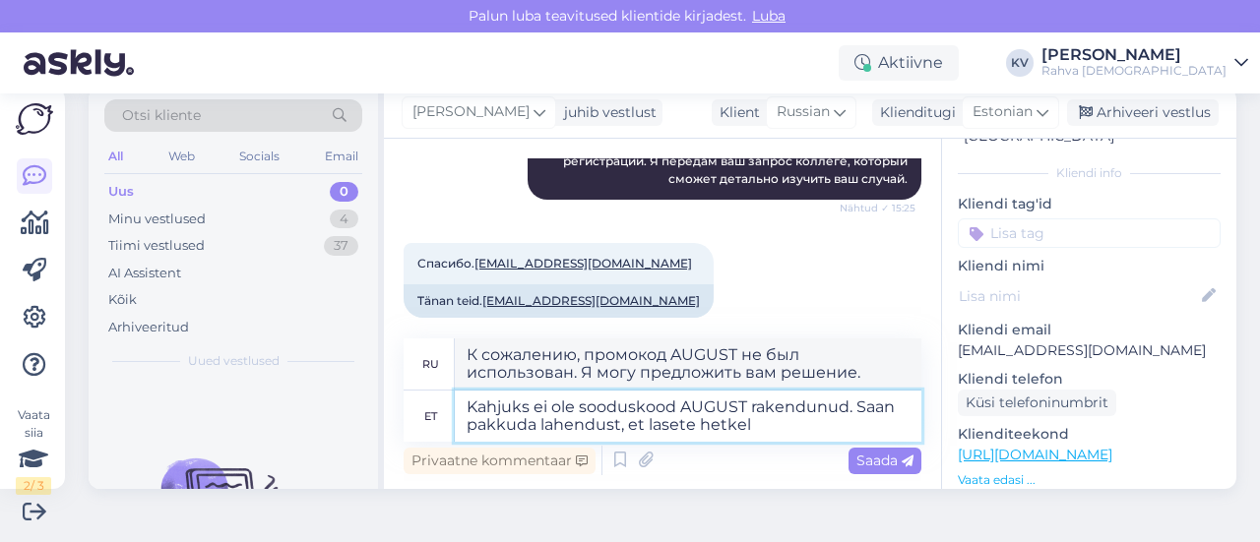
type textarea "Kahjuks ei ole sooduskood AUGUST rakendunud. Saan pakkuda lahendust, et lasete …"
type textarea "К сожалению, промокод AUGUST не был использован. Я могу предложить решение, кот…"
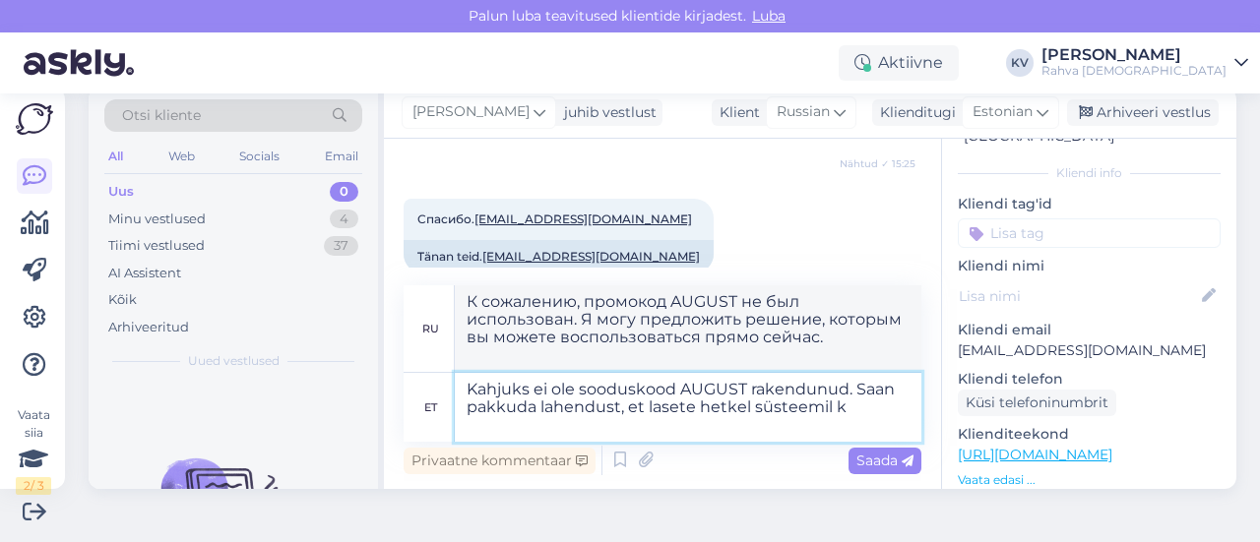
type textarea "Kahjuks ei ole sooduskood AUGUST rakendunud. Saan pakkuda lahendust, et lasete …"
type textarea "К сожалению, промокод AUGUST не был использован. Я могу предложить решение: пок…"
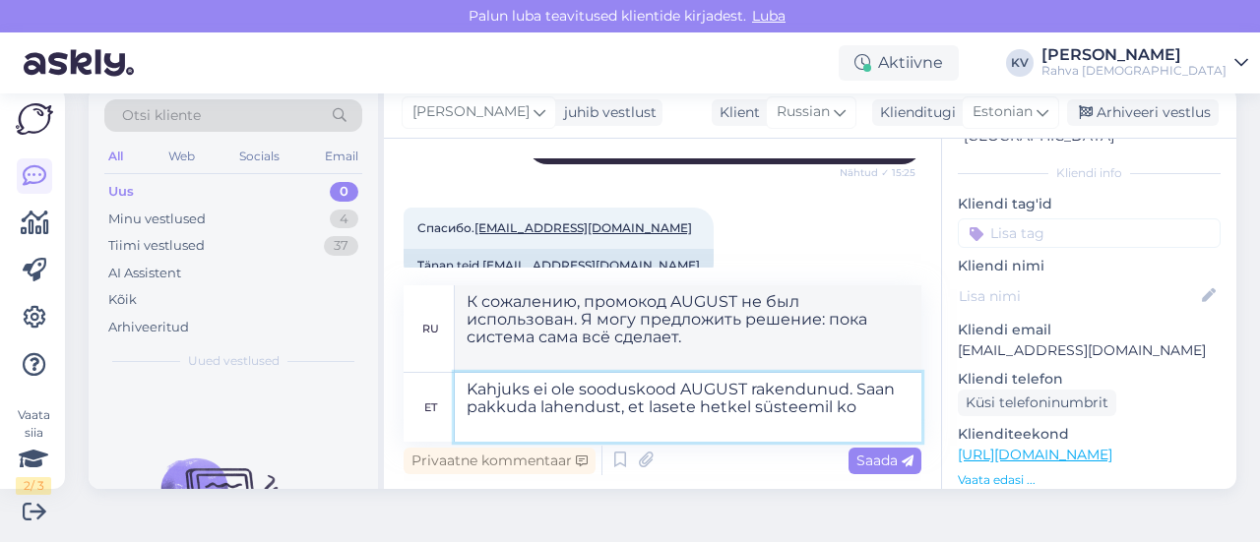
type textarea "Kahjuks ei ole sooduskood AUGUST rakendunud. Saan pakkuda lahendust, et lasete …"
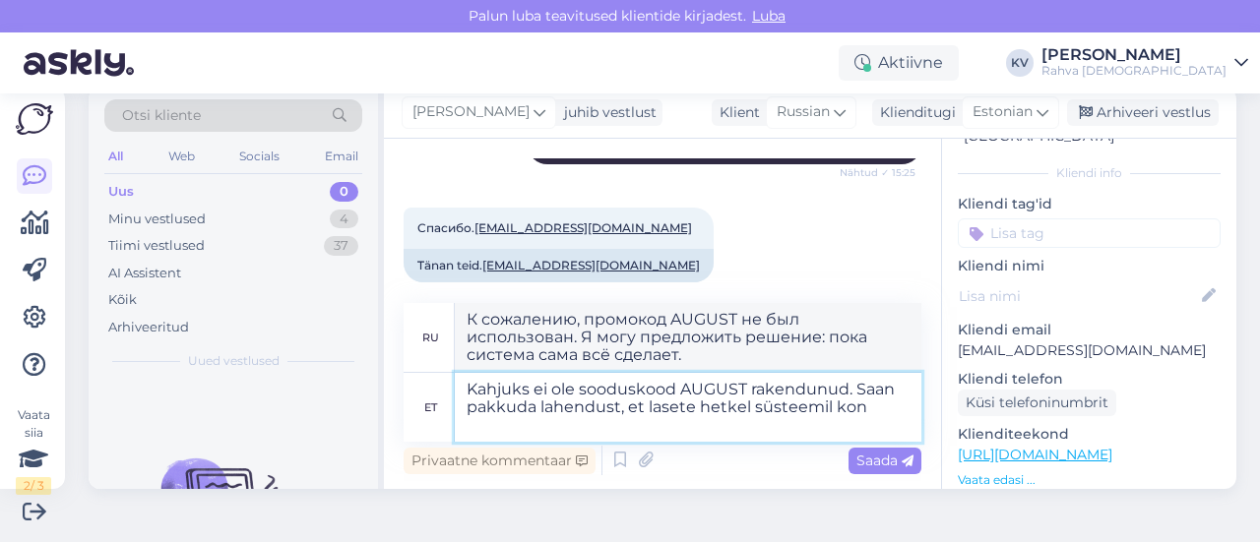
type textarea "К сожалению, промокод AUGUST не был использован. Я могу предложить решение: ост…"
type textarea "Kahjuks ei ole sooduskood AUGUST rakendunud. Saan pakkuda lahendust, et lasete …"
type textarea "К сожалению, промокод AUGUST не был использован. Я могу предложить решение: раз…"
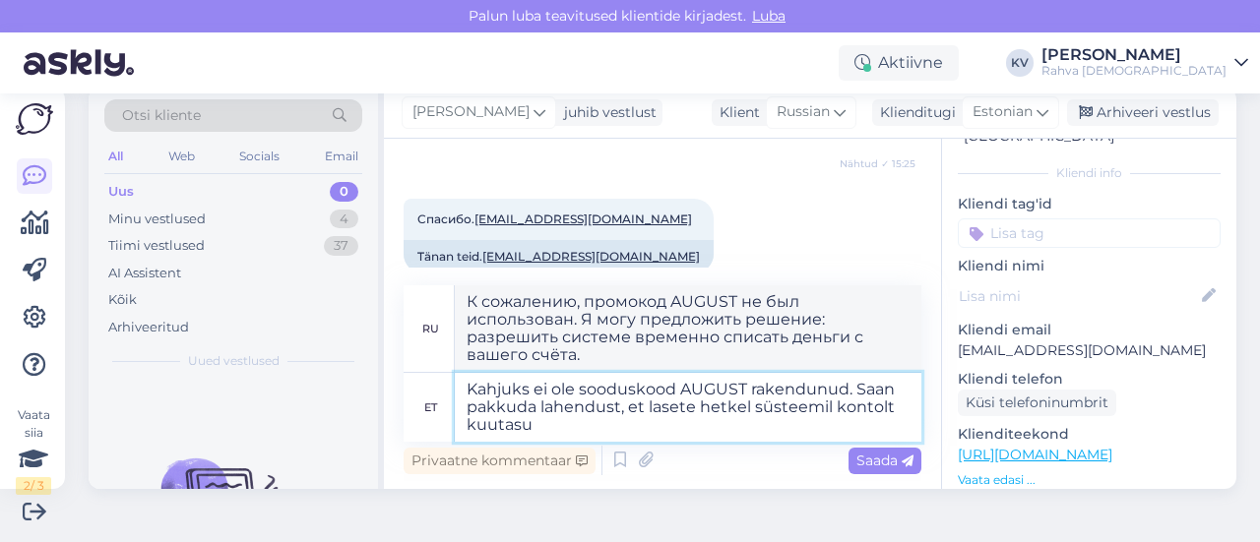
type textarea "Kahjuks ei ole sooduskood AUGUST rakendunud. Saan pakkuda lahendust, et lasete …"
type textarea "К сожалению, промокод AUGUST не был использован. Я могу предложить вам решение:…"
type textarea "Kahjuks ei ole sooduskood AUGUST rakendunud. Saan pakkuda lahendust, et lasete …"
type textarea "К сожалению, промокод AUGUST не был использован. Я могу предложить вам решение:…"
type textarea "Kahjuks ei ole sooduskood AUGUST rakendunud. Saan pakkuda lahendust, et lasete …"
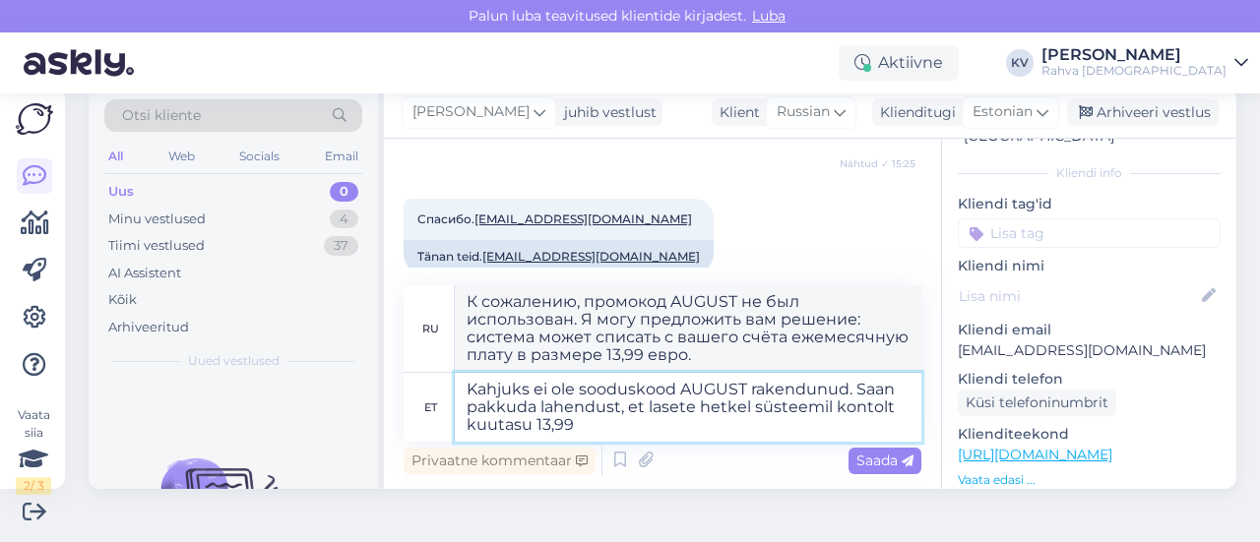
type textarea "К сожалению, промокод AUGUST не был использован. Я могу предложить вам решение:…"
type textarea "Kahjuks ei ole sooduskood AUGUST rakendunud. Saan pakkuda lahendust, et lasete …"
type textarea "К сожалению, промокод AUGUST не был использован. Я могу предложить вам решение:…"
type textarea "Kahjuks ei ole sooduskood AUGUST rakendunud. Saan pakkuda lahendust, et lasete …"
type textarea "К сожалению, промокод AUGUST не был использован. Я могу предложить вам решение:…"
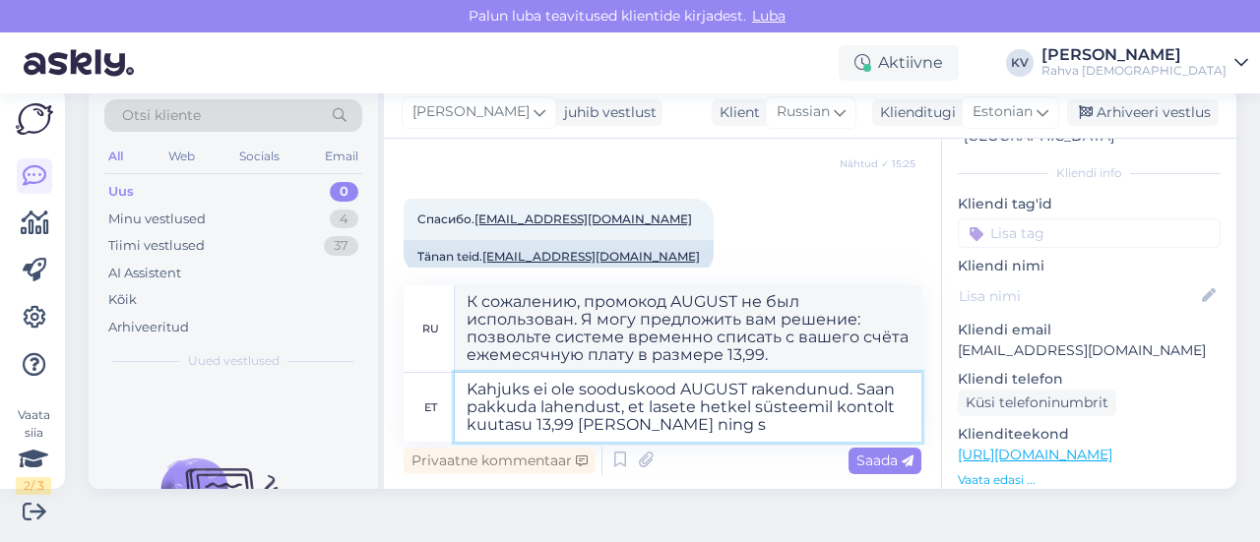
type textarea "Kahjuks ei ole sooduskood AUGUST rakendunud. Saan pakkuda lahendust, et lasete …"
type textarea "К сожалению, промокод AUGUST не был использован. Я могу предложить решение: раз…"
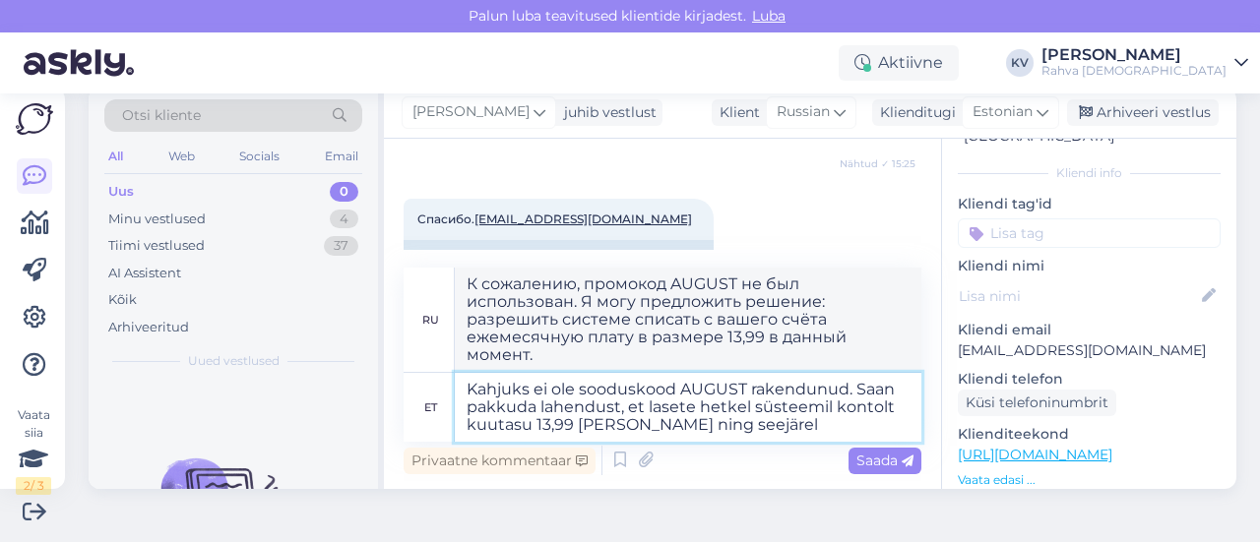
type textarea "Kahjuks ei ole sooduskood AUGUST rakendunud. Saan pakkuda lahendust, et lasete …"
type textarea "К сожалению, промокод AUGUST не был использован. Я могу предложить решение: поз…"
type textarea "Kahjuks ei ole sooduskood AUGUST rakendunud. Saan pakkuda lahendust, et lasete …"
type textarea "К сожалению, промокод AUGUST не был использован. Я могу предложить решение: поз…"
type textarea "Kahjuks ei ole sooduskood AUGUST rakendunud. Saan pakkuda lahendust, et lasete …"
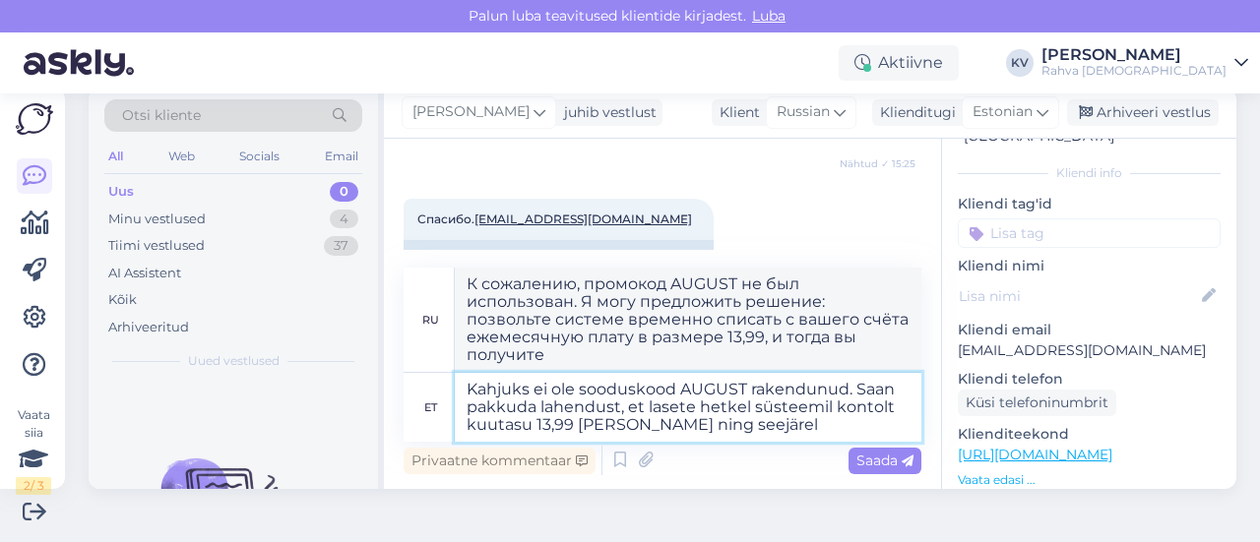
type textarea "К сожалению, промокод AUGUST не был использован. Я могу предложить решение: поз…"
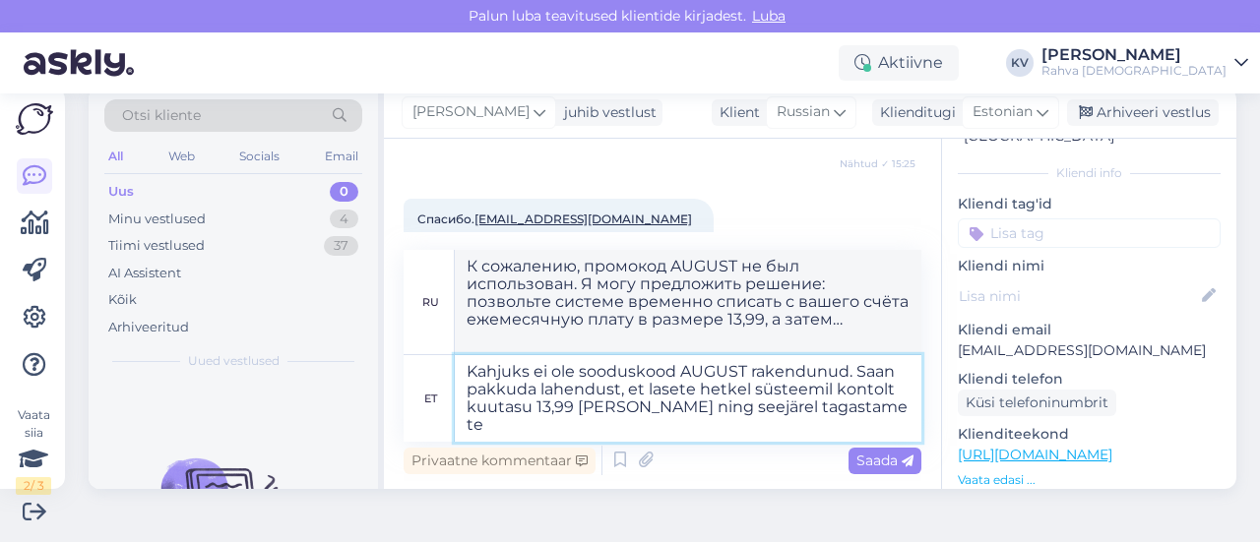
type textarea "Kahjuks ei ole sooduskood AUGUST rakendunud. Saan pakkuda lahendust, et lasete …"
type textarea "К сожалению, промокод AUGUST не был использован. Я могу предложить решение: вы …"
type textarea "Kahjuks ei ole sooduskood AUGUST rakendunud. Saan pakkuda lahendust, et lasete …"
type textarea "К сожалению, промокод AUGUST не был использован. Я могу предложить решение: вы …"
type textarea "Kahjuks ei ole sooduskood AUGUST rakendunud. Saan pakkuda lahendust, et lasete …"
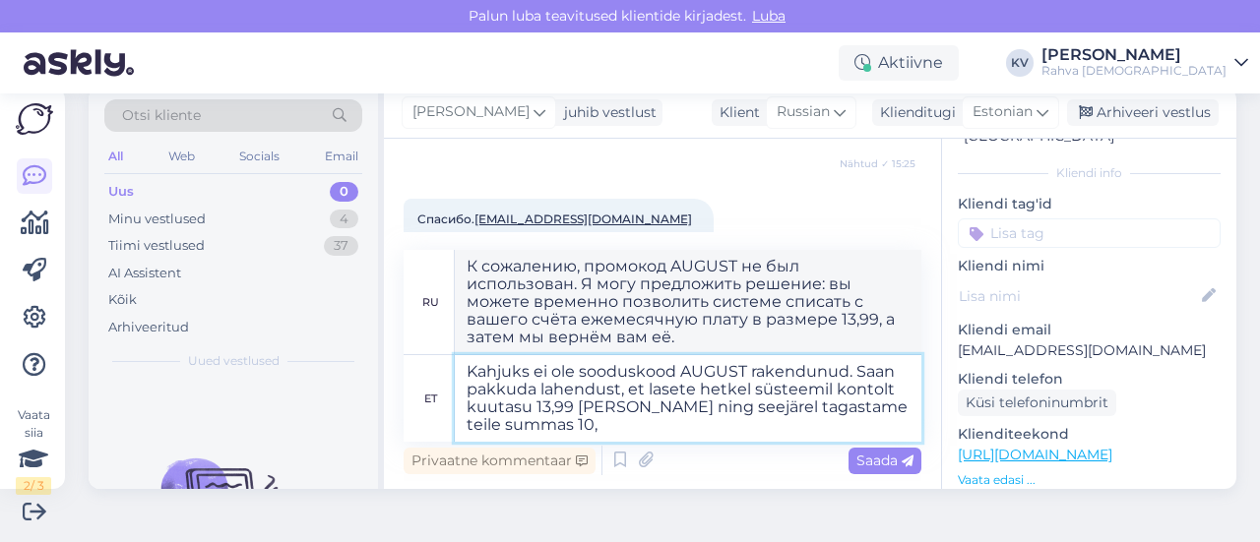
type textarea "К сожалению, промокод AUGUST не был использован. Я могу предложить вам решение:…"
type textarea "Kahjuks ei ole sooduskood AUGUST rakendunud. Saan pakkuda lahendust, et lasete …"
type textarea "К сожалению, промокод AUGUST не был использован. Я могу предложить вам решение:…"
type textarea "Kahjuks ei ole sooduskood AUGUST rakendunud. Saan pakkuda lahendust, et lasete …"
type textarea "К сожалению, промокод AUGUST не был использован. Я могу предложить решение: вы …"
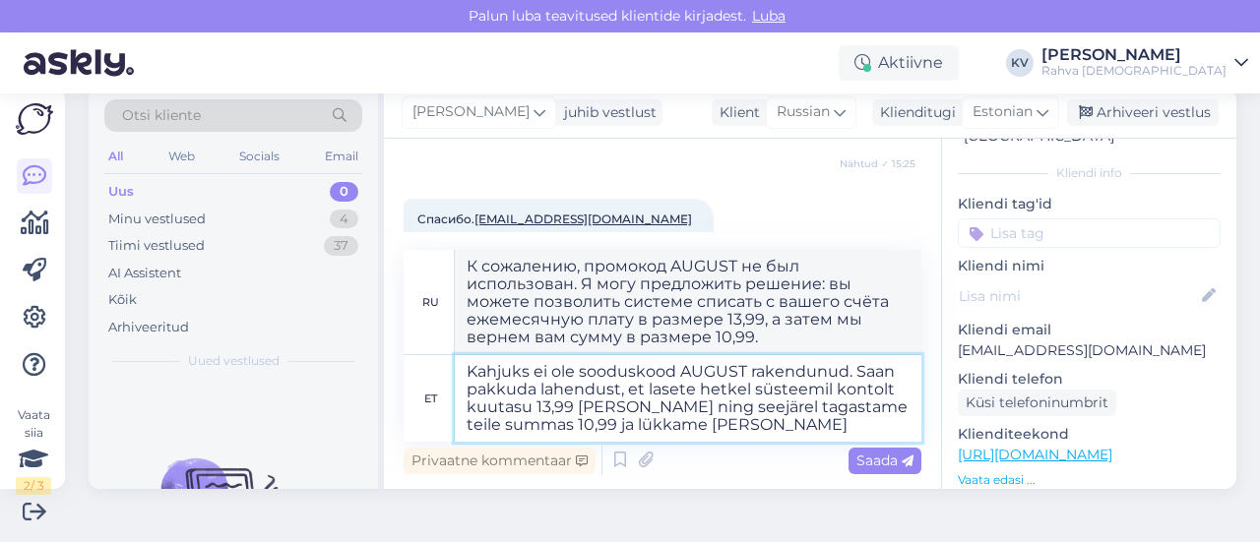
type textarea "Kahjuks ei ole sooduskood AUGUST rakendunud. Saan pakkuda lahendust, et lasete …"
type textarea "К сожалению, промокод AUGUST не был использован. Я могу предложить решение: вы …"
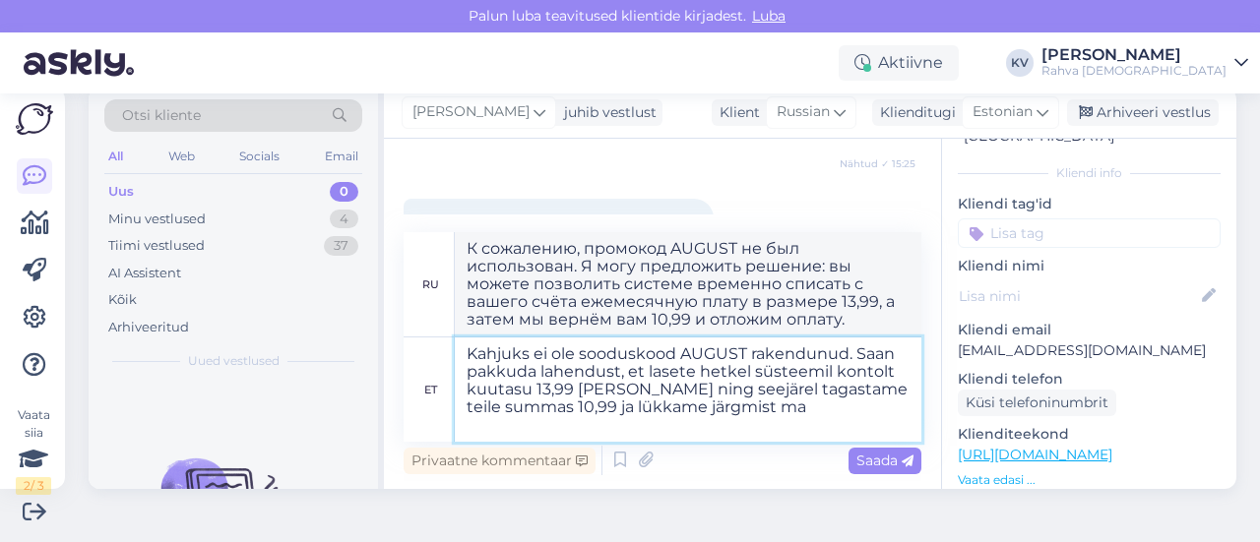
type textarea "Kahjuks ei ole sooduskood AUGUST rakendunud. Saan pakkuda lahendust, et lasete …"
type textarea "К сожалению, промокод AUGUST не был использован. Я могу предложить вам решение:…"
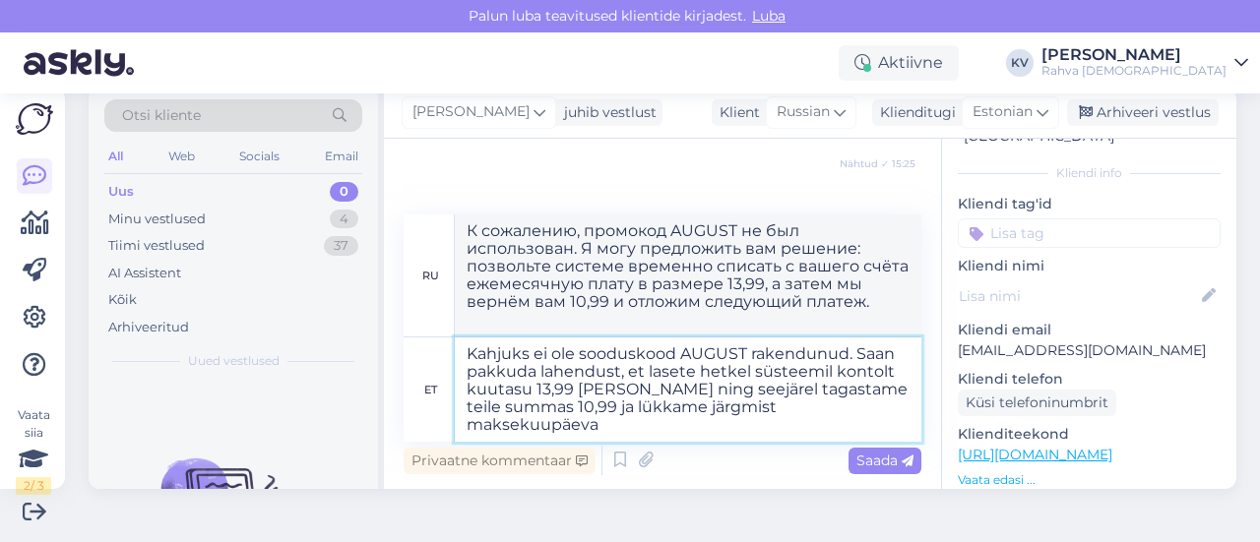
type textarea "Kahjuks ei ole sooduskood AUGUST rakendunud. Saan pakkuda lahendust, et lasete …"
type textarea "К сожалению, промокод AUGUST не был использован. Я могу предложить вам решение:…"
type textarea "Kahjuks ei ole sooduskood AUGUST rakendunud. Saan pakkuda lahendust, et lasete …"
type textarea "К сожалению, промокод AUGUST не был использован. Я могу предложить вам решение:…"
type textarea "Kahjuks ei ole sooduskood AUGUST rakendunud. Saan pakkuda lahendust, et lasete …"
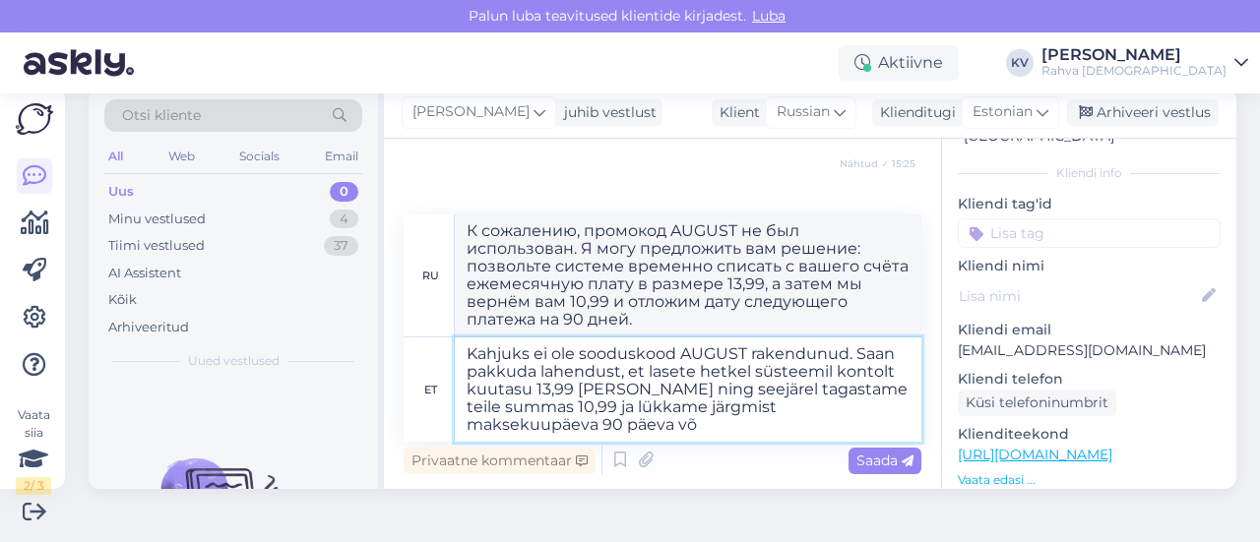
type textarea "К сожалению, промокод AUGUST не был использован. Я могу предложить вам решение:…"
type textarea "Kahjuks ei ole sooduskood AUGUST rakendunud. Saan pakkuda lahendust, et lasete …"
type textarea "К сожалению, промокод AUGUST не был использован. Я могу предложить вам решение:…"
type textarea "Kahjuks ei ole sooduskood AUGUST rakendunud. Saan pakkuda lahendust, et lasete …"
type textarea "К сожалению, промокод AUGUST не был использован. Предлагаю решение: вы можете в…"
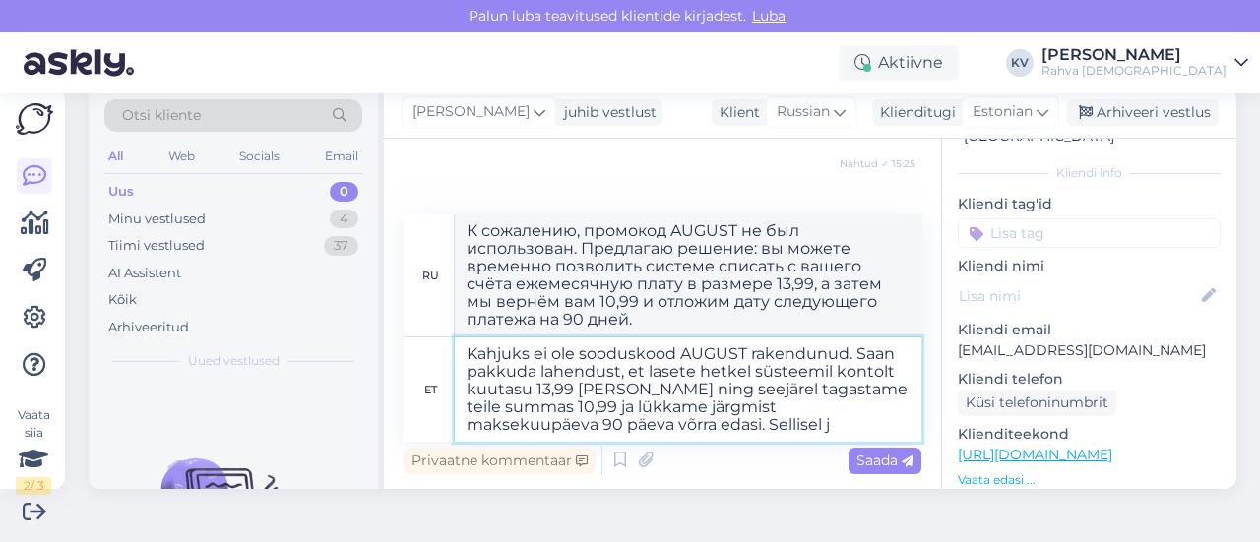
type textarea "Kahjuks ei ole sooduskood AUGUST rakendunud. Saan pakkuda lahendust, et lasete …"
type textarea "К сожалению, промокод AUGUST не был использован. Я могу предложить вам решение:…"
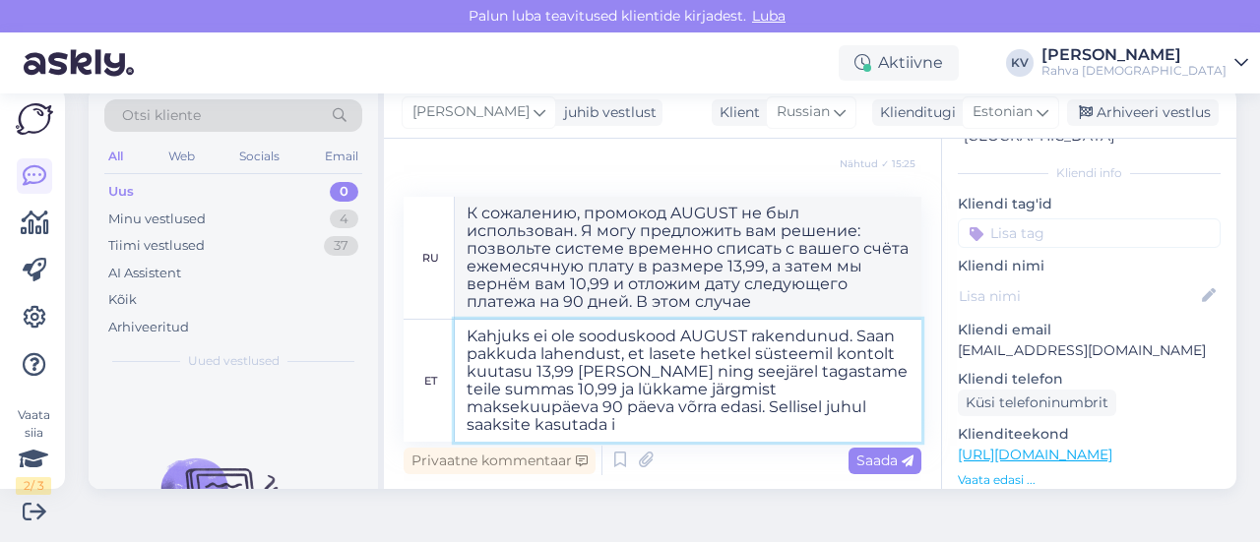
type textarea "Kahjuks ei ole sooduskood AUGUST rakendunud. Saan pakkuda lahendust, et lasete …"
type textarea "К сожалению, промокод AUGUST не был использован. Я могу предложить вам решение:…"
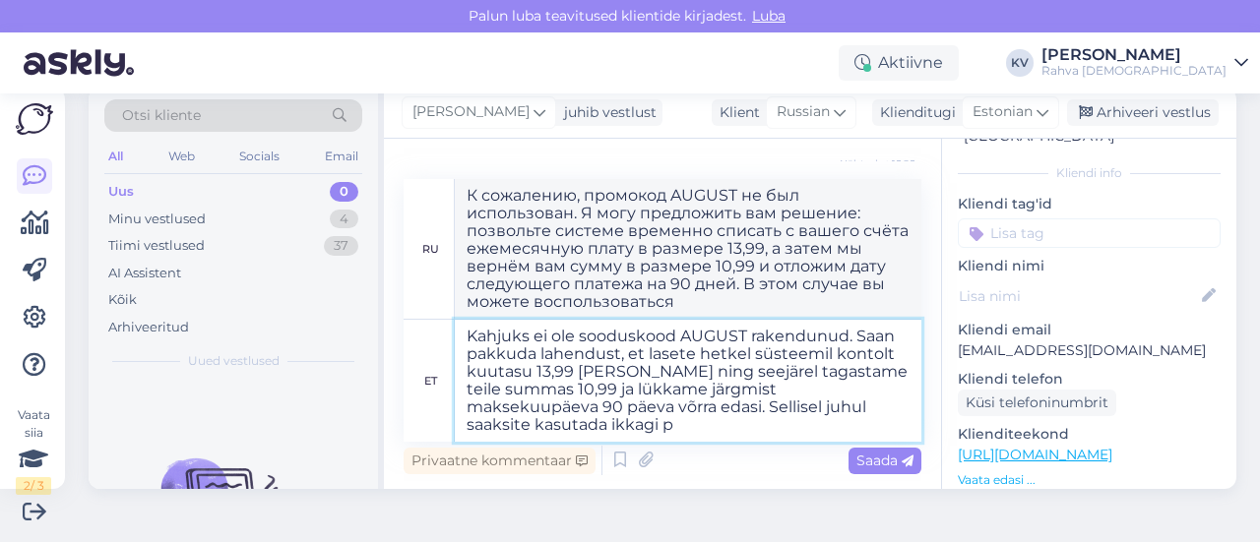
type textarea "Kahjuks ei ole sooduskood AUGUST rakendunud. Saan pakkuda lahendust, et lasete …"
type textarea "К сожалению, промокод AUGUST не был использован. Я могу предложить вам решение:…"
type textarea "Kahjuks ei ole sooduskood AUGUST rakendunud. Saan pakkuda lahendust, et lasete …"
type textarea "К сожалению, промокод AUGUST не был использован. Я могу предложить вам решение:…"
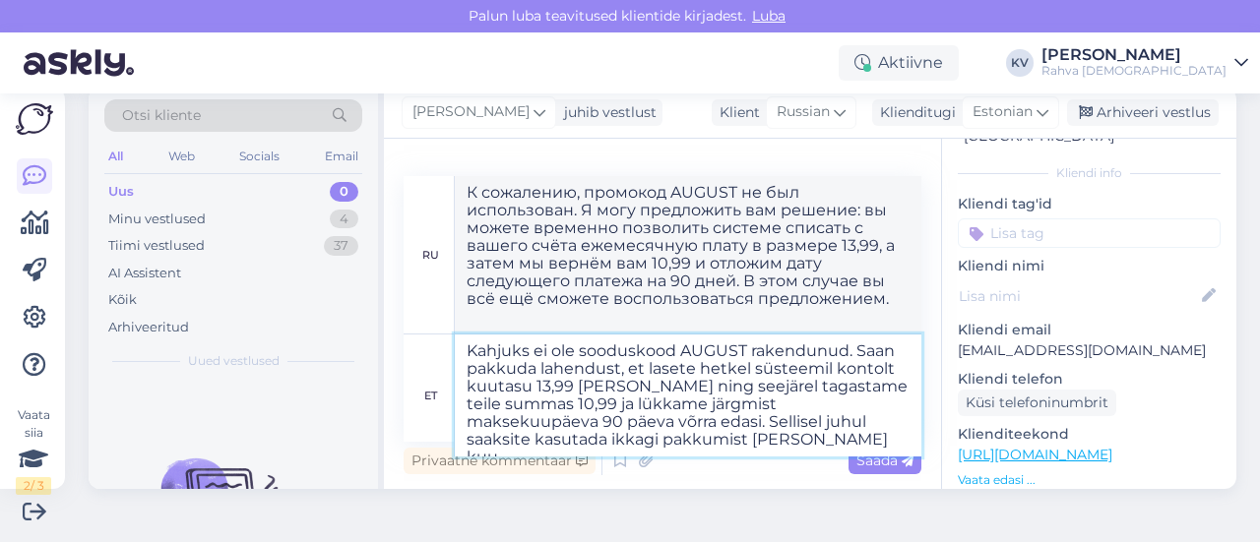
type textarea "Kahjuks ei ole sooduskood AUGUST rakendunud. Saan pakkuda lahendust, et lasete …"
type textarea "К сожалению, промокод AUGUST не был использован. Я могу предложить вам решение:…"
type textarea "Kahjuks ei ole sooduskood AUGUST rakendunud. Saan pakkuda lahendust, et lasete …"
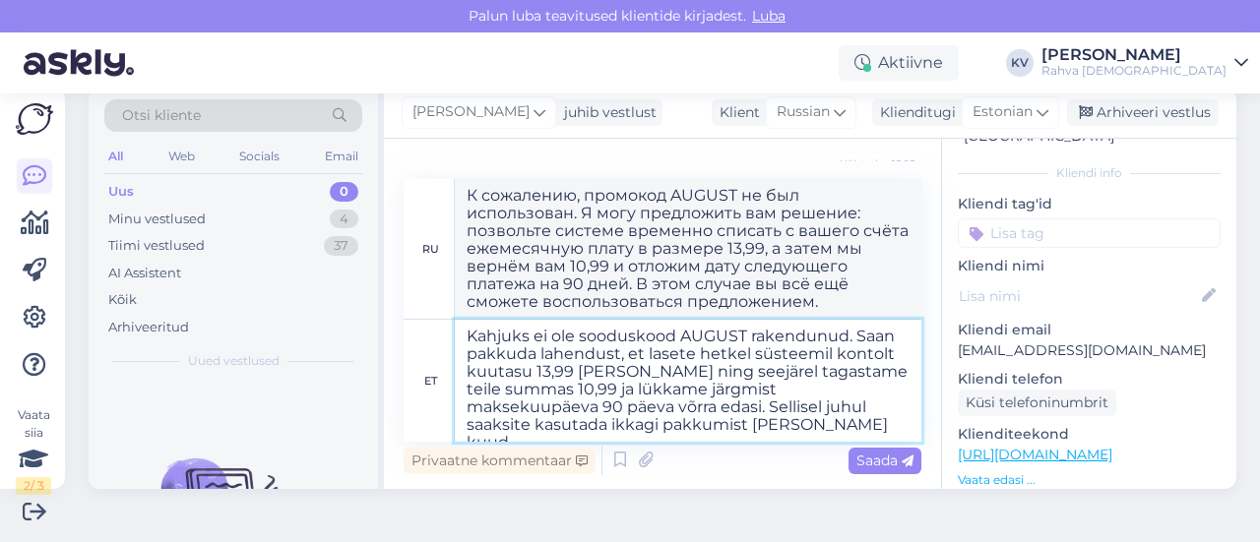
type textarea "К сожалению, промокод AUGUST не был использован. Я могу предложить вам решение:…"
type textarea "Kahjuks ei ole sooduskood AUGUST rakendunud. Saan pakkuda lahendust, et lasete …"
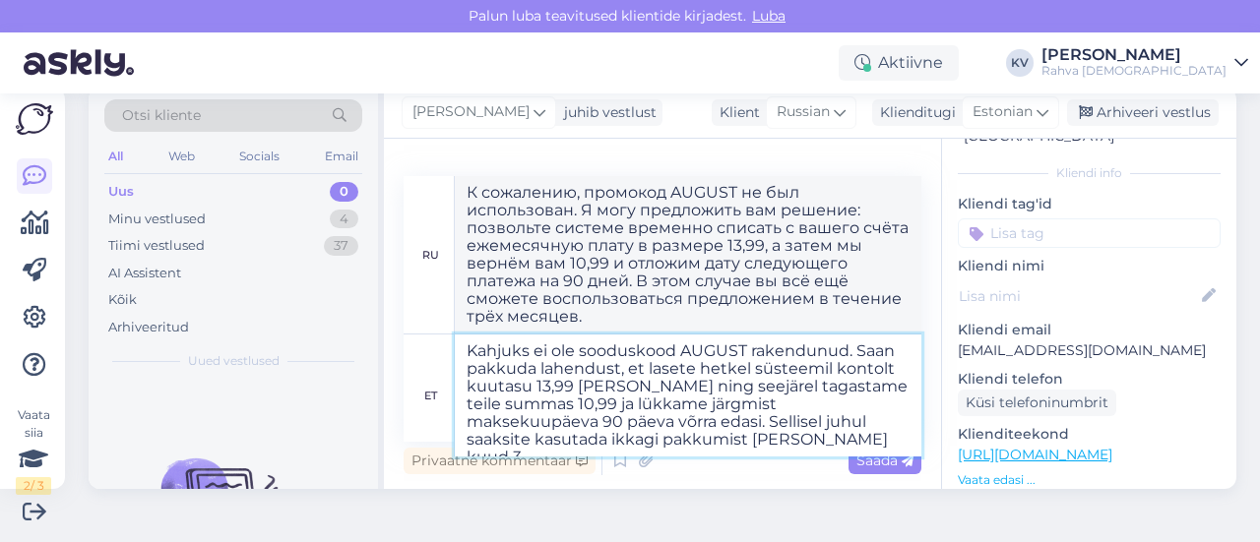
type textarea "К сожалению, промокод AUGUST не был использован. Я могу предложить решение: поз…"
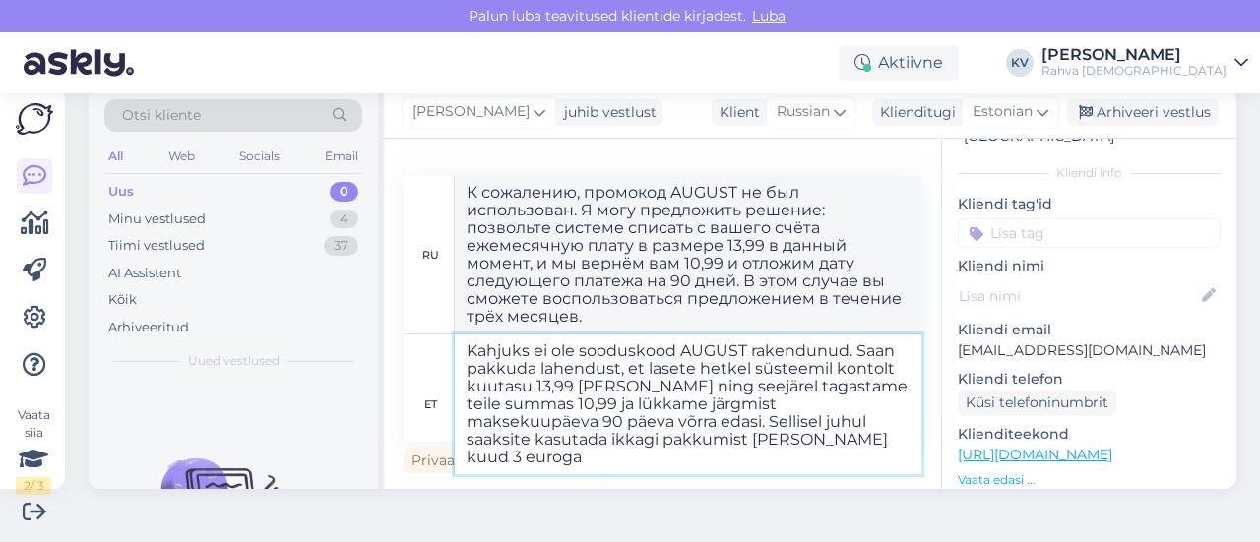
type textarea "Kahjuks ei ole sooduskood AUGUST rakendunud. Saan pakkuda lahendust, et lasete …"
type textarea "К сожалению, промокод AUGUST не был использован. Я могу предложить вам решение:…"
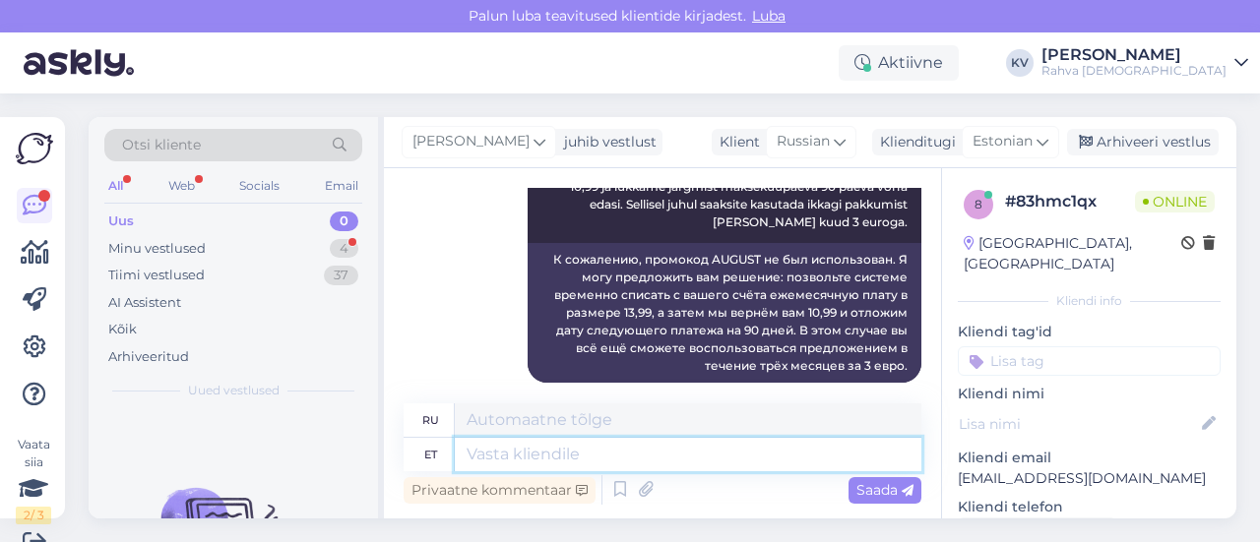
scroll to position [30, 0]
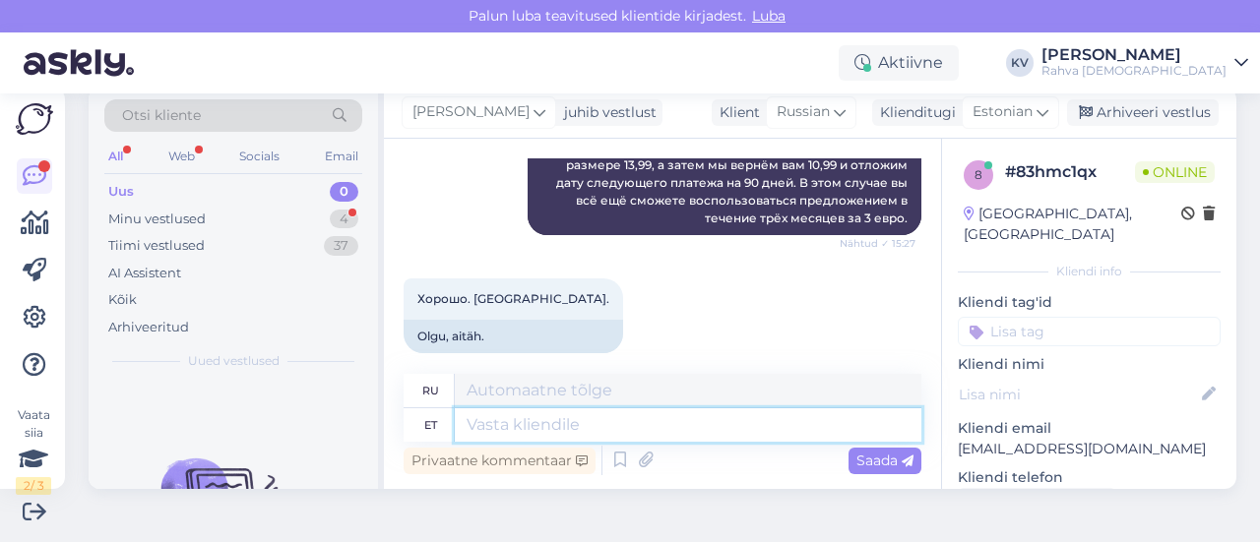
click at [550, 418] on textarea at bounding box center [688, 425] width 467 height 33
type textarea "Kas se"
type textarea "Является"
type textarea "Kas selline"
type textarea "Это своего рода"
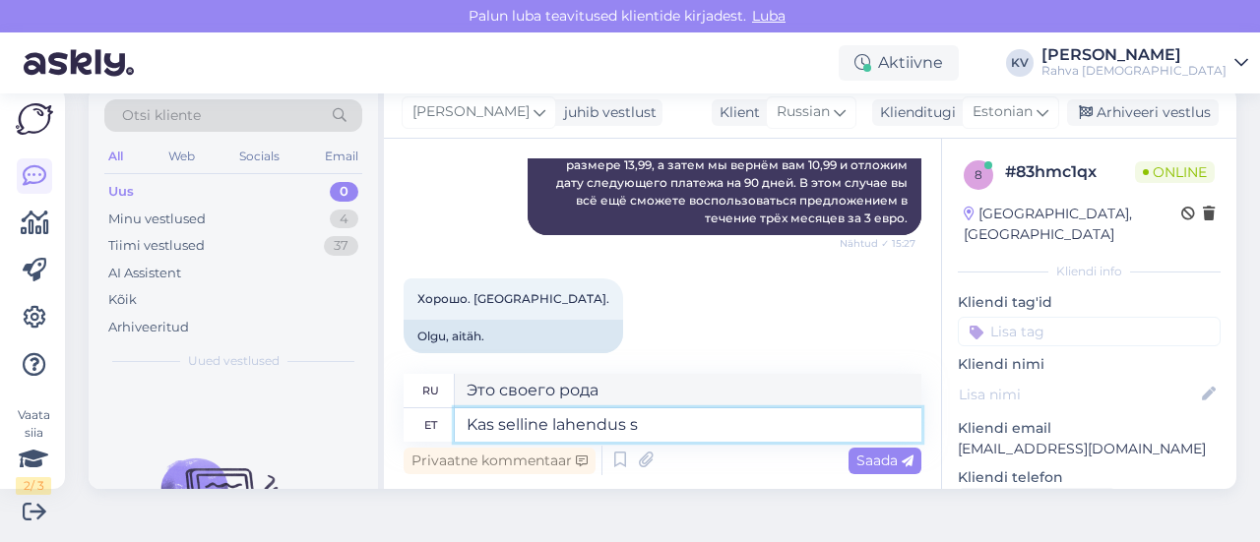
type textarea "Kas selline lahendus so"
type textarea "Есть ли такое решение?"
type textarea "Kas selline lahendus sobib Te"
type textarea "Подходит ли это решение?"
type textarea "Kas selline lahendus sobib teile? Ku"
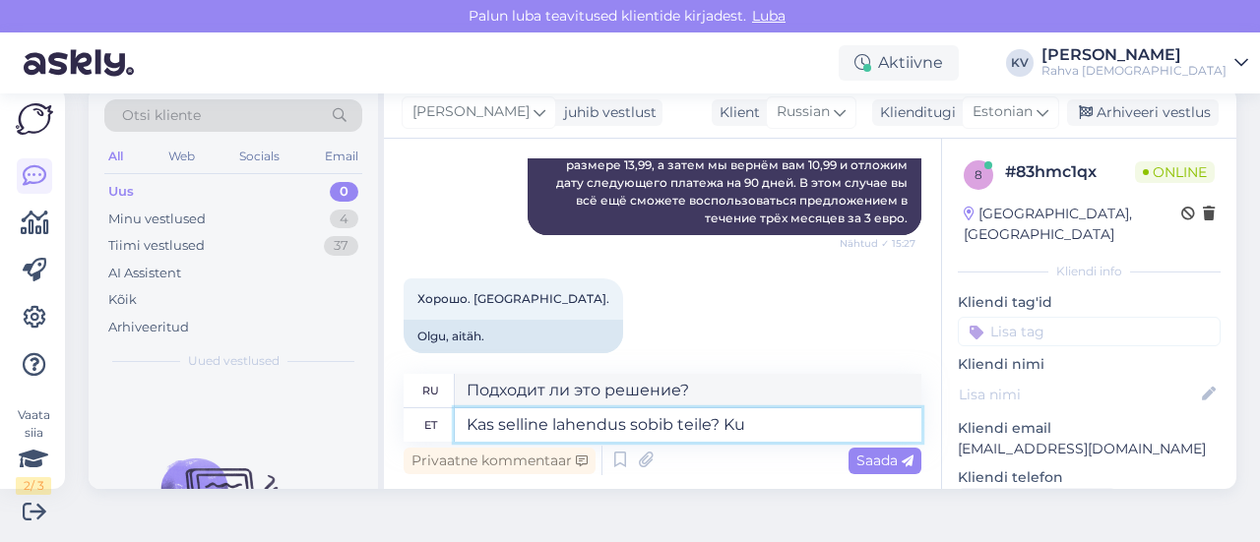
type textarea "Подходит ли вам это решение?"
type textarea "Kas selline lahendus sobib teile? Kui jah"
type textarea "Подходит ли вам это решение? Если"
type textarea "Kas selline lahendus sobib teile? Kui jah, siis"
type textarea "Подходит ли вам это решение? Если да,"
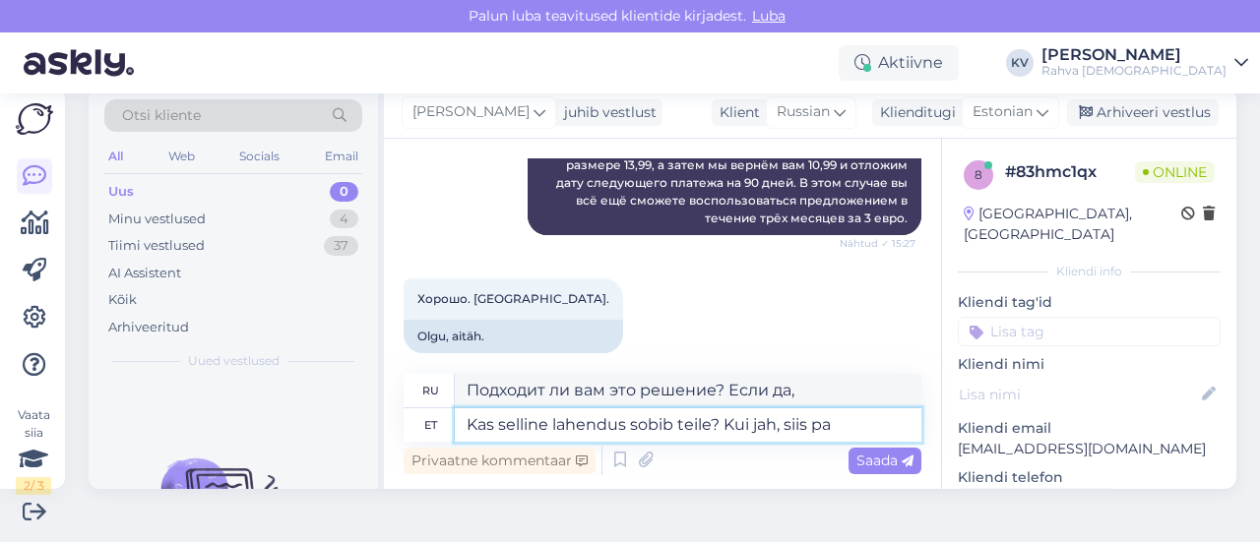
type textarea "Kas selline lahendus sobib teile? Kui jah, siis pal"
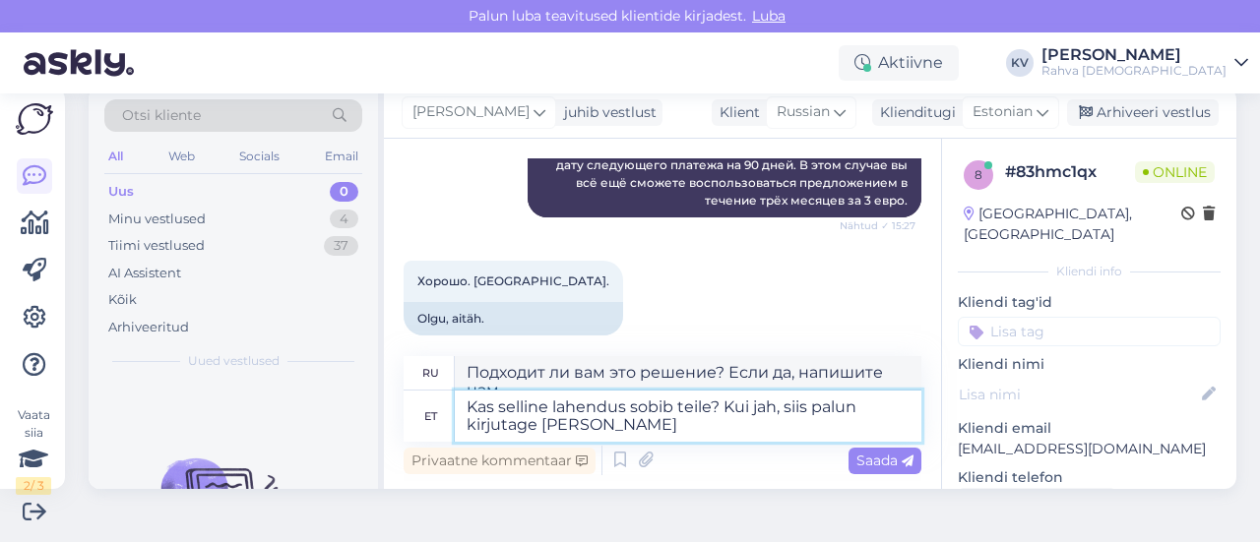
scroll to position [1647, 0]
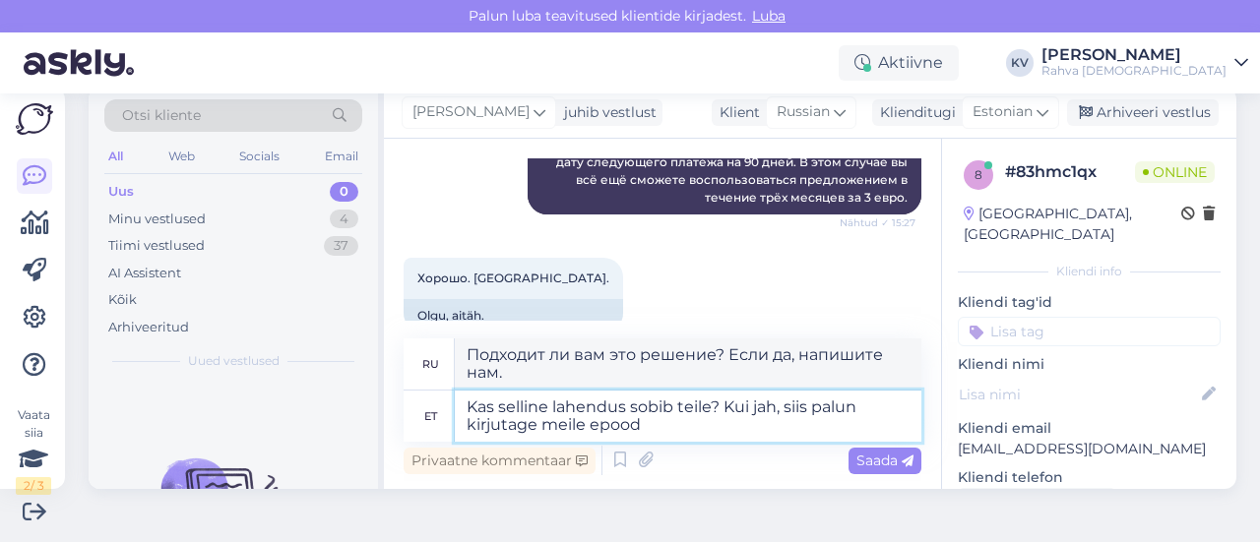
click at [683, 425] on textarea "Kas selline lahendus sobib teile? Kui jah, siis palun kirjutage meile epood" at bounding box center [688, 416] width 467 height 51
drag, startPoint x: 647, startPoint y: 432, endPoint x: 593, endPoint y: 432, distance: 54.1
click at [593, 432] on textarea "Kas selline lahendus sobib teile? Kui jah, siis palun kirjutage meile epood" at bounding box center [688, 416] width 467 height 51
paste textarea "@[DOMAIN_NAME]"
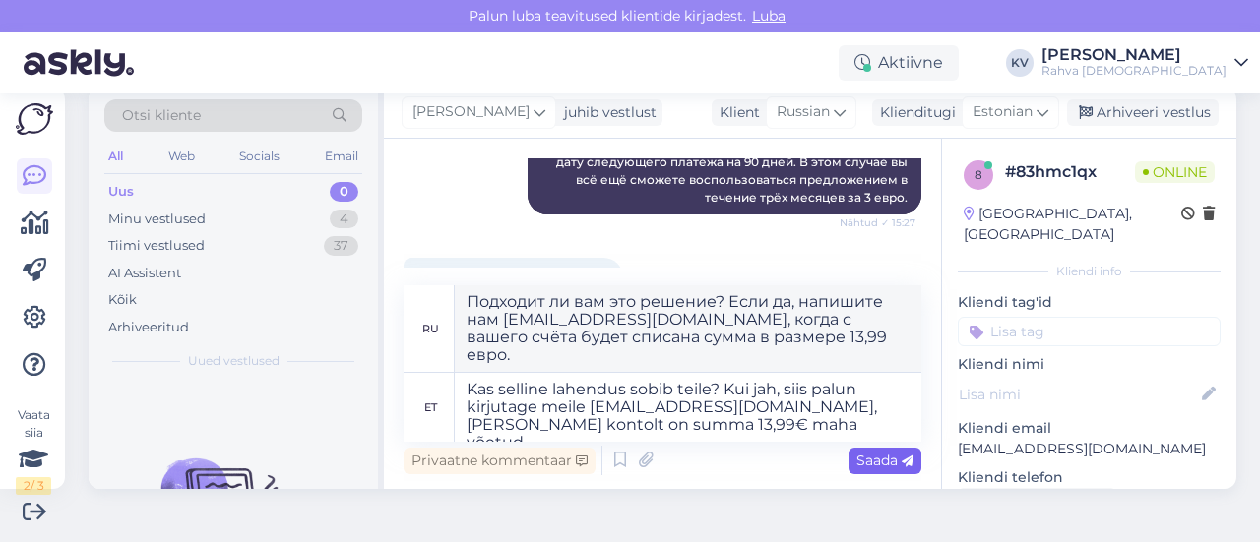
click at [862, 452] on span "Saada" at bounding box center [884, 461] width 57 height 18
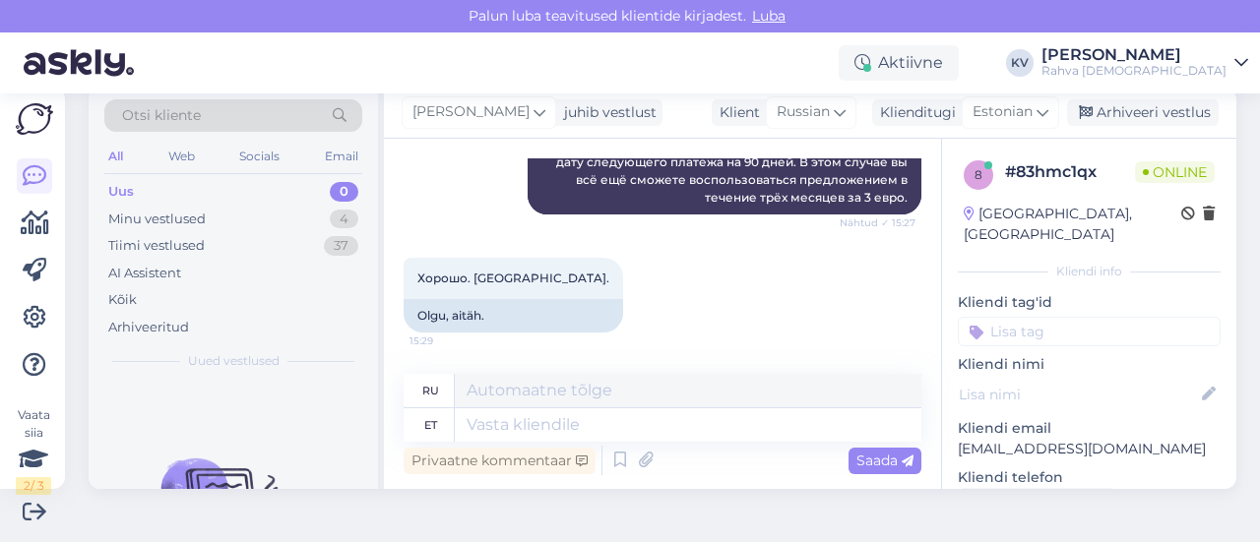
scroll to position [1815, 0]
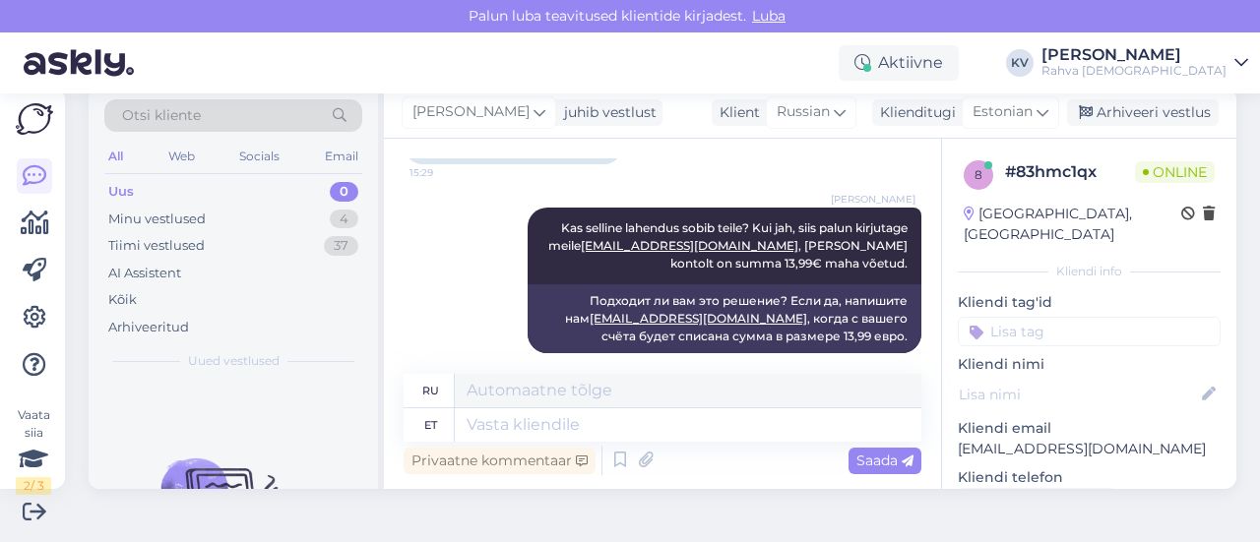
click at [1055, 317] on input at bounding box center [1089, 332] width 263 height 30
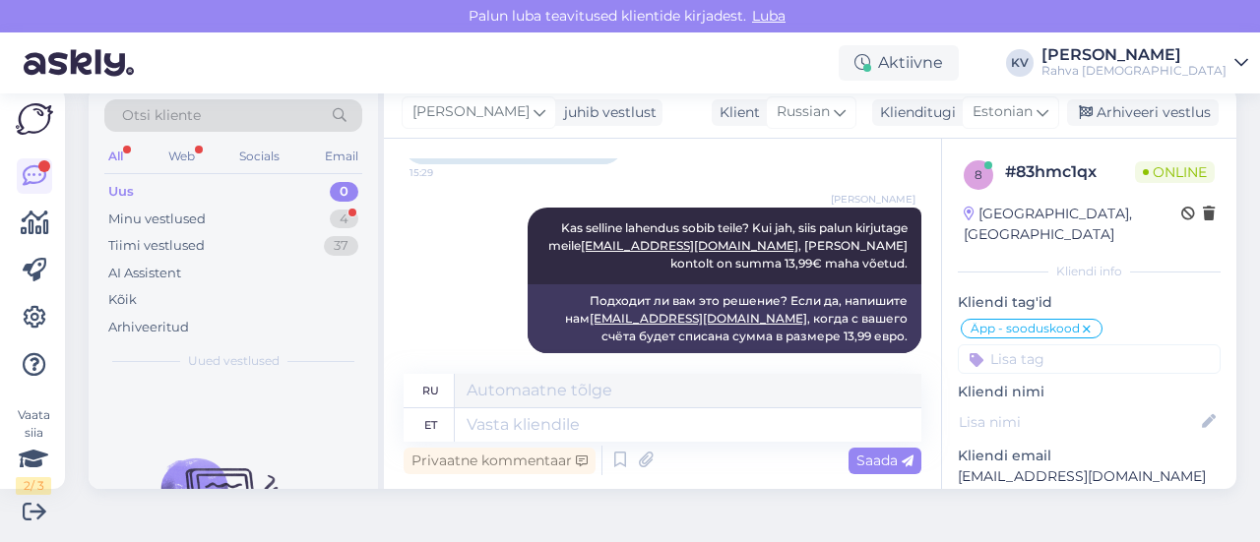
scroll to position [1933, 0]
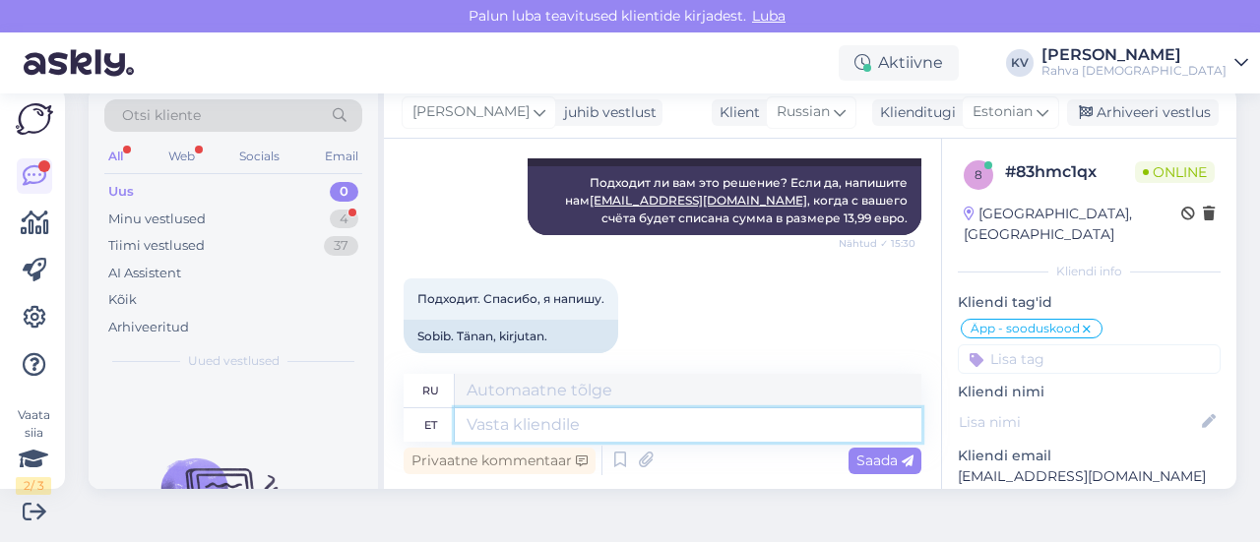
click at [535, 416] on textarea at bounding box center [688, 425] width 467 height 33
click at [537, 418] on textarea "Hästi :)" at bounding box center [688, 425] width 467 height 33
drag, startPoint x: 527, startPoint y: 421, endPoint x: 423, endPoint y: 420, distance: 103.4
click at [423, 420] on div "et Hästi :)" at bounding box center [663, 425] width 518 height 33
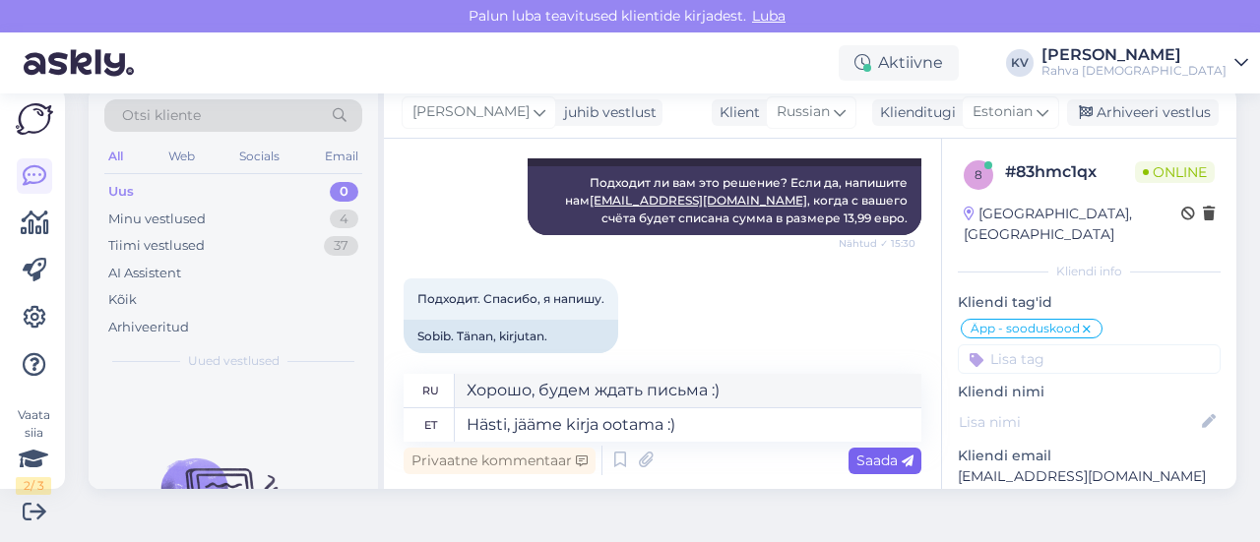
click at [883, 462] on span "Saada" at bounding box center [884, 461] width 57 height 18
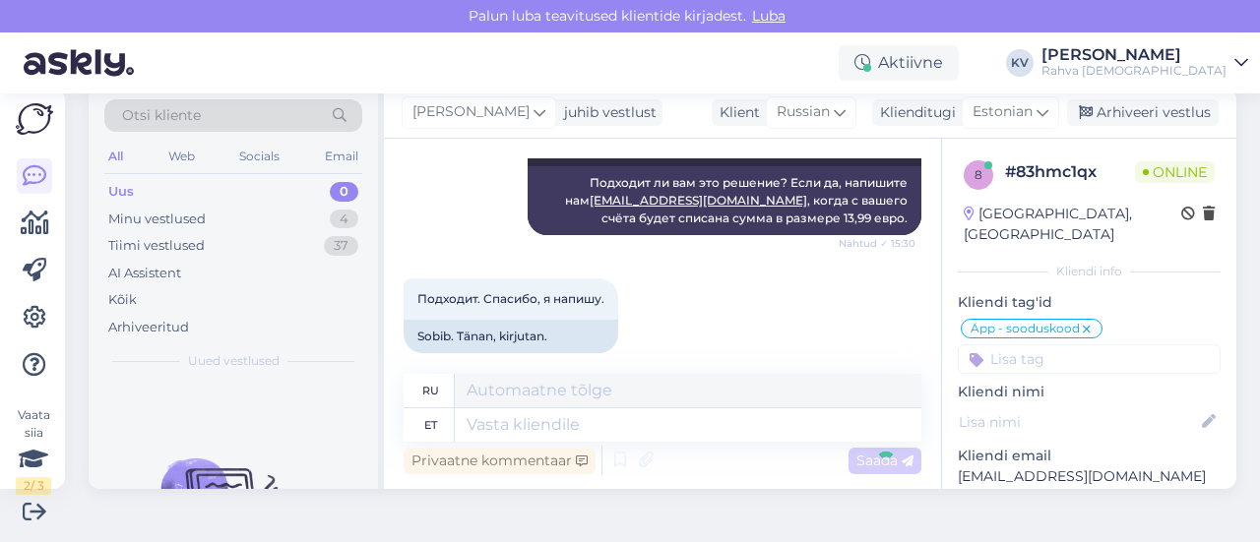
scroll to position [2051, 0]
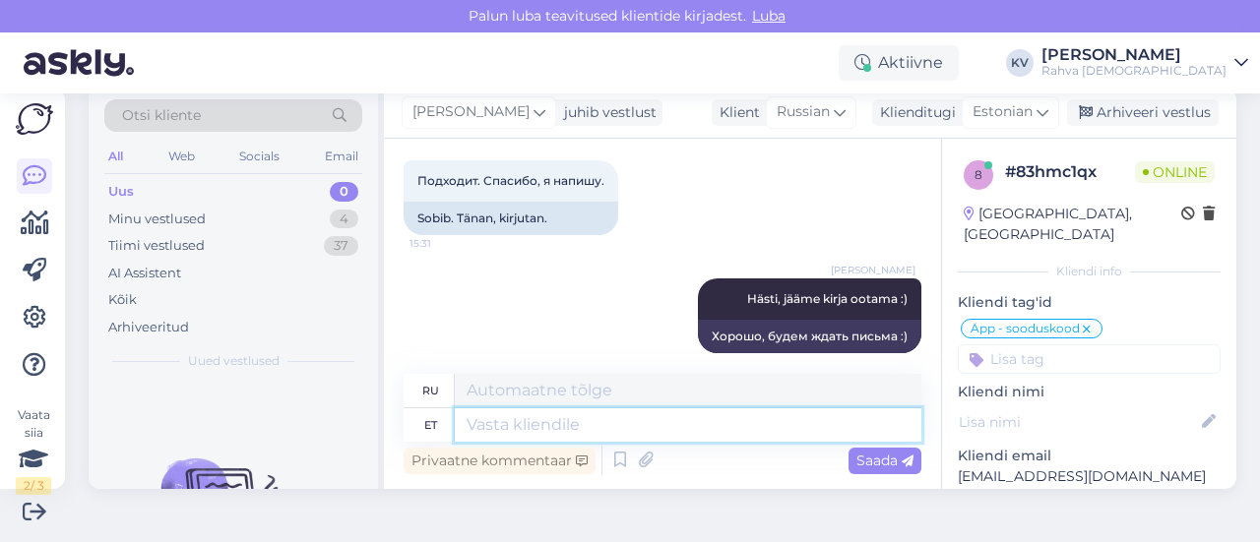
click at [770, 429] on textarea at bounding box center [688, 425] width 467 height 33
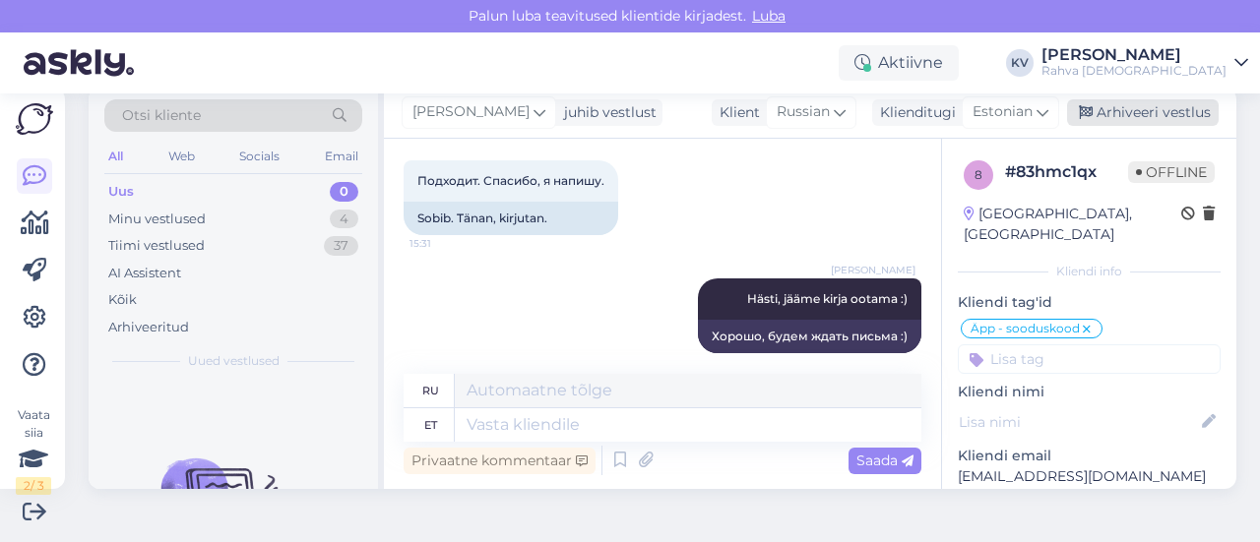
click at [1162, 117] on div "Arhiveeri vestlus" at bounding box center [1143, 112] width 152 height 27
